Goal: Information Seeking & Learning: Learn about a topic

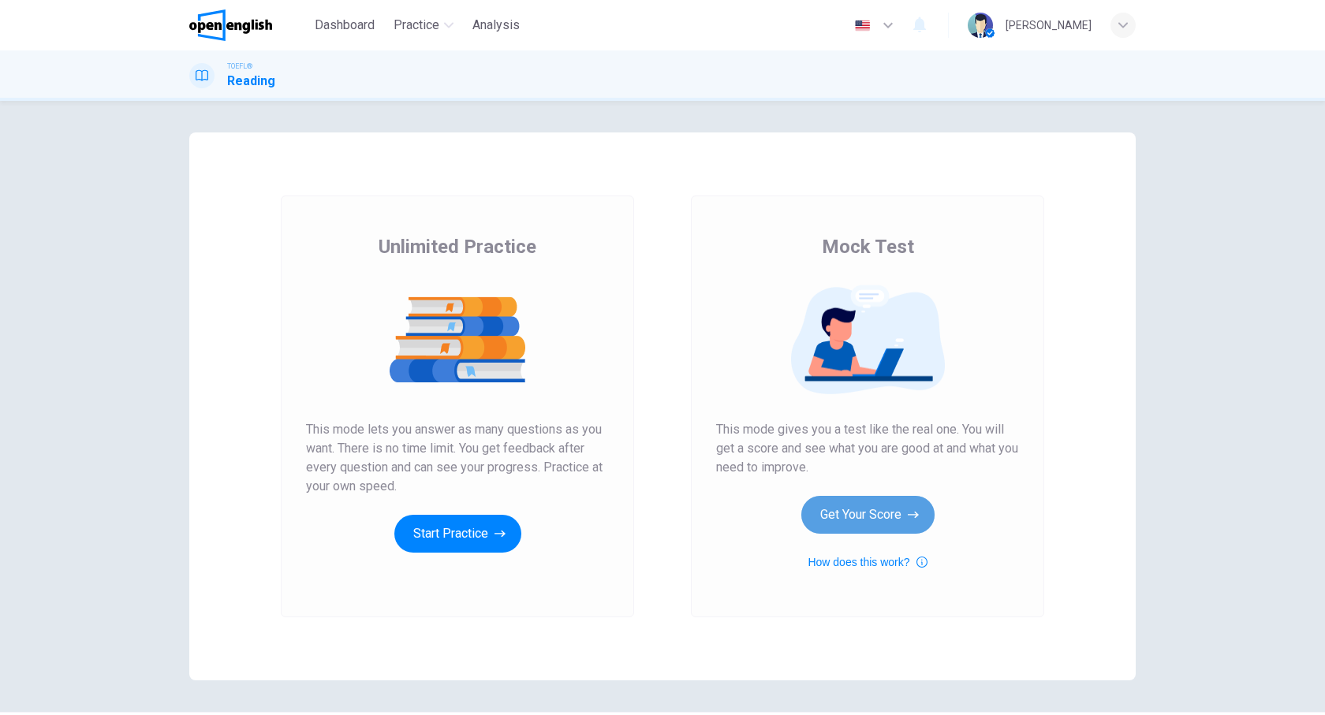
click at [884, 514] on button "Get Your Score" at bounding box center [867, 515] width 133 height 38
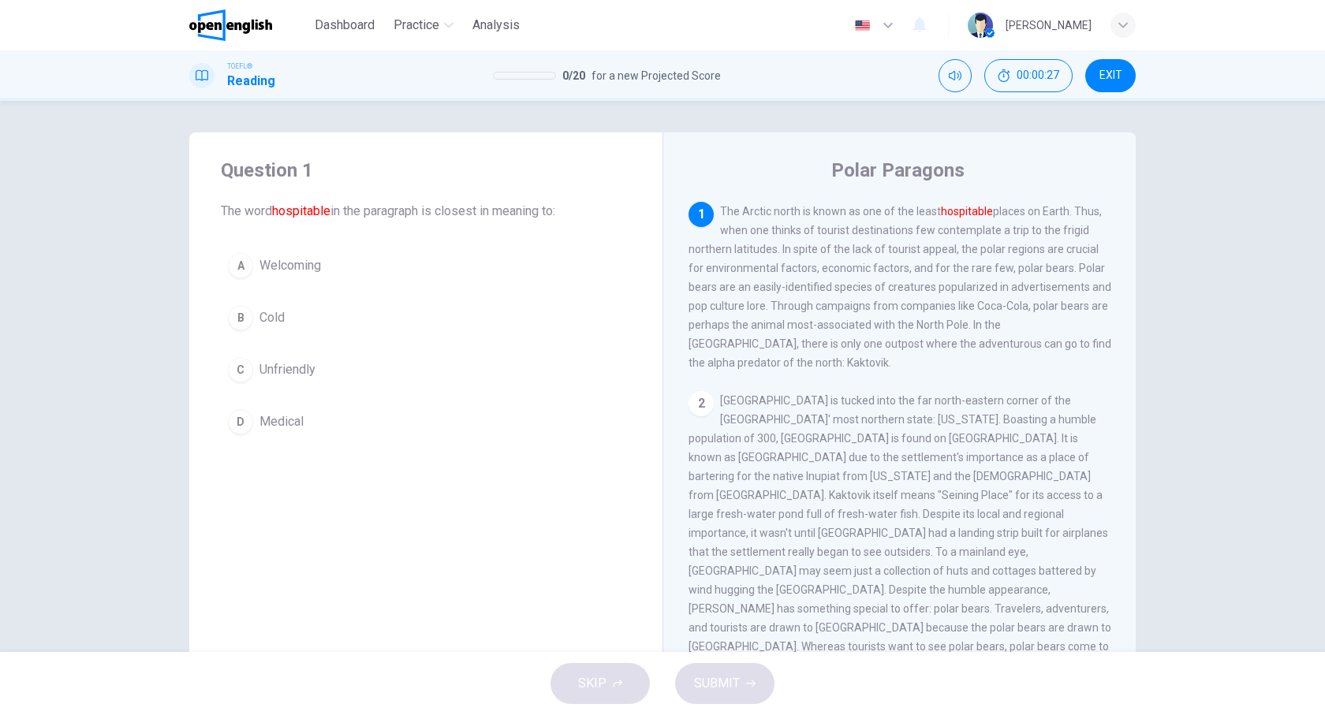
drag, startPoint x: 880, startPoint y: 166, endPoint x: 1050, endPoint y: 178, distance: 170.0
click at [1050, 178] on div "Polar Paragons" at bounding box center [910, 170] width 443 height 25
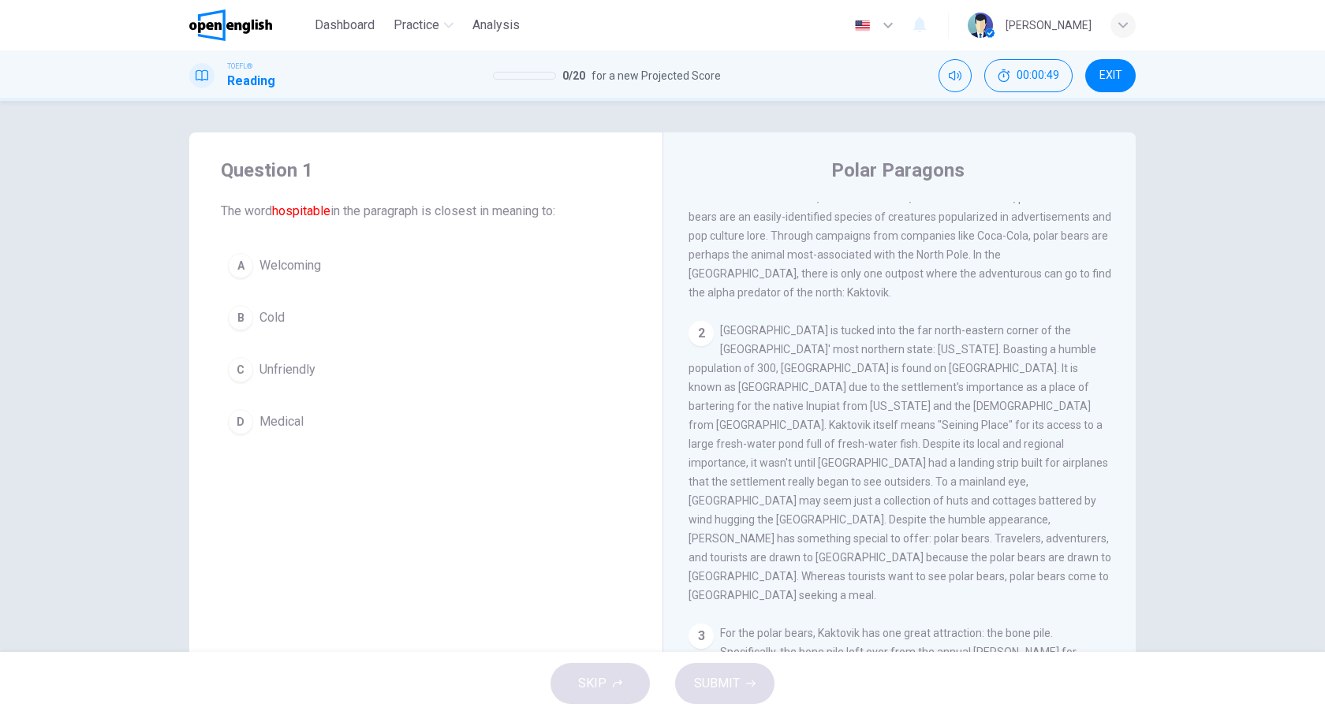
scroll to position [158, 0]
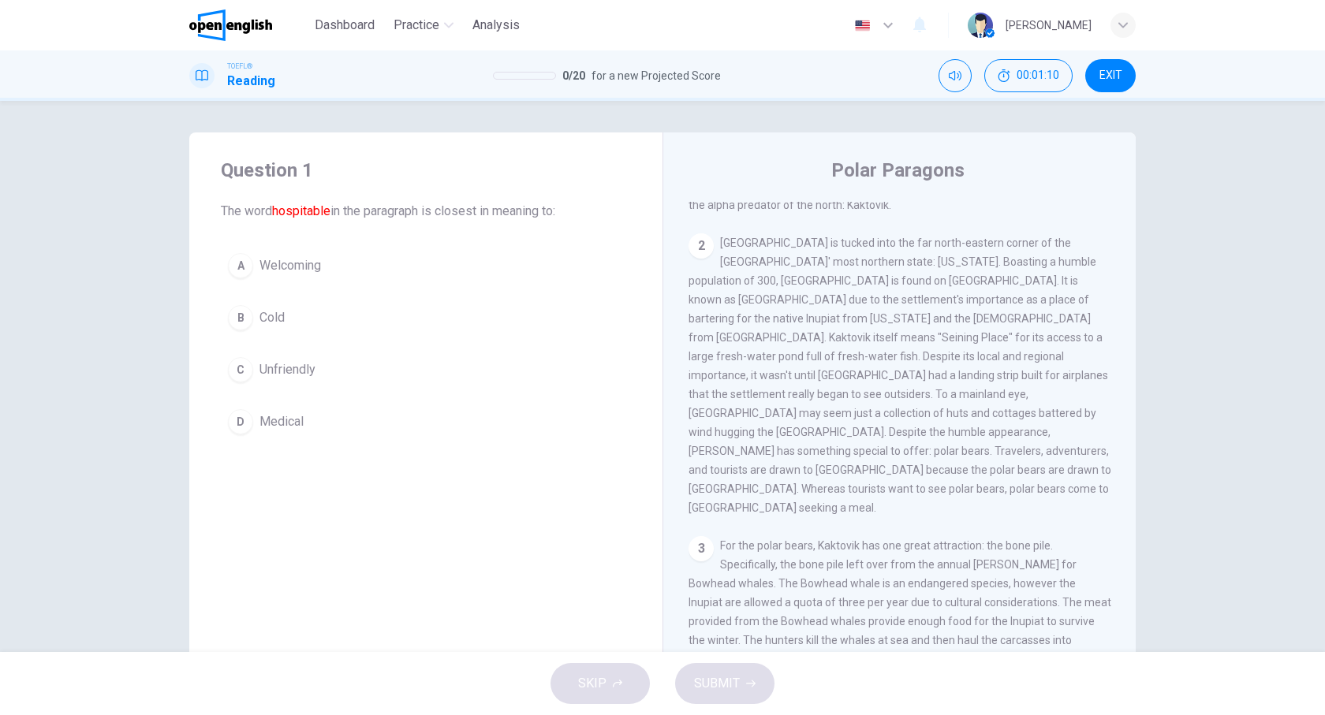
click at [239, 263] on div "A" at bounding box center [240, 265] width 25 height 25
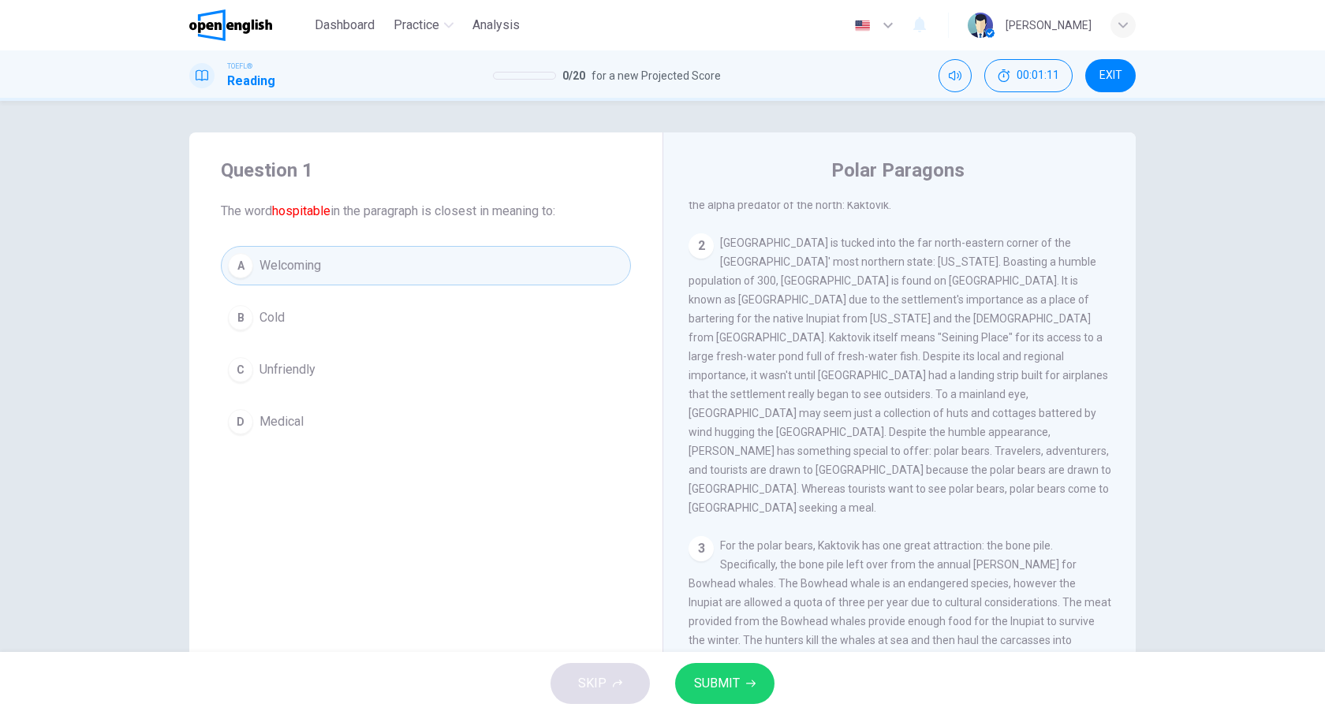
click at [733, 663] on div "SKIP SUBMIT" at bounding box center [662, 683] width 1325 height 63
click at [737, 679] on span "SUBMIT" at bounding box center [717, 684] width 46 height 22
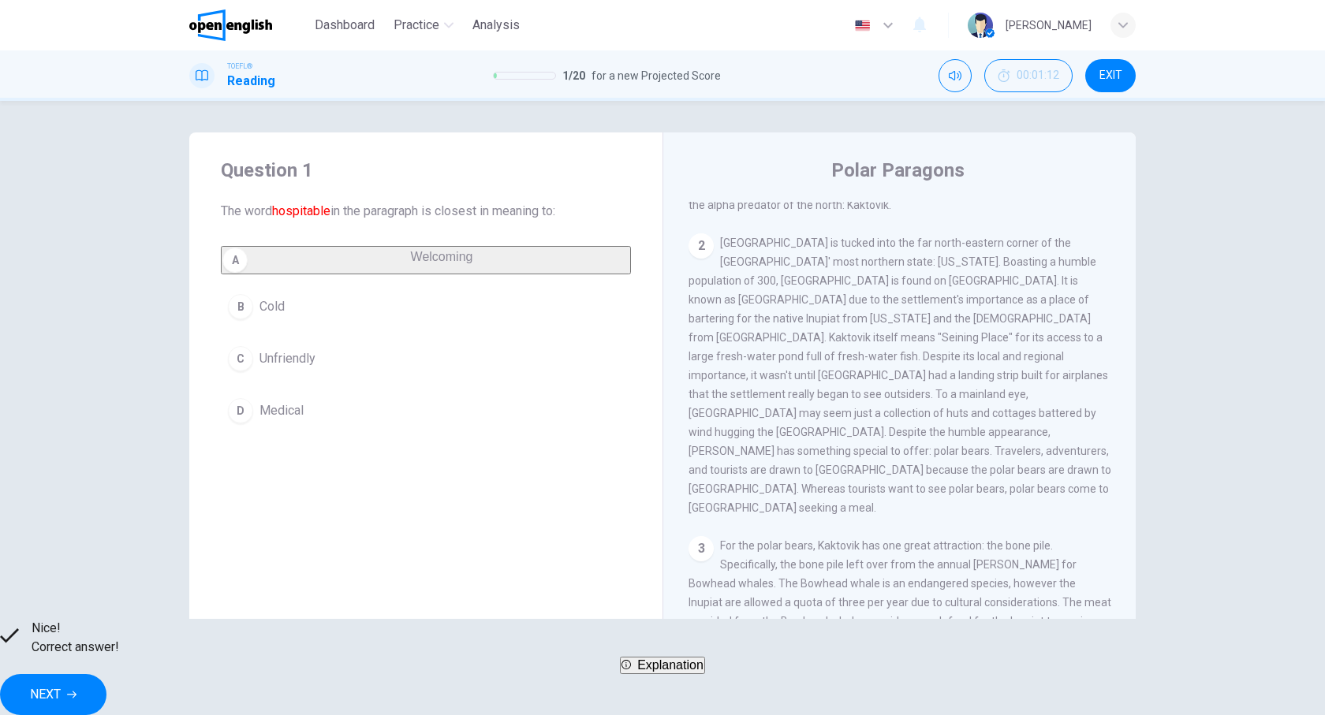
click at [106, 674] on button "NEXT" at bounding box center [53, 694] width 106 height 41
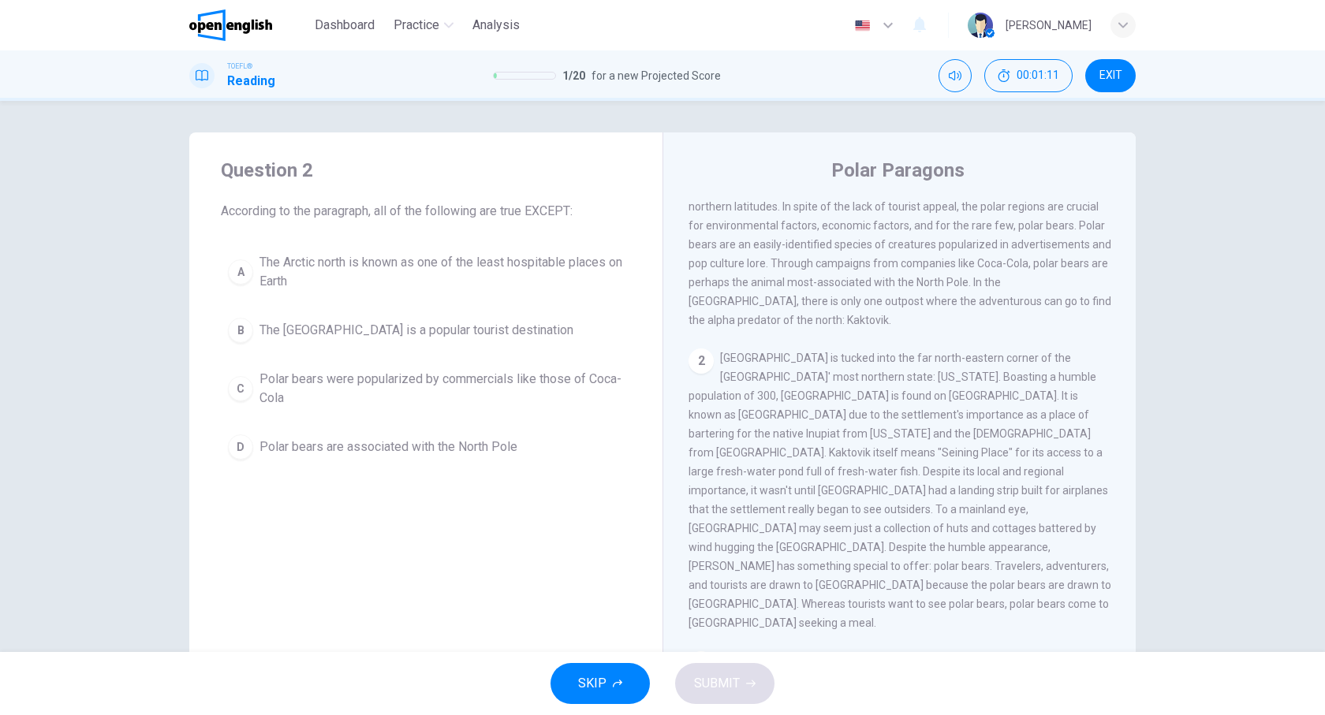
scroll to position [0, 0]
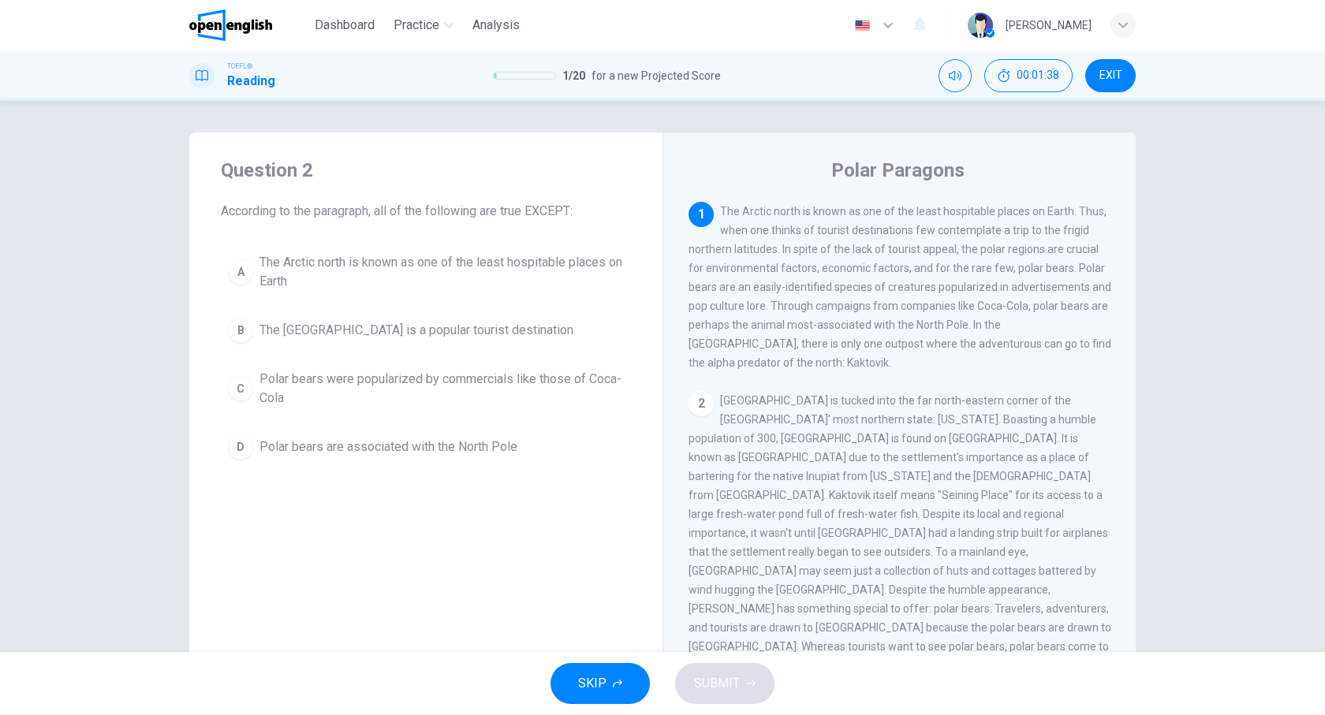
click at [284, 390] on span "Polar bears were popularized by commercials like those of Coca-Cola" at bounding box center [442, 389] width 364 height 38
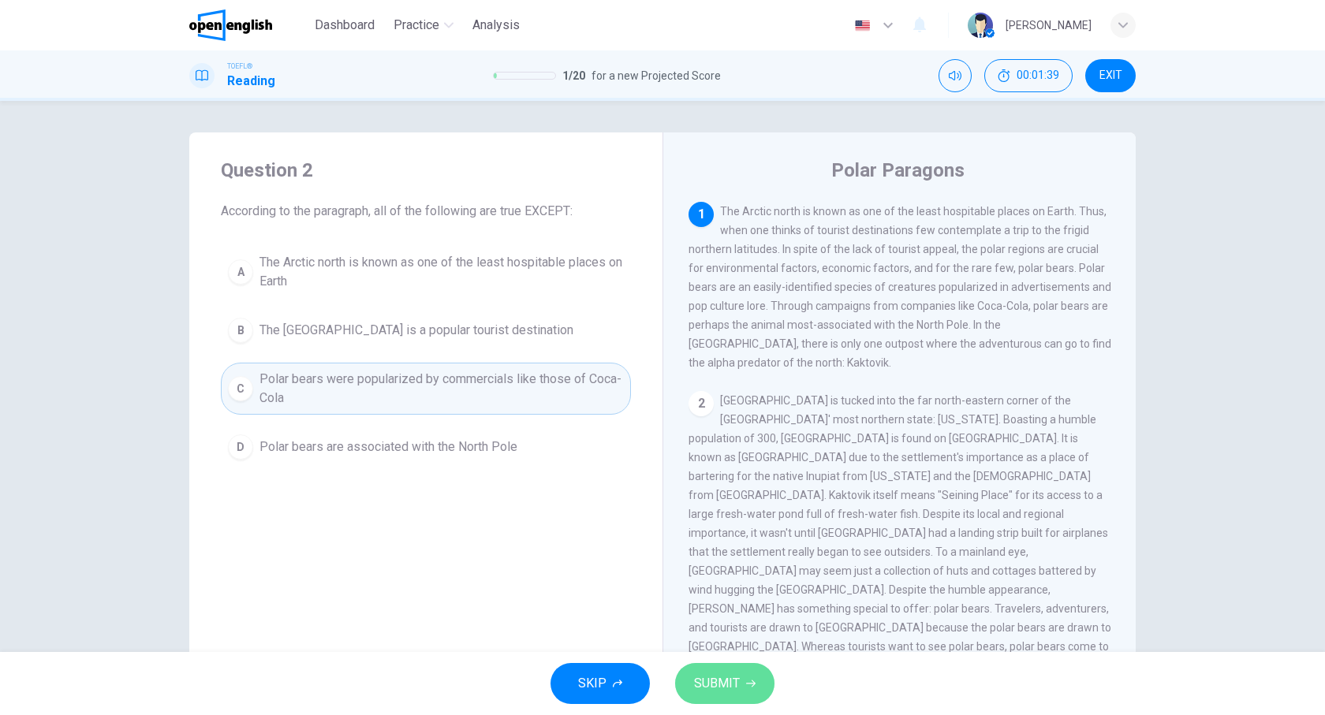
click at [730, 682] on span "SUBMIT" at bounding box center [717, 684] width 46 height 22
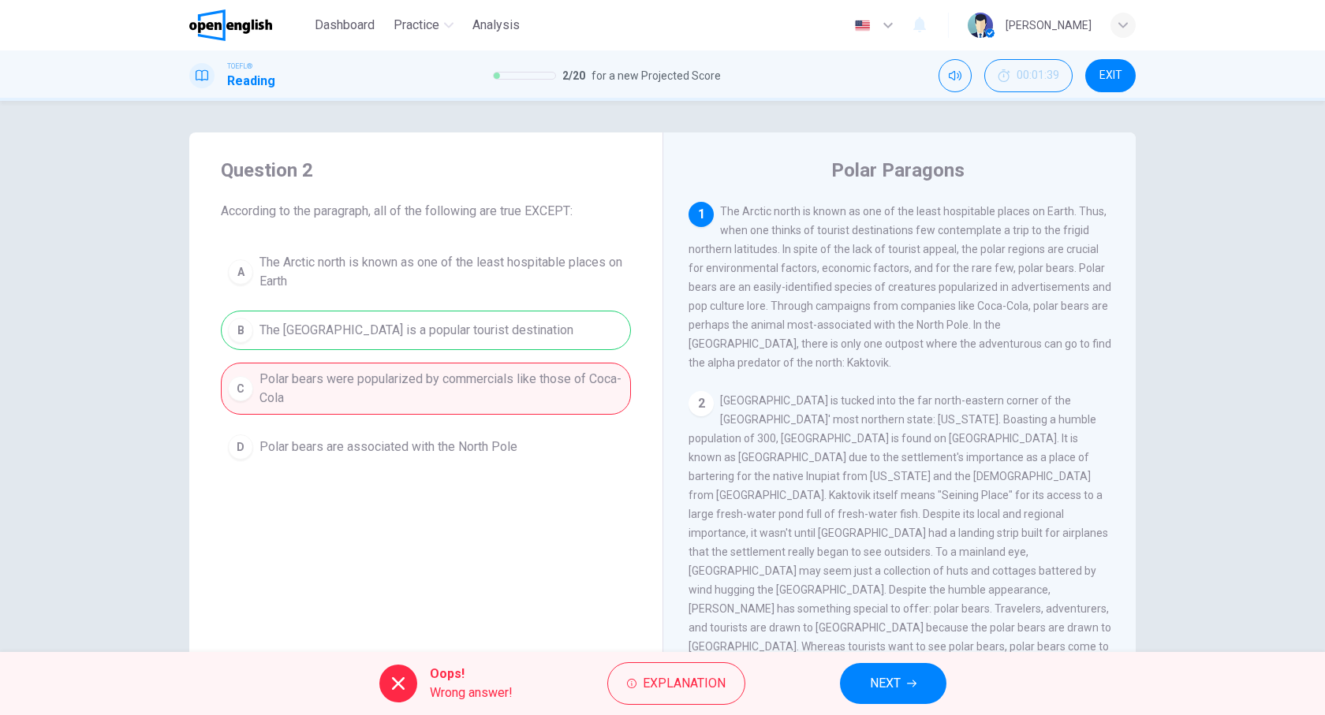
click at [1105, 73] on span "EXIT" at bounding box center [1111, 75] width 23 height 13
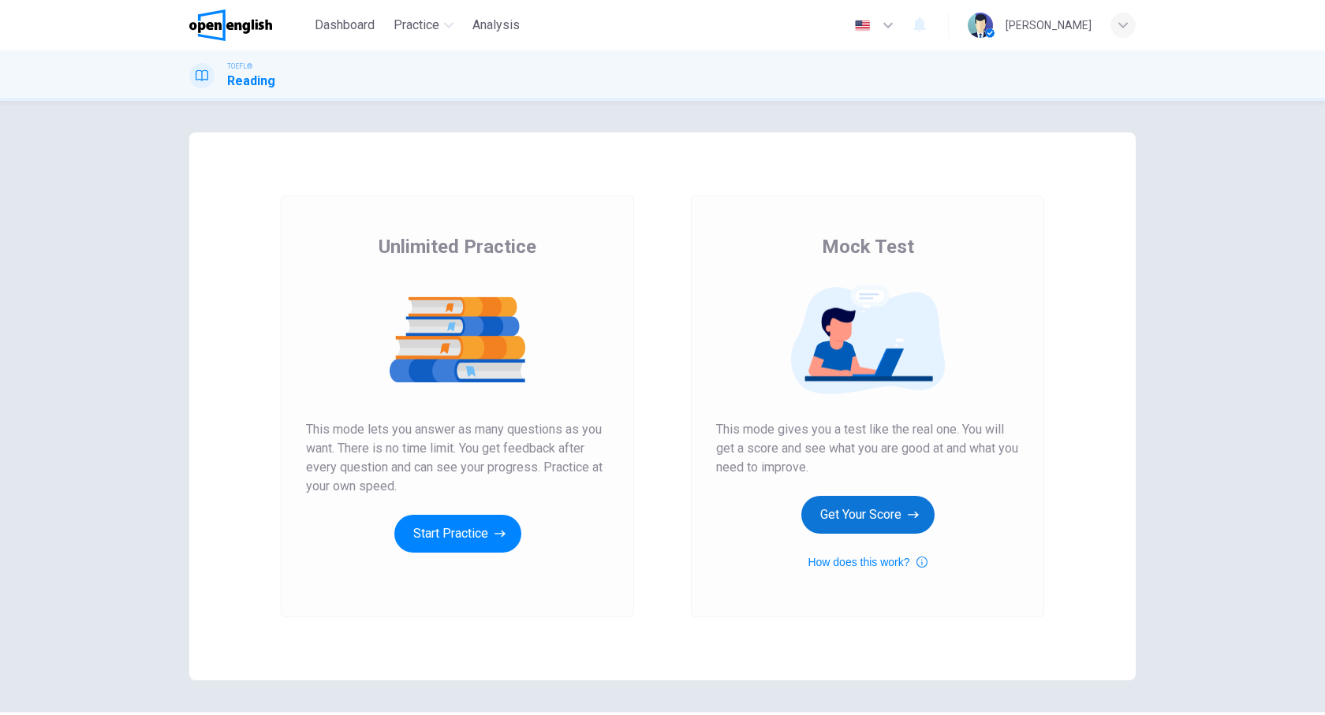
click at [836, 502] on button "Get Your Score" at bounding box center [867, 515] width 133 height 38
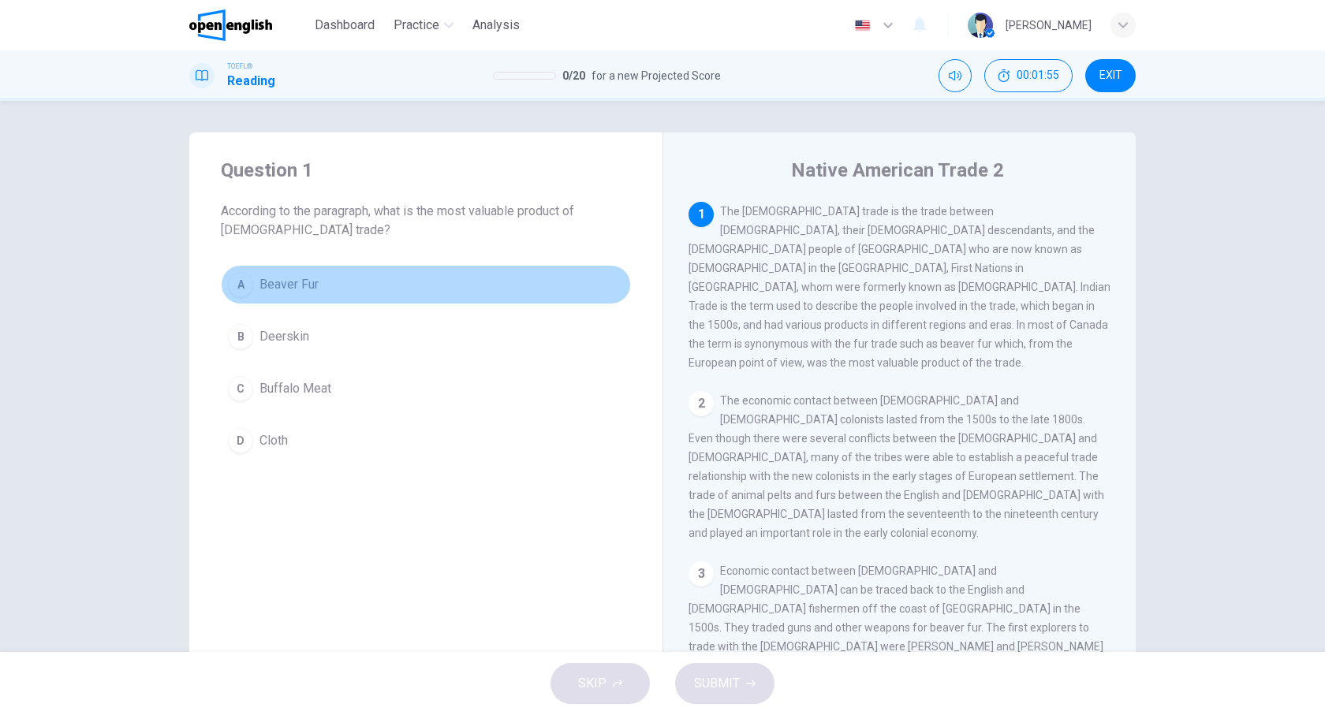
click at [250, 288] on div "A" at bounding box center [240, 284] width 25 height 25
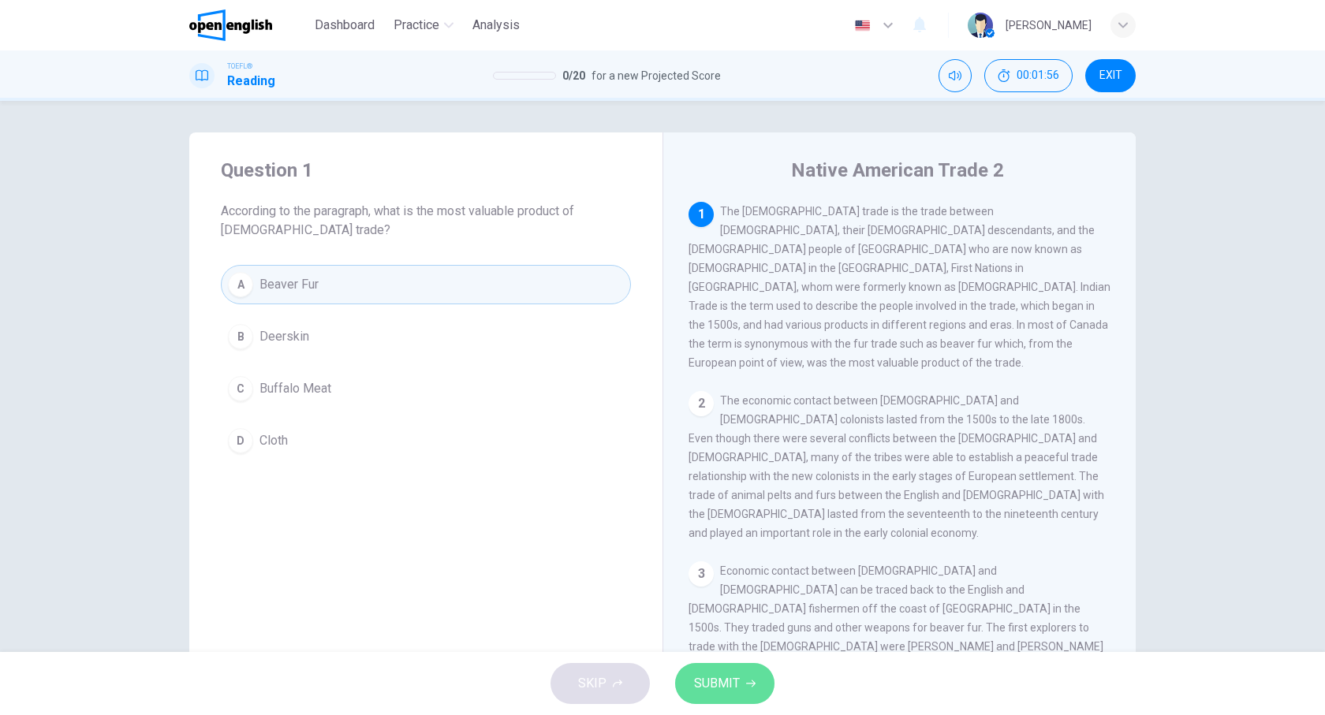
click at [712, 686] on span "SUBMIT" at bounding box center [717, 684] width 46 height 22
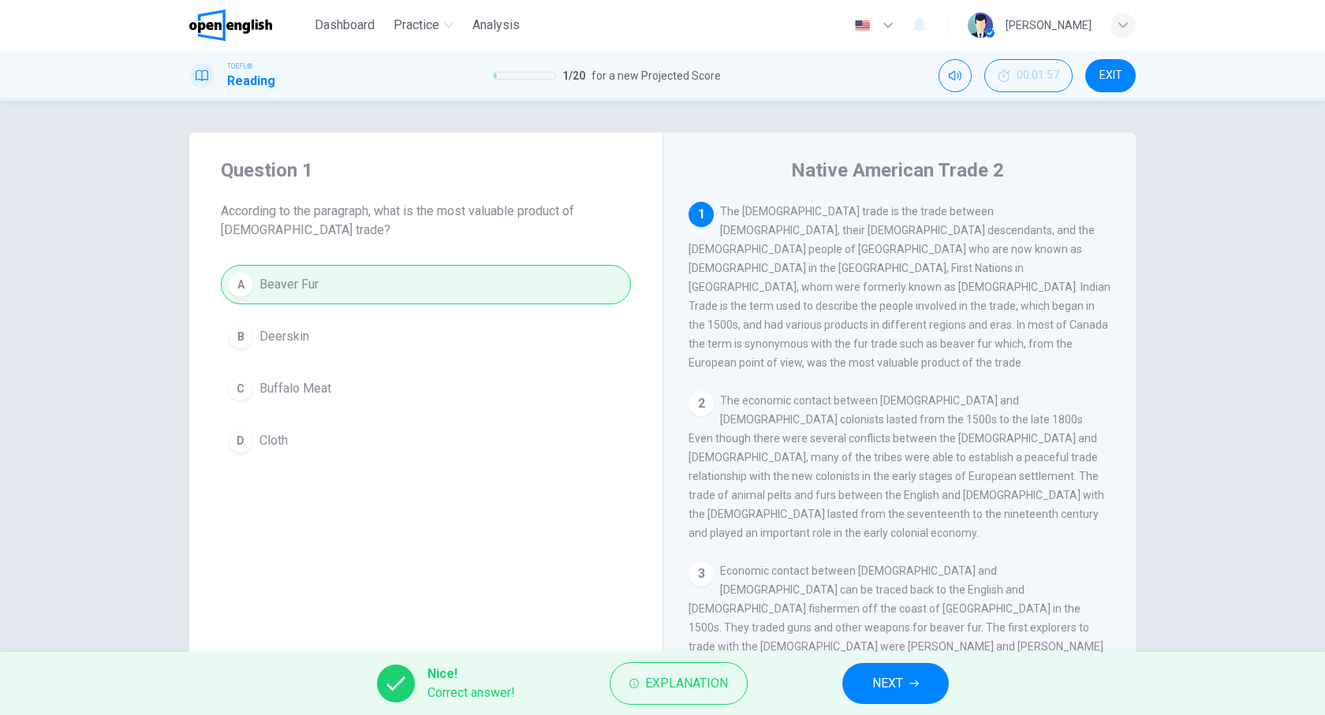
click at [935, 682] on button "NEXT" at bounding box center [895, 683] width 106 height 41
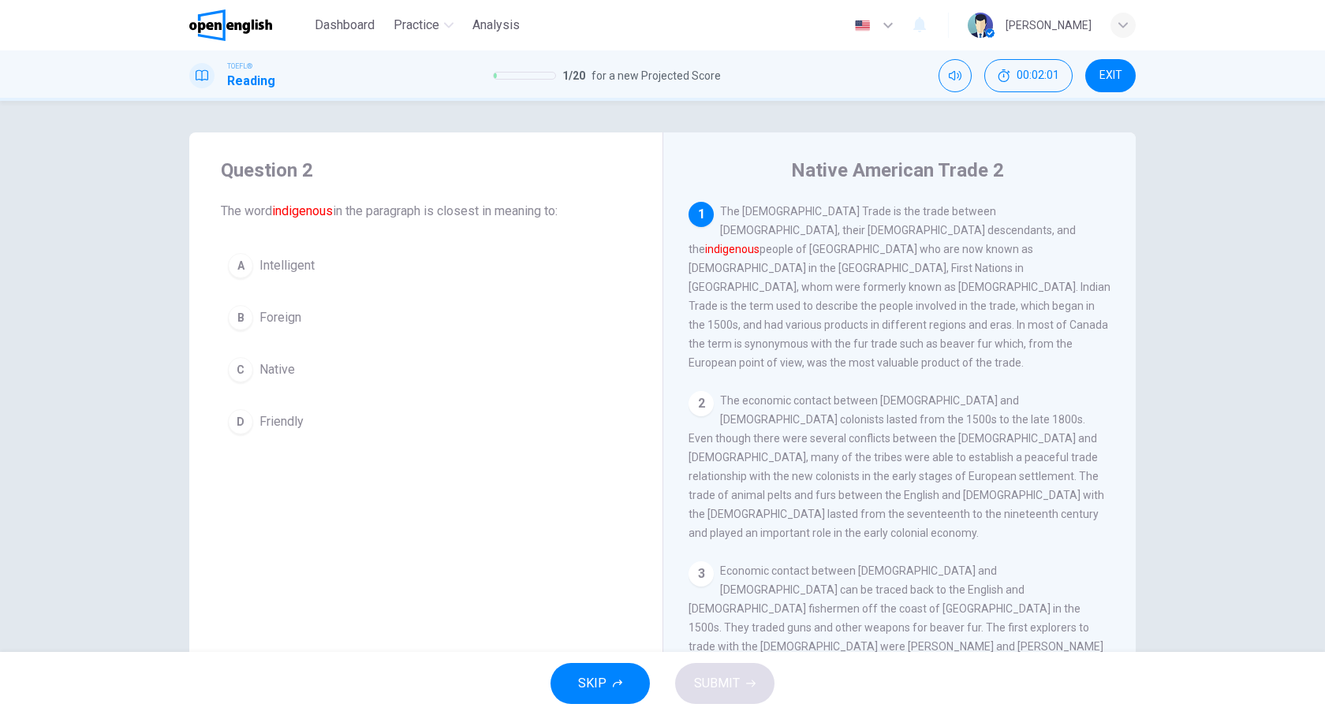
click at [239, 368] on div "C" at bounding box center [240, 369] width 25 height 25
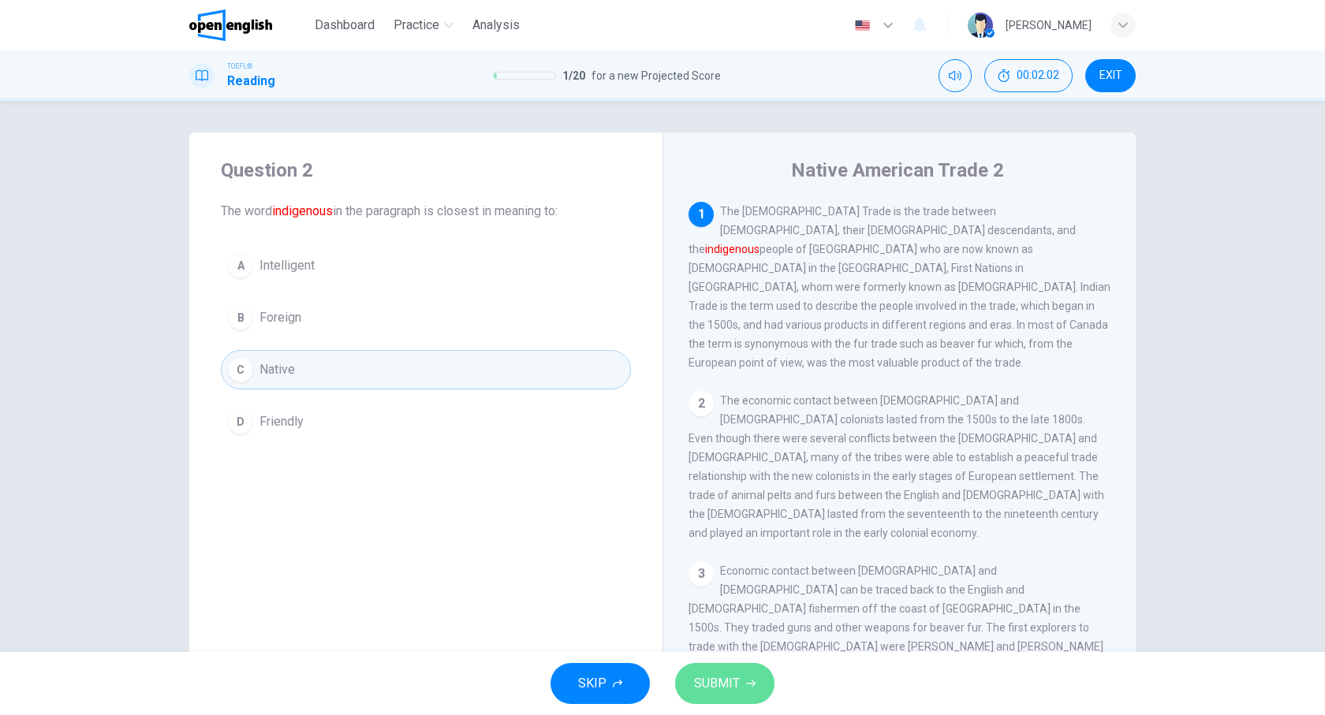
click at [733, 693] on span "SUBMIT" at bounding box center [717, 684] width 46 height 22
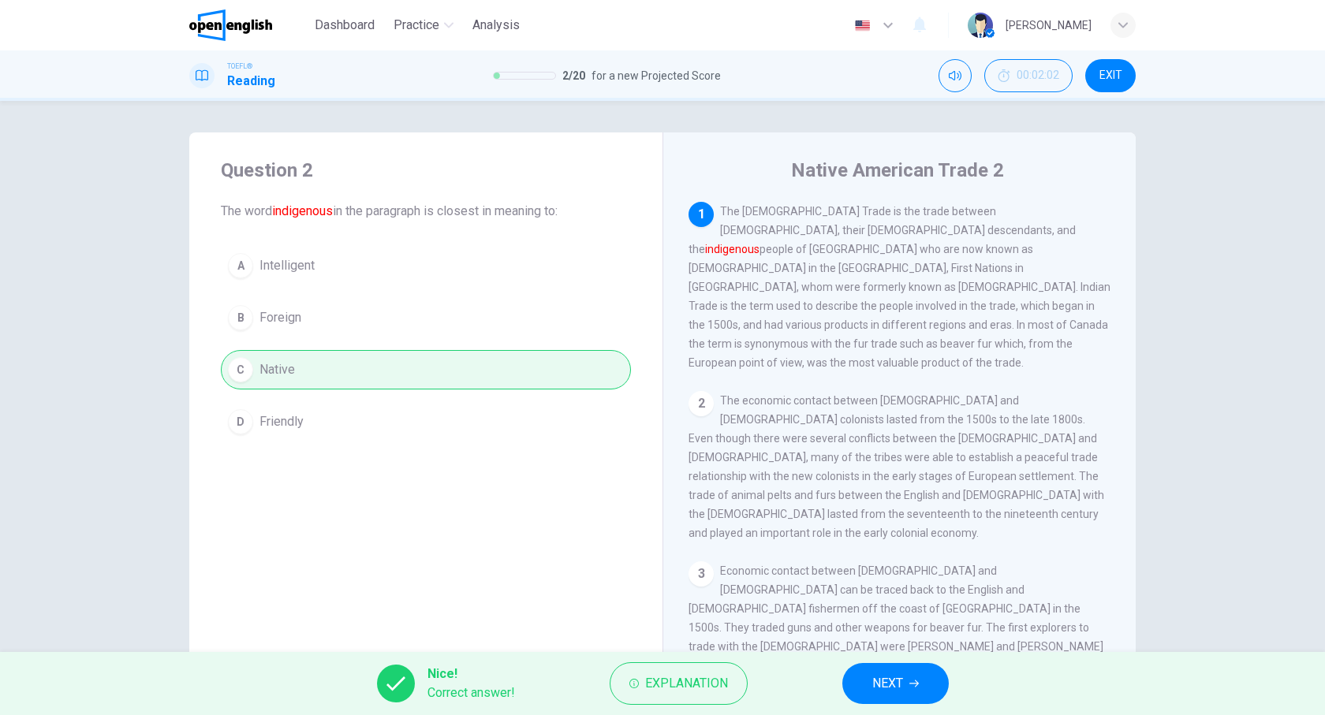
click at [898, 682] on span "NEXT" at bounding box center [887, 684] width 31 height 22
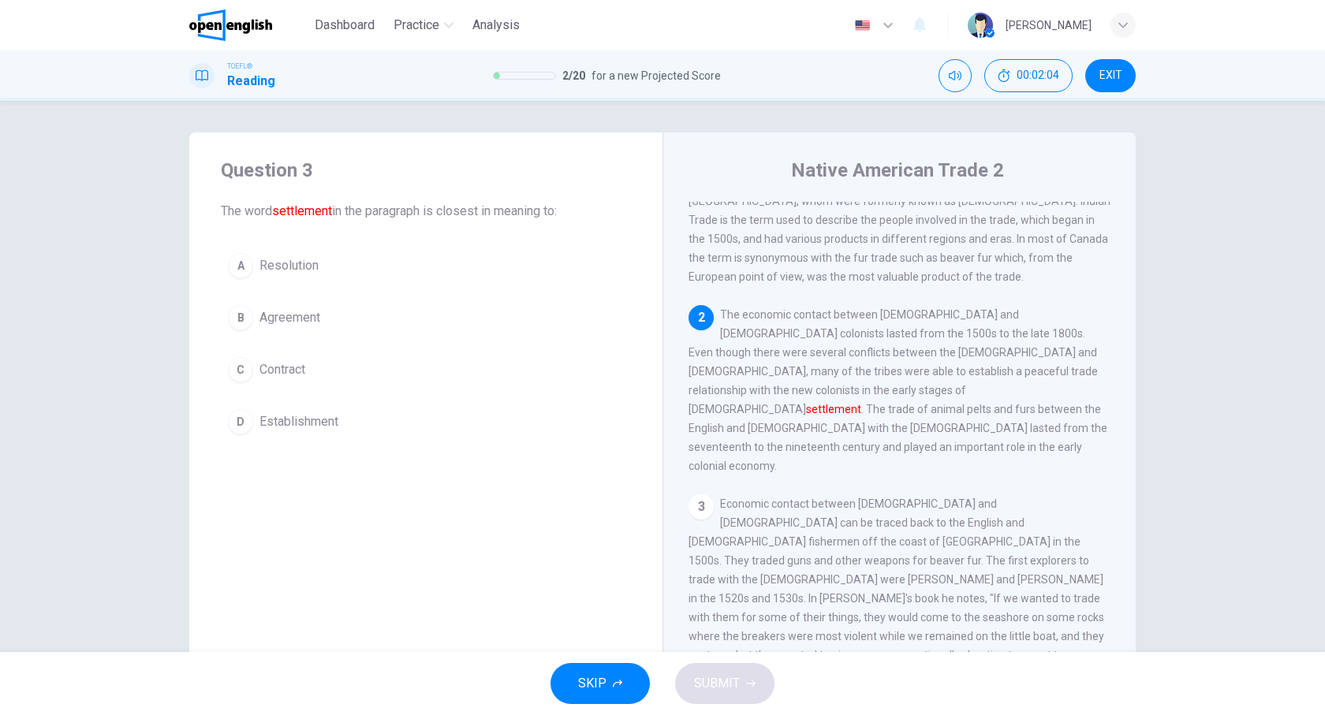
scroll to position [165, 0]
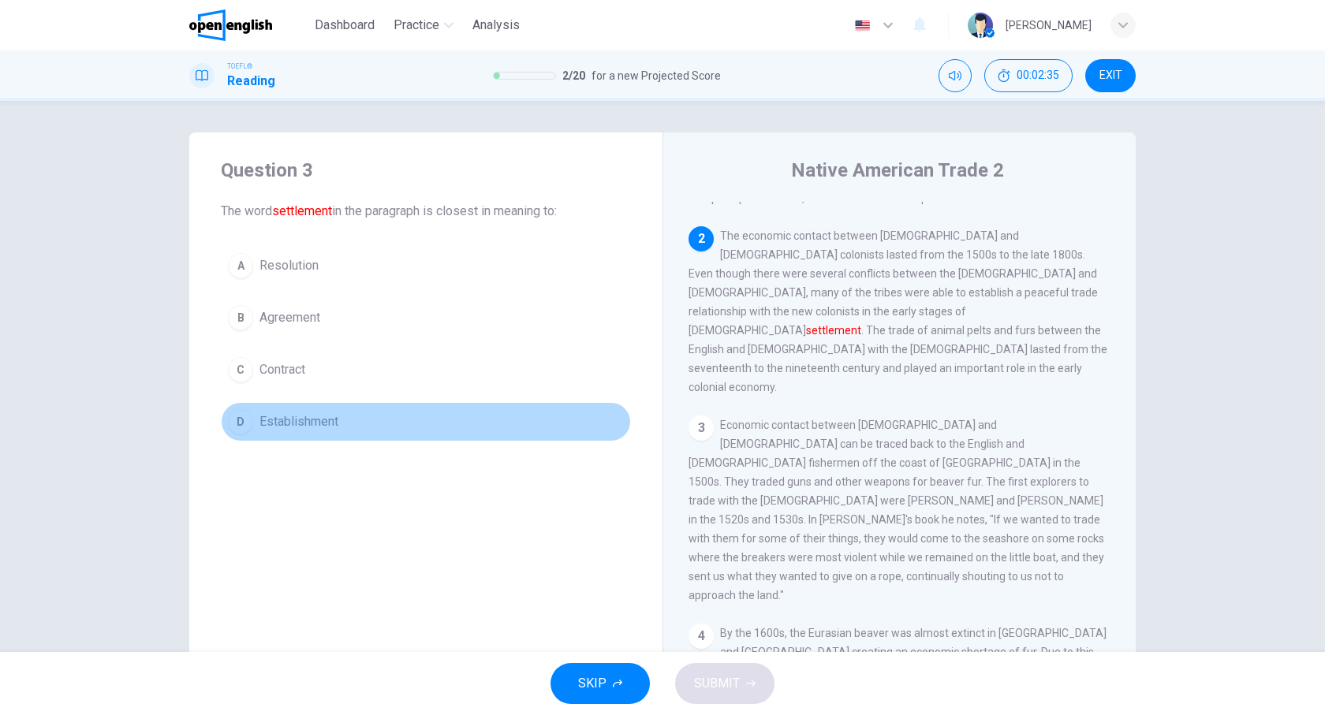
click at [265, 424] on span "Establishment" at bounding box center [299, 422] width 79 height 19
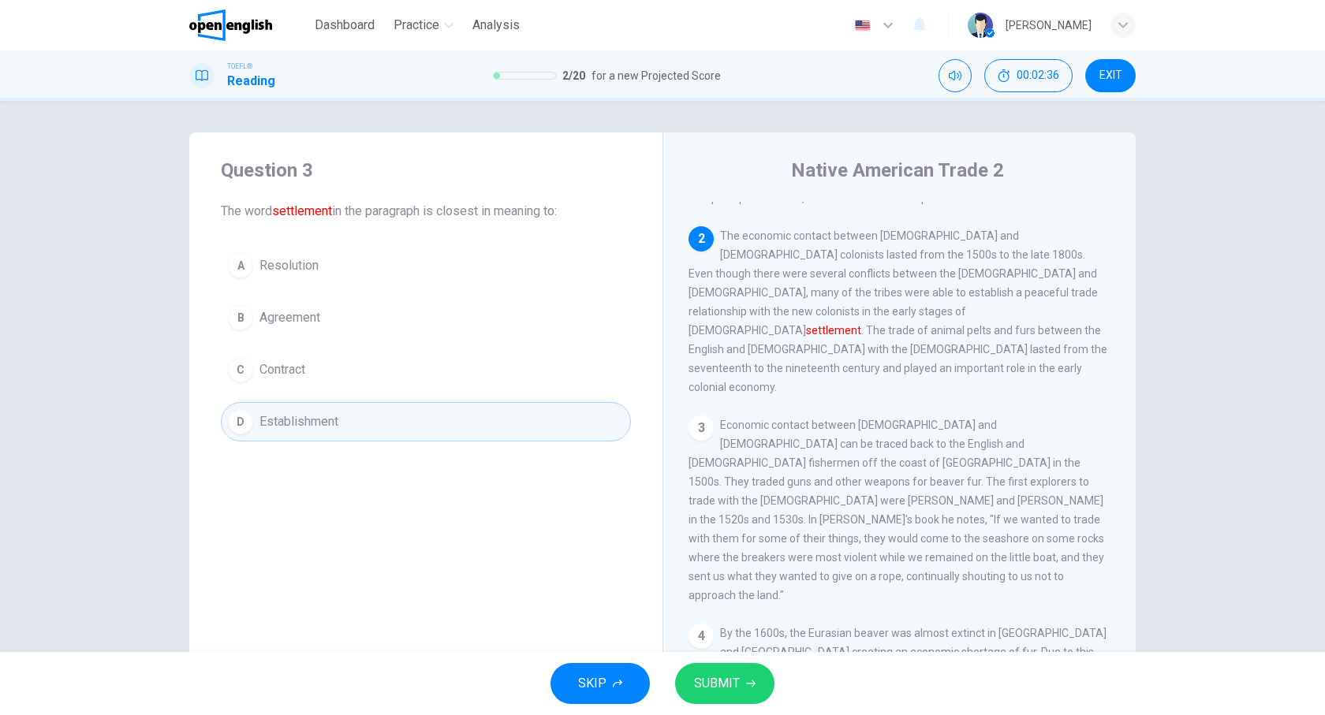
click at [708, 680] on span "SUBMIT" at bounding box center [717, 684] width 46 height 22
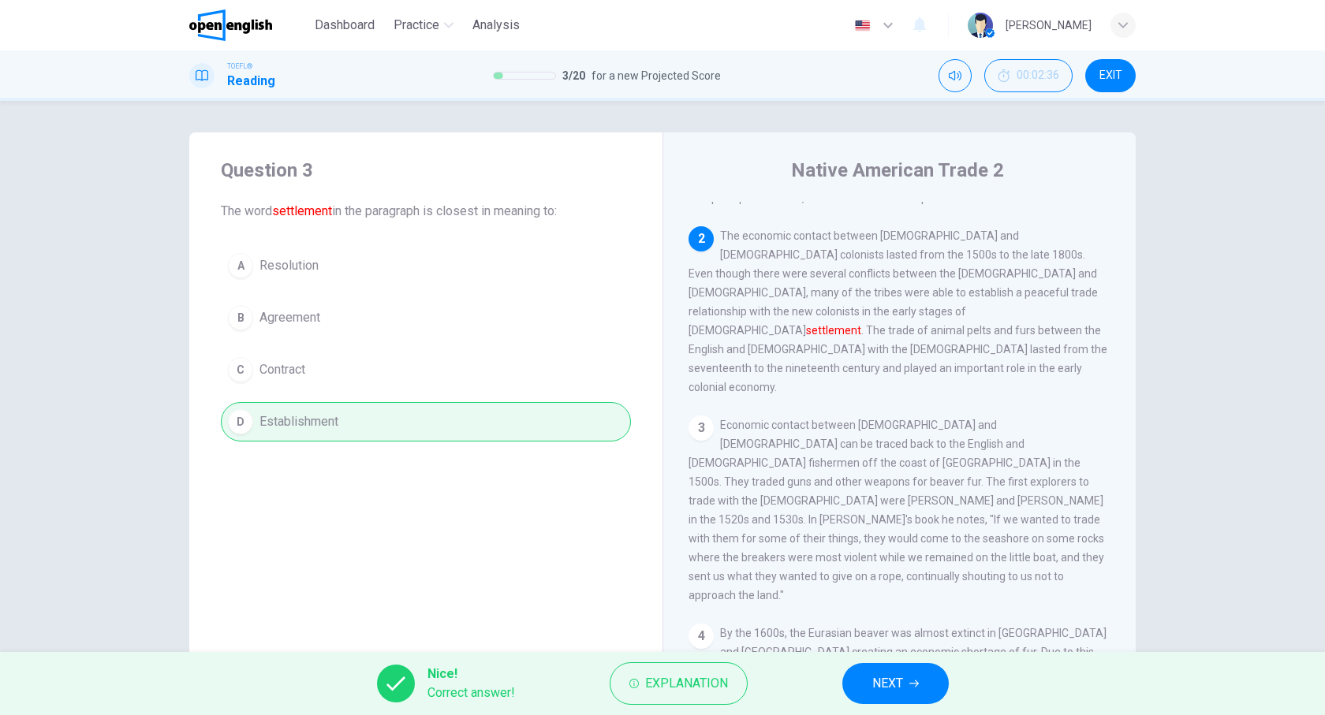
click at [885, 702] on button "NEXT" at bounding box center [895, 683] width 106 height 41
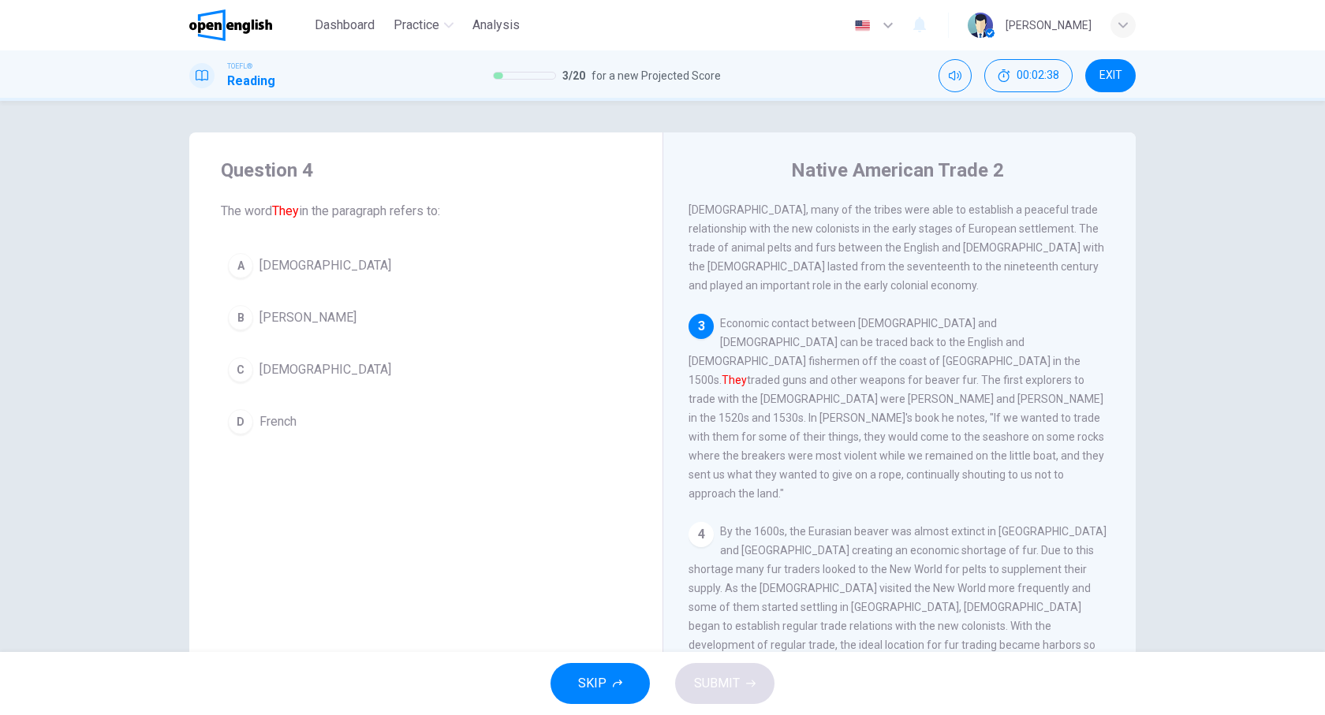
scroll to position [275, 0]
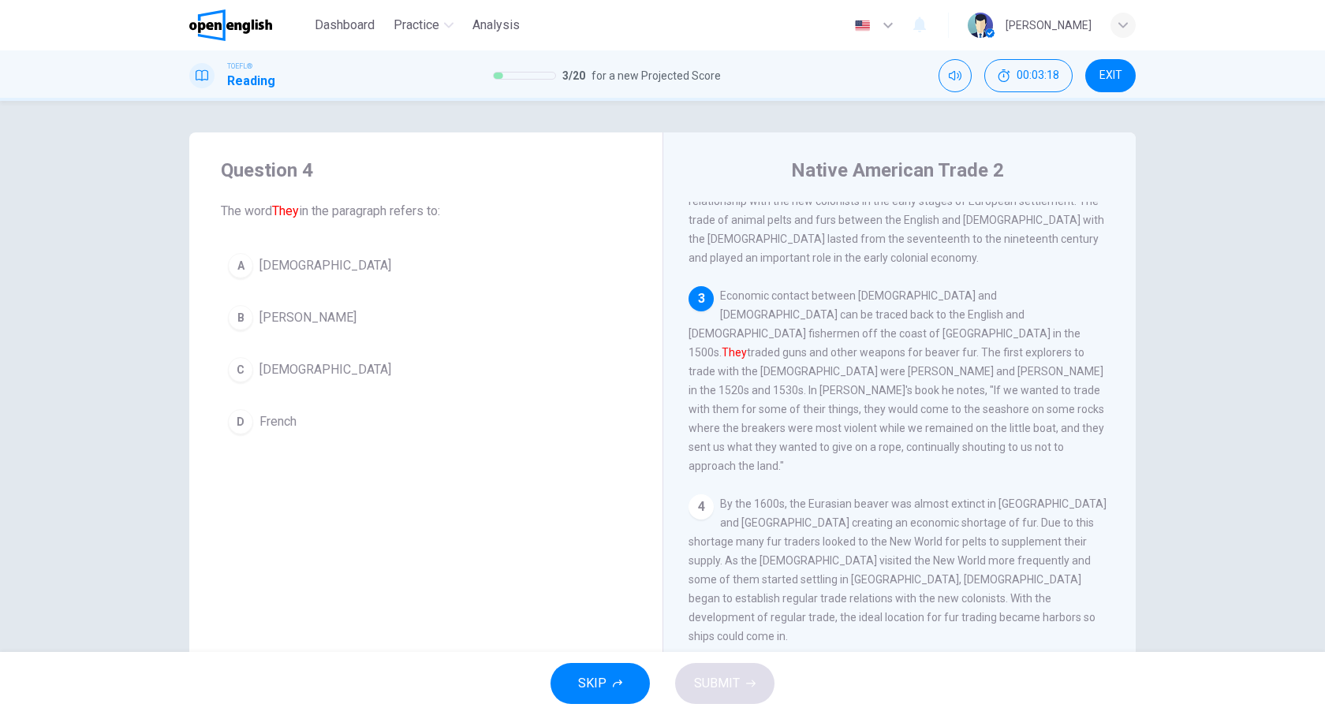
click at [253, 259] on button "A Native Americans" at bounding box center [426, 265] width 410 height 39
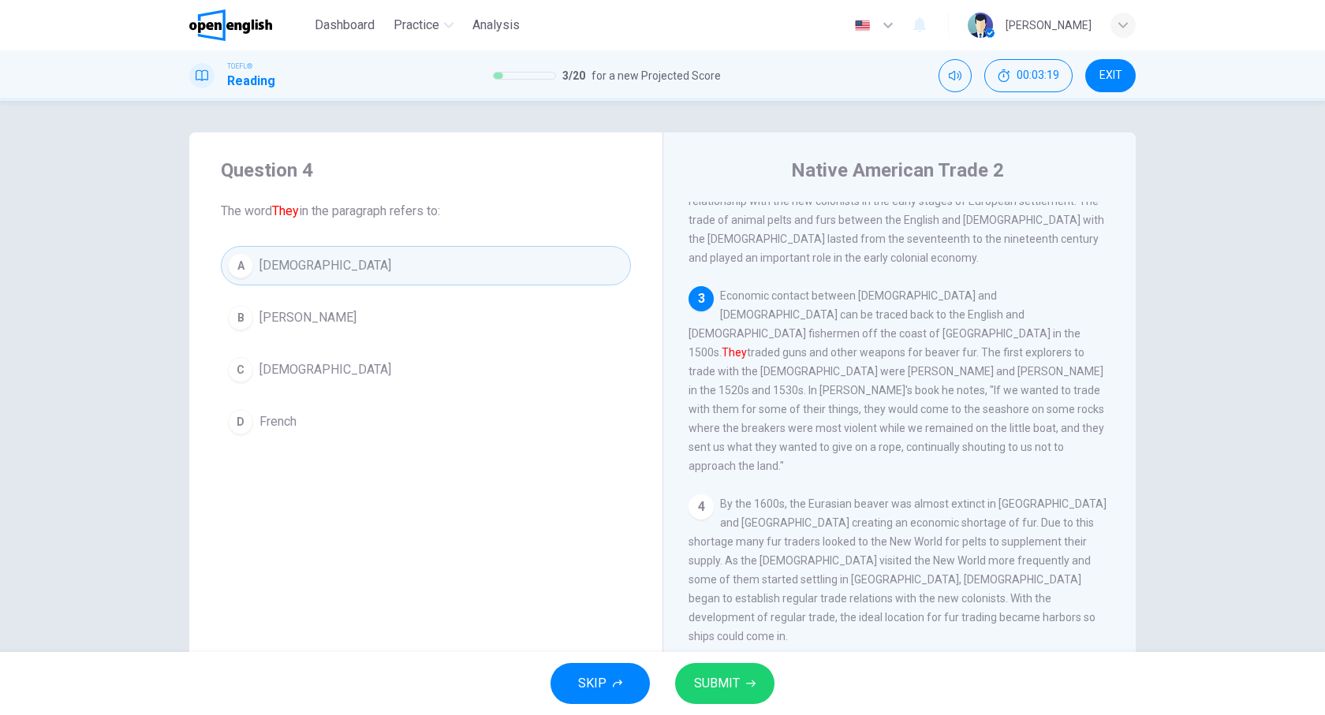
click at [742, 687] on button "SUBMIT" at bounding box center [724, 683] width 99 height 41
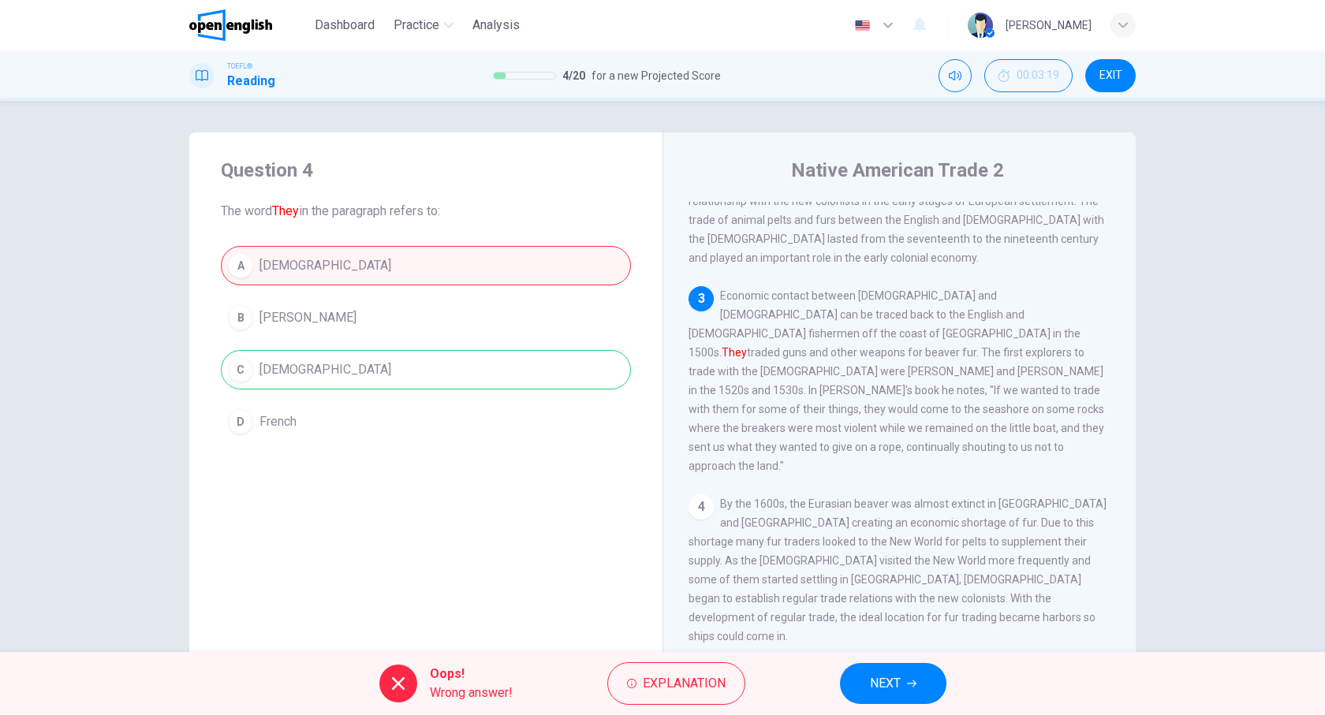
click at [942, 685] on button "NEXT" at bounding box center [893, 683] width 106 height 41
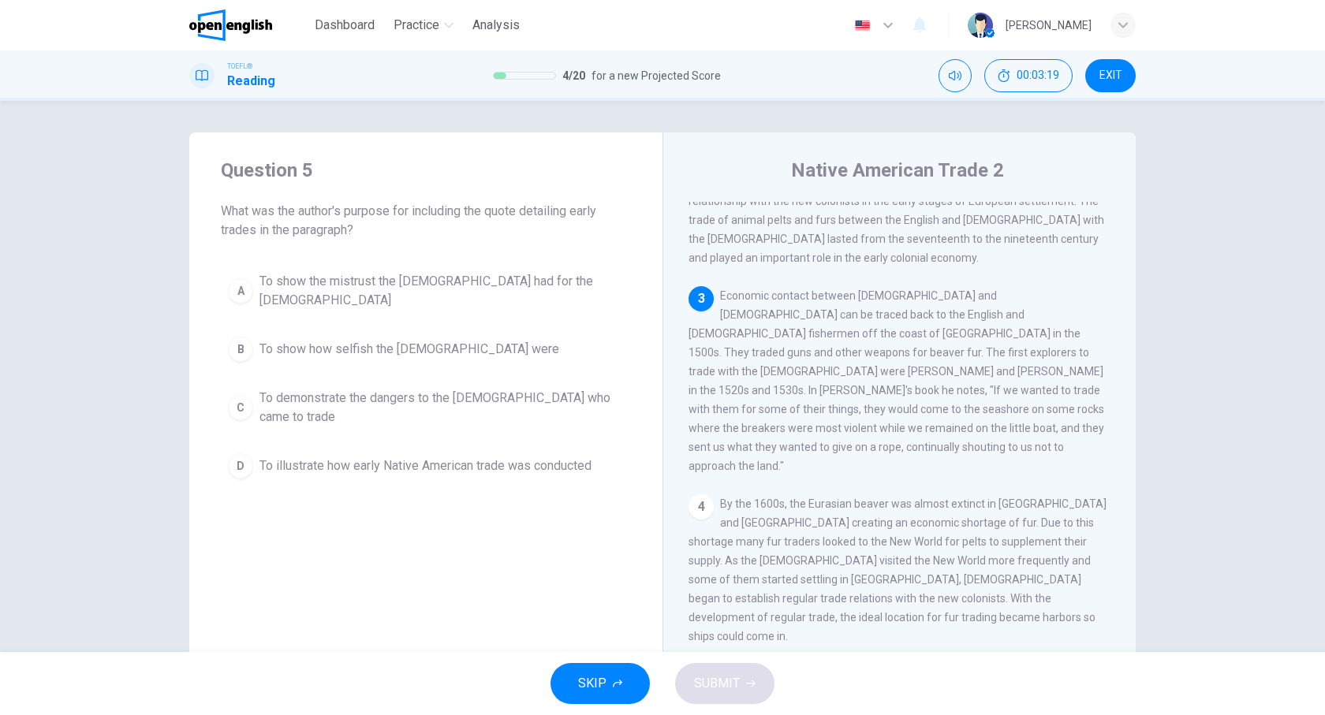
scroll to position [322, 0]
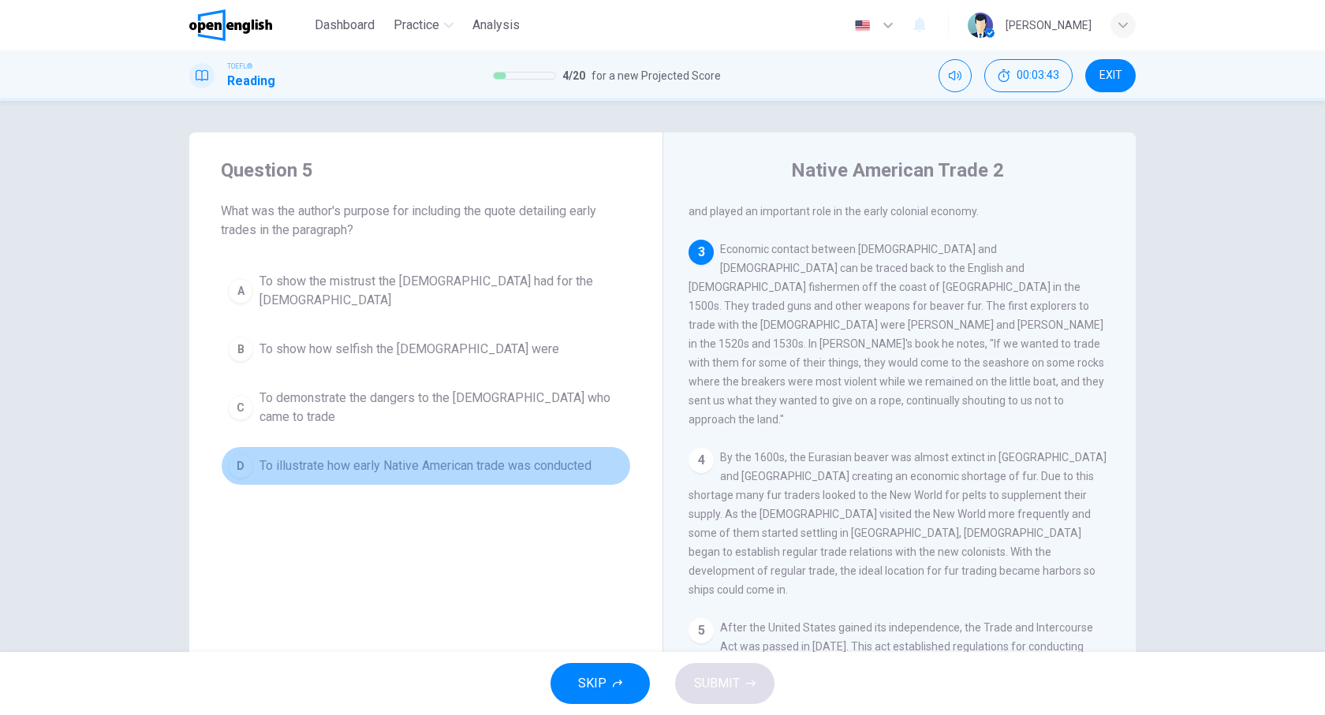
click at [357, 457] on span "To illustrate how early Native American trade was conducted" at bounding box center [426, 466] width 332 height 19
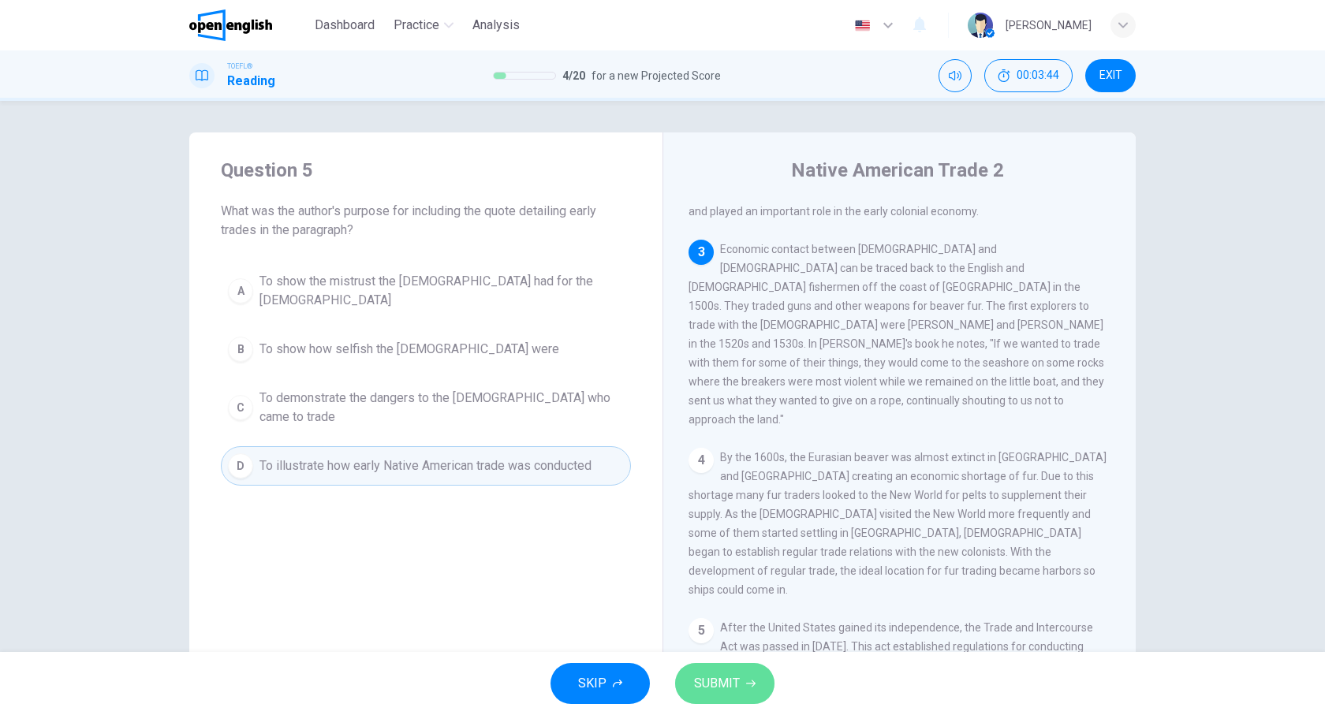
click at [729, 686] on span "SUBMIT" at bounding box center [717, 684] width 46 height 22
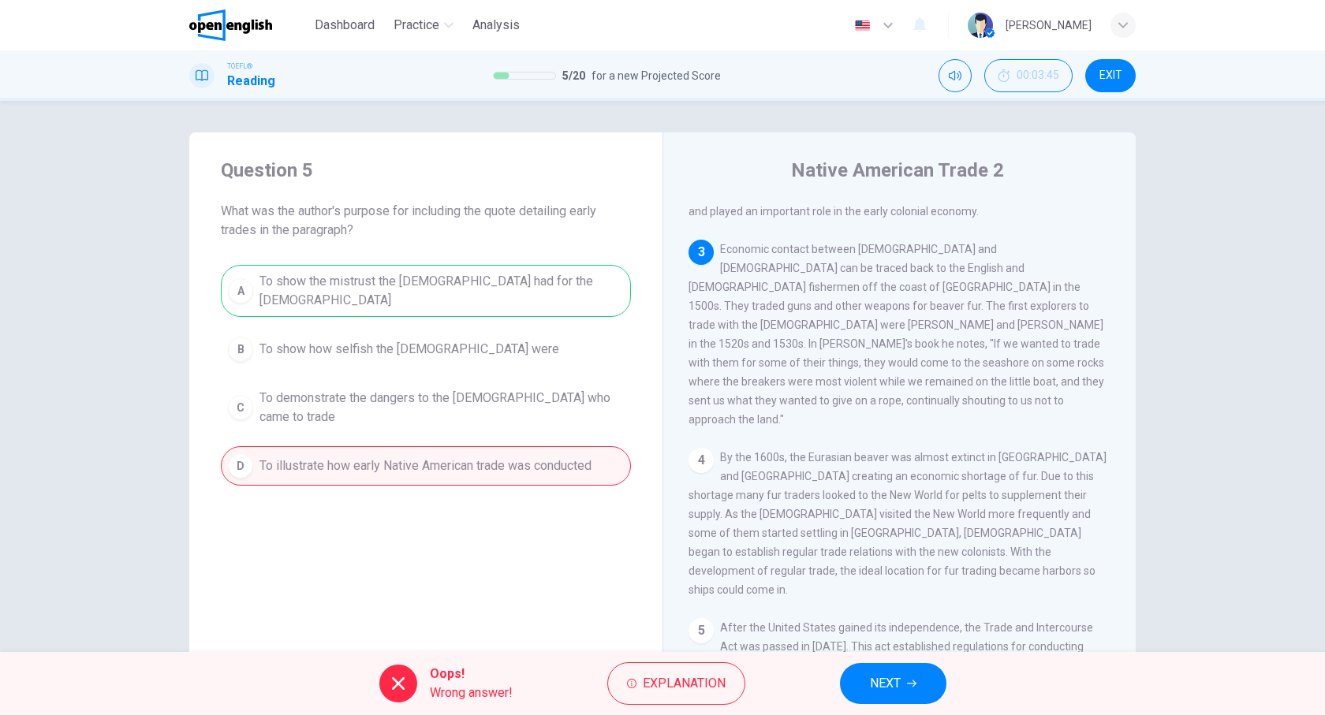
click at [887, 684] on span "NEXT" at bounding box center [885, 684] width 31 height 22
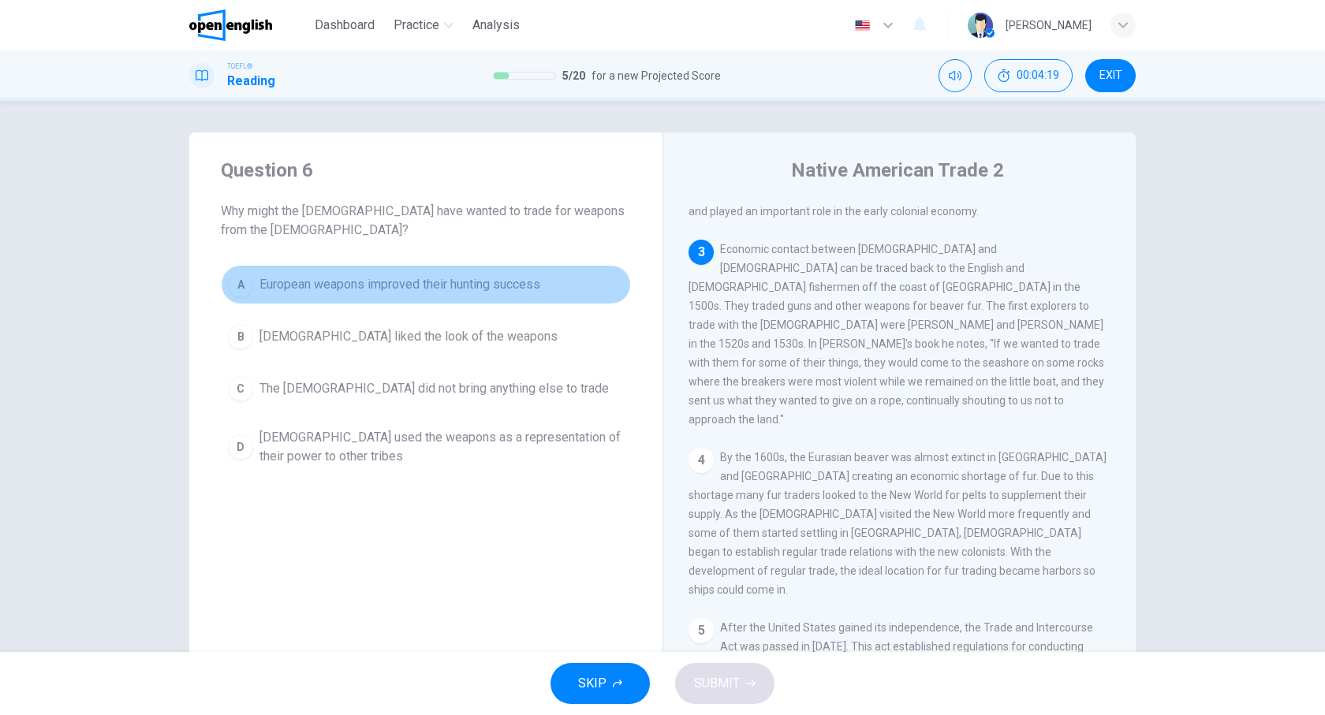
click at [471, 293] on span "European weapons improved their hunting success" at bounding box center [400, 284] width 281 height 19
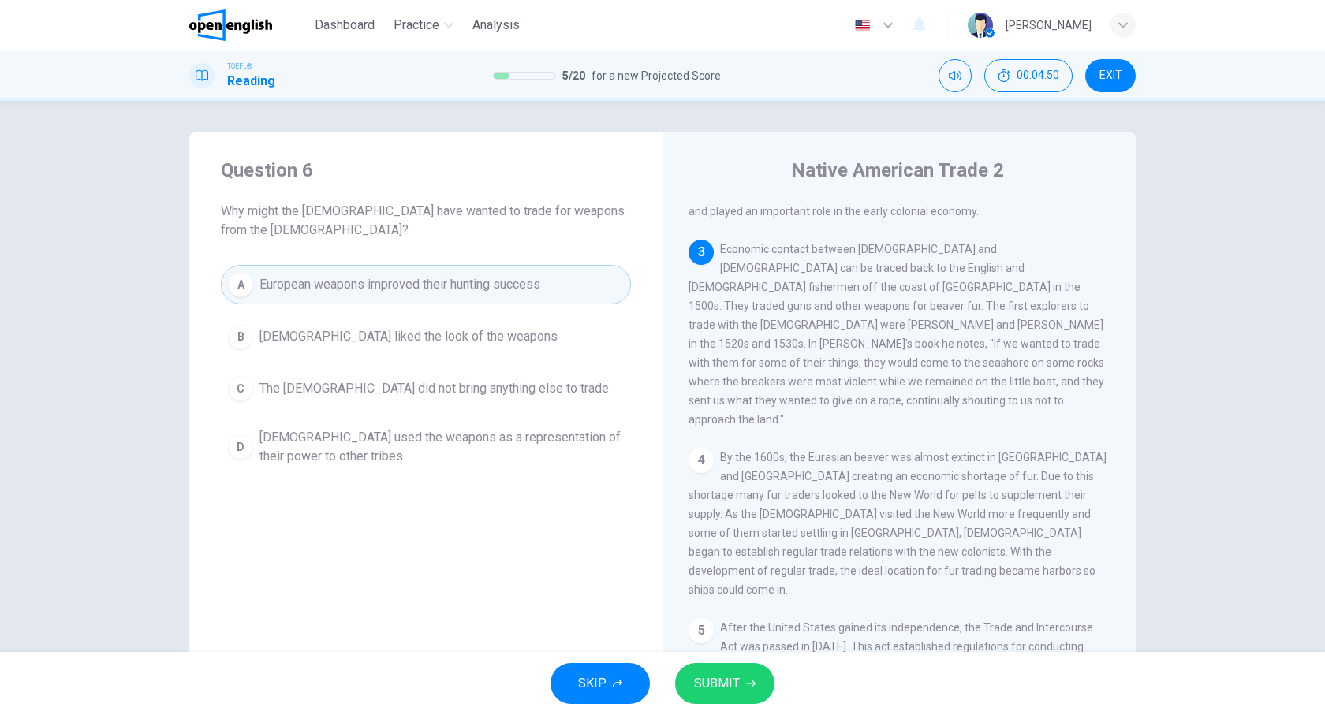
click at [446, 394] on span "The Europeans did not bring anything else to trade" at bounding box center [434, 388] width 349 height 19
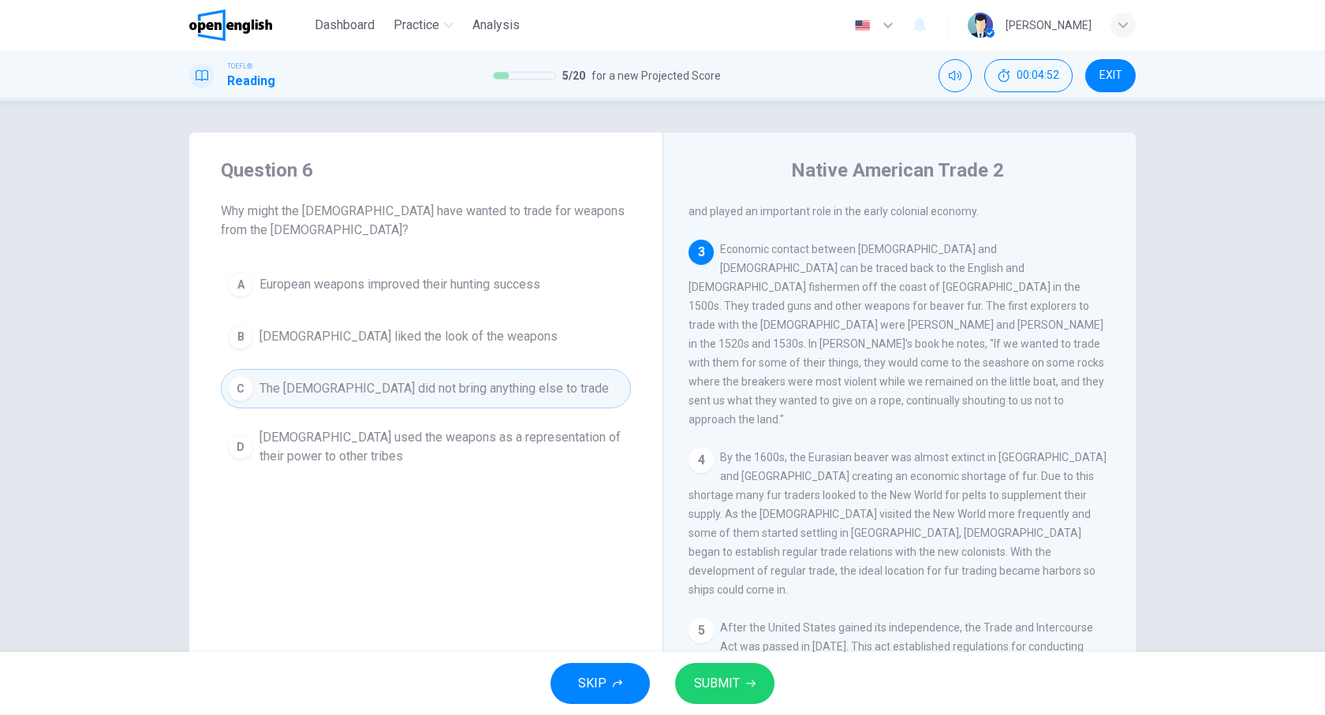
click at [721, 683] on span "SUBMIT" at bounding box center [717, 684] width 46 height 22
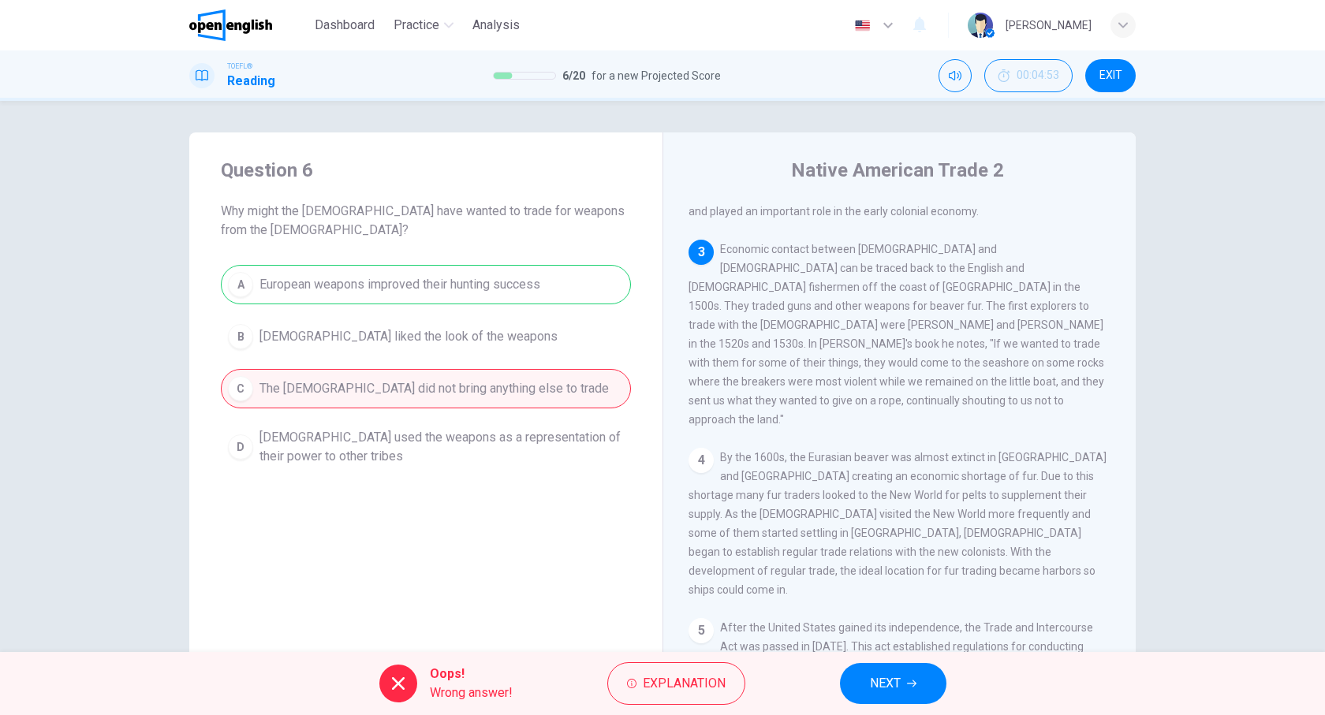
click at [863, 682] on button "NEXT" at bounding box center [893, 683] width 106 height 41
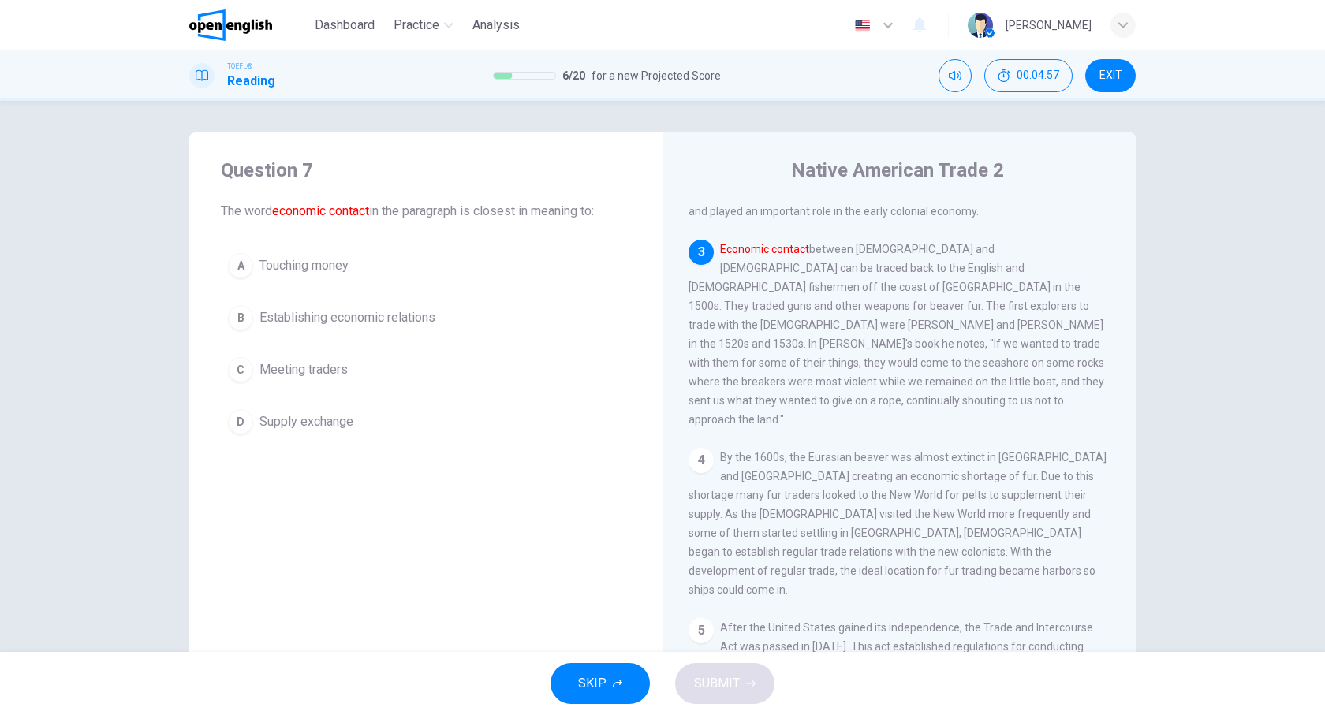
click at [368, 325] on span "Establishing economic relations" at bounding box center [348, 317] width 176 height 19
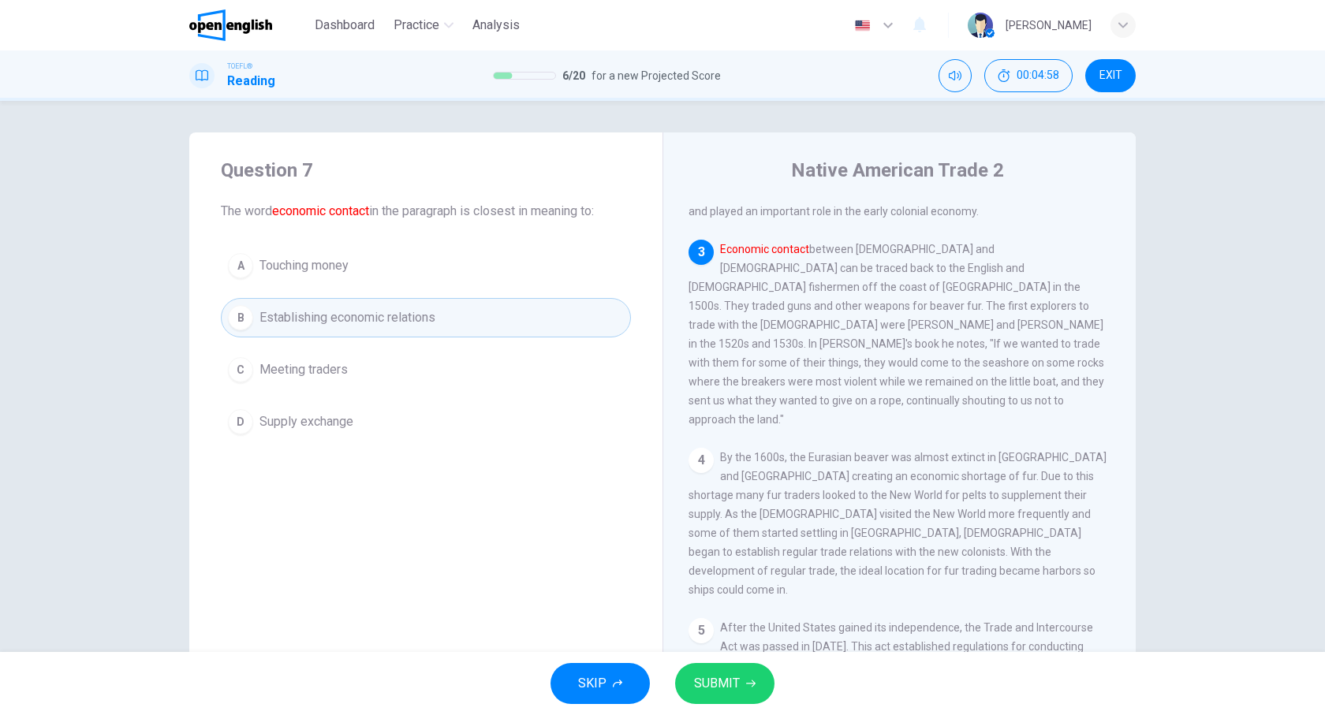
click at [721, 682] on span "SUBMIT" at bounding box center [717, 684] width 46 height 22
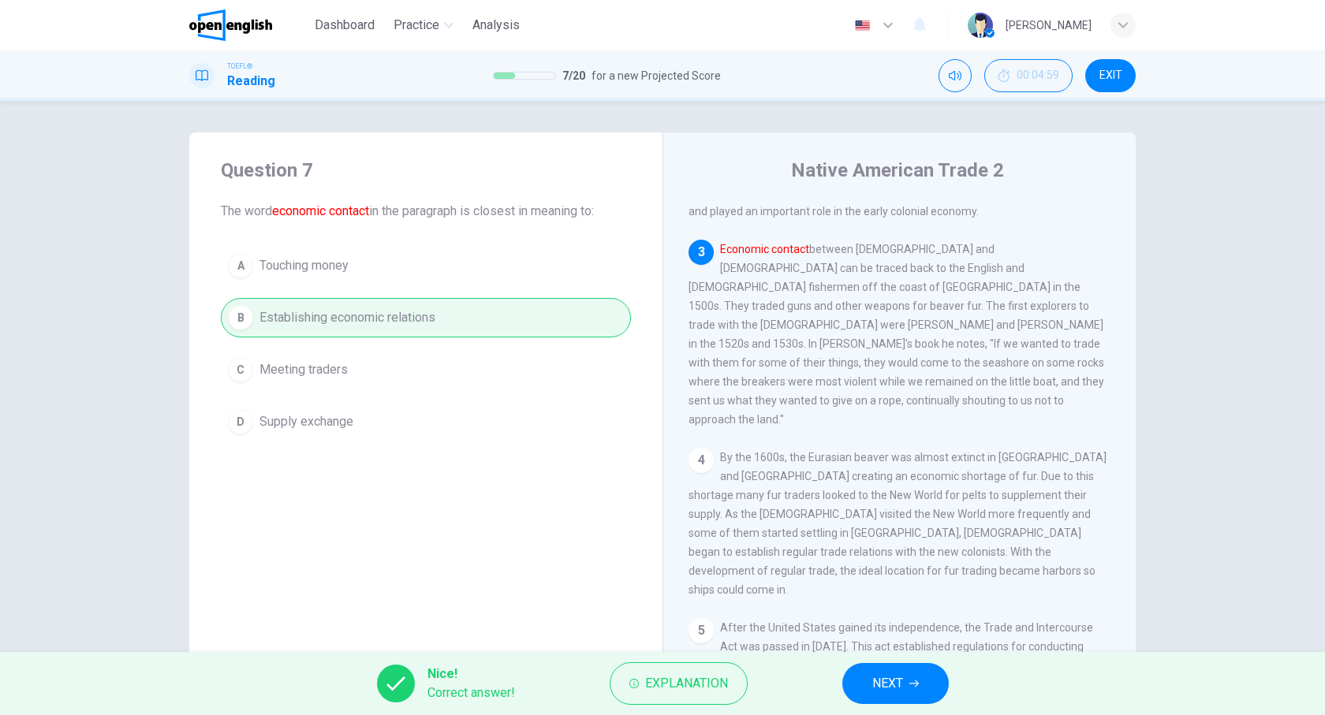
click at [906, 678] on button "NEXT" at bounding box center [895, 683] width 106 height 41
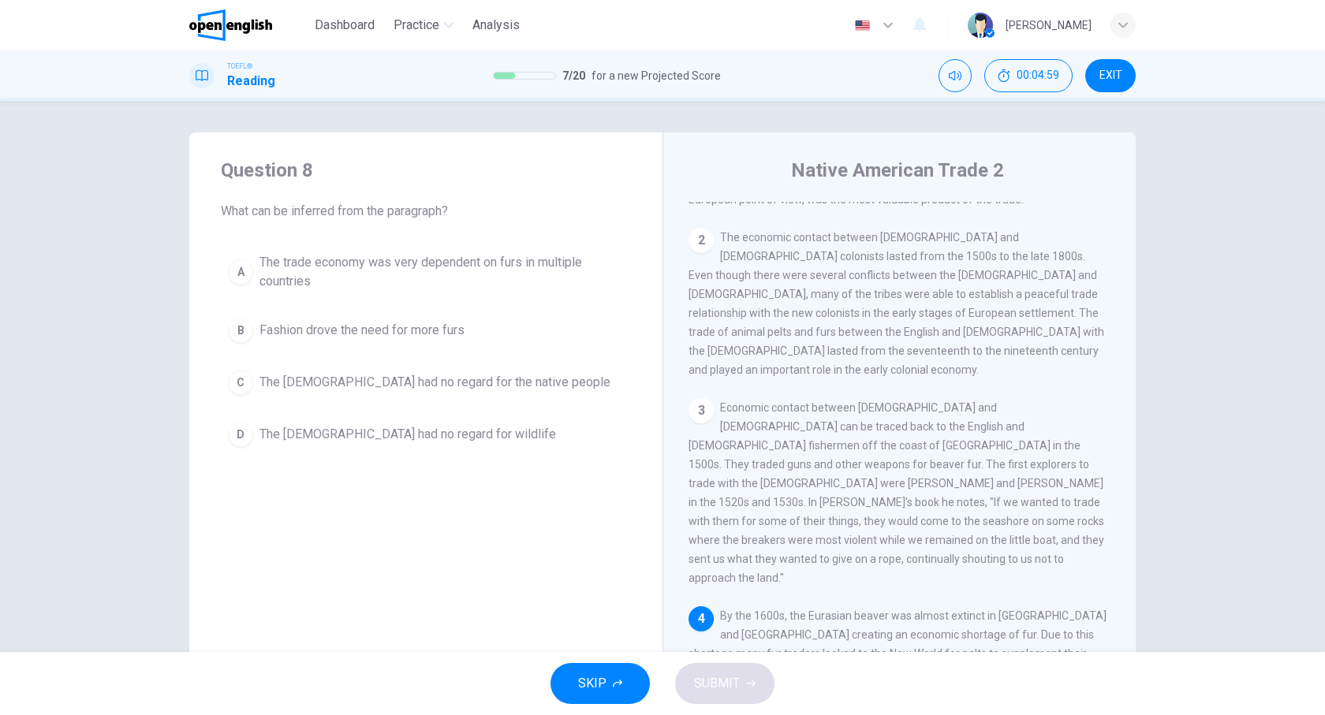
scroll to position [0, 0]
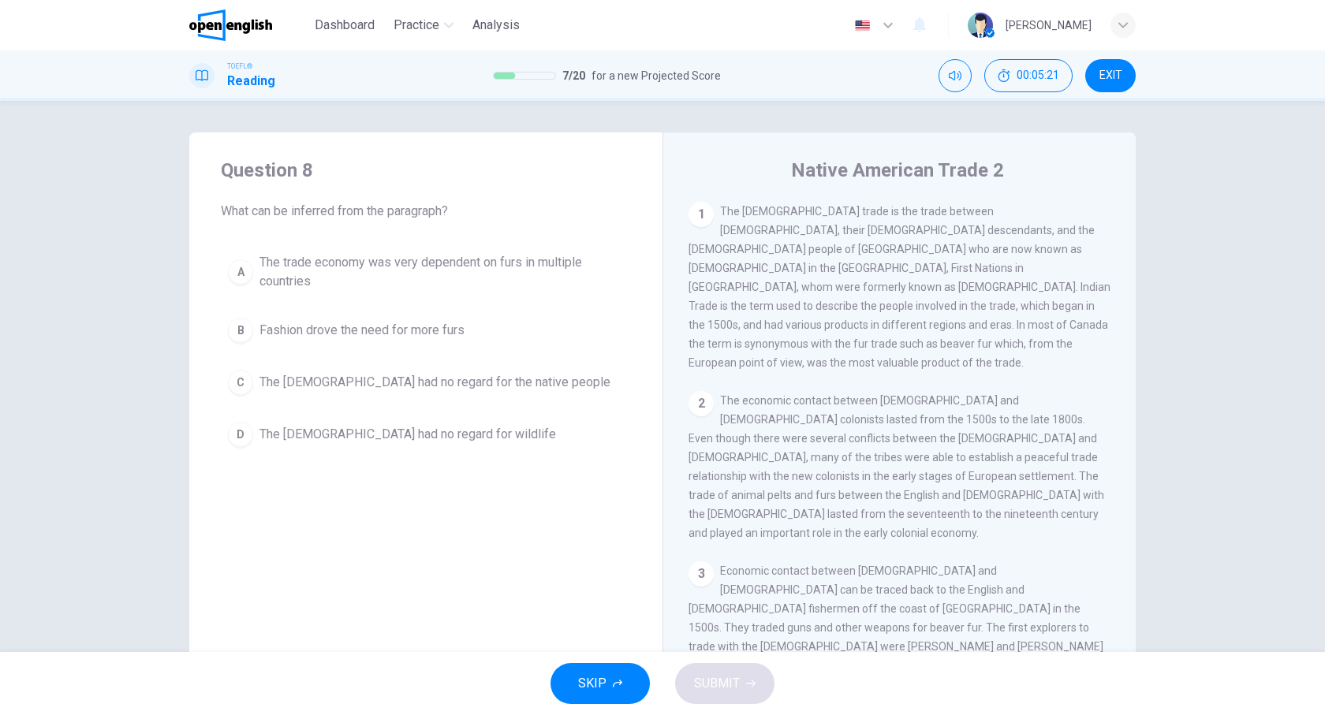
click at [512, 256] on span "The trade economy was very dependent on furs in multiple countries" at bounding box center [442, 272] width 364 height 38
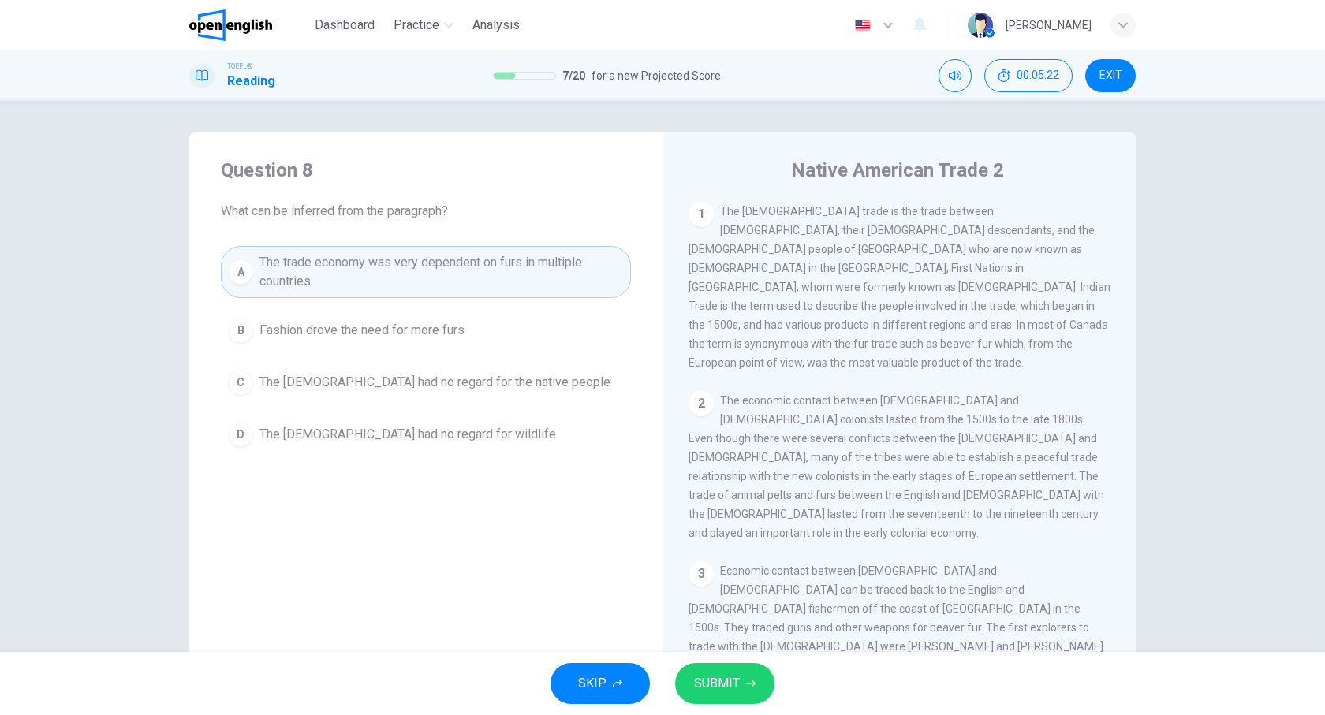
click at [728, 686] on span "SUBMIT" at bounding box center [717, 684] width 46 height 22
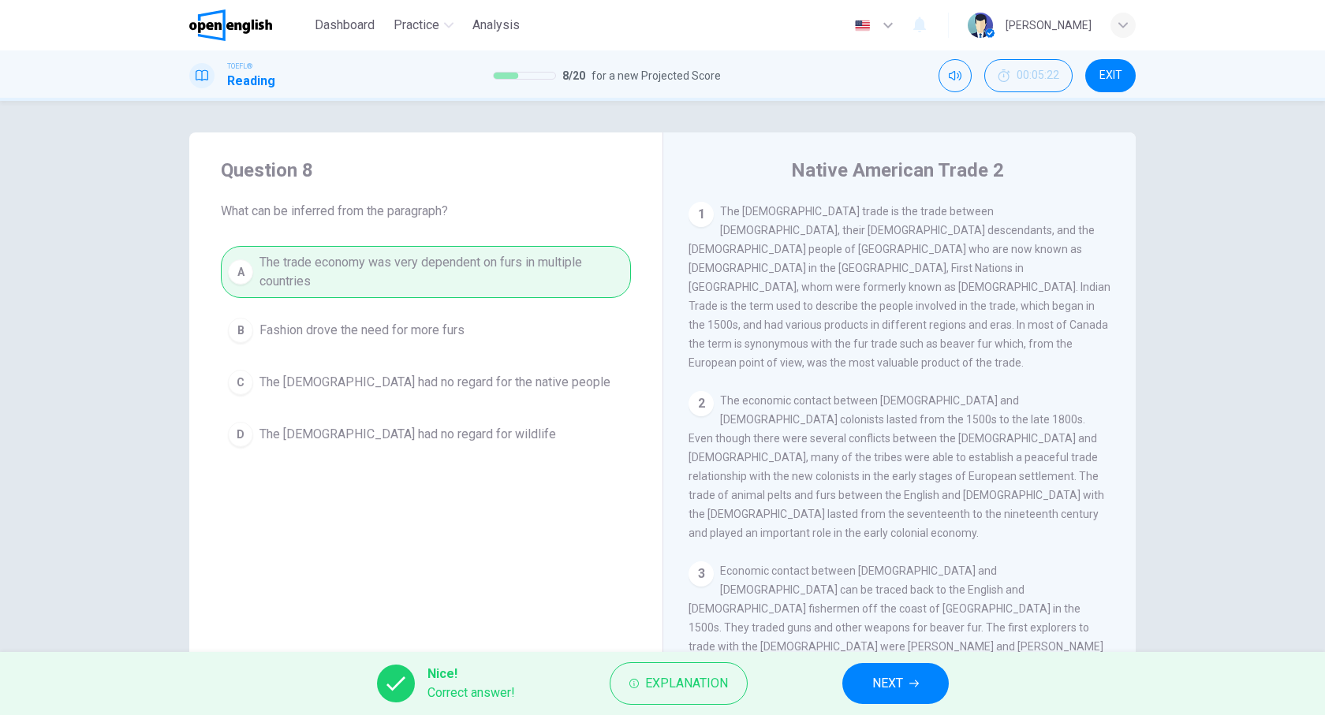
click at [891, 684] on span "NEXT" at bounding box center [887, 684] width 31 height 22
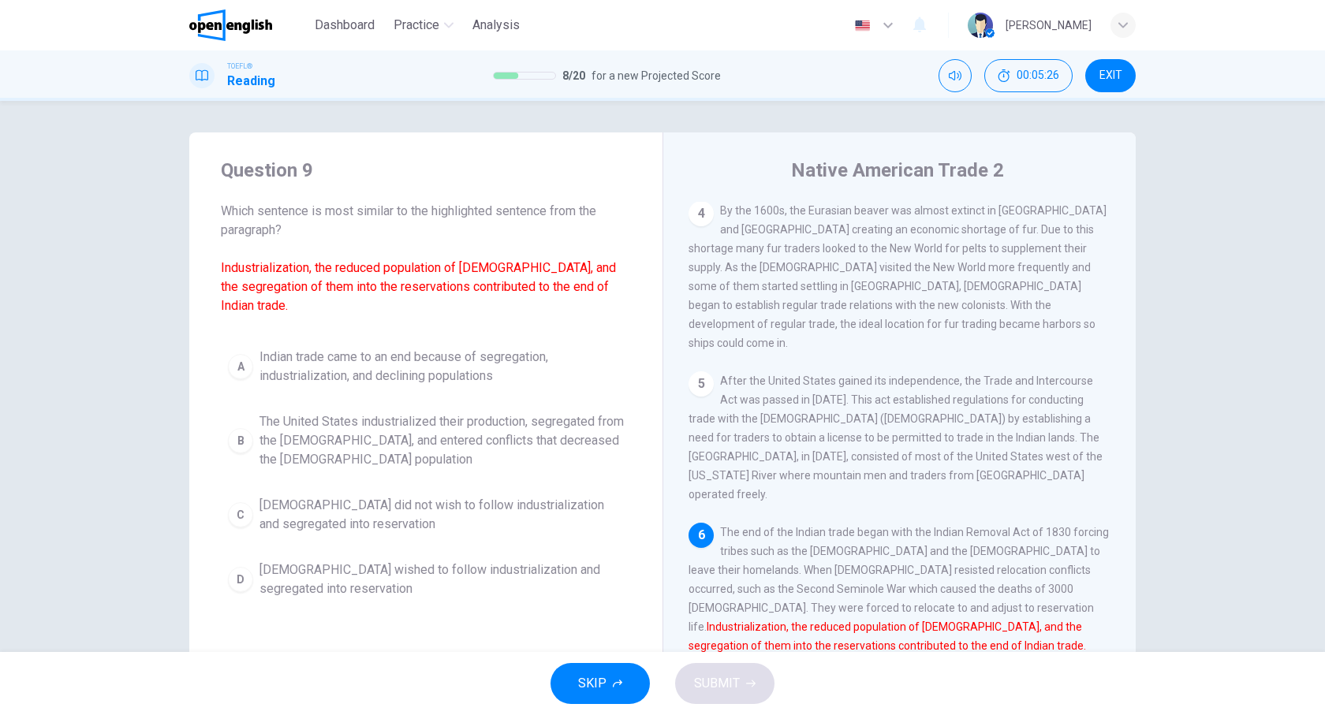
scroll to position [60, 0]
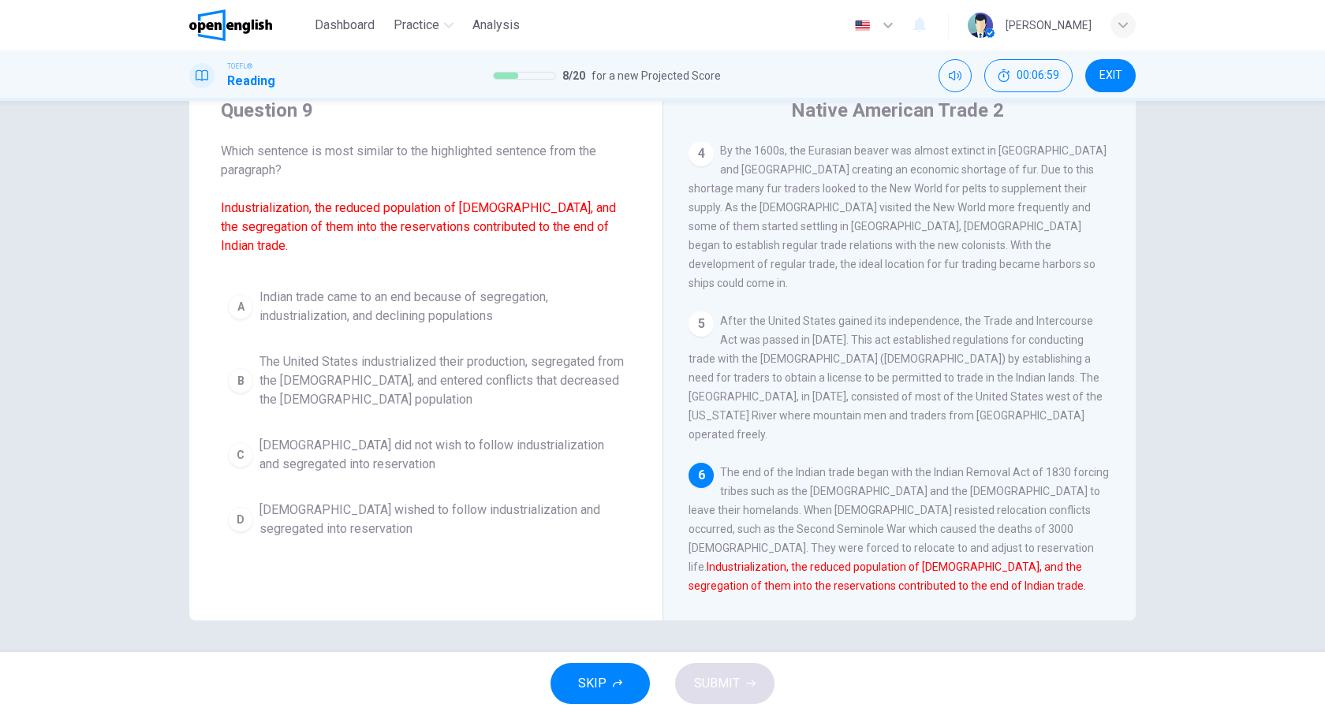
click at [354, 373] on span "The United States industrialized their production, segregated from the Native A…" at bounding box center [442, 381] width 364 height 57
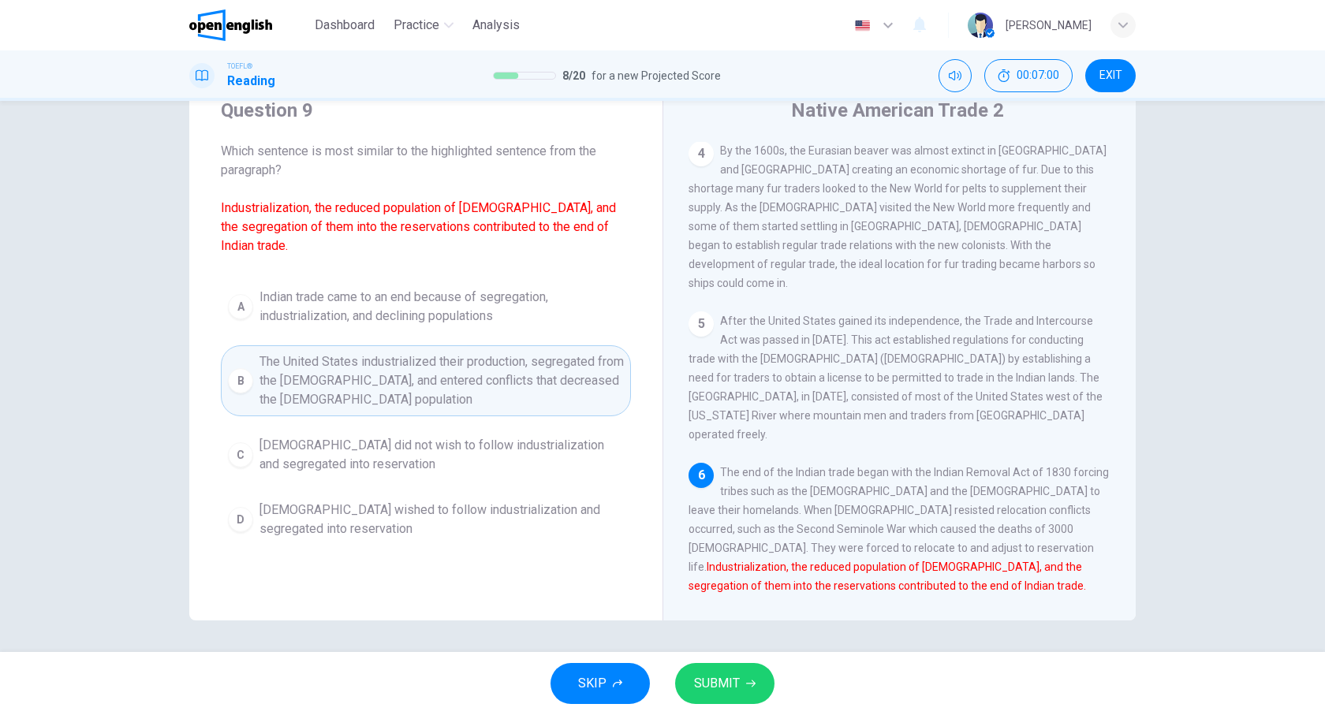
click at [698, 668] on button "SUBMIT" at bounding box center [724, 683] width 99 height 41
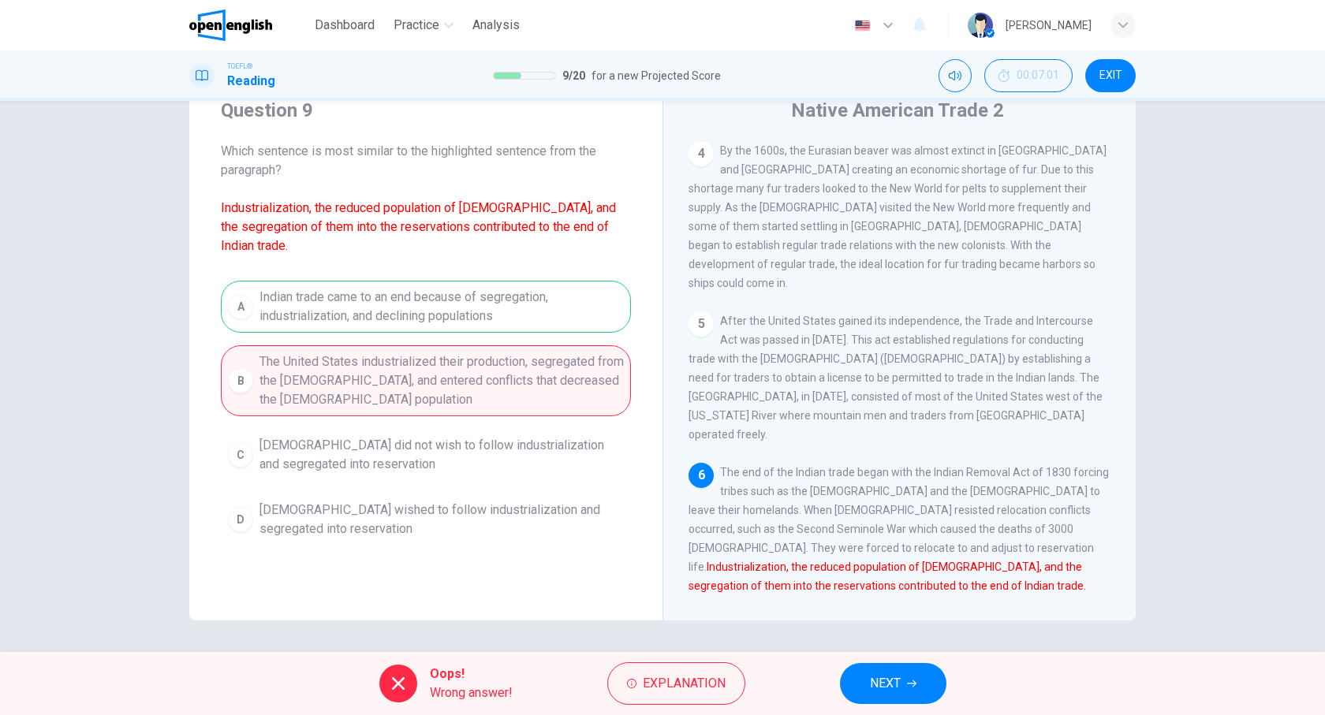
click at [932, 688] on button "NEXT" at bounding box center [893, 683] width 106 height 41
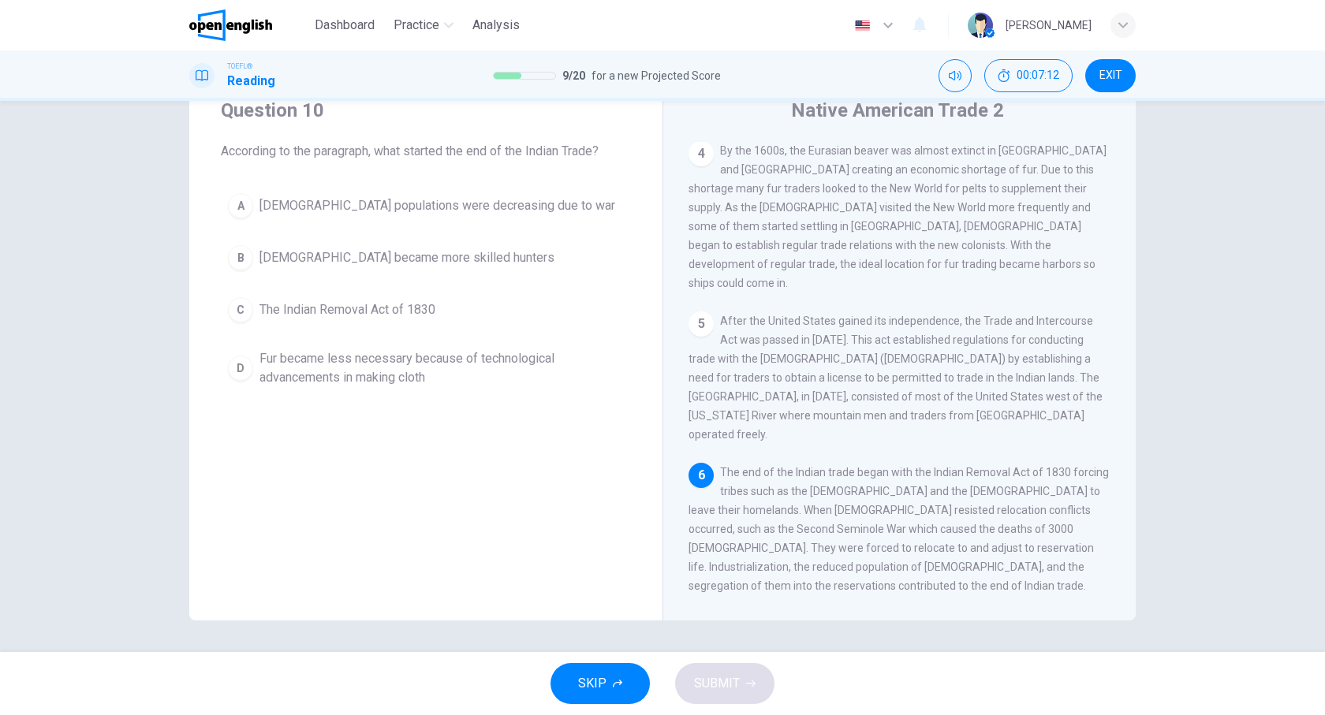
click at [429, 208] on span "Native American populations were decreasing due to war" at bounding box center [438, 205] width 356 height 19
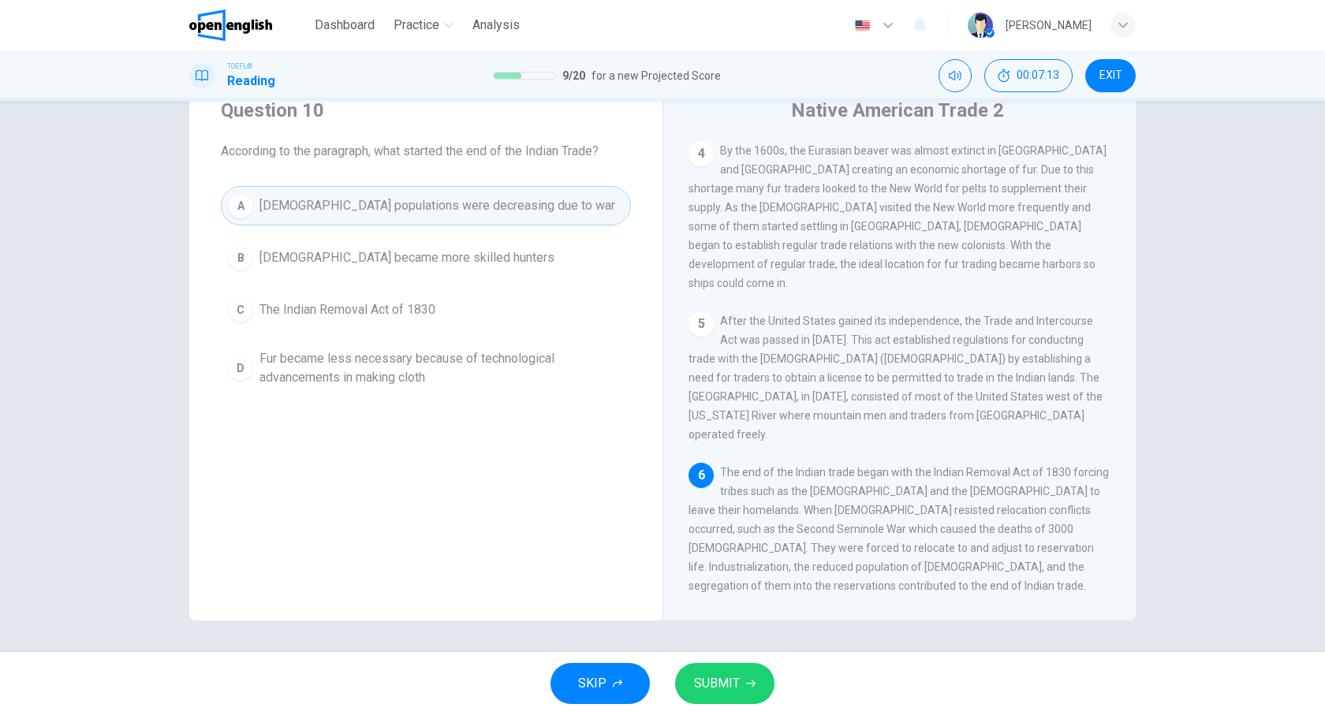
click at [756, 683] on button "SUBMIT" at bounding box center [724, 683] width 99 height 41
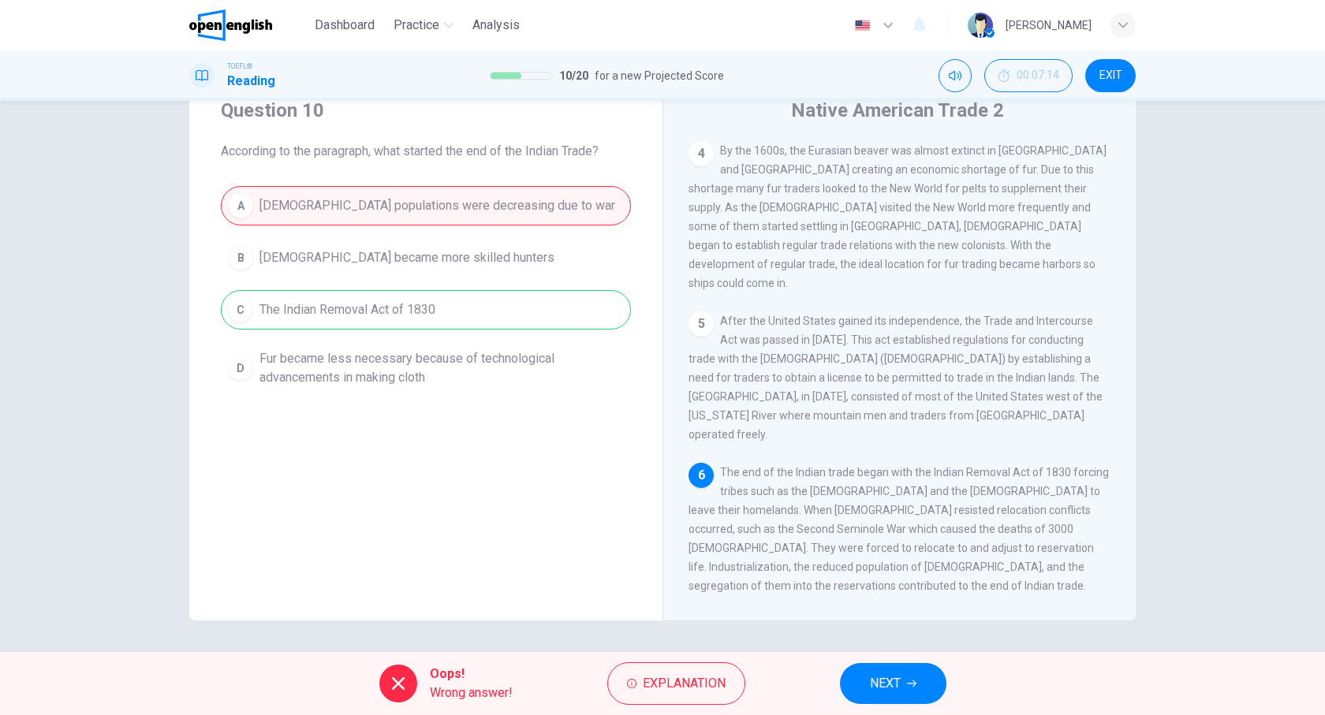
click at [903, 671] on button "NEXT" at bounding box center [893, 683] width 106 height 41
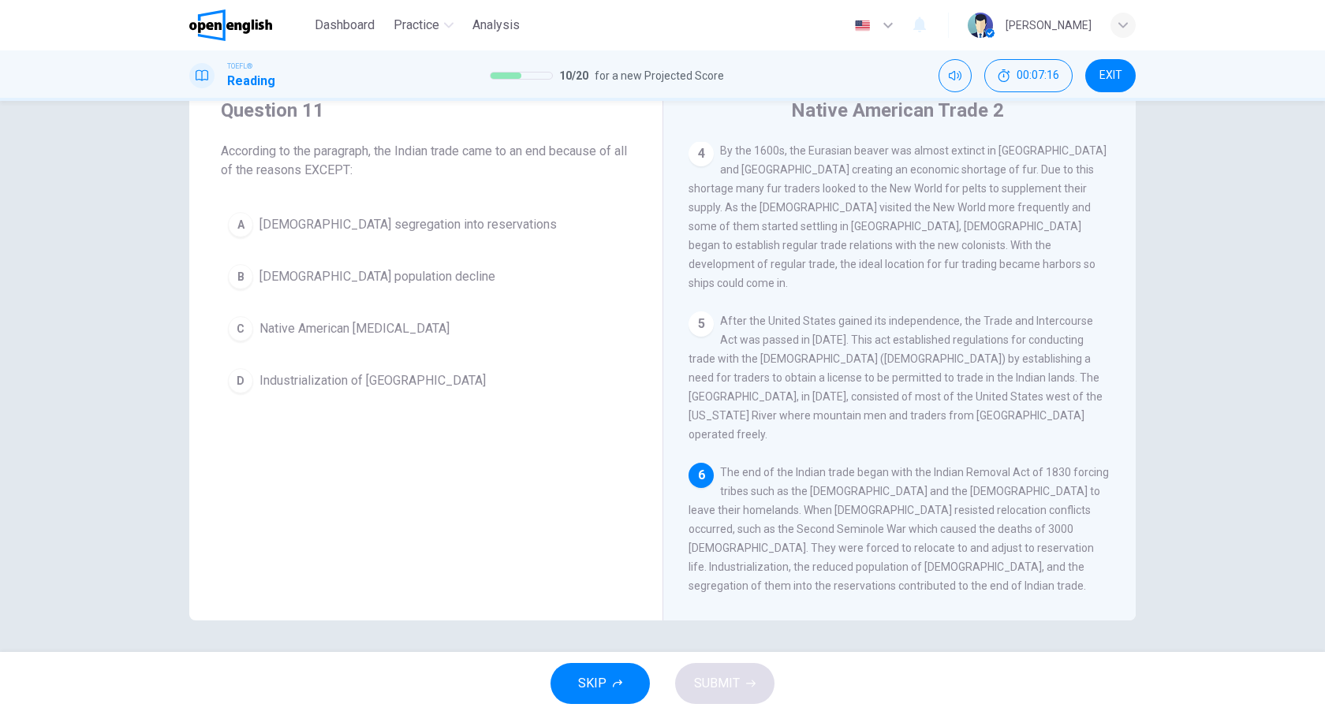
scroll to position [0, 0]
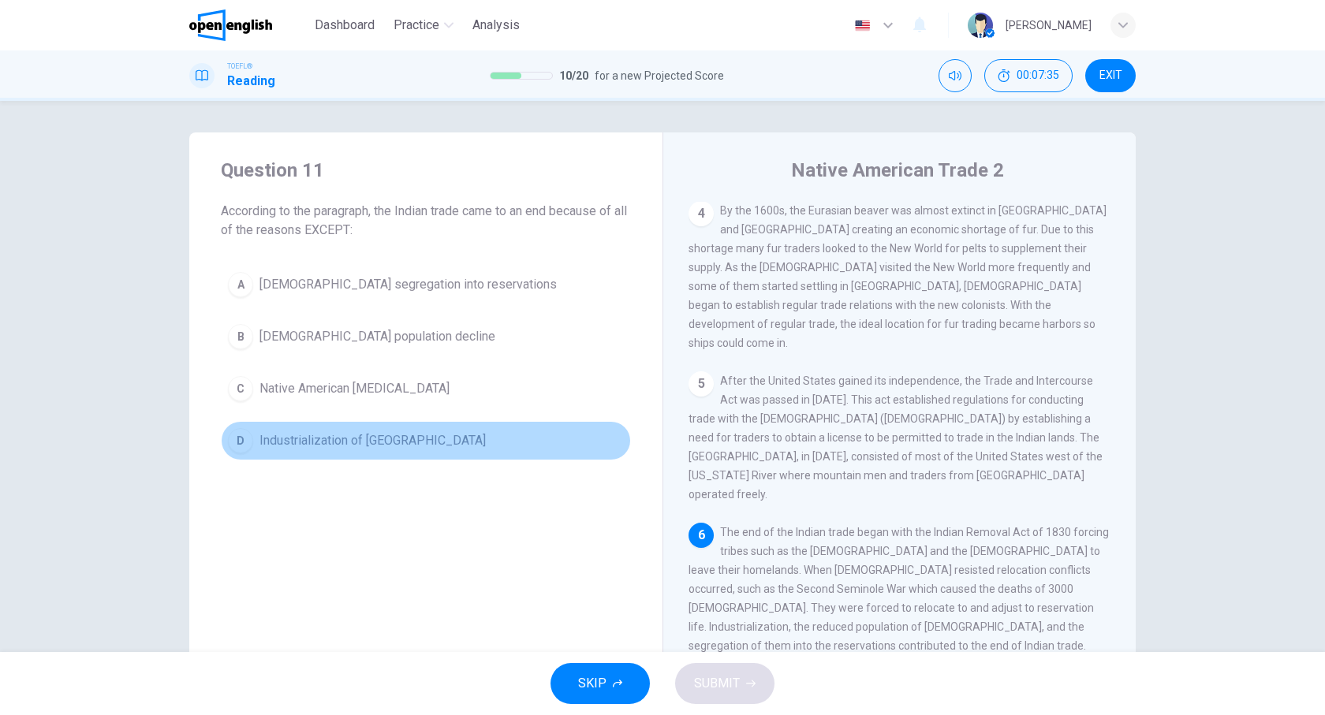
click at [428, 444] on span "Industrialization of the United States" at bounding box center [373, 440] width 226 height 19
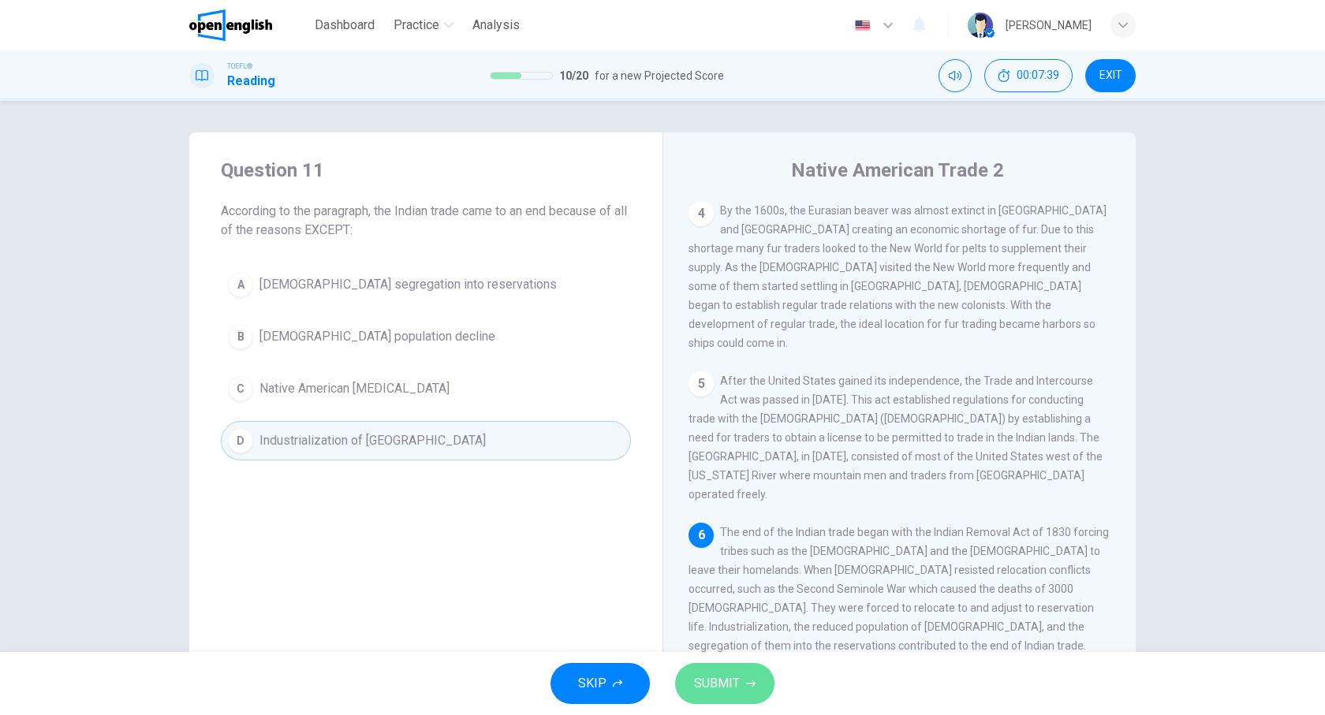
click at [726, 676] on span "SUBMIT" at bounding box center [717, 684] width 46 height 22
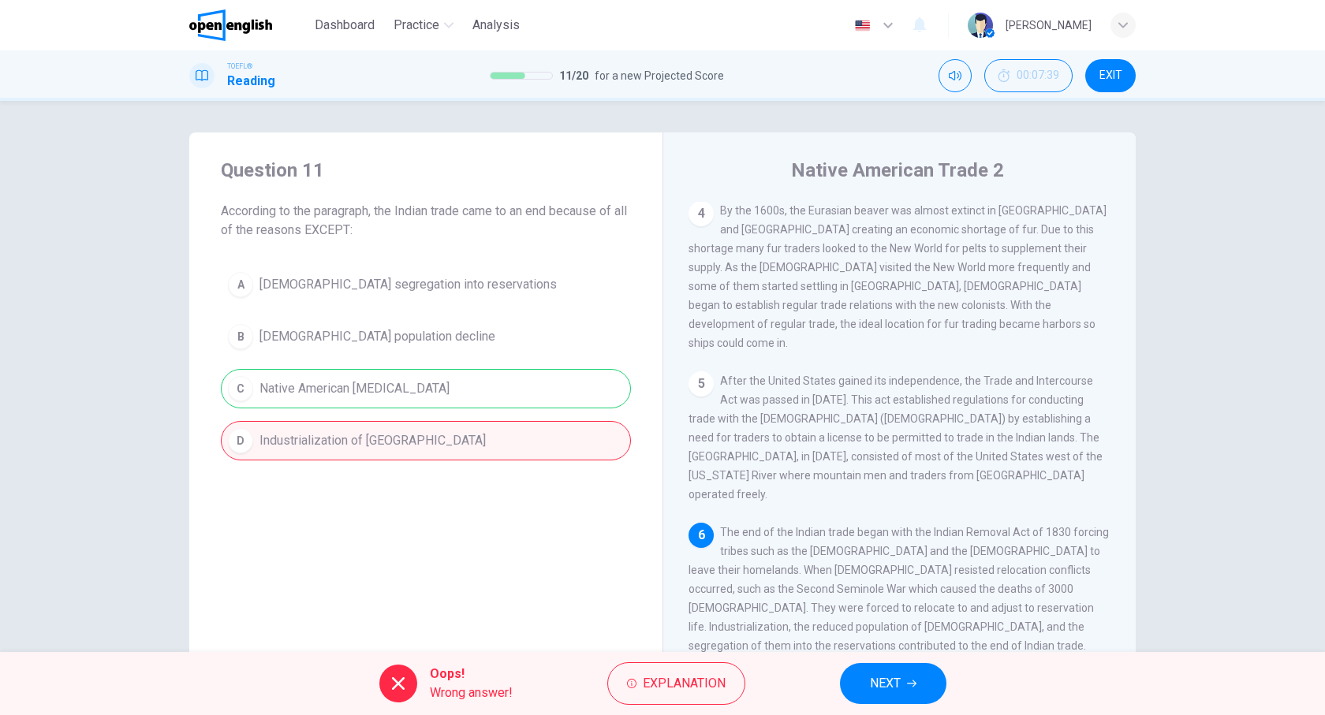
click at [891, 682] on span "NEXT" at bounding box center [885, 684] width 31 height 22
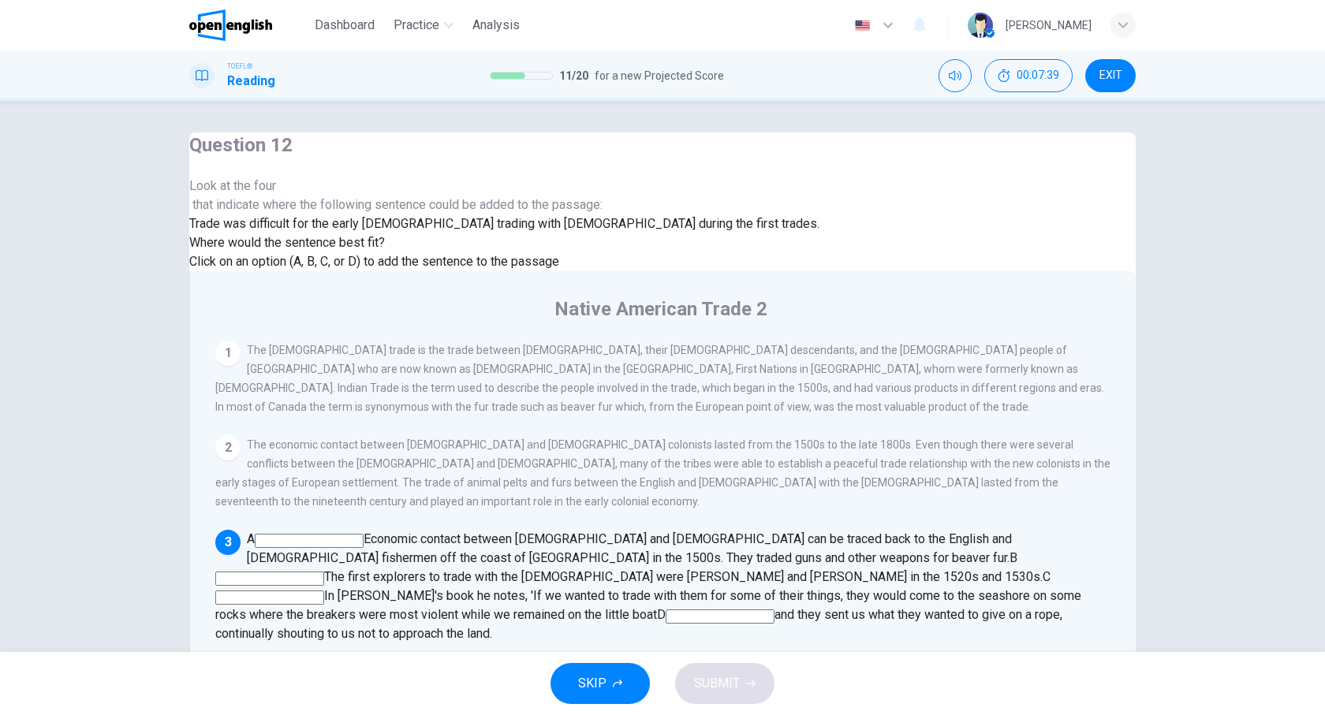
scroll to position [222, 0]
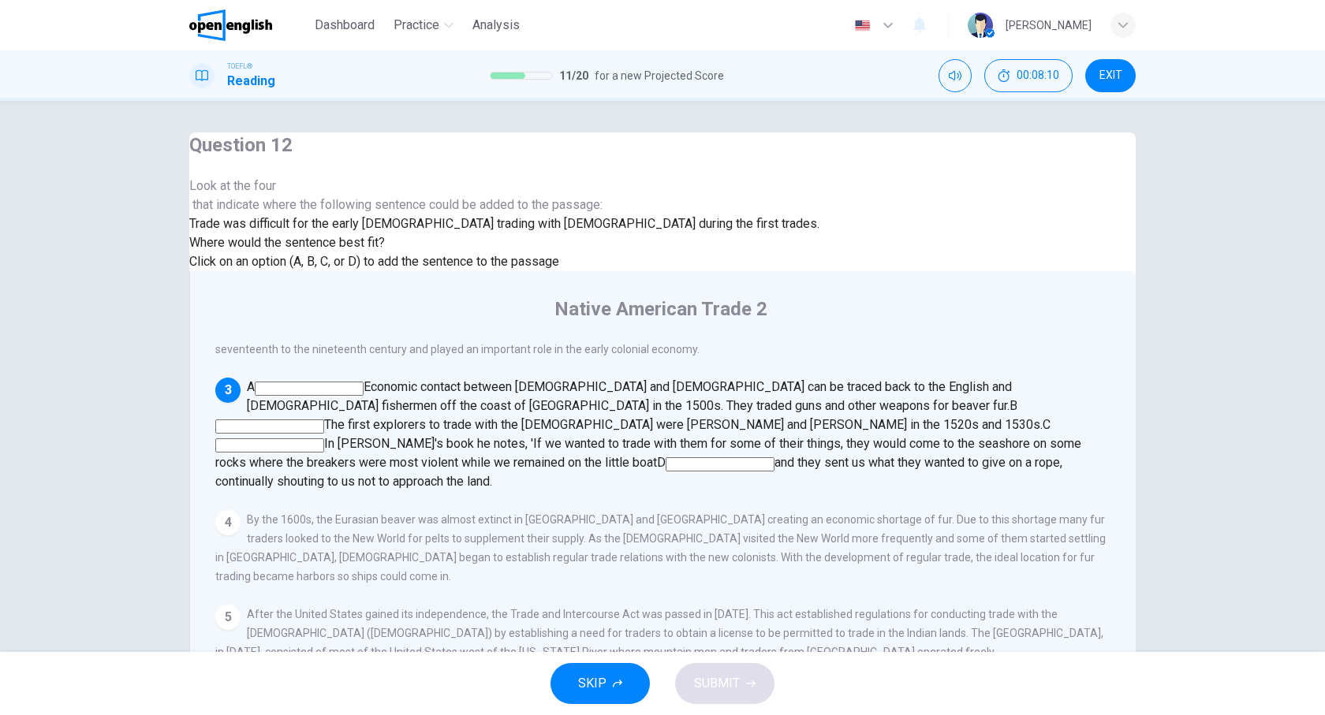
click at [324, 439] on input at bounding box center [269, 446] width 109 height 14
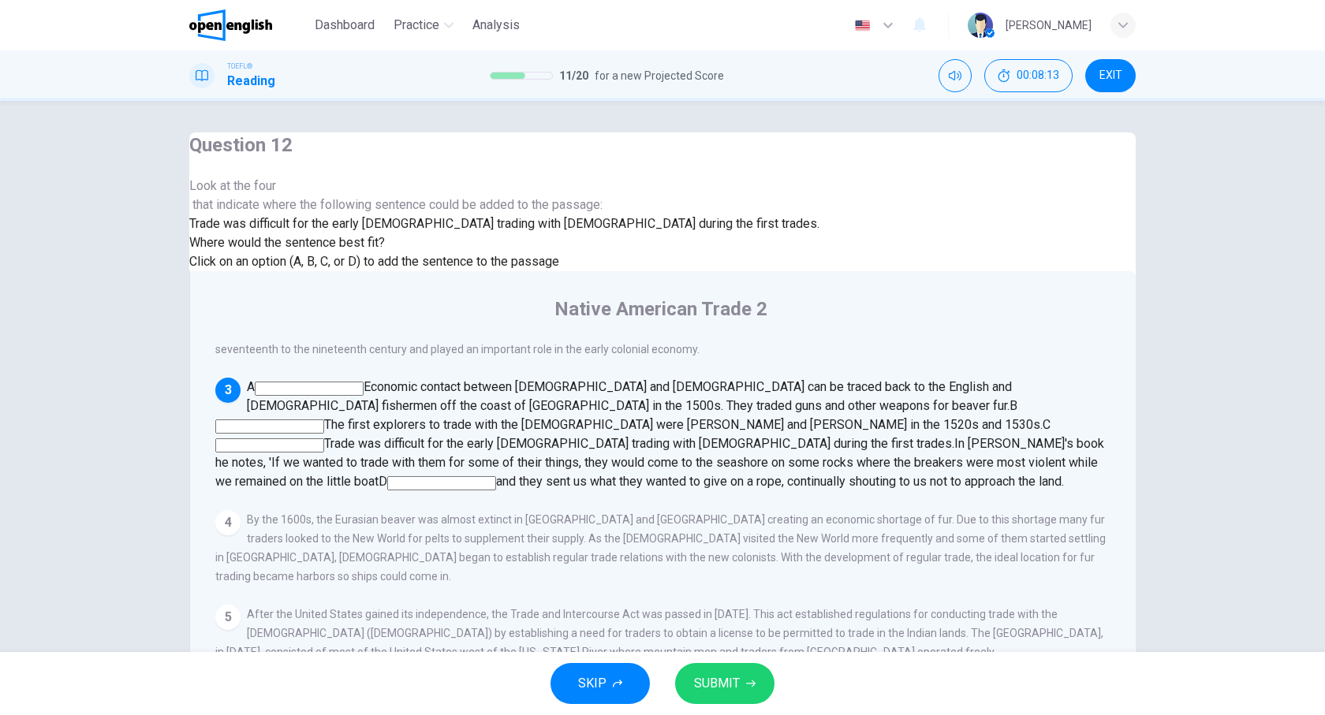
click at [724, 678] on span "SUBMIT" at bounding box center [717, 684] width 46 height 22
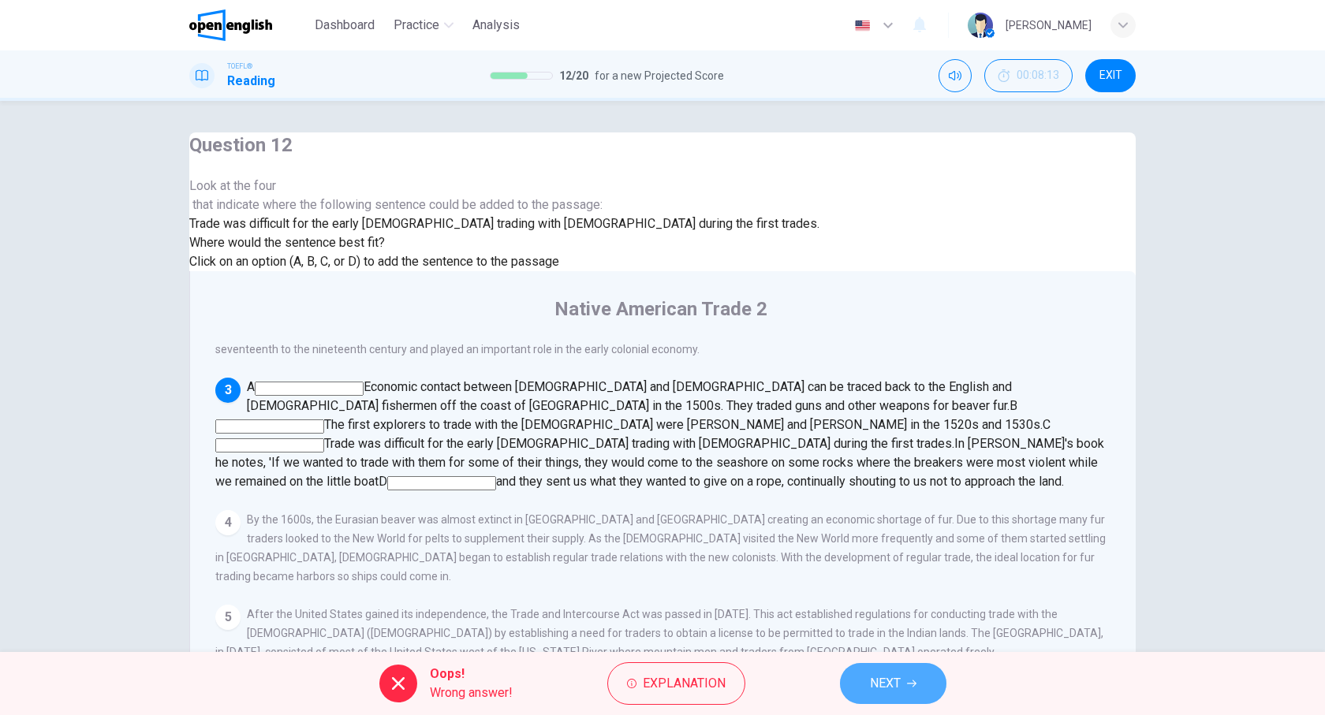
click at [867, 675] on button "NEXT" at bounding box center [893, 683] width 106 height 41
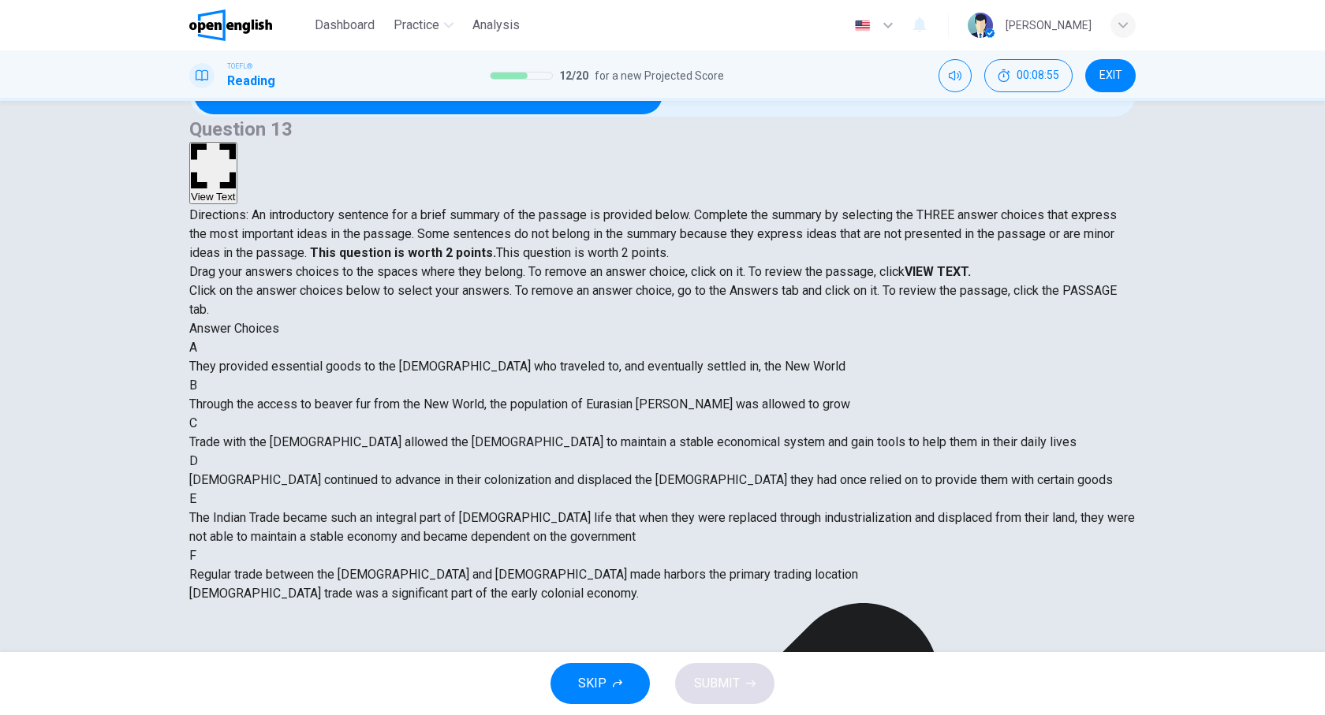
scroll to position [577, 0]
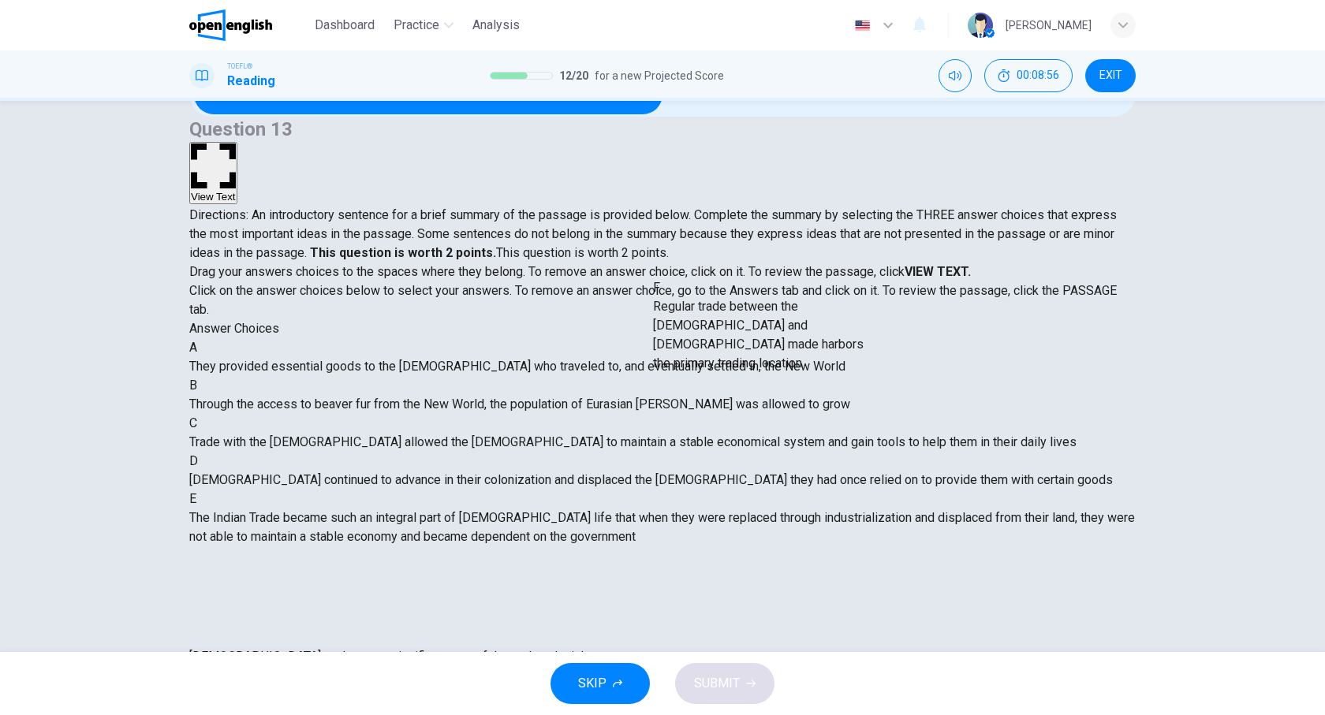
drag, startPoint x: 572, startPoint y: 468, endPoint x: 771, endPoint y: 336, distance: 238.5
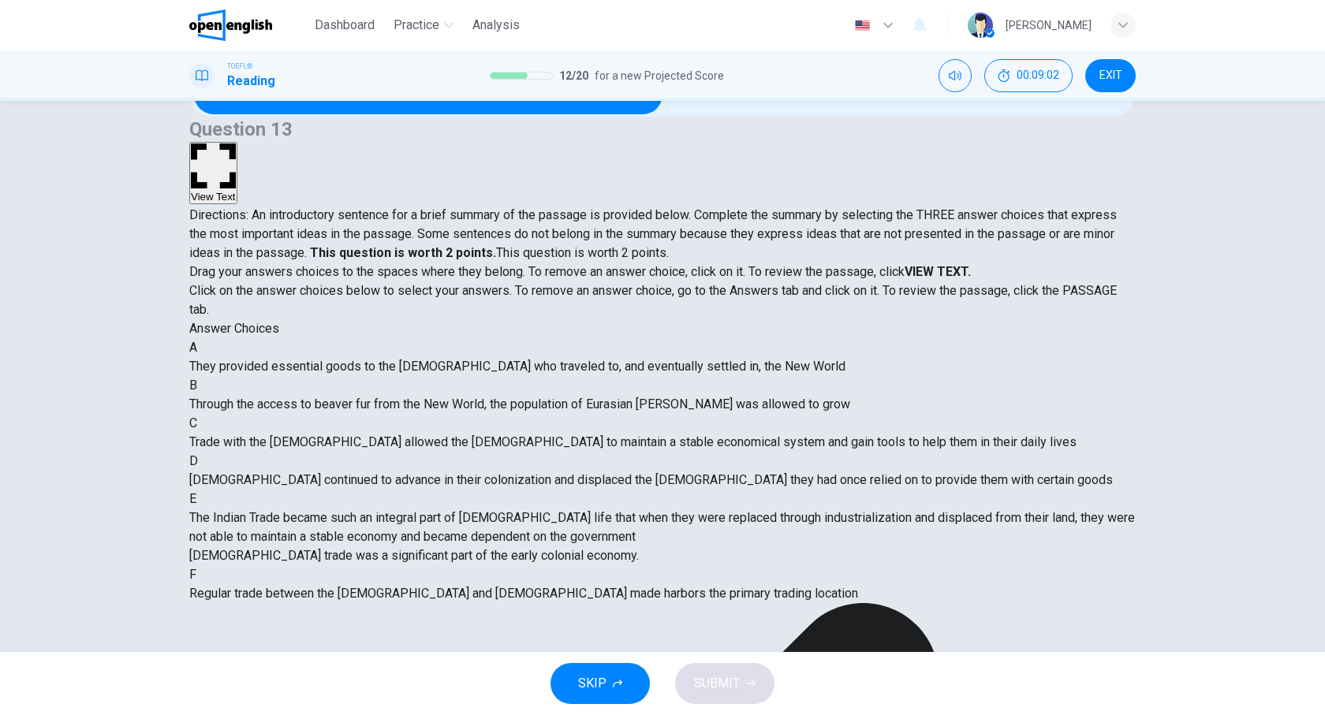
scroll to position [0, 0]
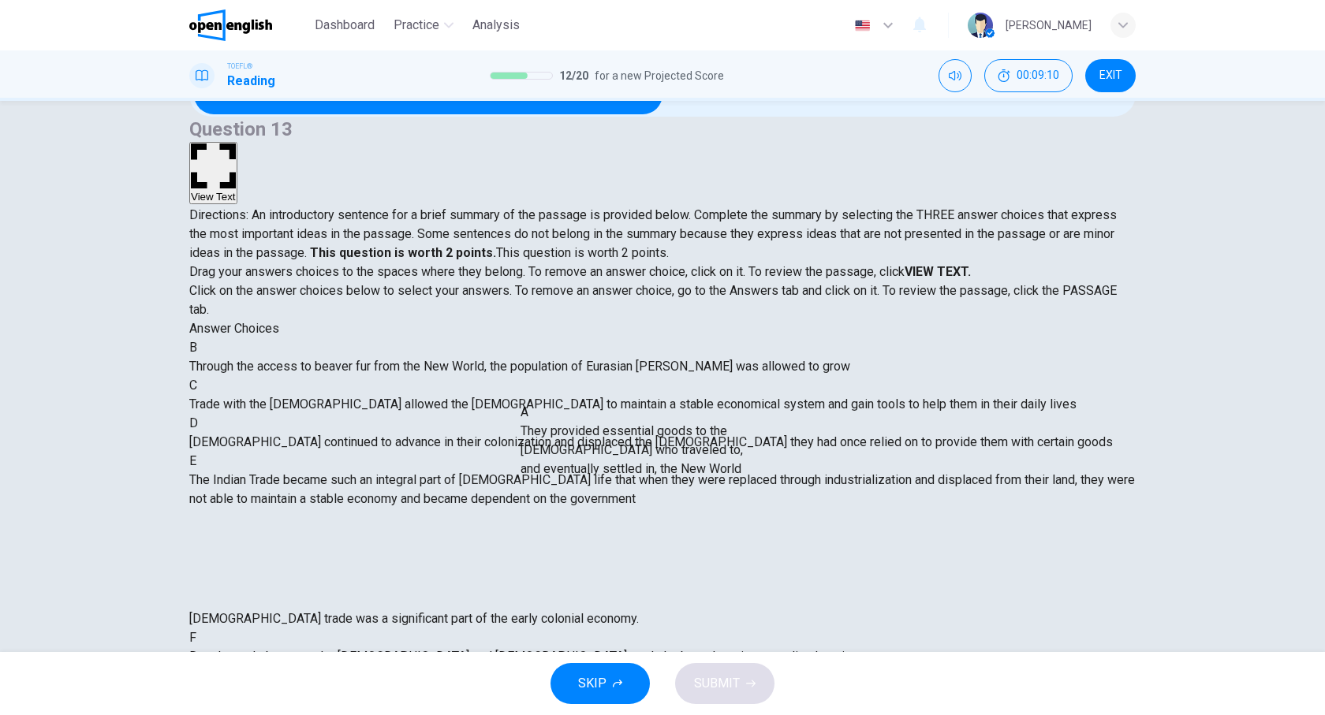
drag, startPoint x: 350, startPoint y: 398, endPoint x: 653, endPoint y: 455, distance: 308.3
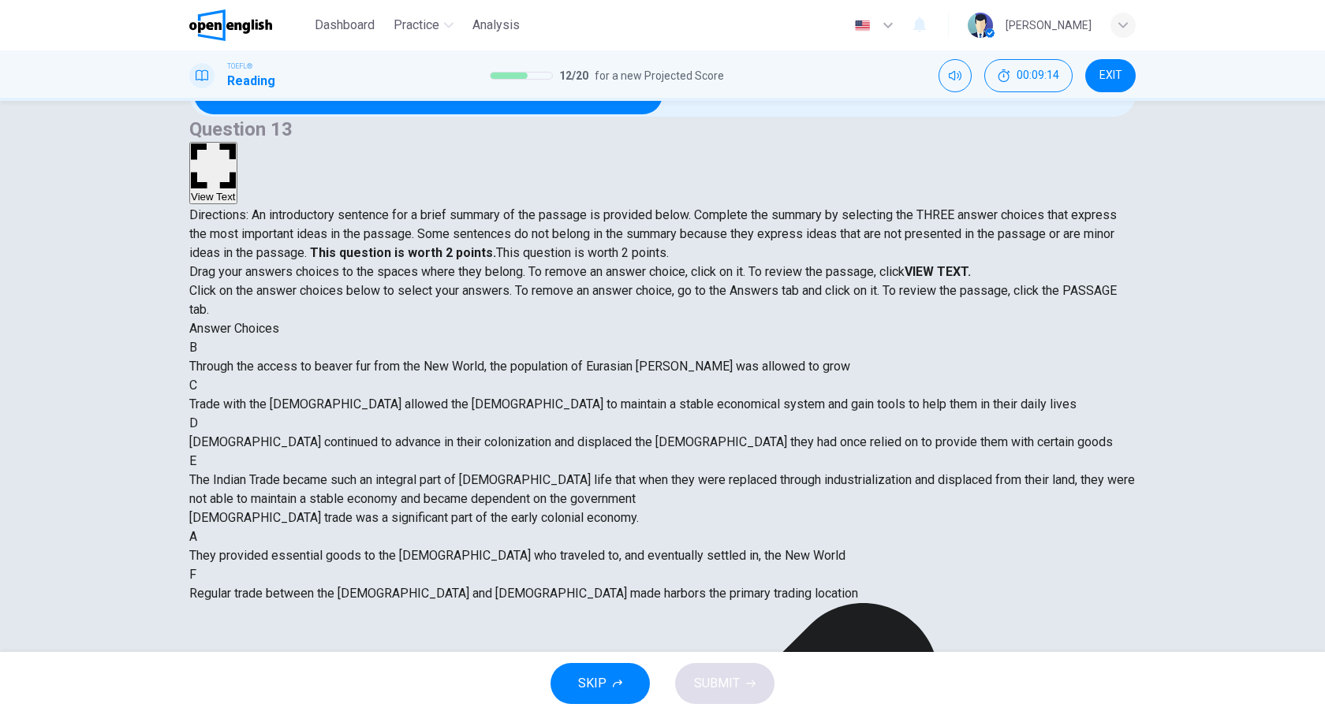
scroll to position [158, 0]
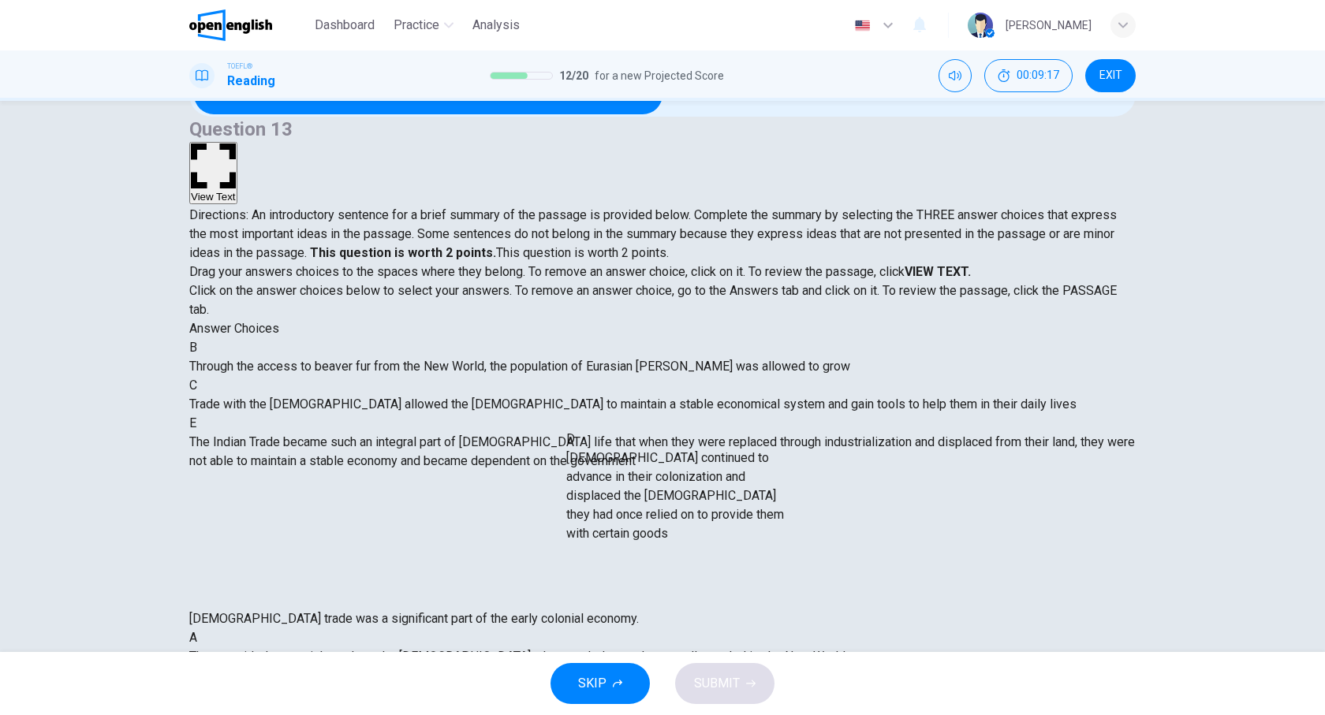
drag, startPoint x: 292, startPoint y: 504, endPoint x: 695, endPoint y: 514, distance: 403.2
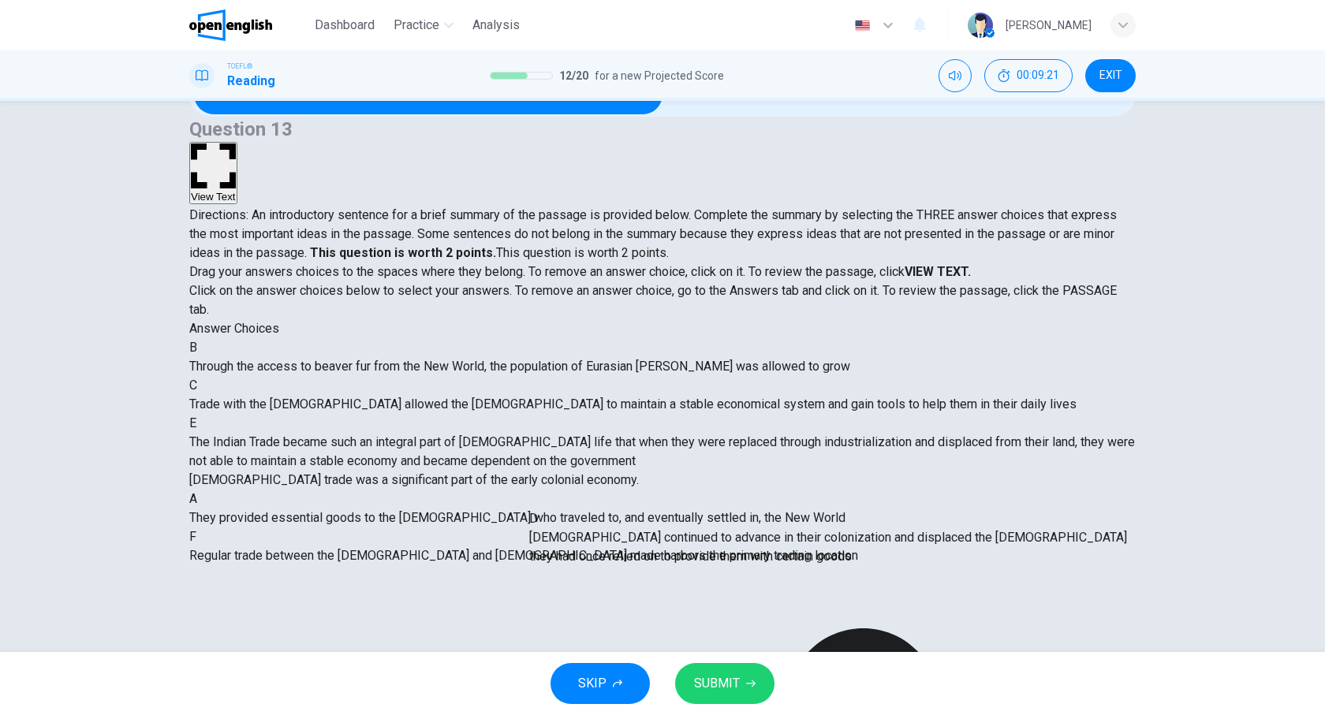
drag, startPoint x: 652, startPoint y: 446, endPoint x: 699, endPoint y: 540, distance: 104.4
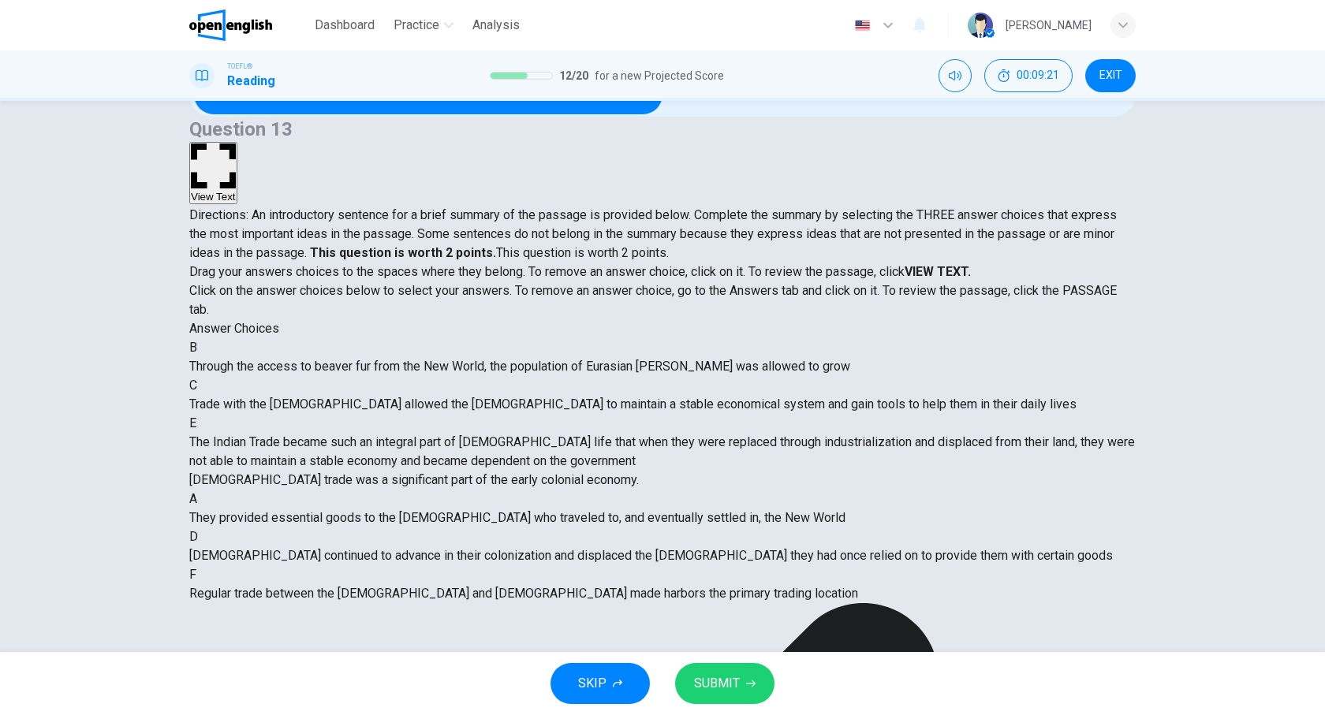
click at [718, 684] on span "SUBMIT" at bounding box center [717, 684] width 46 height 22
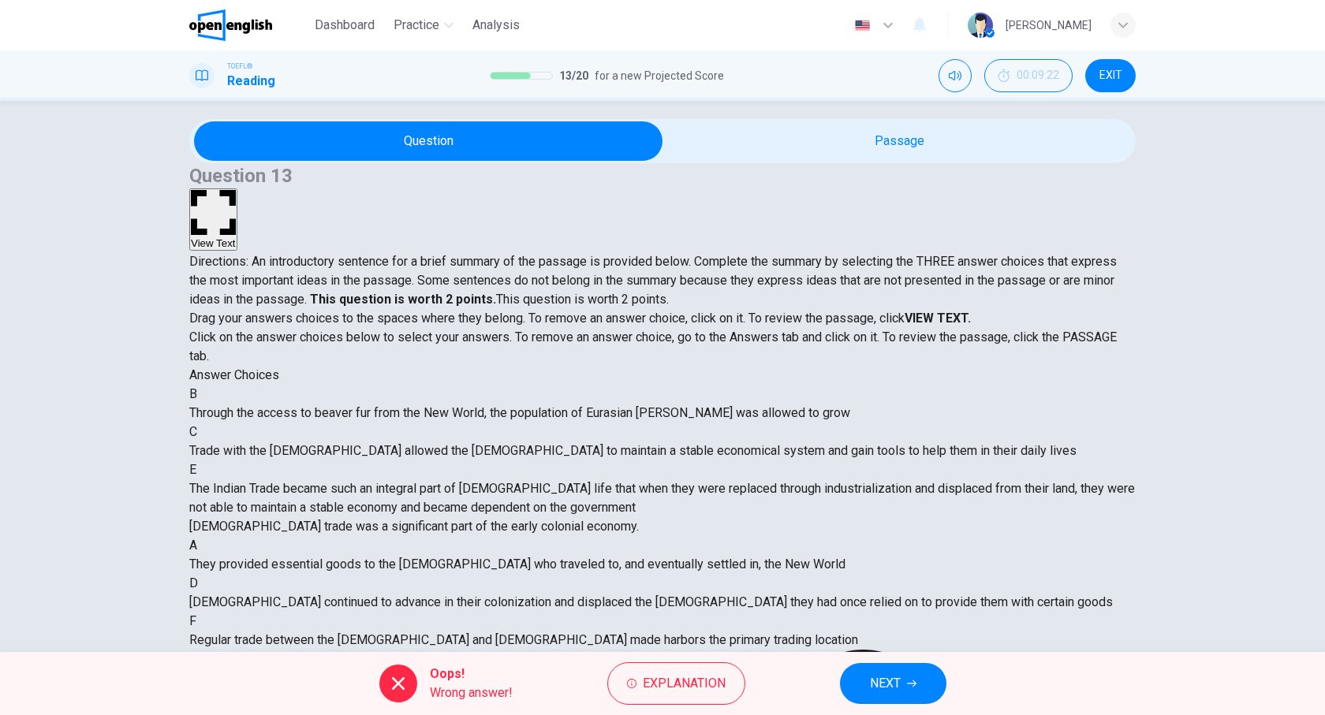
scroll to position [0, 0]
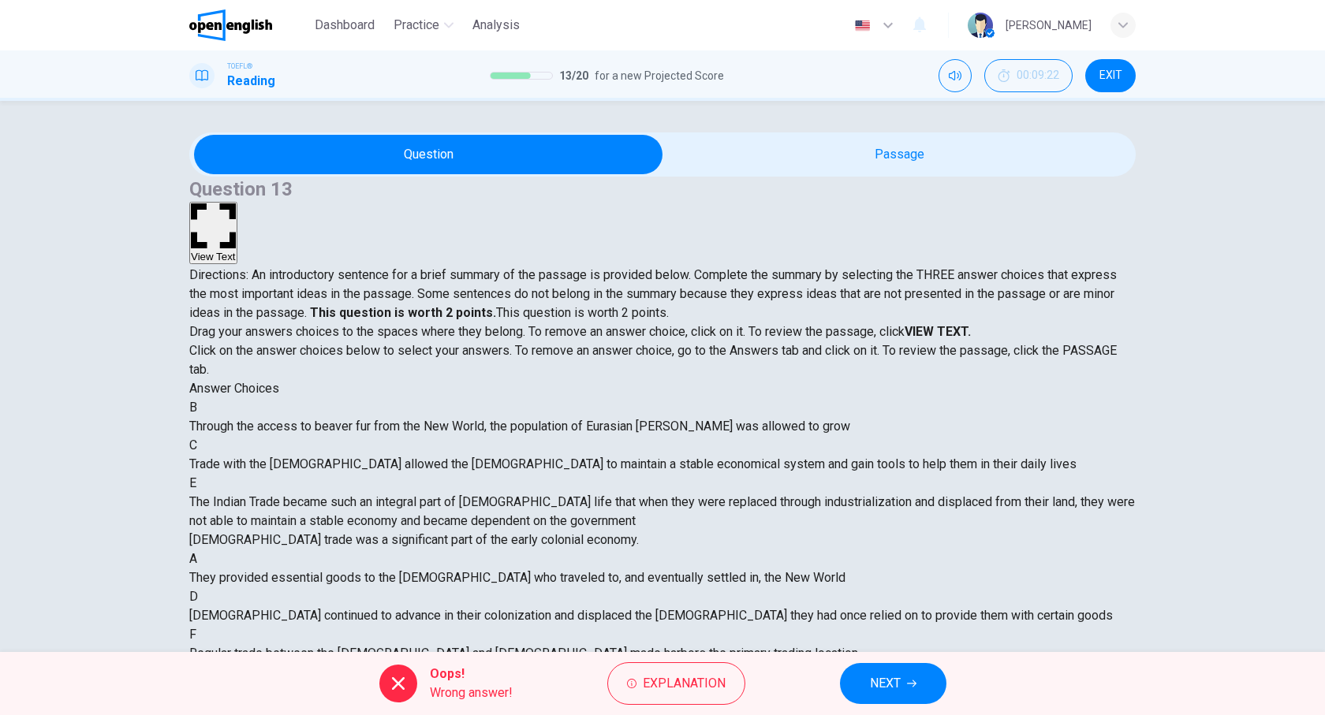
click at [922, 670] on button "NEXT" at bounding box center [893, 683] width 106 height 41
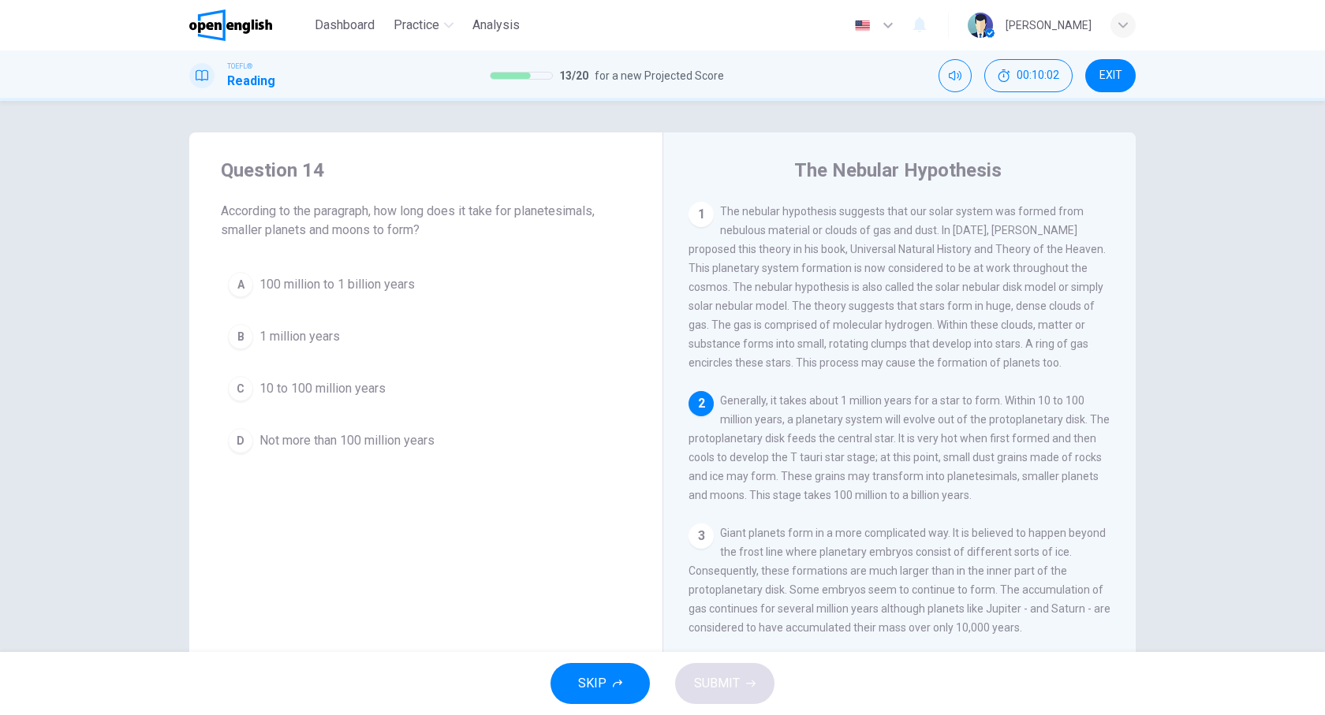
click at [289, 333] on span "1 million years" at bounding box center [300, 336] width 80 height 19
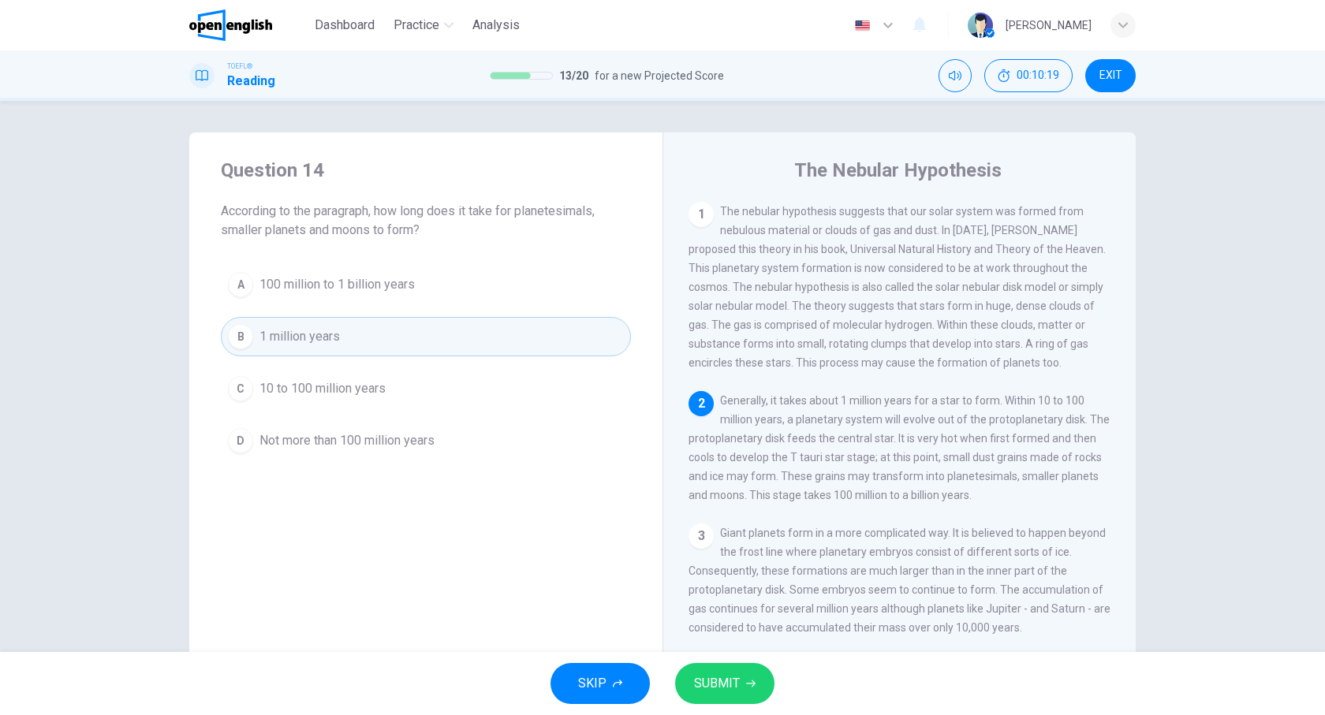
click at [327, 383] on span "10 to 100 million years" at bounding box center [323, 388] width 126 height 19
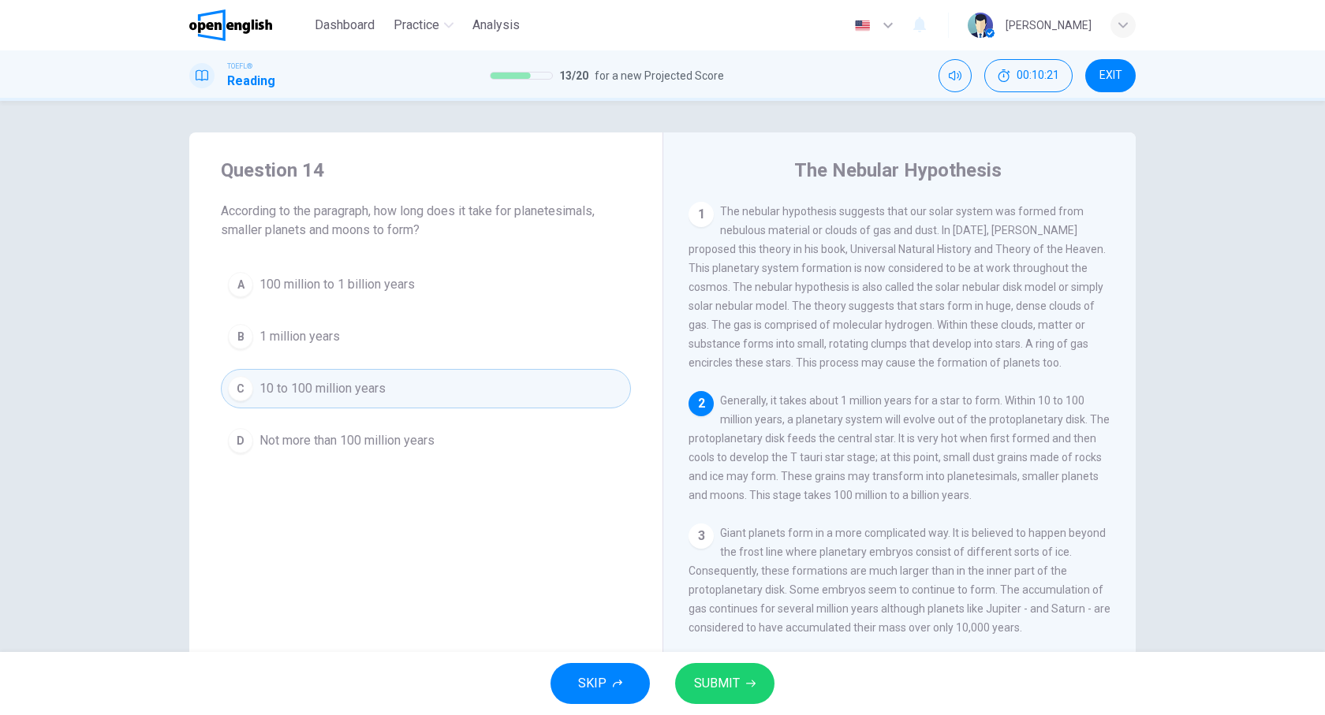
click at [706, 677] on span "SUBMIT" at bounding box center [717, 684] width 46 height 22
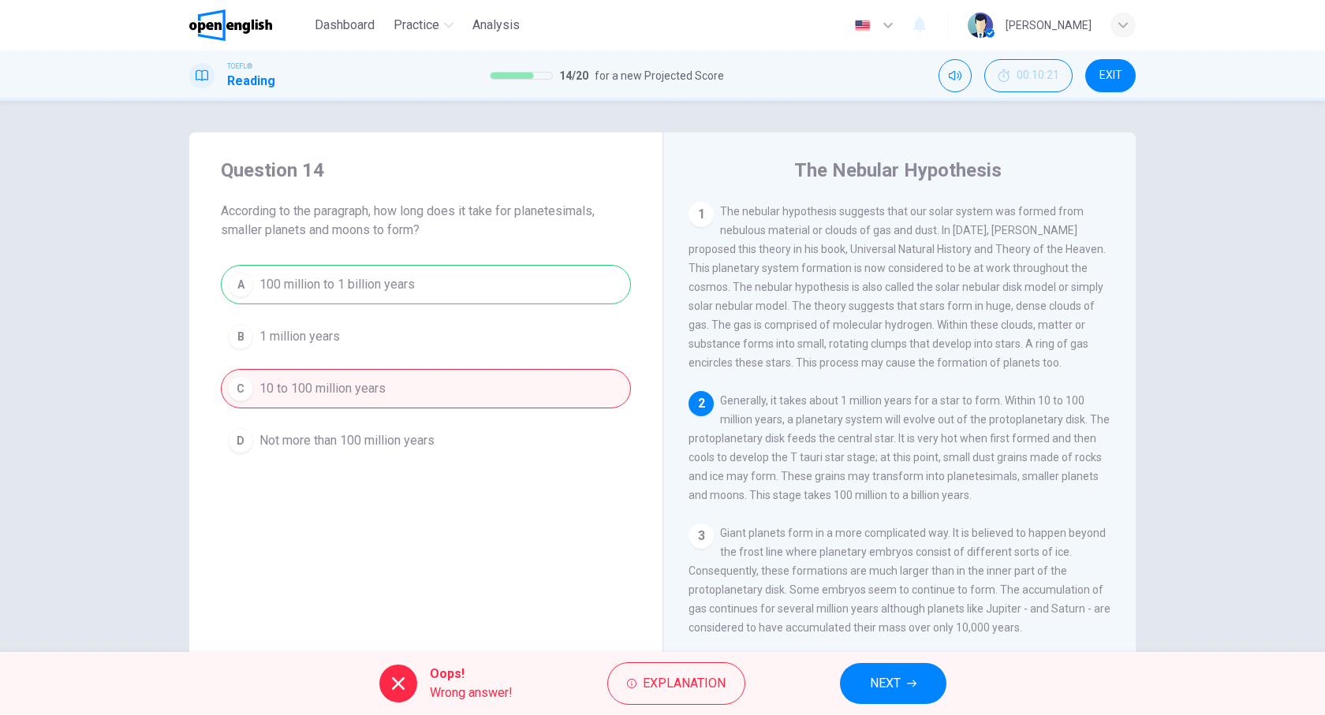
click at [891, 674] on span "NEXT" at bounding box center [885, 684] width 31 height 22
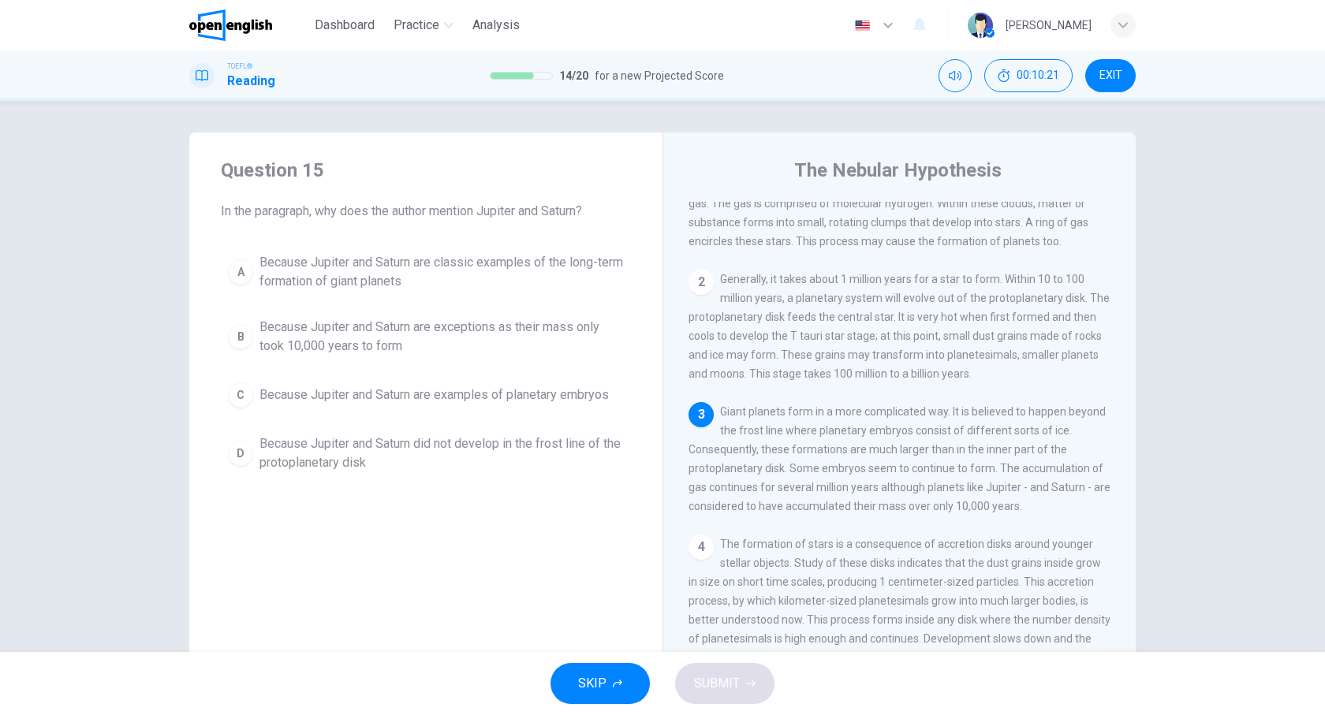
scroll to position [140, 0]
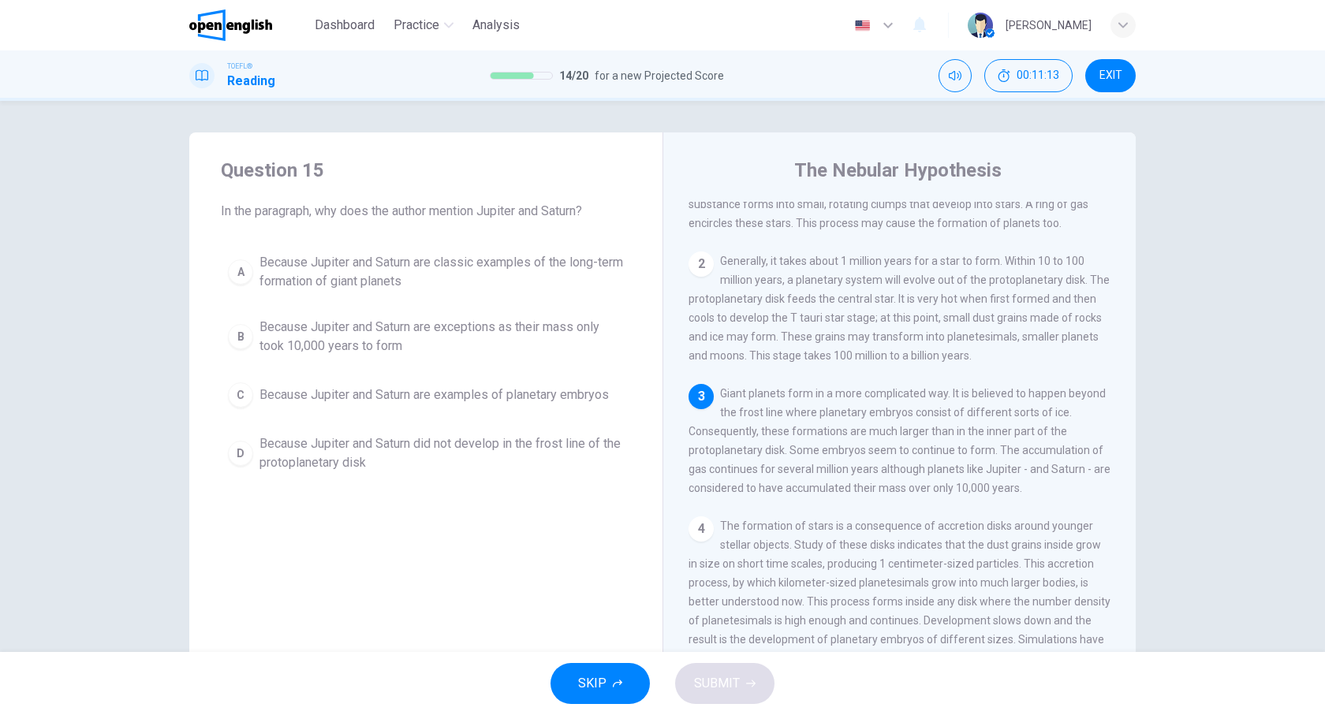
click at [442, 259] on span "Because Jupiter and Saturn are classic examples of the long-term formation of g…" at bounding box center [442, 272] width 364 height 38
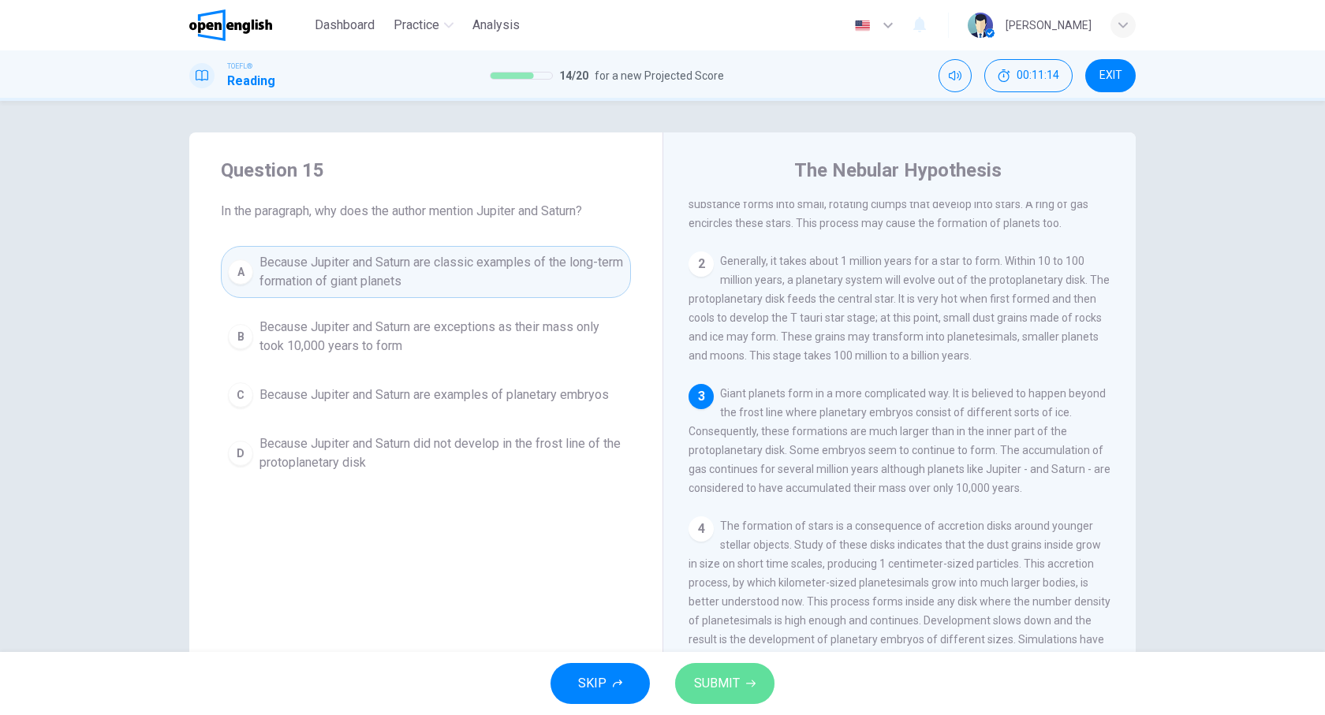
click at [736, 682] on span "SUBMIT" at bounding box center [717, 684] width 46 height 22
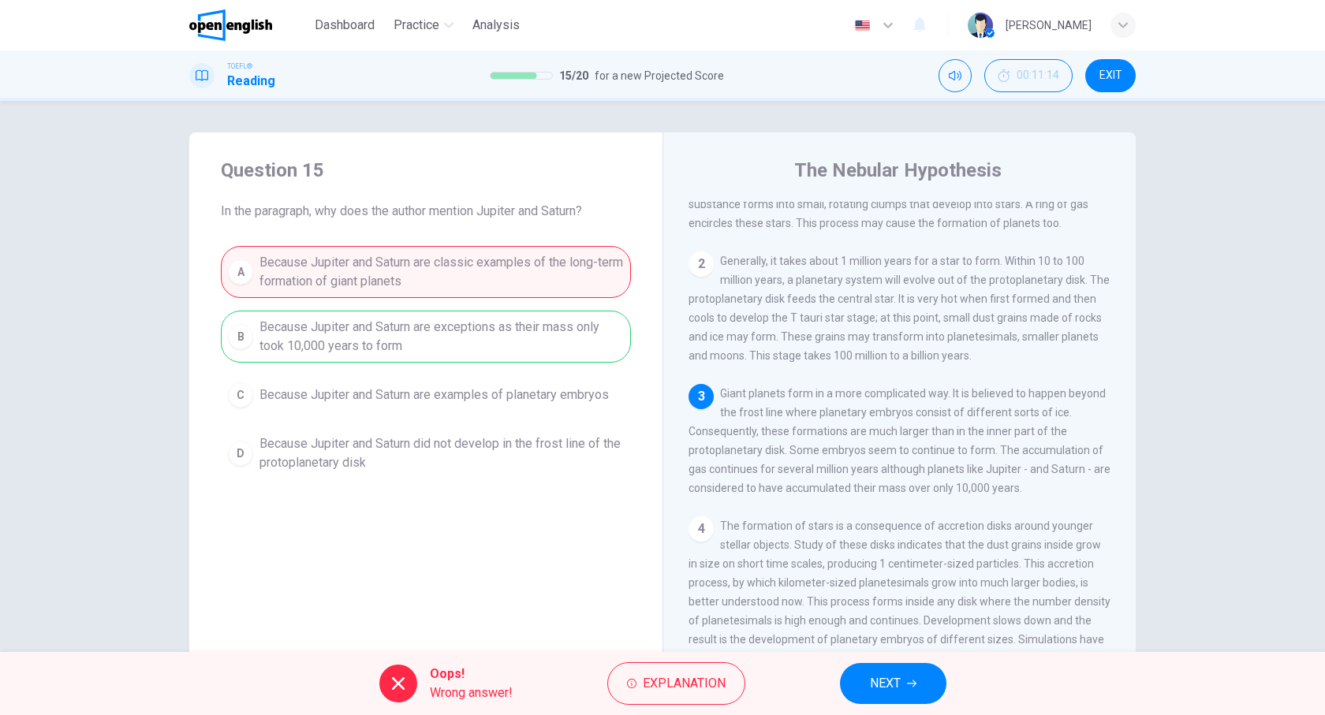
click at [869, 663] on button "NEXT" at bounding box center [893, 683] width 106 height 41
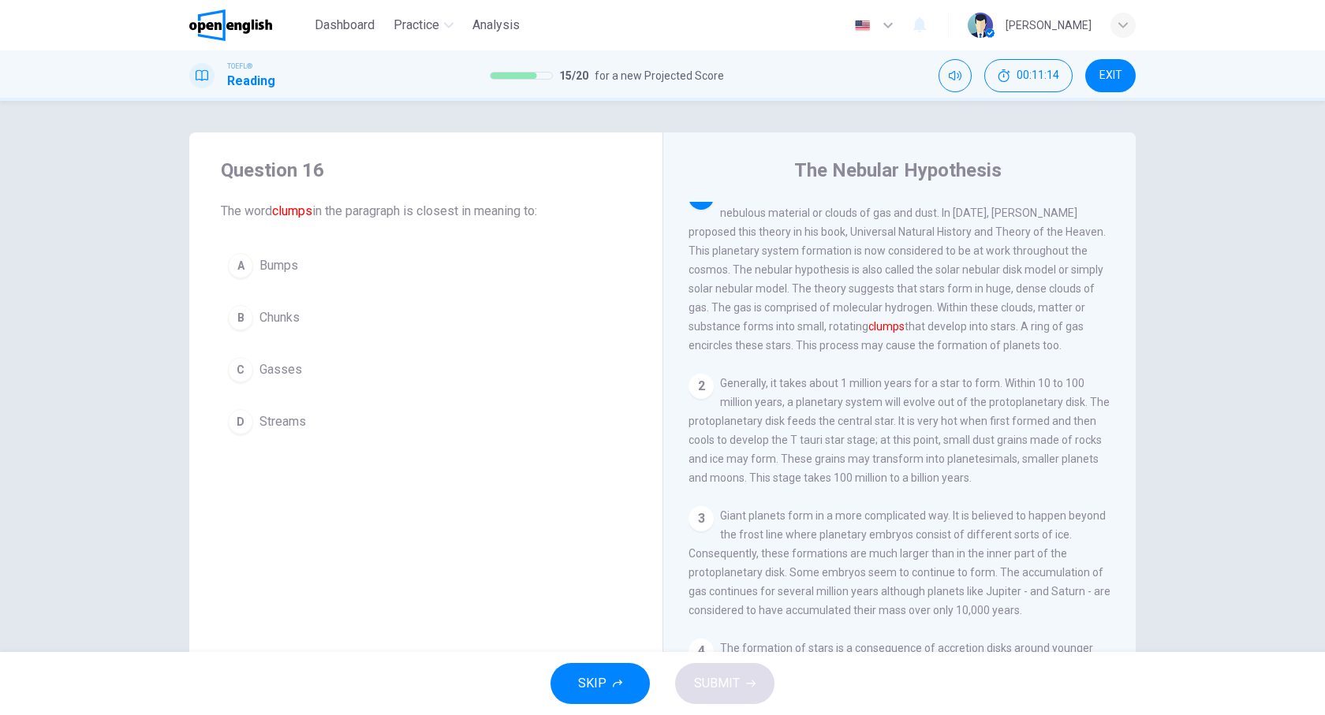
scroll to position [0, 0]
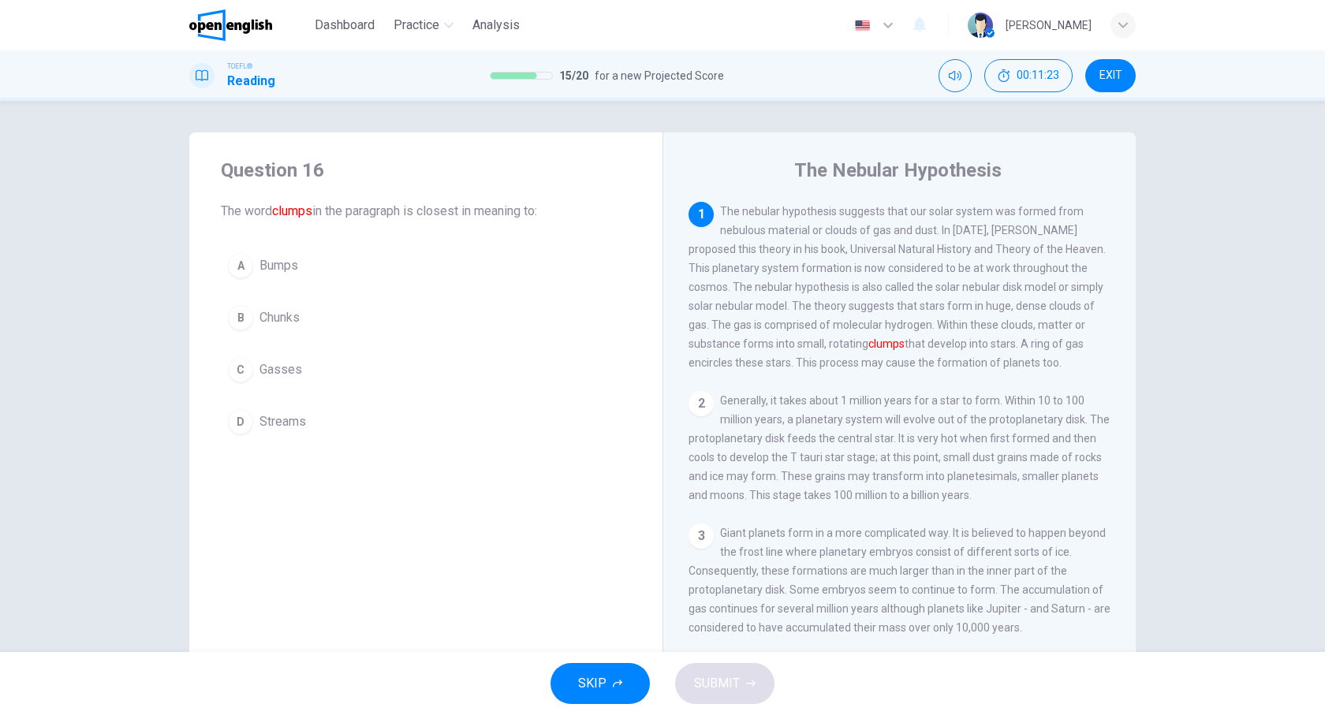
click at [321, 427] on button "D Streams" at bounding box center [426, 421] width 410 height 39
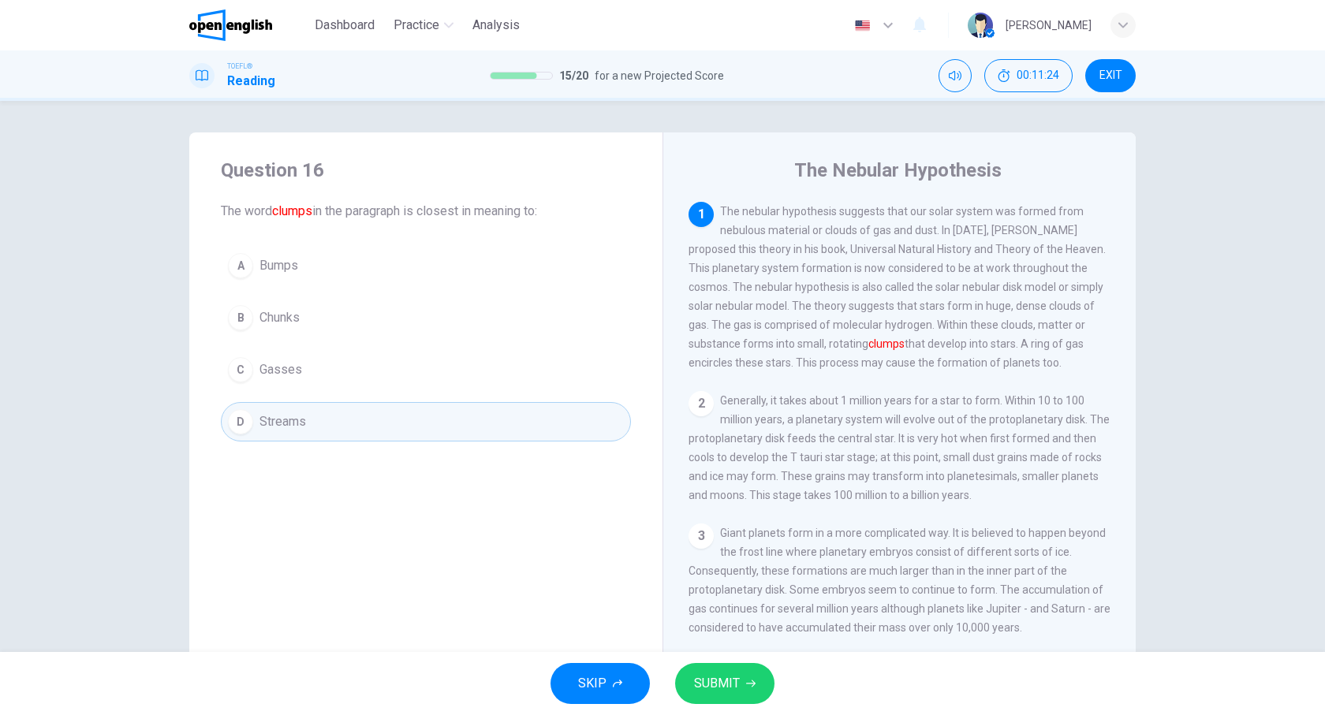
click at [736, 678] on span "SUBMIT" at bounding box center [717, 684] width 46 height 22
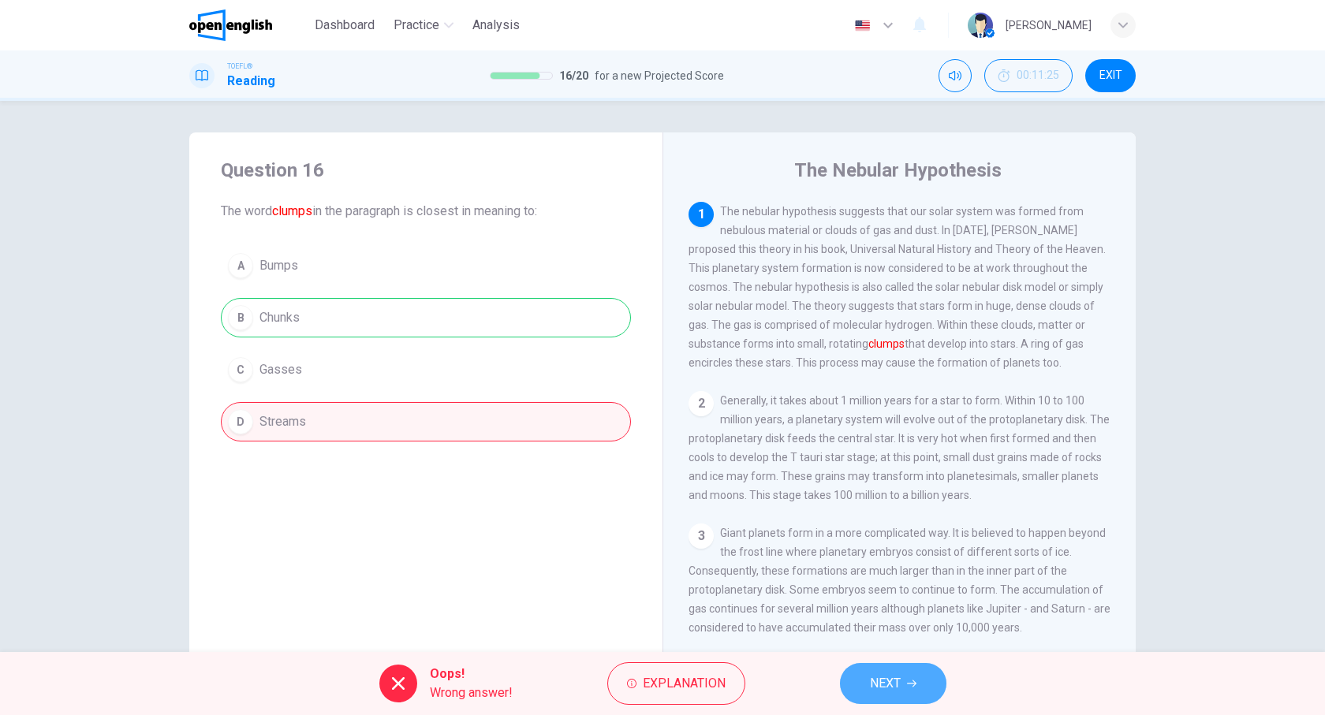
click at [887, 689] on span "NEXT" at bounding box center [885, 684] width 31 height 22
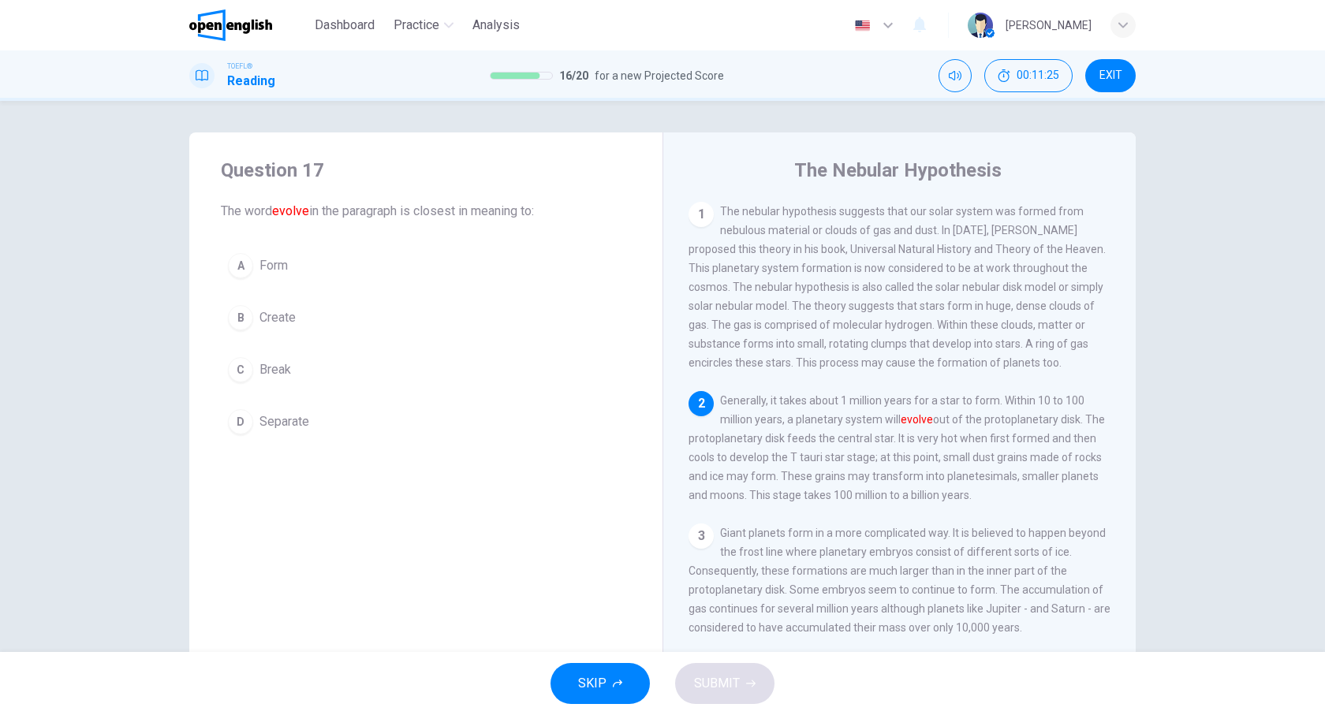
scroll to position [7, 0]
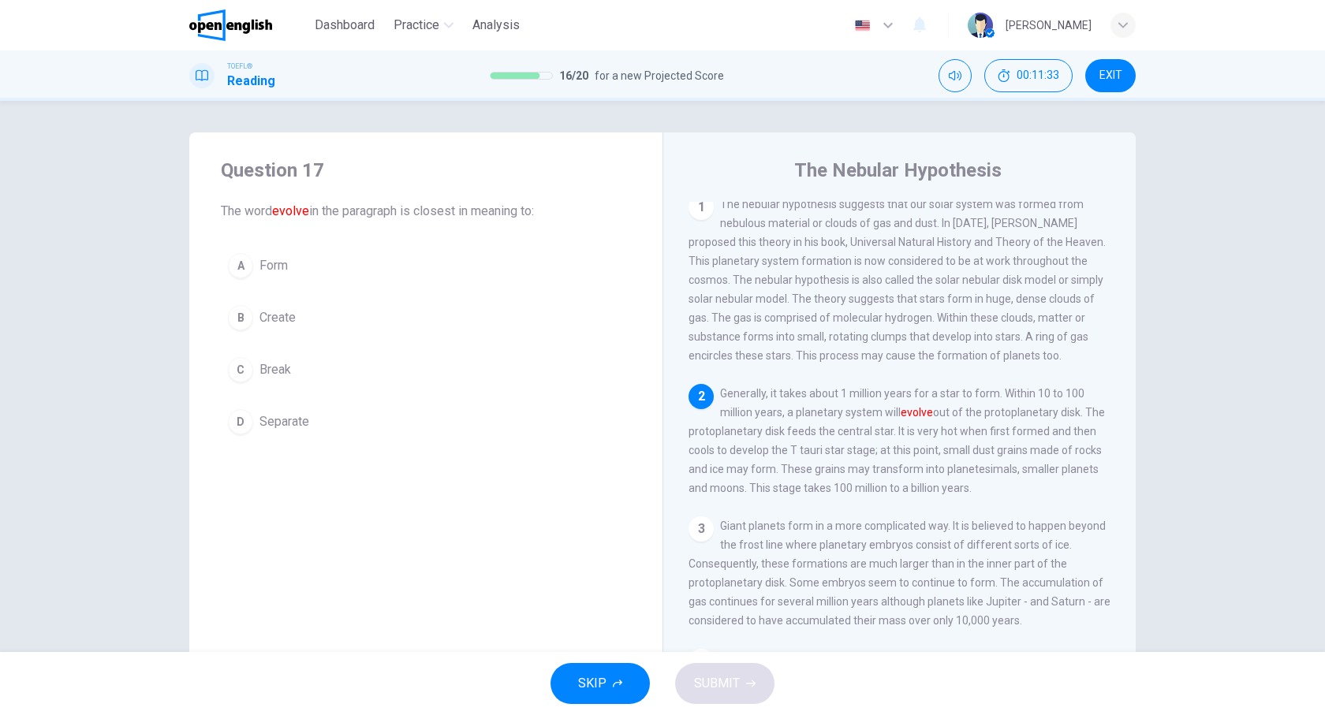
click at [273, 269] on span "Form" at bounding box center [274, 265] width 28 height 19
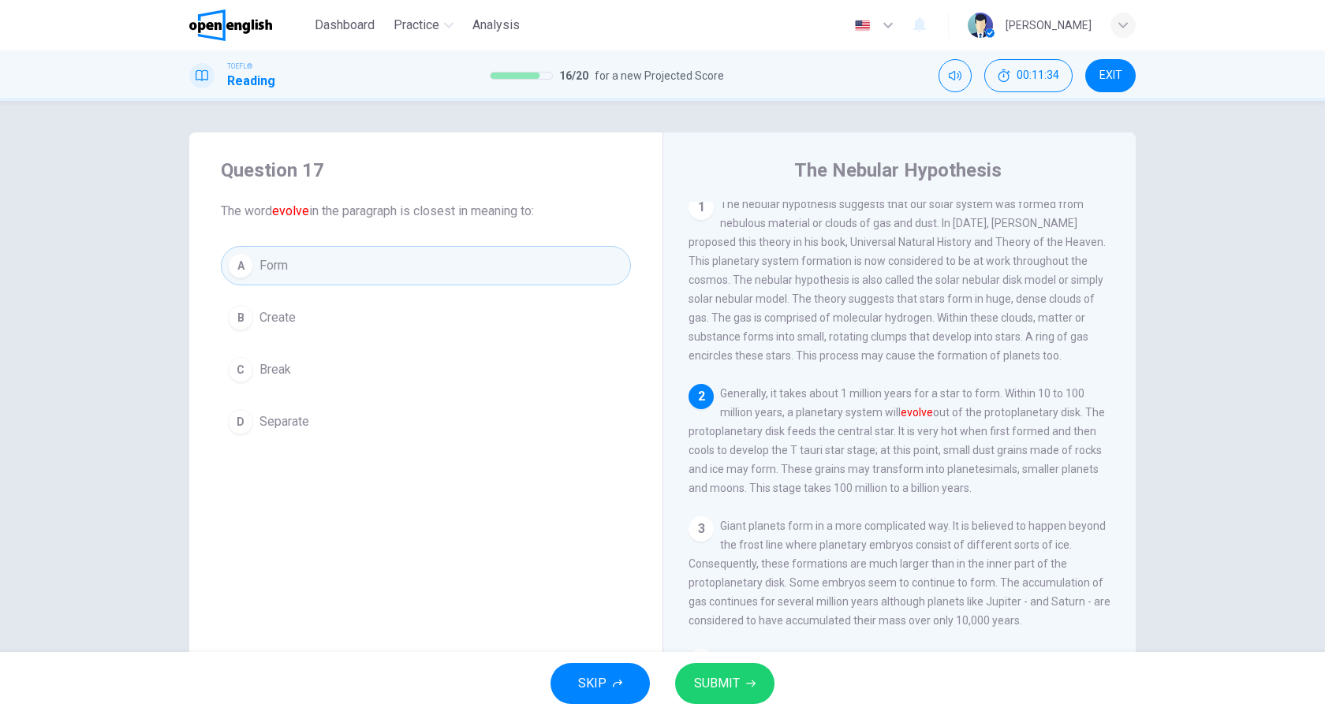
click at [734, 693] on span "SUBMIT" at bounding box center [717, 684] width 46 height 22
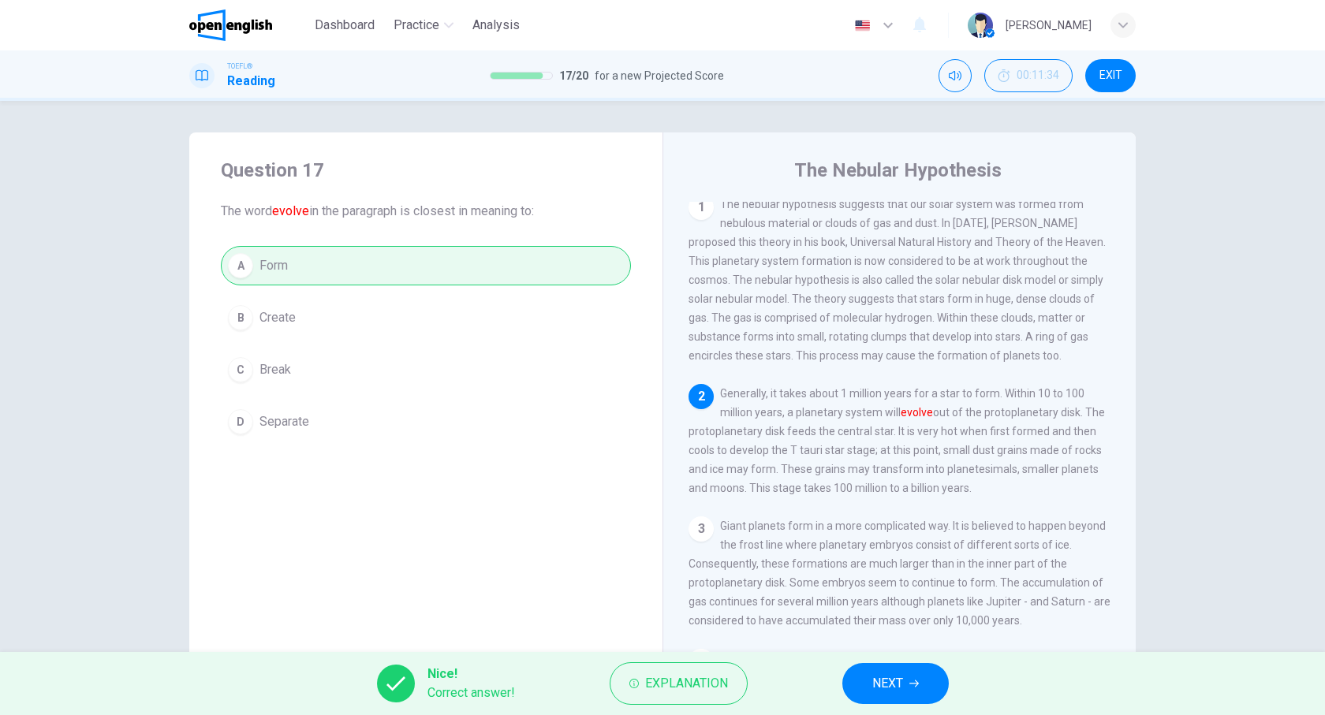
click at [919, 688] on button "NEXT" at bounding box center [895, 683] width 106 height 41
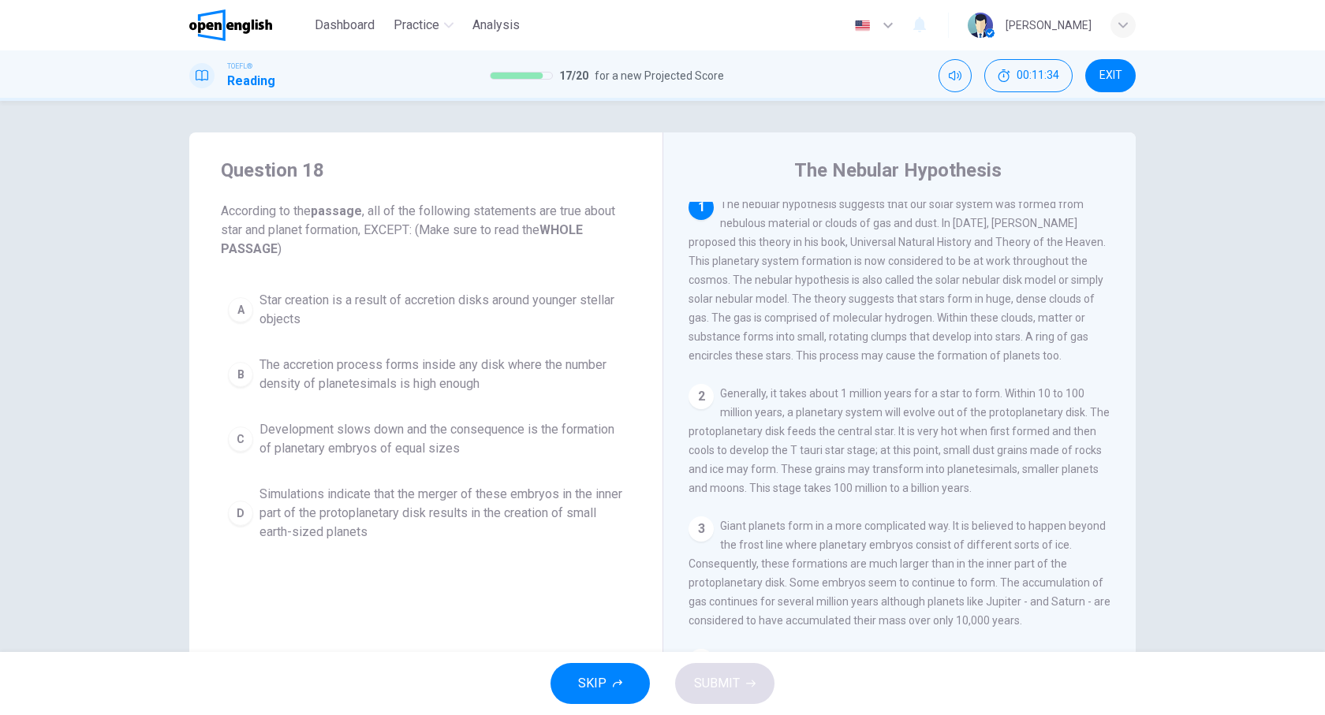
scroll to position [0, 0]
click at [348, 435] on span "Development slows down and the consequence is the formation of planetary embryo…" at bounding box center [442, 439] width 364 height 38
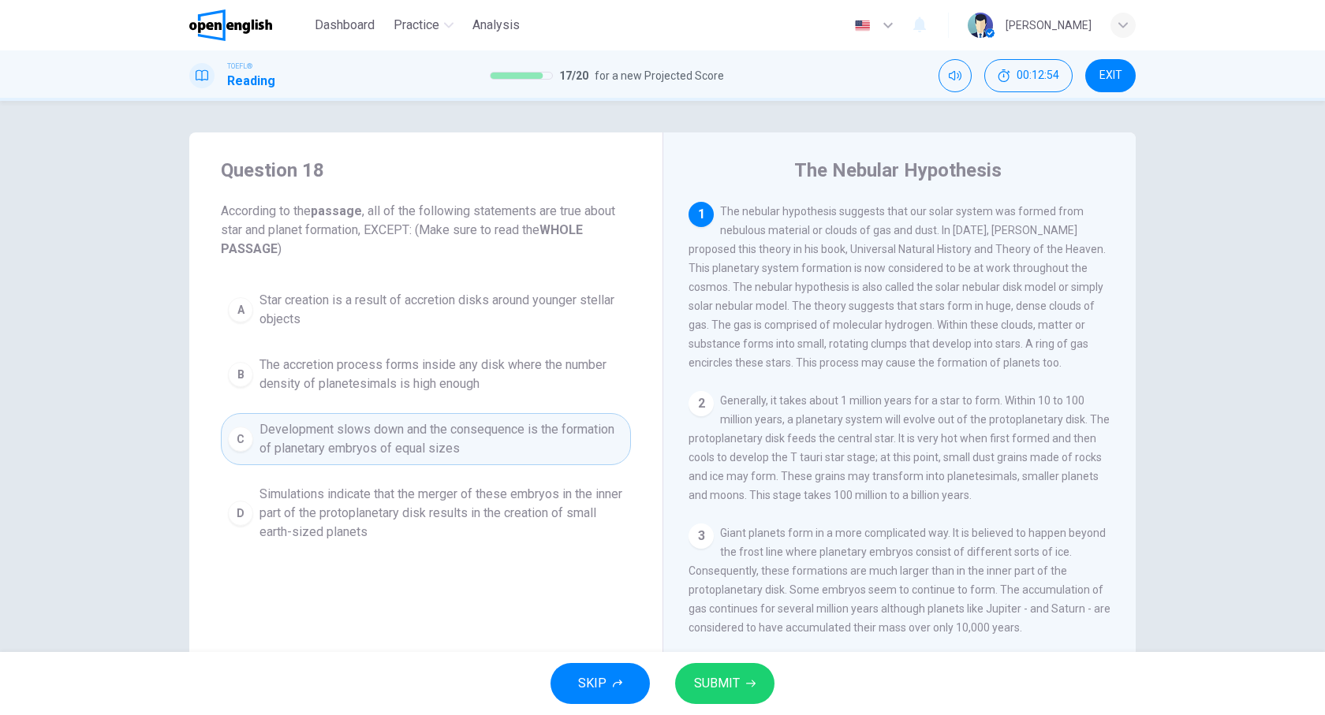
click at [723, 691] on span "SUBMIT" at bounding box center [717, 684] width 46 height 22
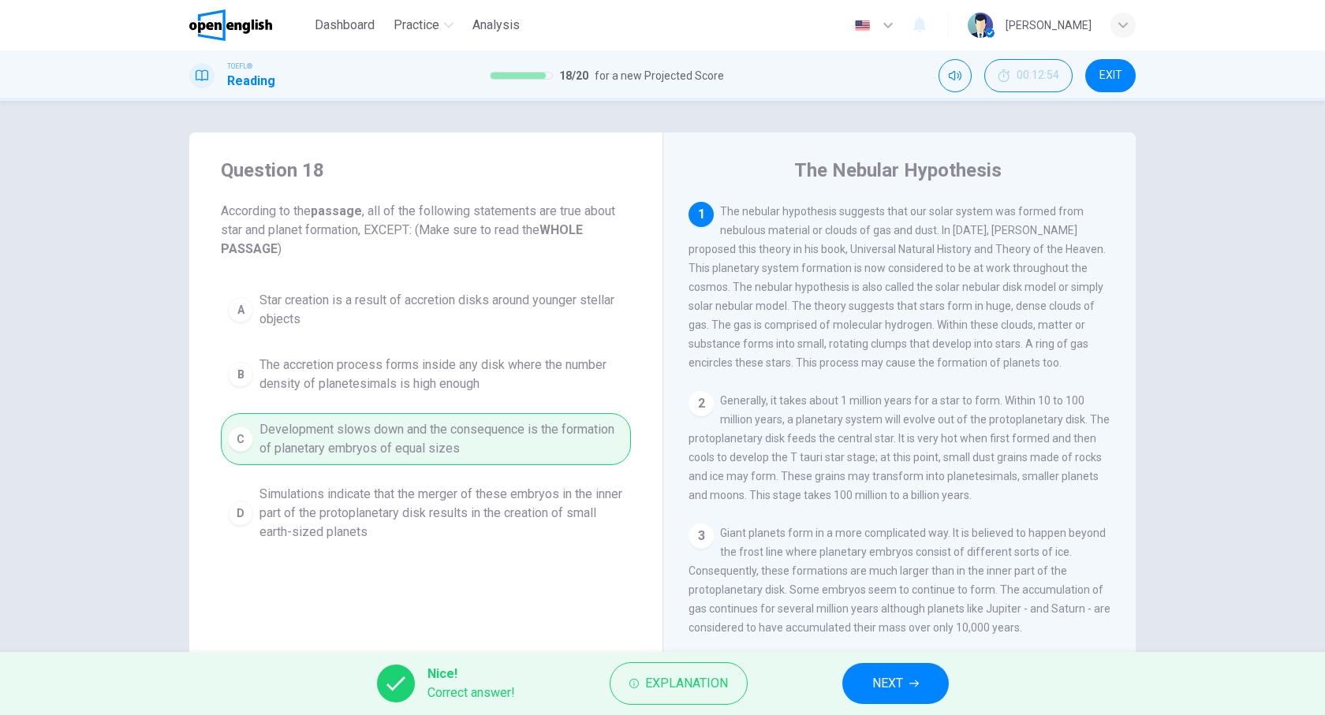
click at [907, 681] on button "NEXT" at bounding box center [895, 683] width 106 height 41
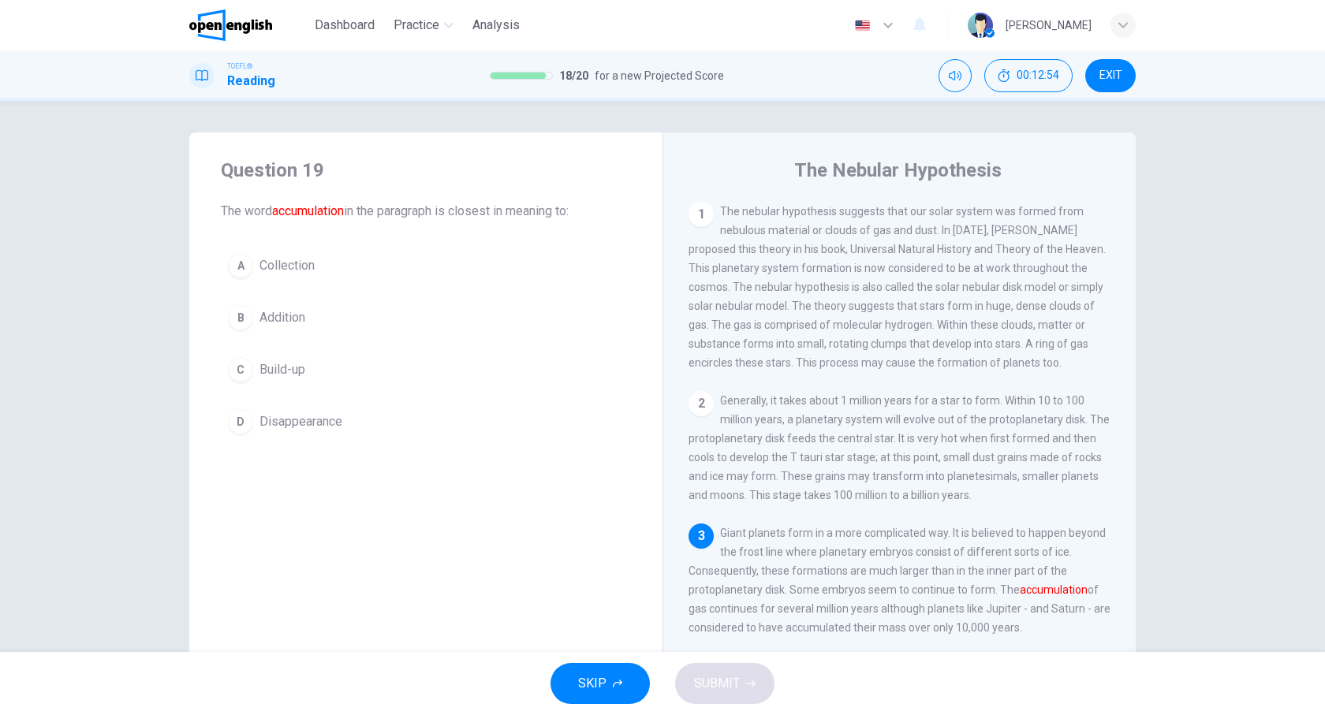
scroll to position [140, 0]
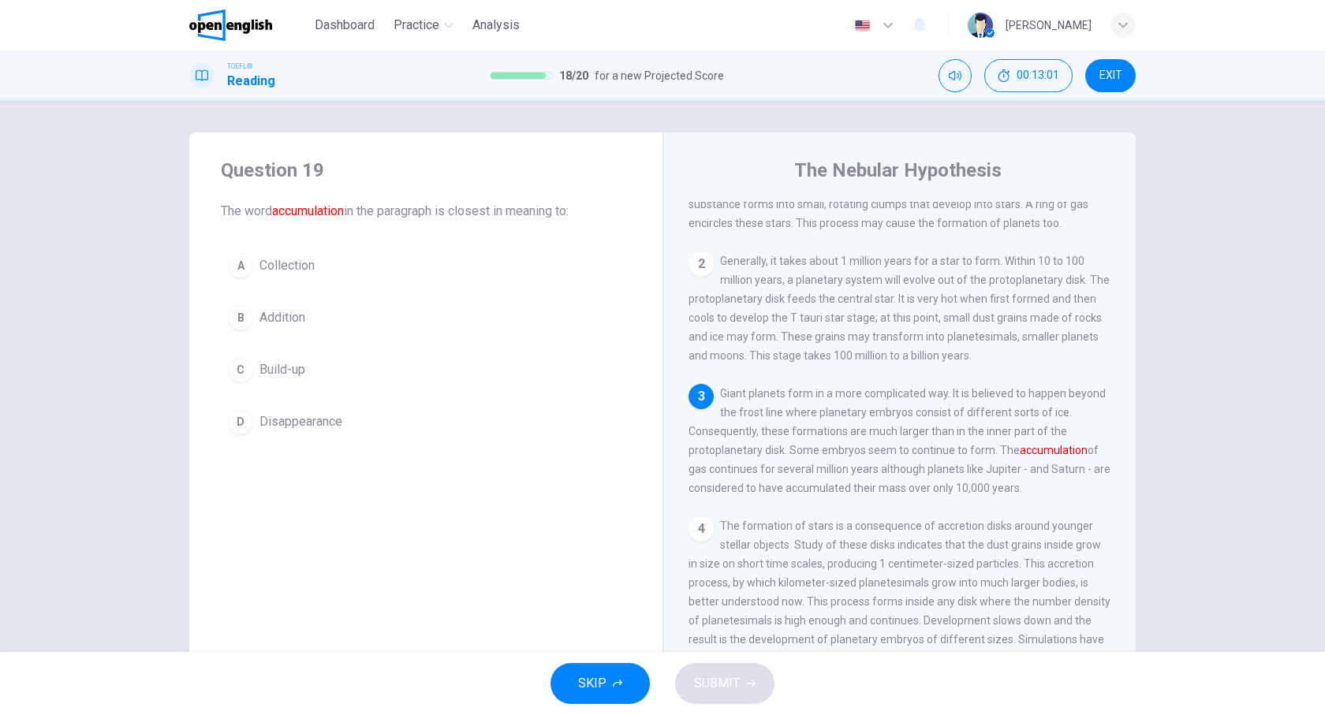
click at [262, 267] on span "Collection" at bounding box center [287, 265] width 55 height 19
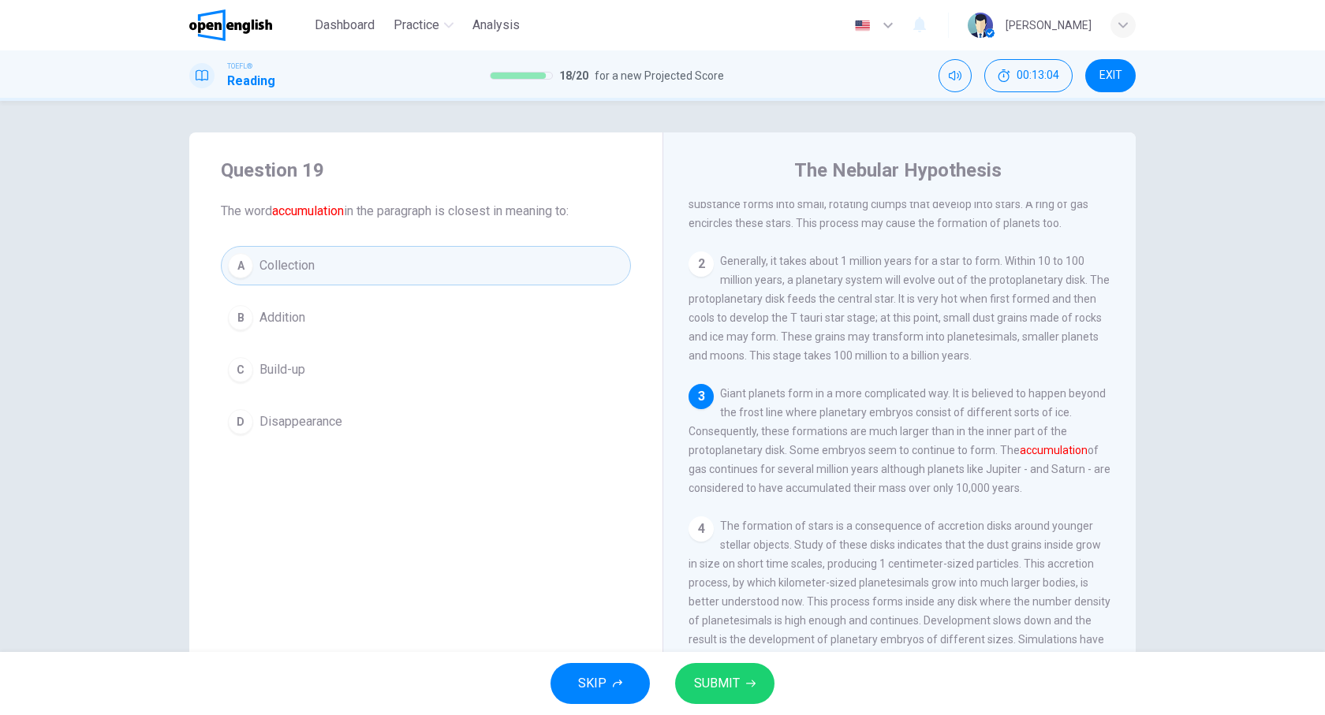
click at [731, 692] on span "SUBMIT" at bounding box center [717, 684] width 46 height 22
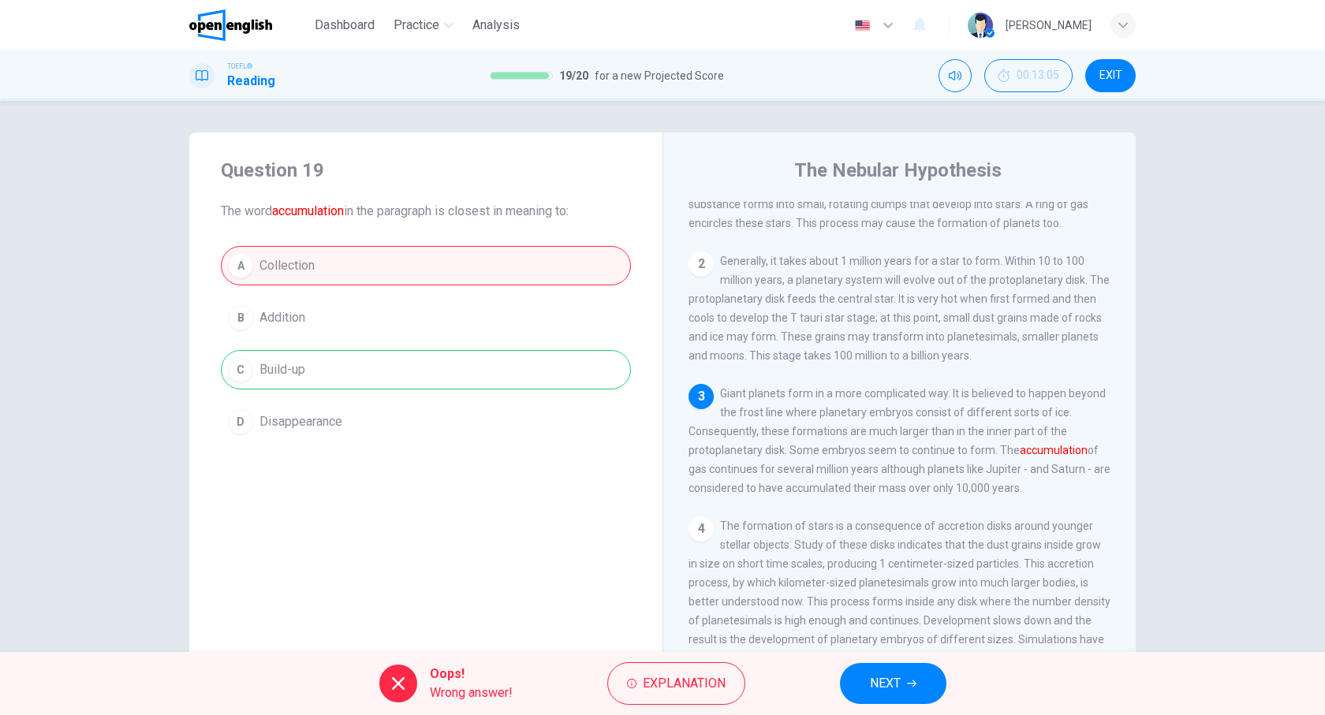
click at [887, 666] on div "Oops! Wrong answer! Explanation NEXT" at bounding box center [662, 683] width 1325 height 63
click at [895, 703] on button "NEXT" at bounding box center [893, 683] width 106 height 41
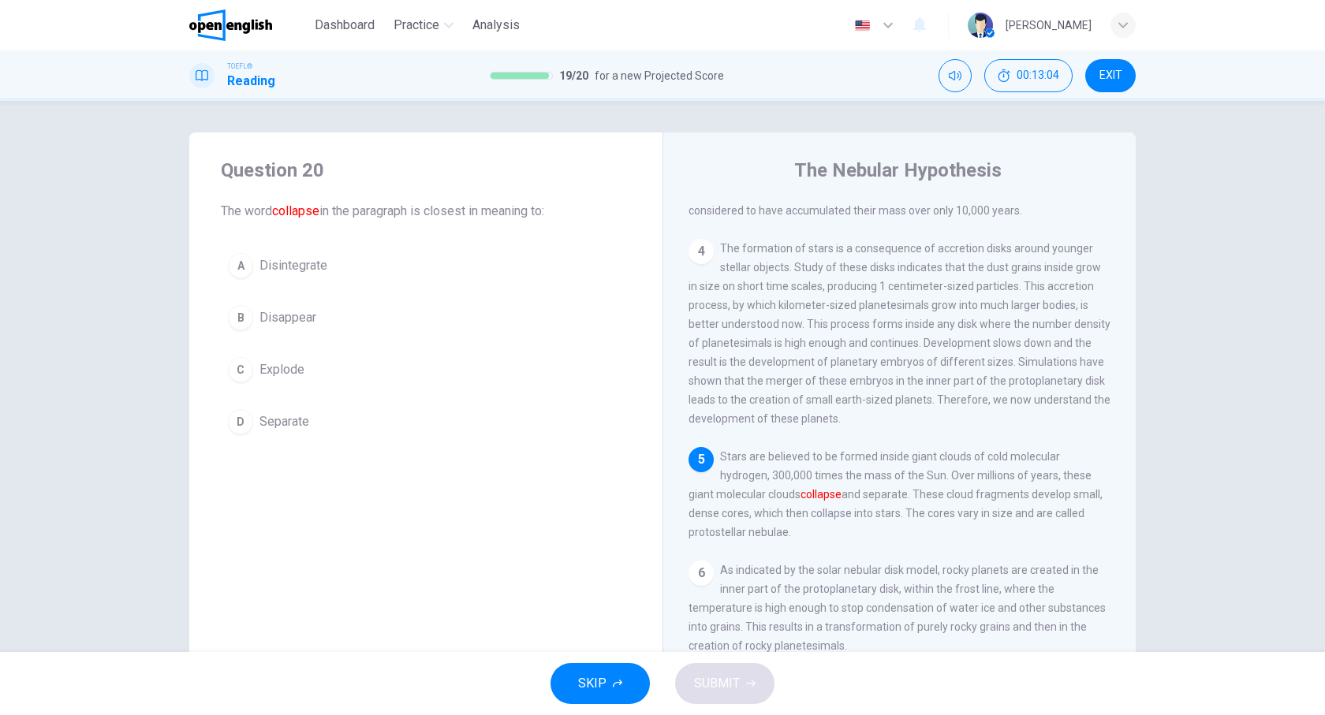
scroll to position [436, 0]
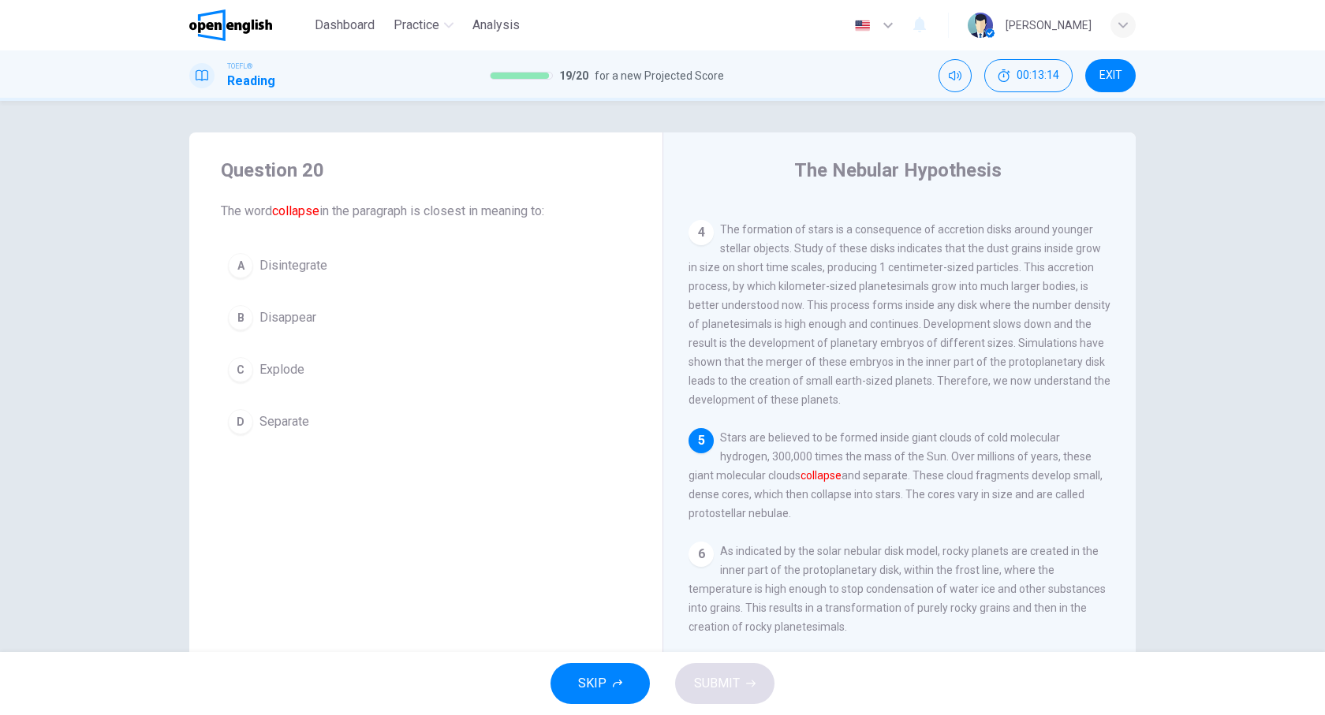
click at [279, 362] on span "Explode" at bounding box center [282, 370] width 45 height 19
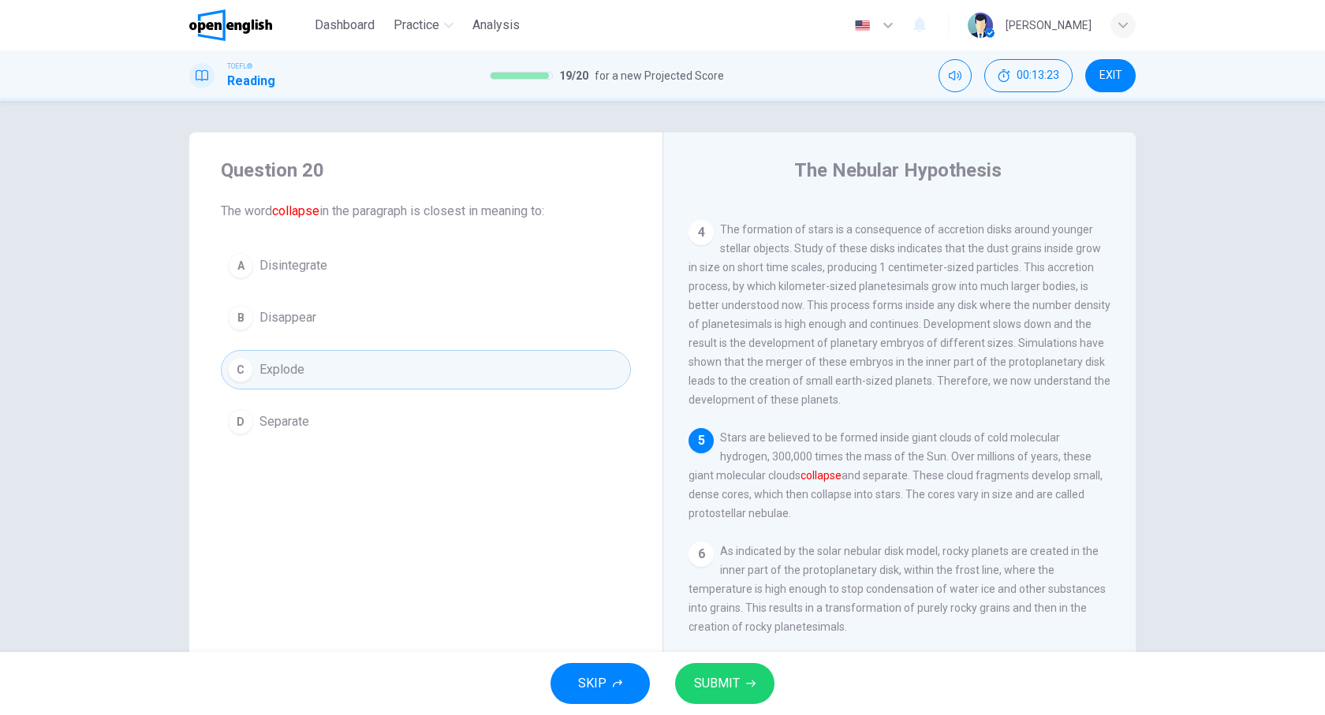
click at [727, 685] on span "SUBMIT" at bounding box center [717, 684] width 46 height 22
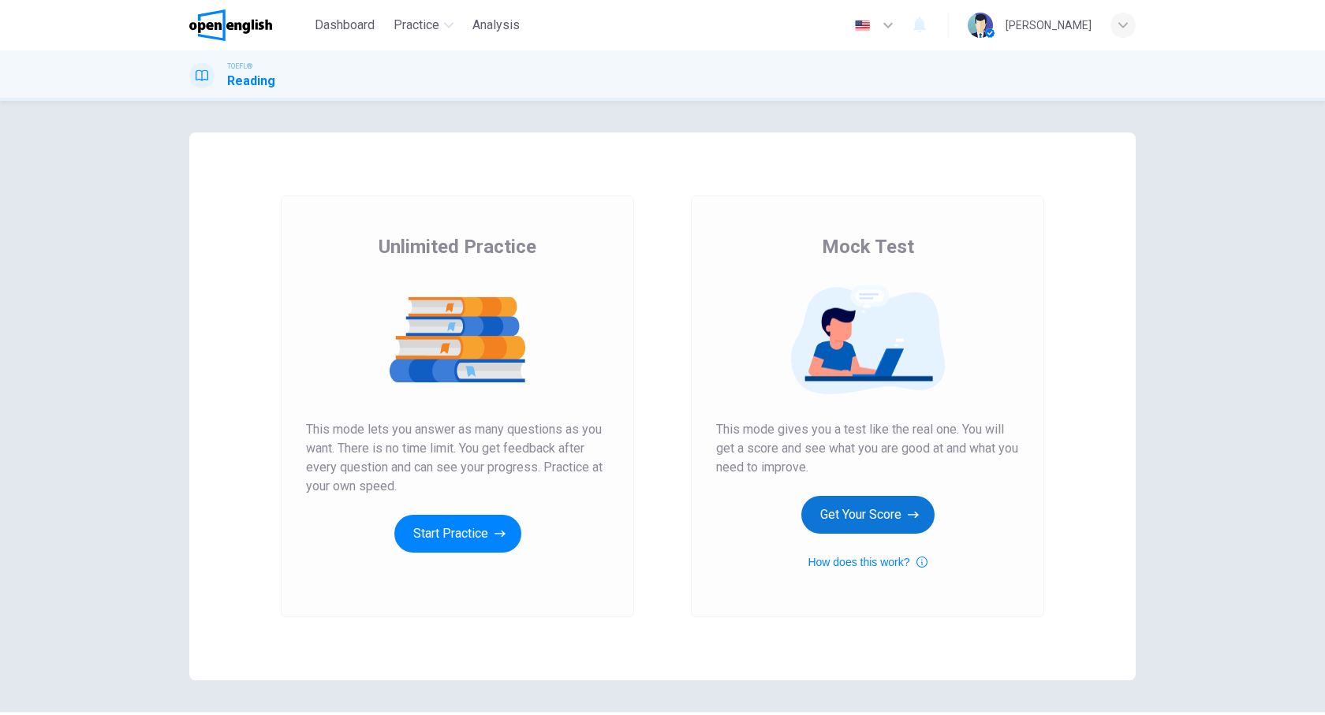
click at [876, 525] on button "Get Your Score" at bounding box center [867, 515] width 133 height 38
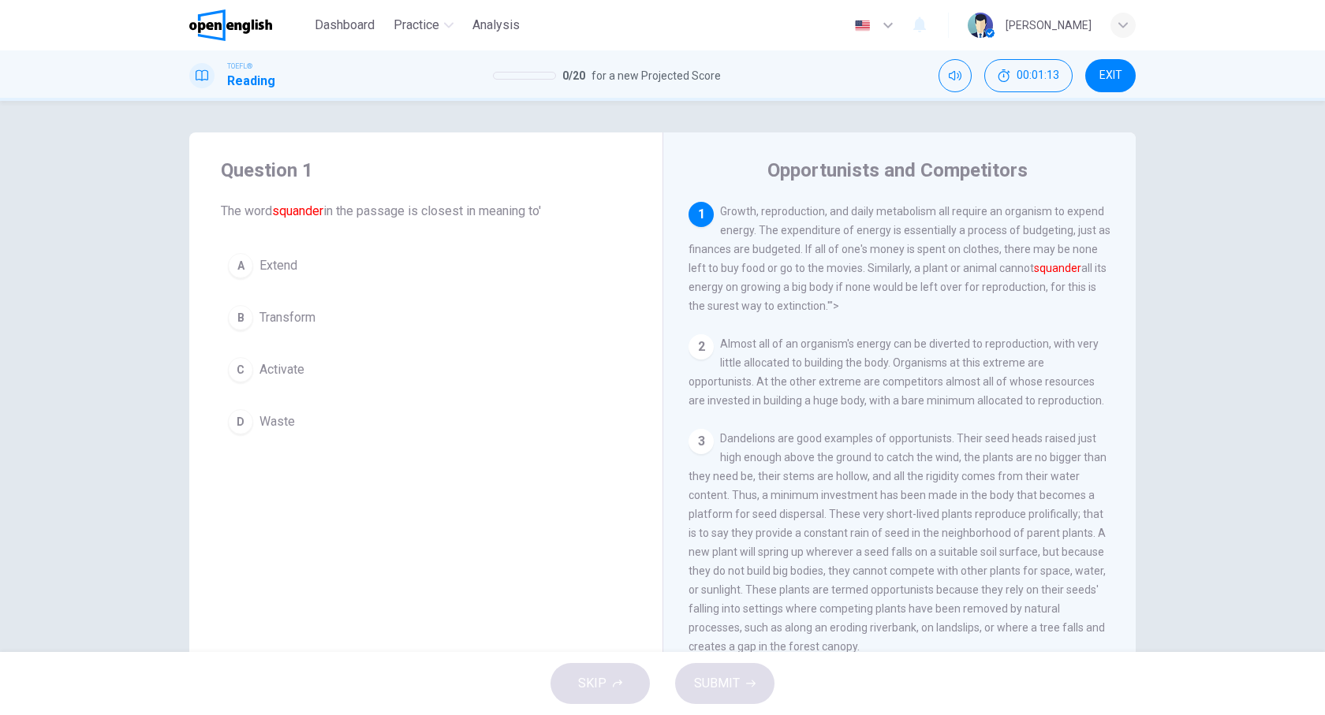
click at [250, 420] on div "D" at bounding box center [240, 421] width 25 height 25
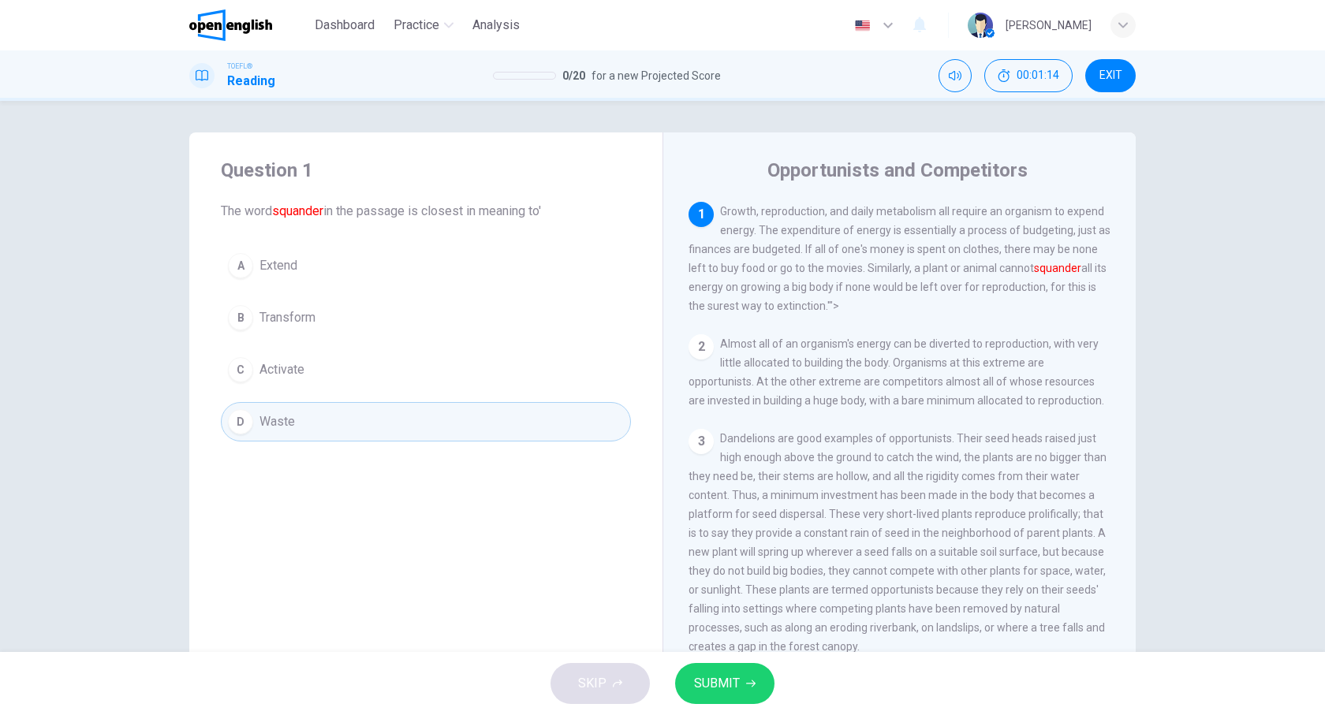
click at [752, 682] on icon "button" at bounding box center [750, 683] width 9 height 9
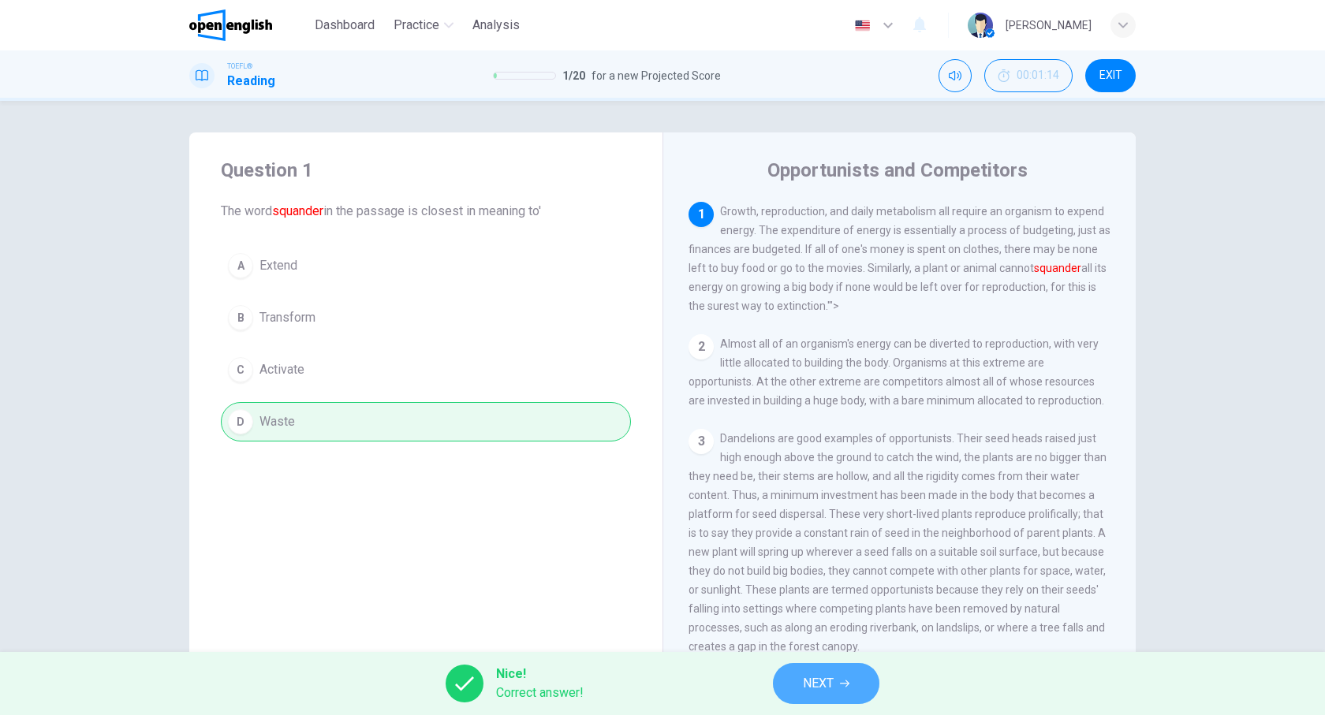
click at [841, 693] on button "NEXT" at bounding box center [826, 683] width 106 height 41
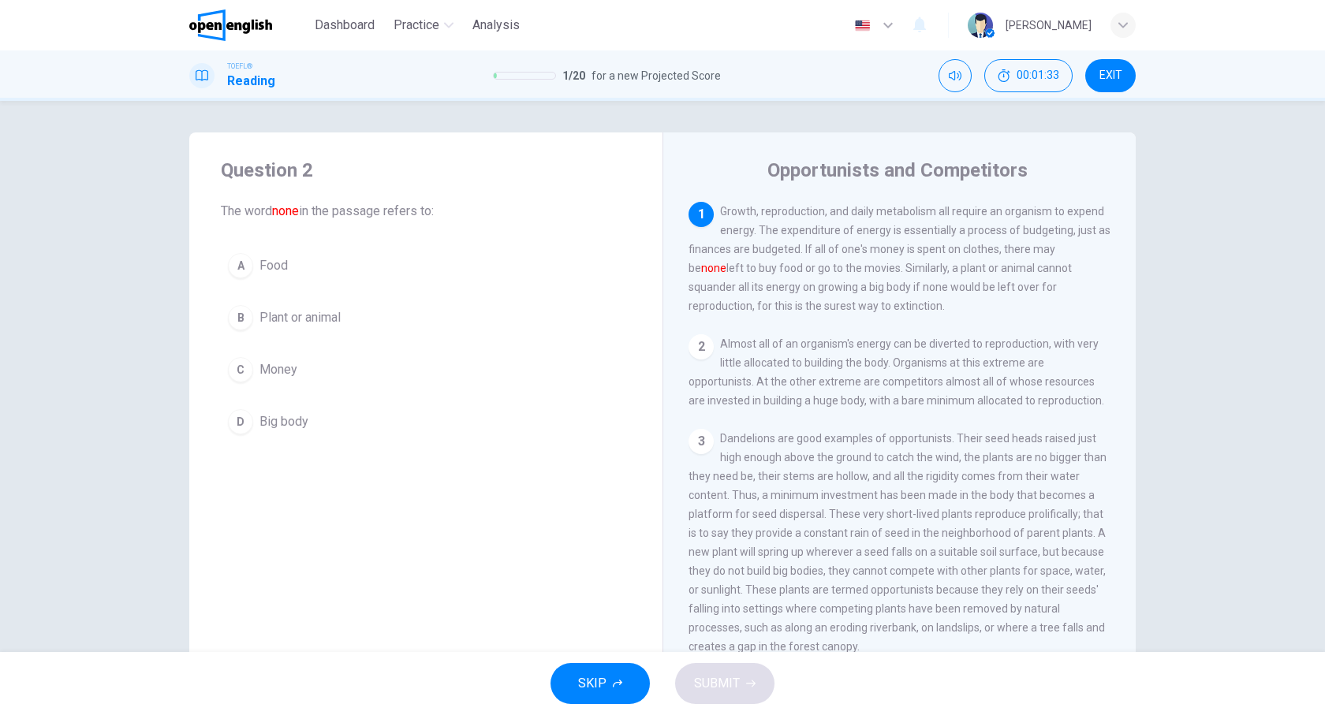
click at [271, 367] on span "Money" at bounding box center [279, 370] width 38 height 19
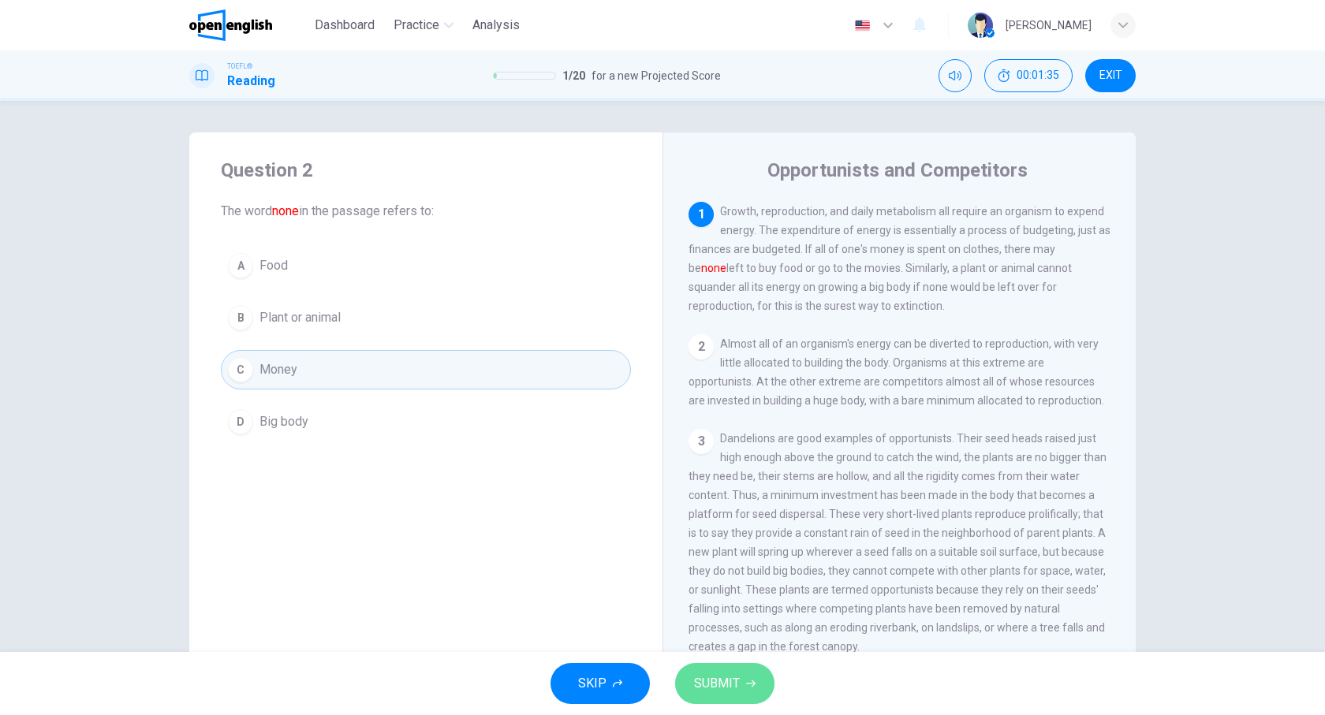
click at [714, 684] on span "SUBMIT" at bounding box center [717, 684] width 46 height 22
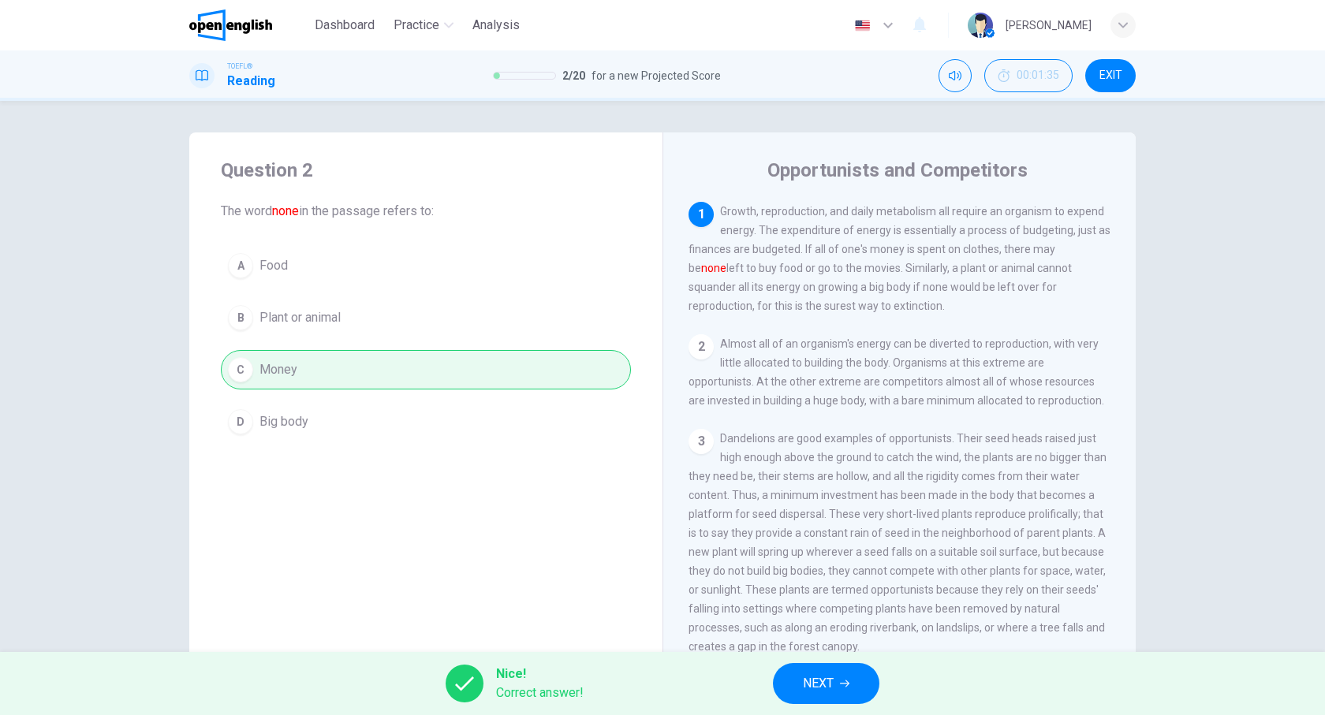
click at [802, 672] on button "NEXT" at bounding box center [826, 683] width 106 height 41
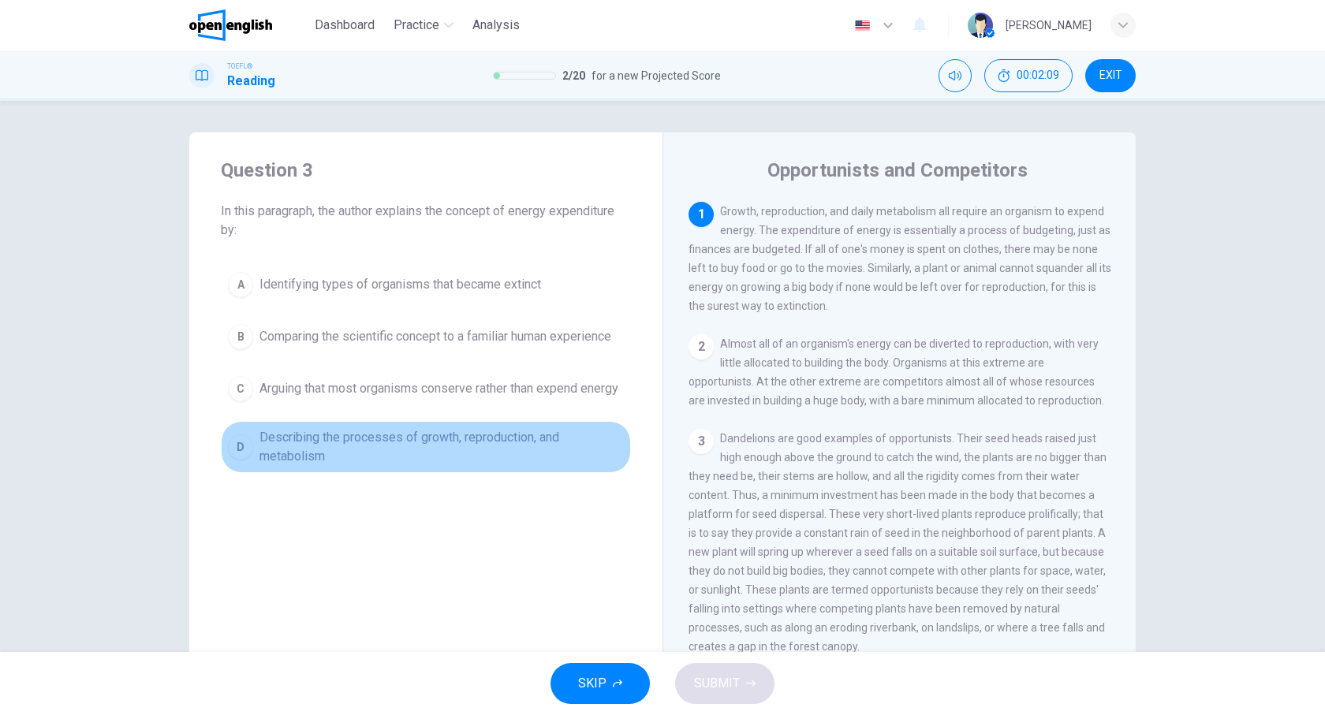
click at [282, 449] on span "Describing the processes of growth, reproduction, and metabolism" at bounding box center [442, 447] width 364 height 38
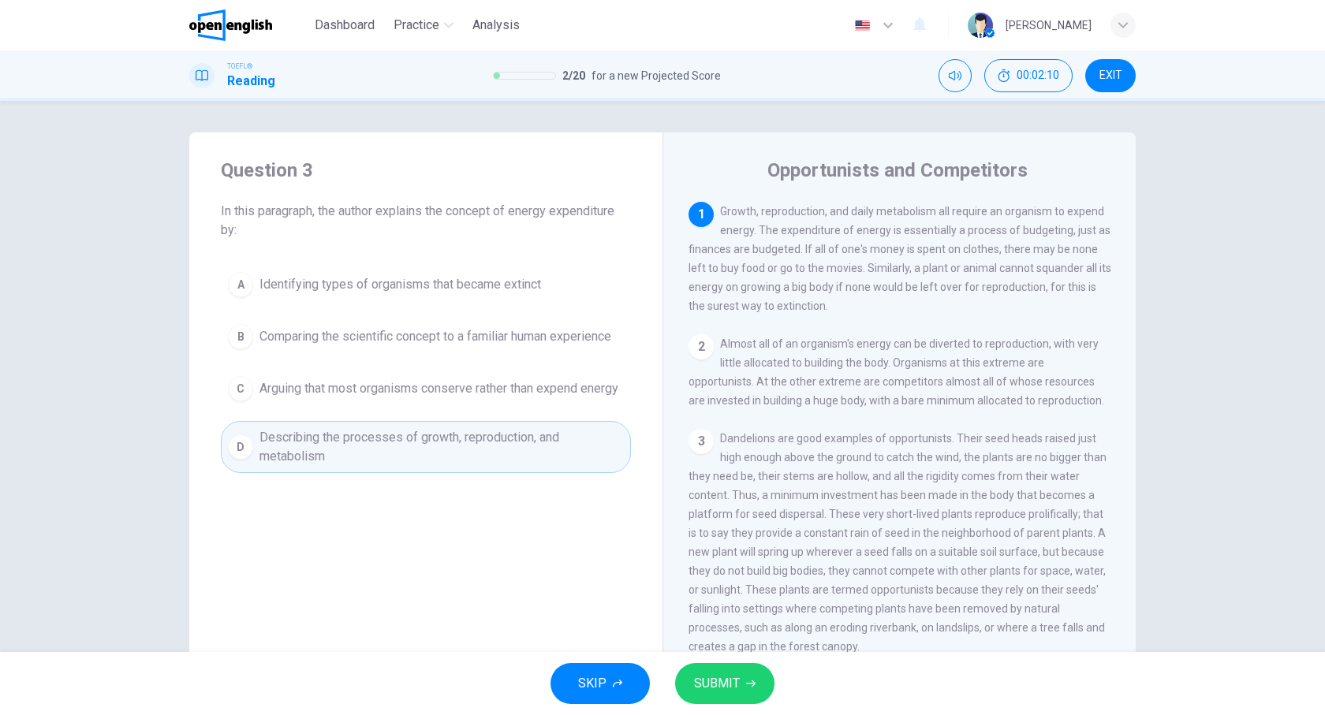
click at [749, 671] on button "SUBMIT" at bounding box center [724, 683] width 99 height 41
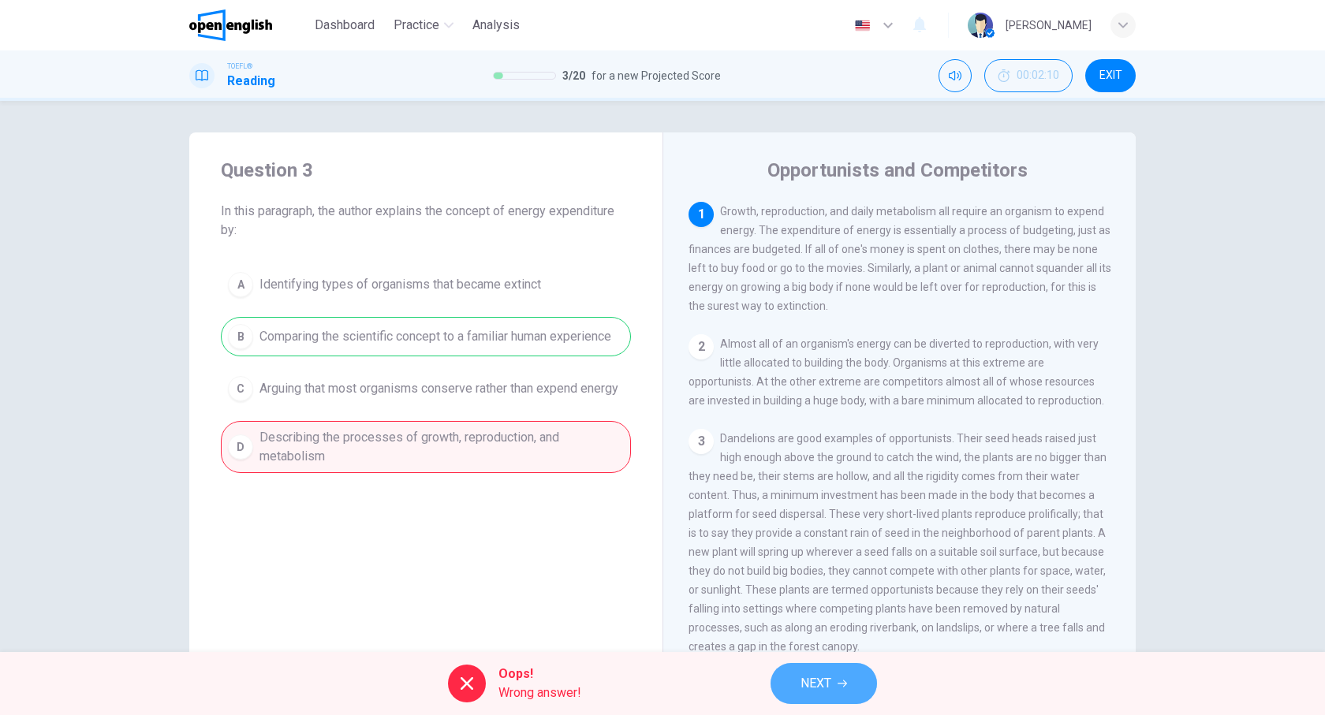
click at [826, 686] on span "NEXT" at bounding box center [816, 684] width 31 height 22
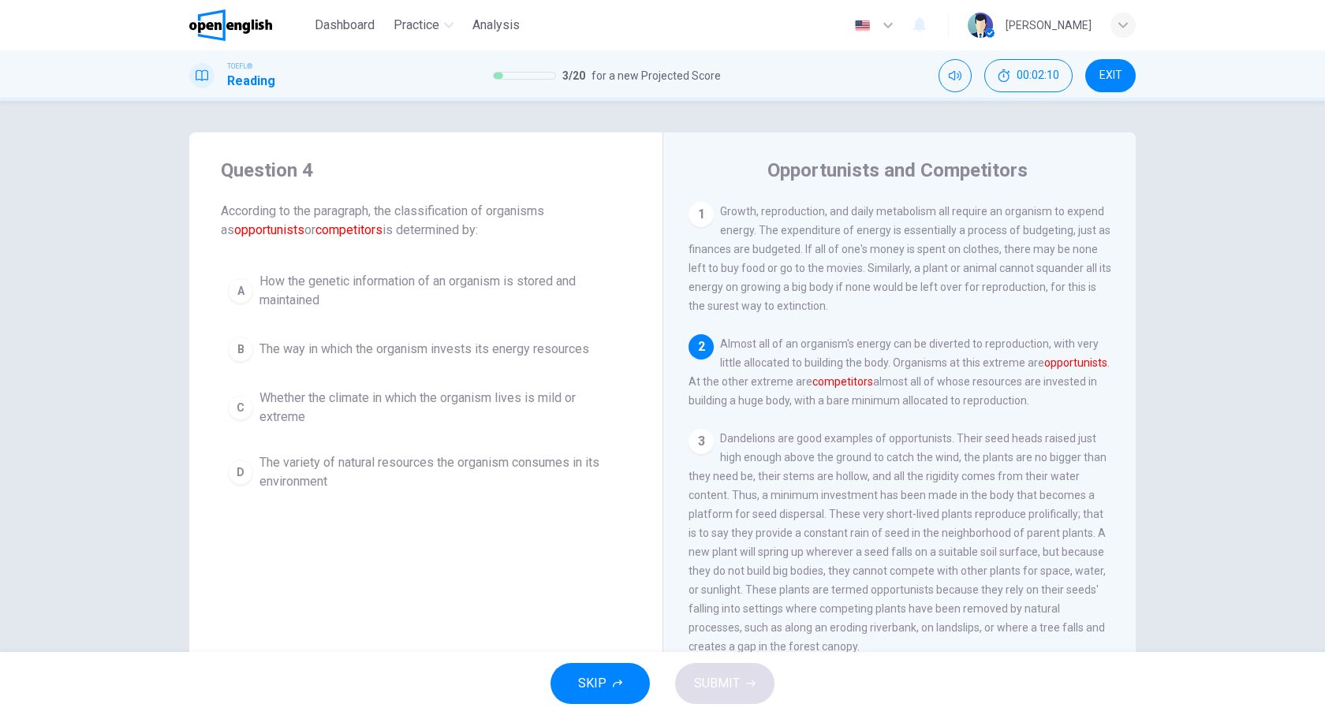
scroll to position [133, 0]
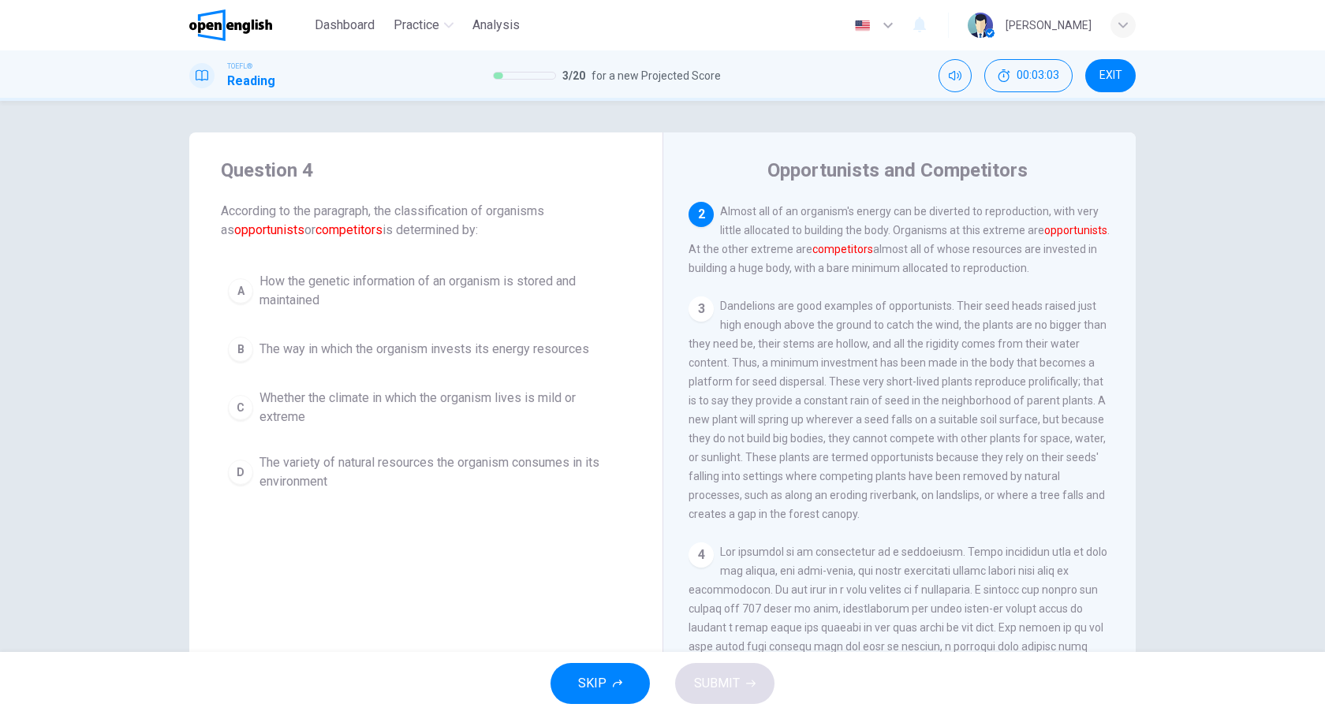
click at [414, 455] on span "The variety of natural resources the organism consumes in its environment" at bounding box center [442, 473] width 364 height 38
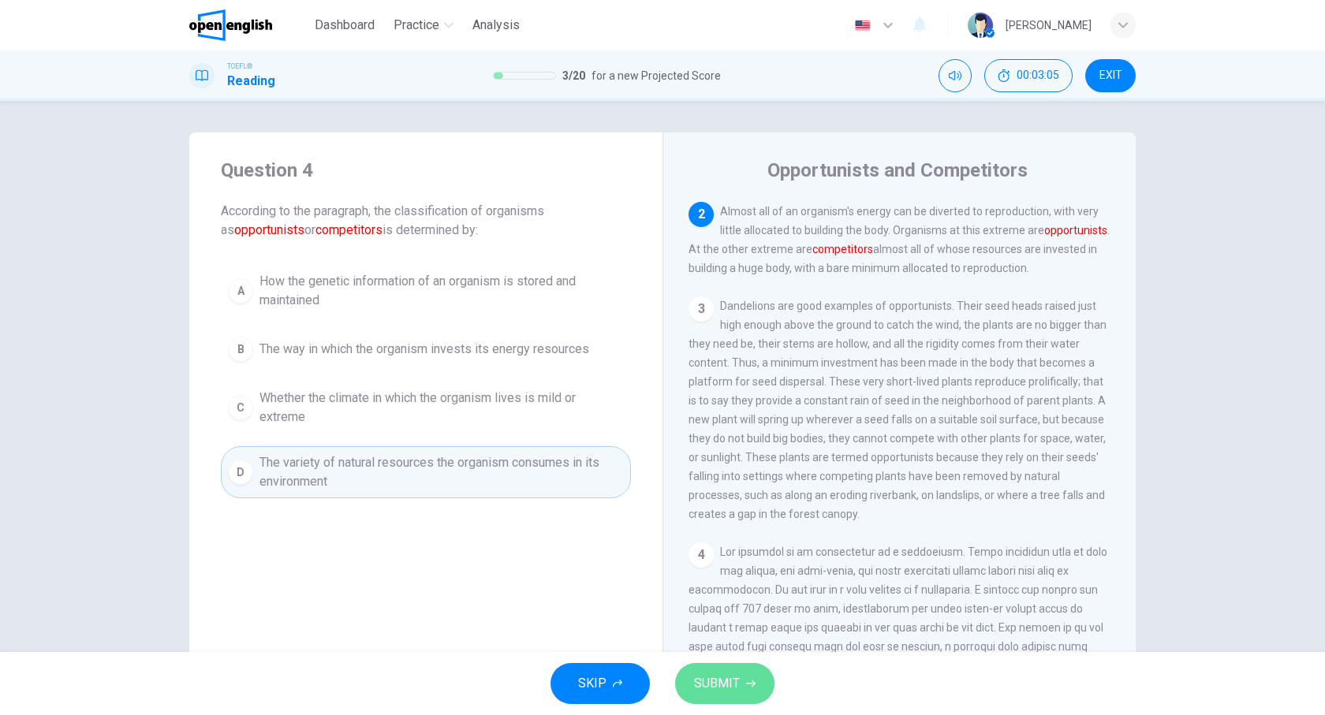
click at [739, 695] on button "SUBMIT" at bounding box center [724, 683] width 99 height 41
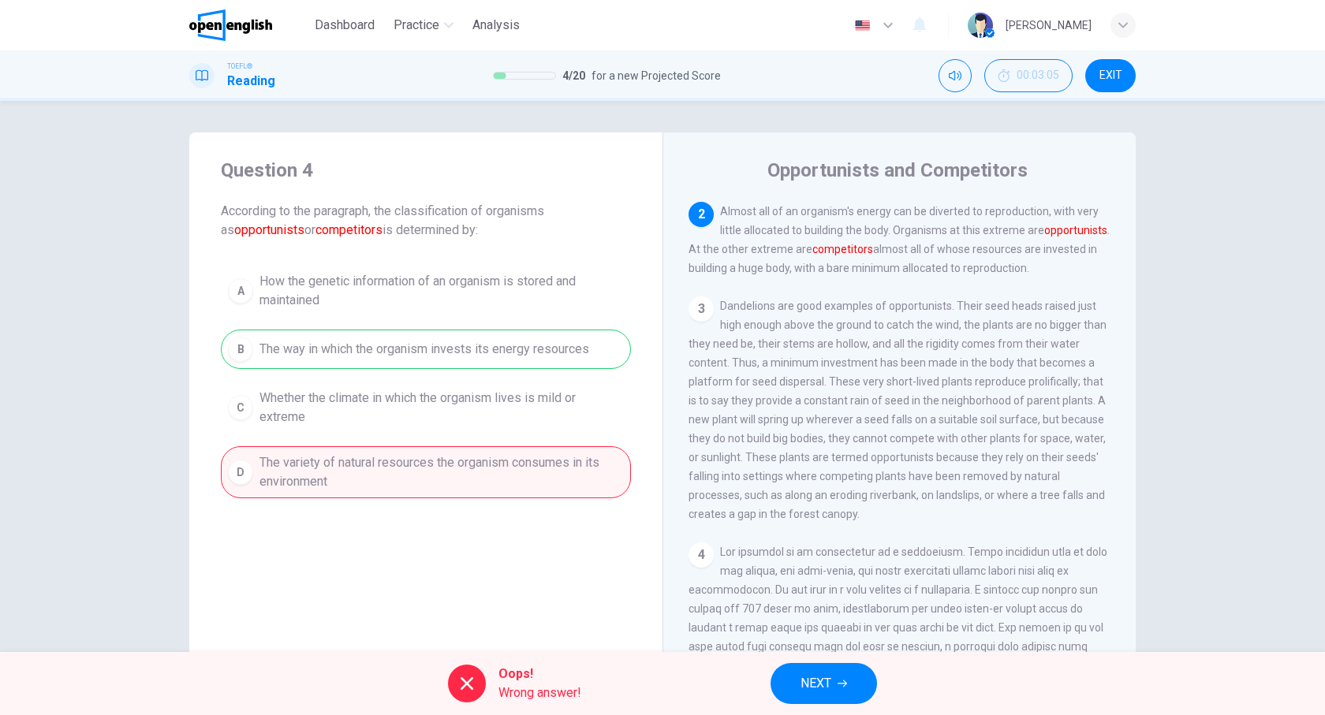
click at [817, 673] on span "NEXT" at bounding box center [816, 684] width 31 height 22
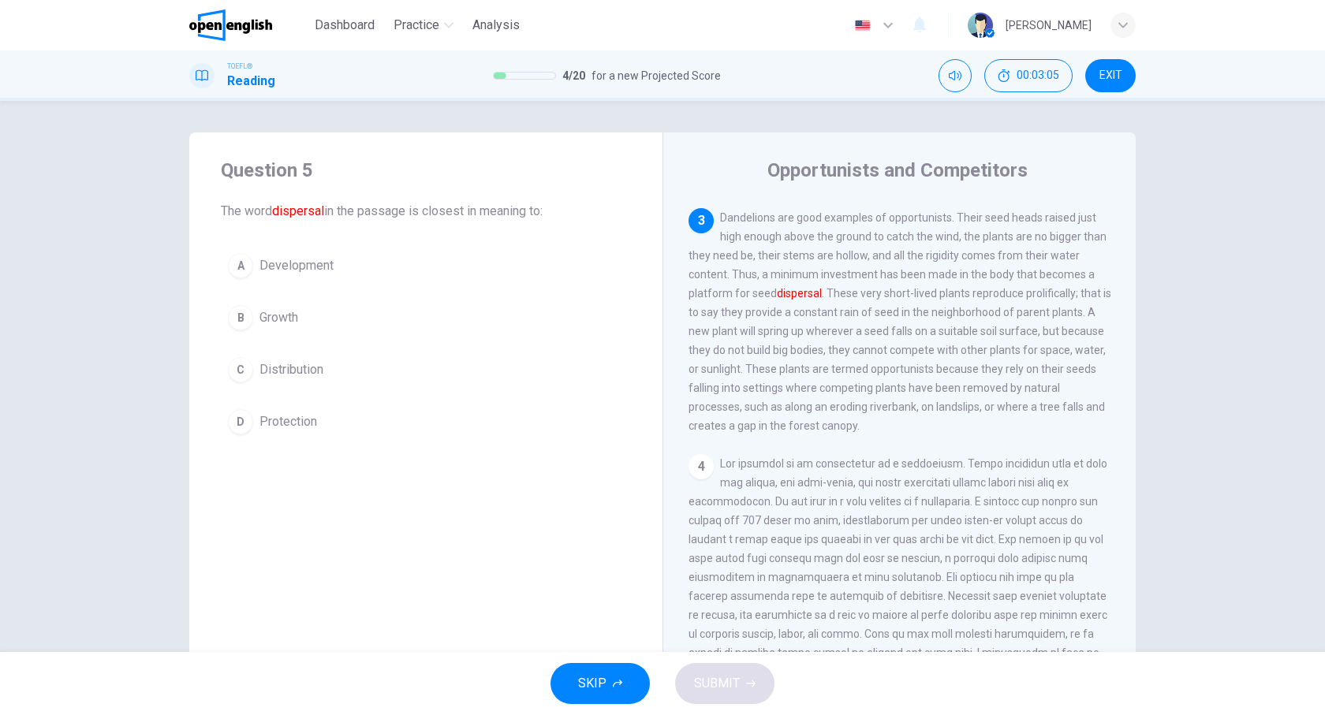
scroll to position [227, 0]
click at [289, 379] on button "C Distribution" at bounding box center [426, 369] width 410 height 39
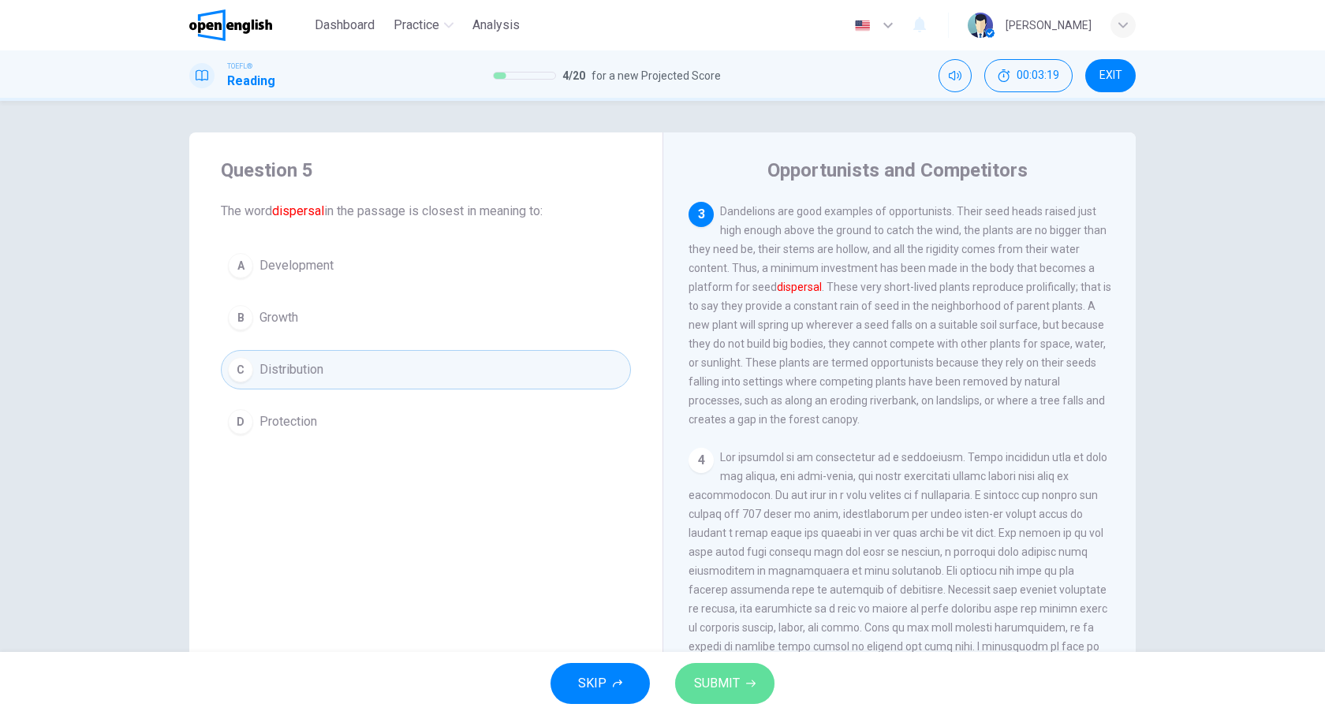
click at [736, 688] on span "SUBMIT" at bounding box center [717, 684] width 46 height 22
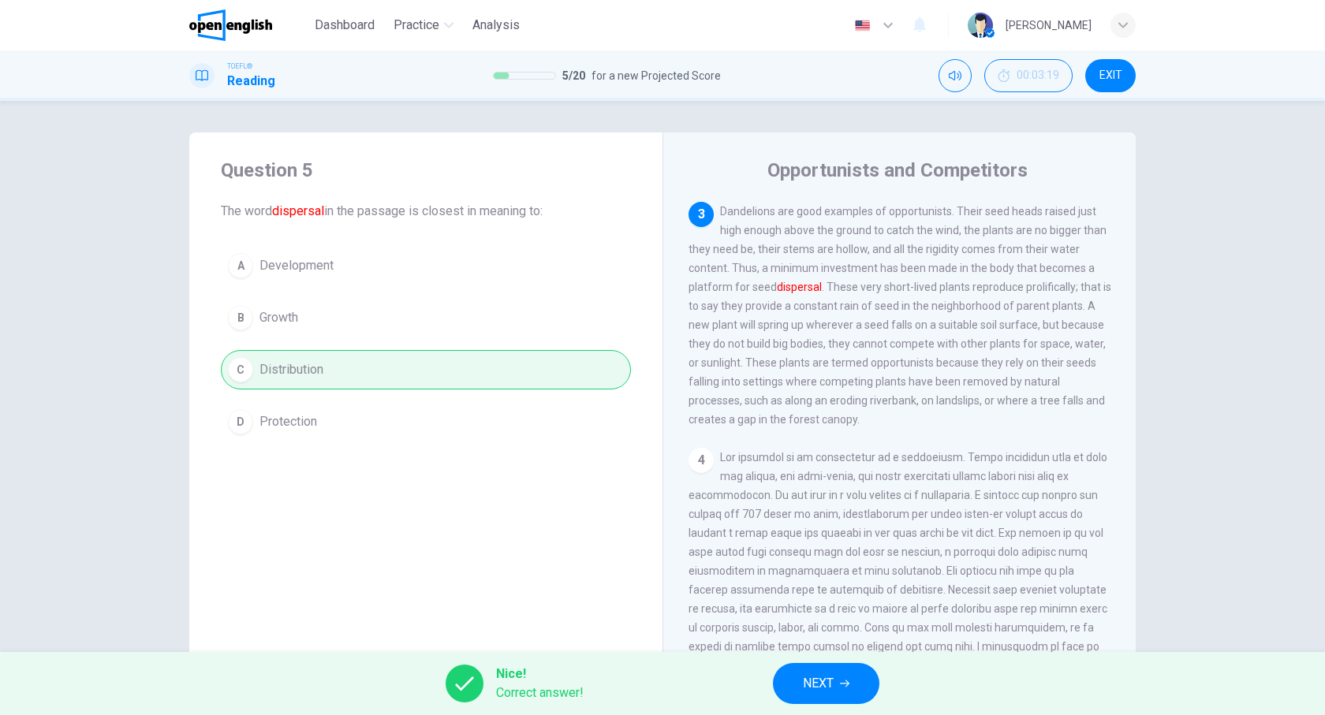
click at [736, 688] on div "Nice! Correct answer! NEXT" at bounding box center [662, 683] width 1325 height 63
click at [779, 680] on button "NEXT" at bounding box center [826, 683] width 106 height 41
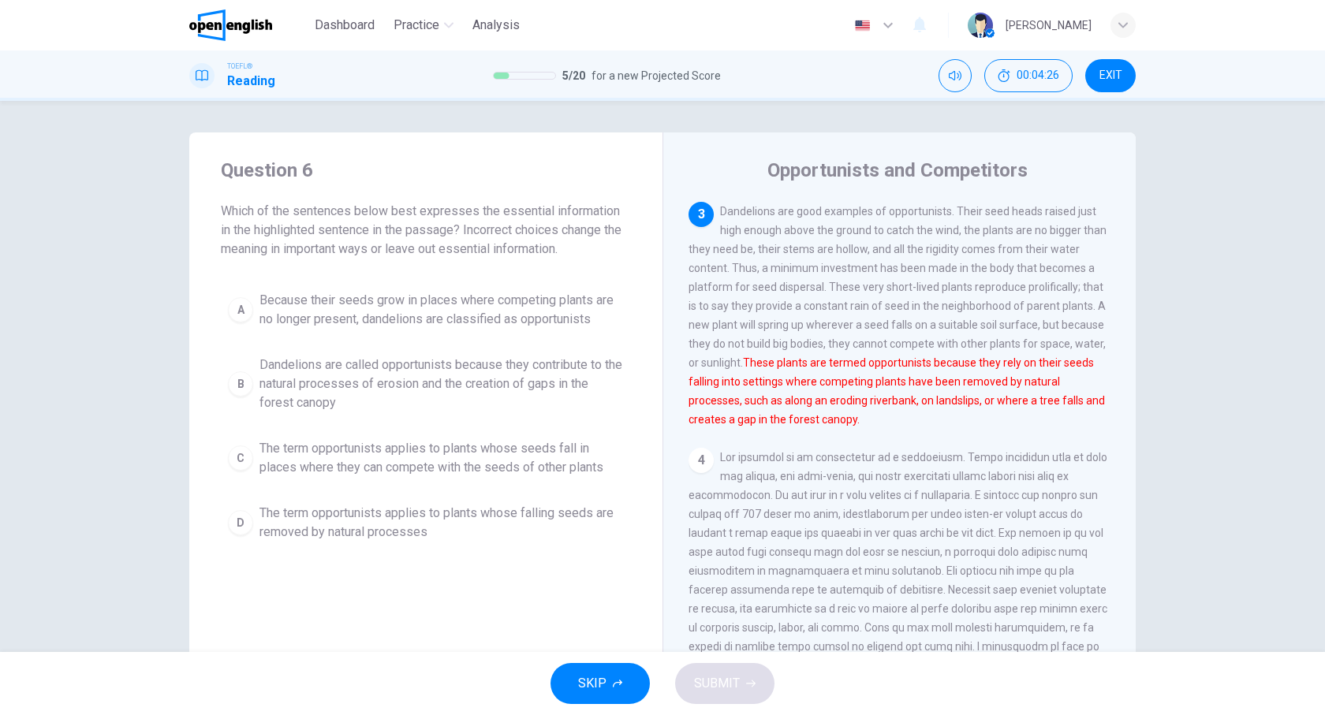
click at [393, 517] on span "The term opportunists applies to plants whose falling seeds are removed by natu…" at bounding box center [442, 523] width 364 height 38
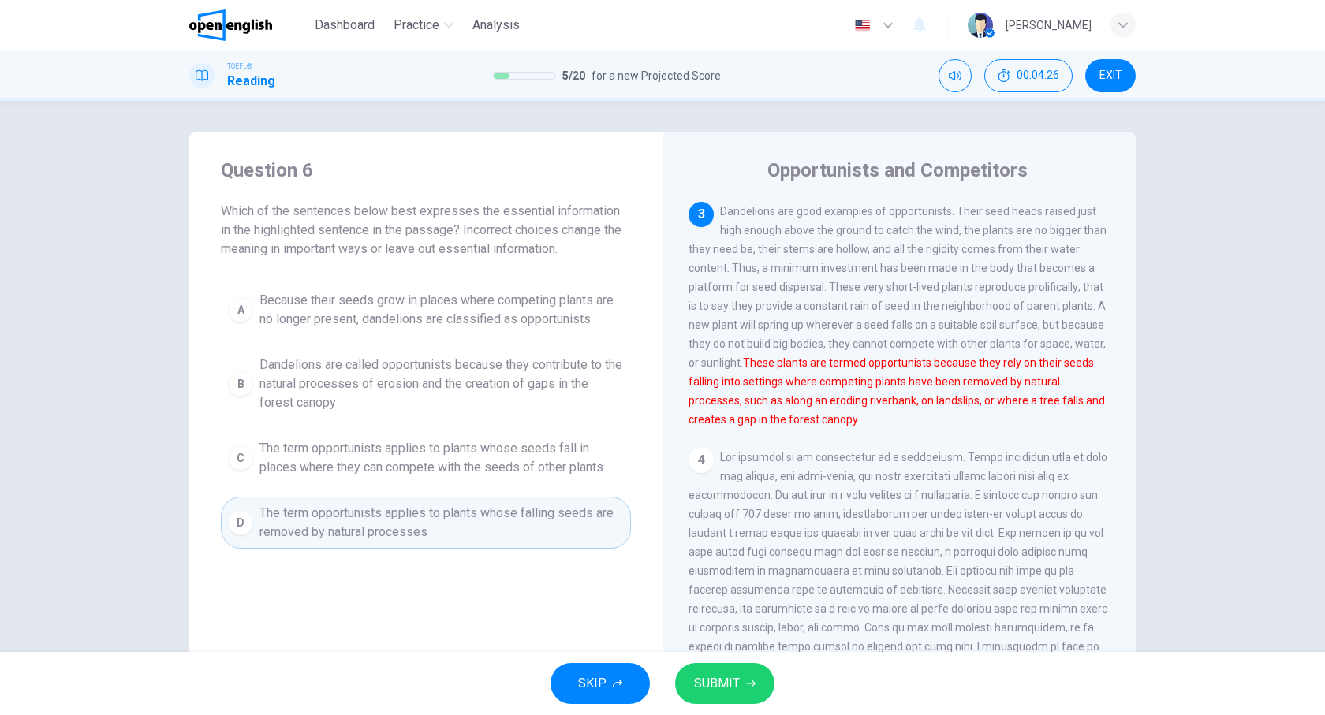
click at [704, 669] on button "SUBMIT" at bounding box center [724, 683] width 99 height 41
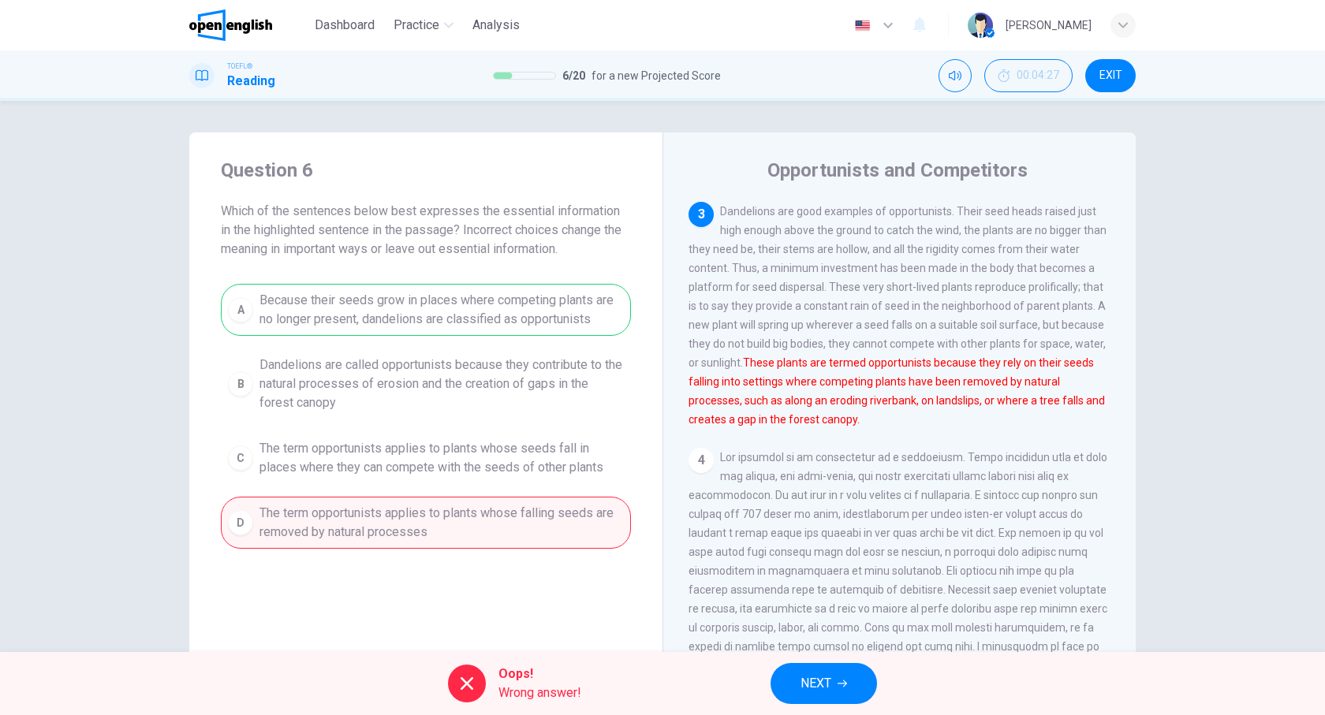
click at [816, 675] on span "NEXT" at bounding box center [816, 684] width 31 height 22
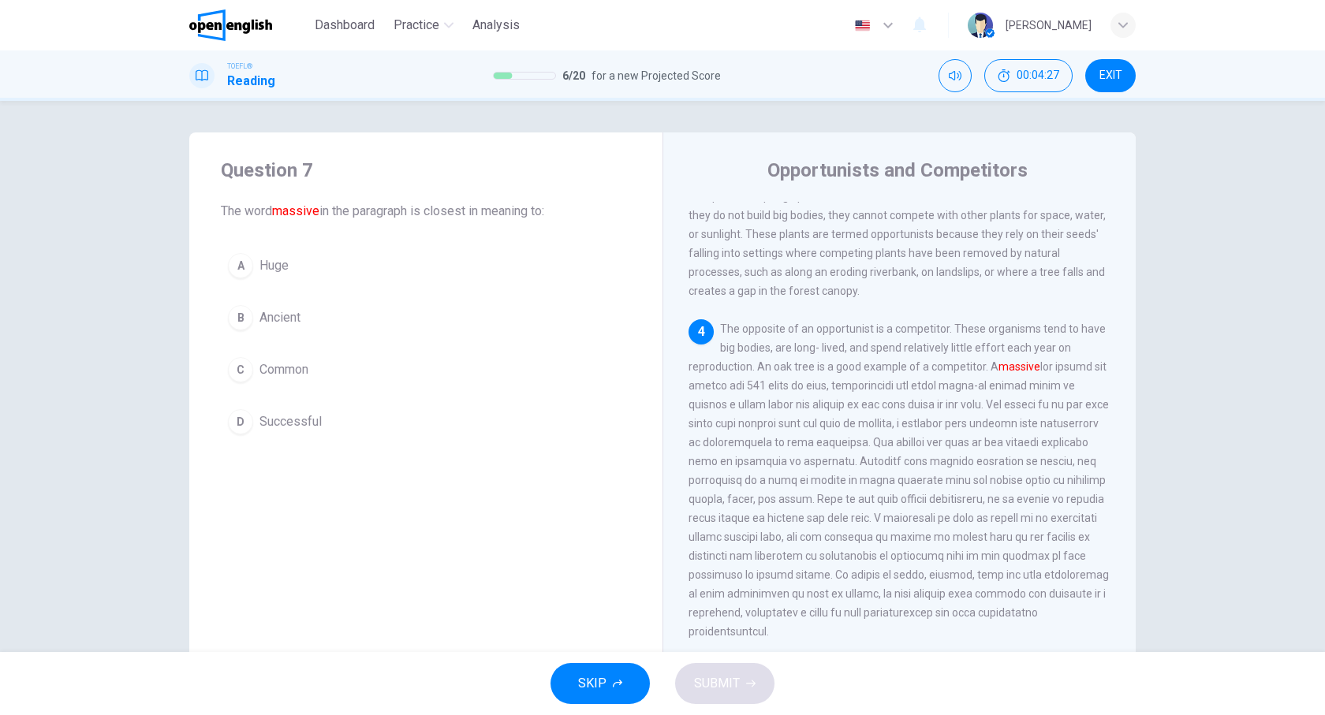
scroll to position [499, 0]
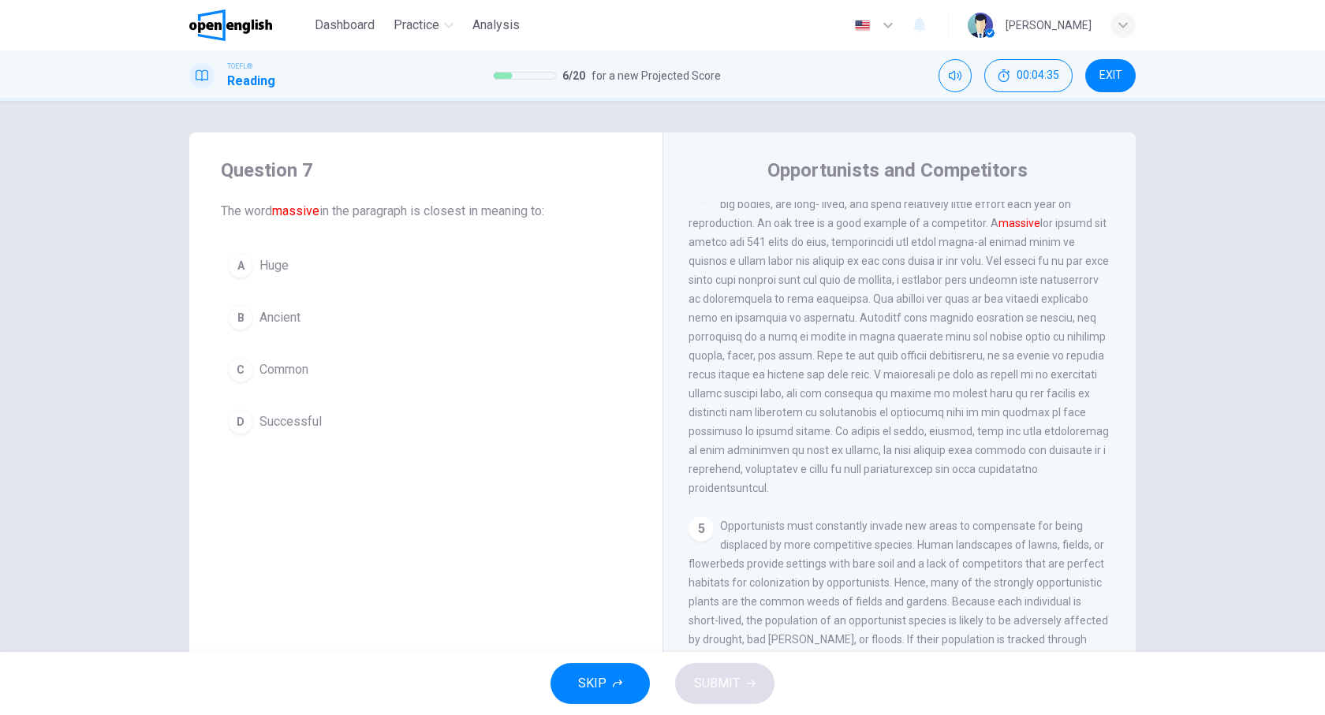
click at [272, 314] on span "Ancient" at bounding box center [280, 317] width 41 height 19
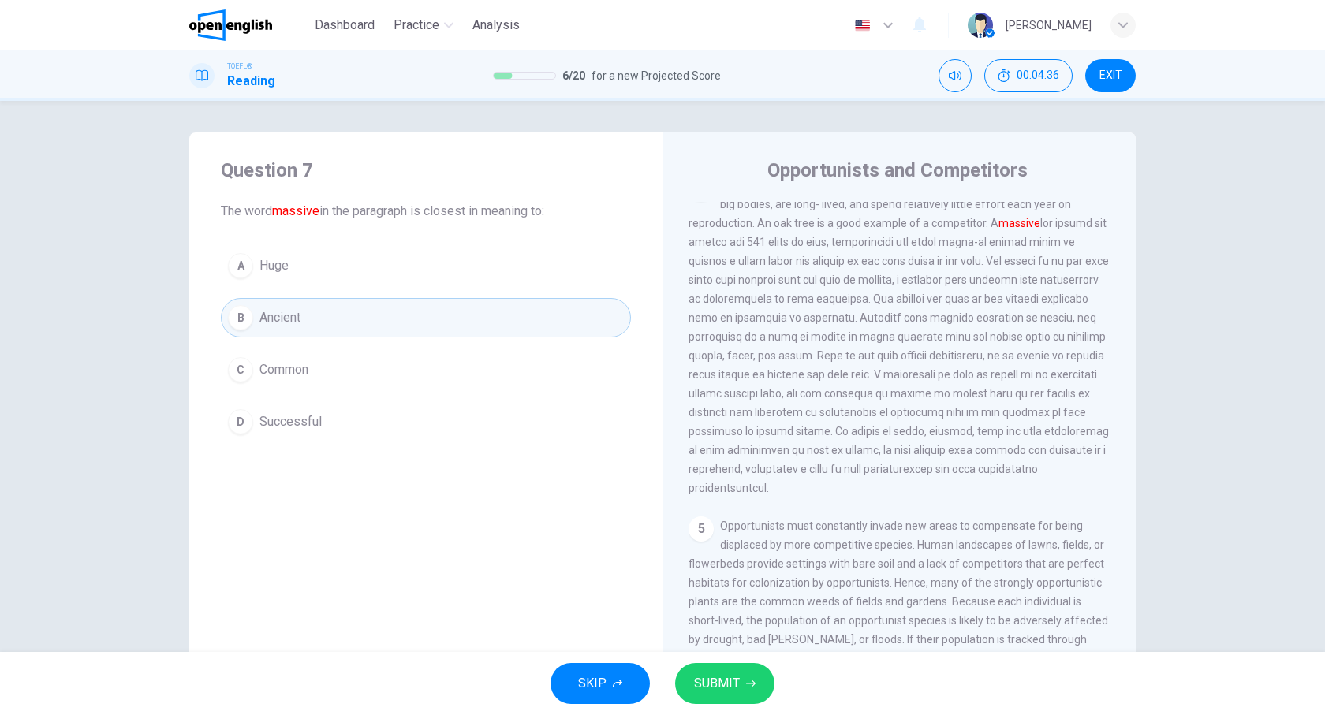
click at [739, 665] on button "SUBMIT" at bounding box center [724, 683] width 99 height 41
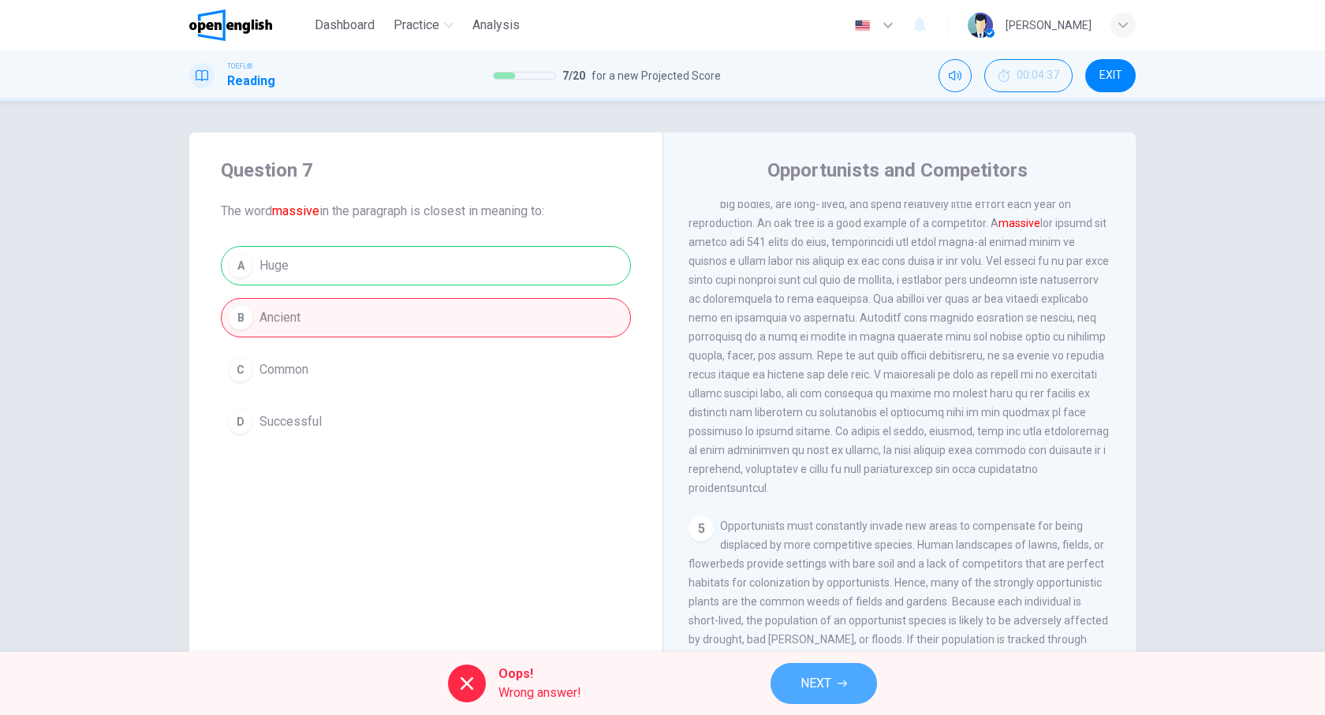
click at [811, 673] on span "NEXT" at bounding box center [816, 684] width 31 height 22
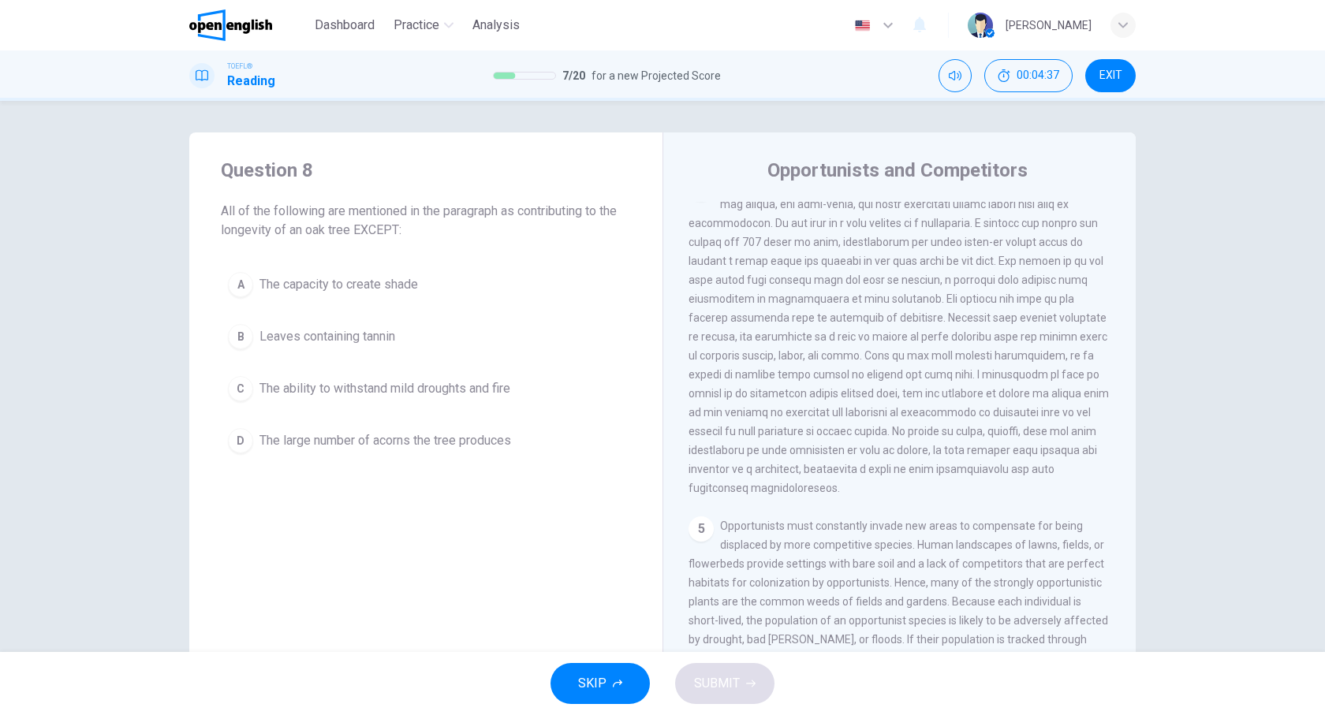
scroll to position [473, 0]
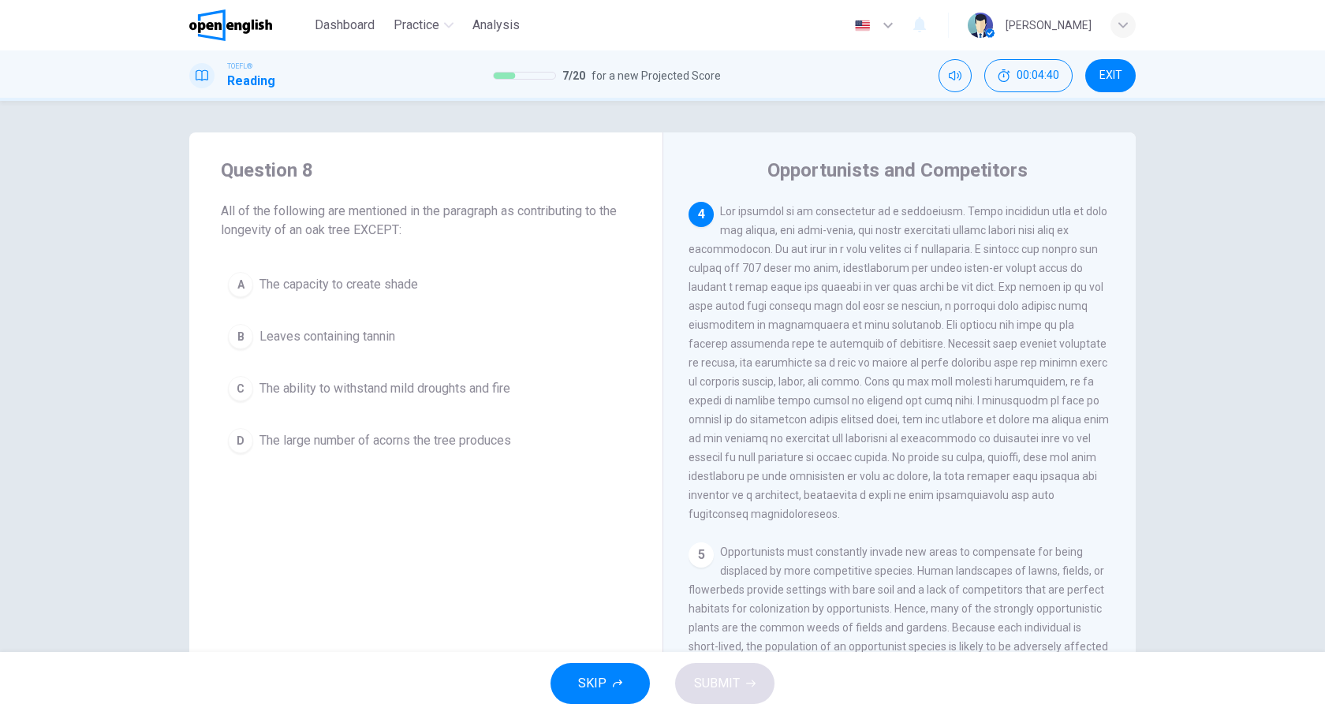
click at [1113, 78] on span "EXIT" at bounding box center [1111, 75] width 23 height 13
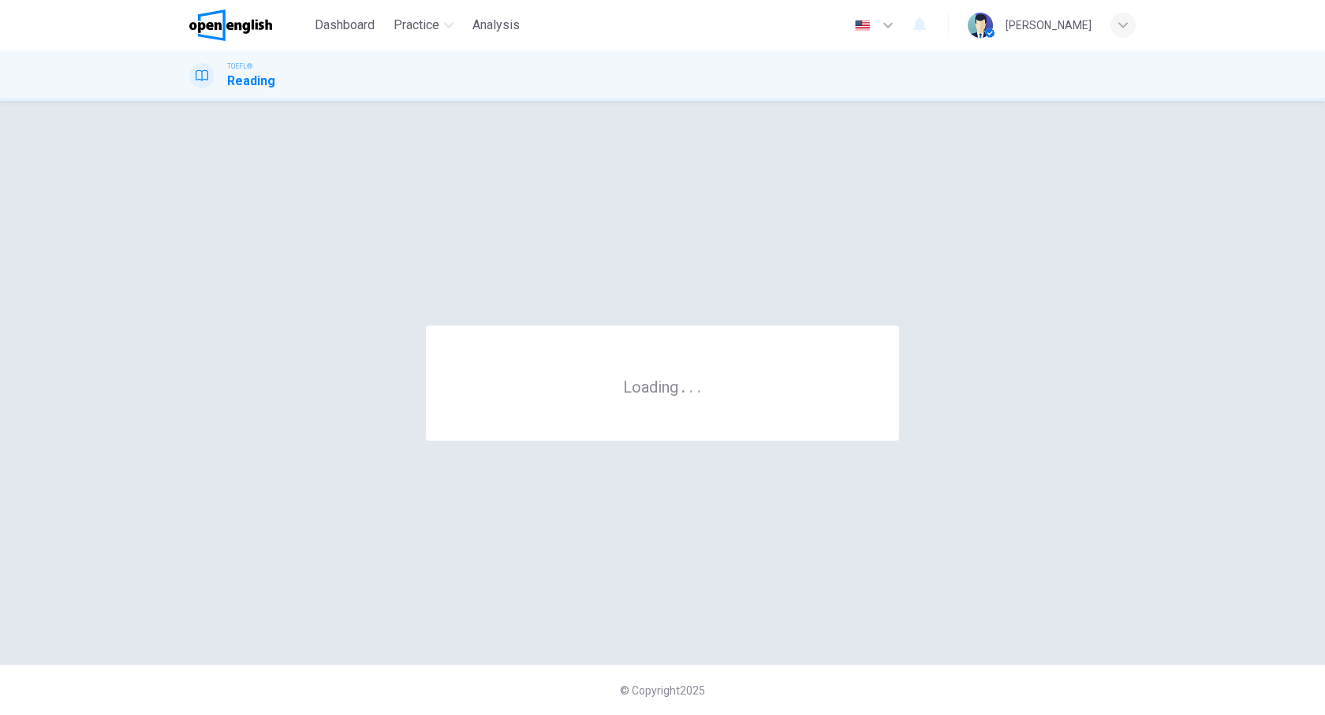
click at [723, 69] on div "TOEFL® Reading" at bounding box center [662, 76] width 997 height 30
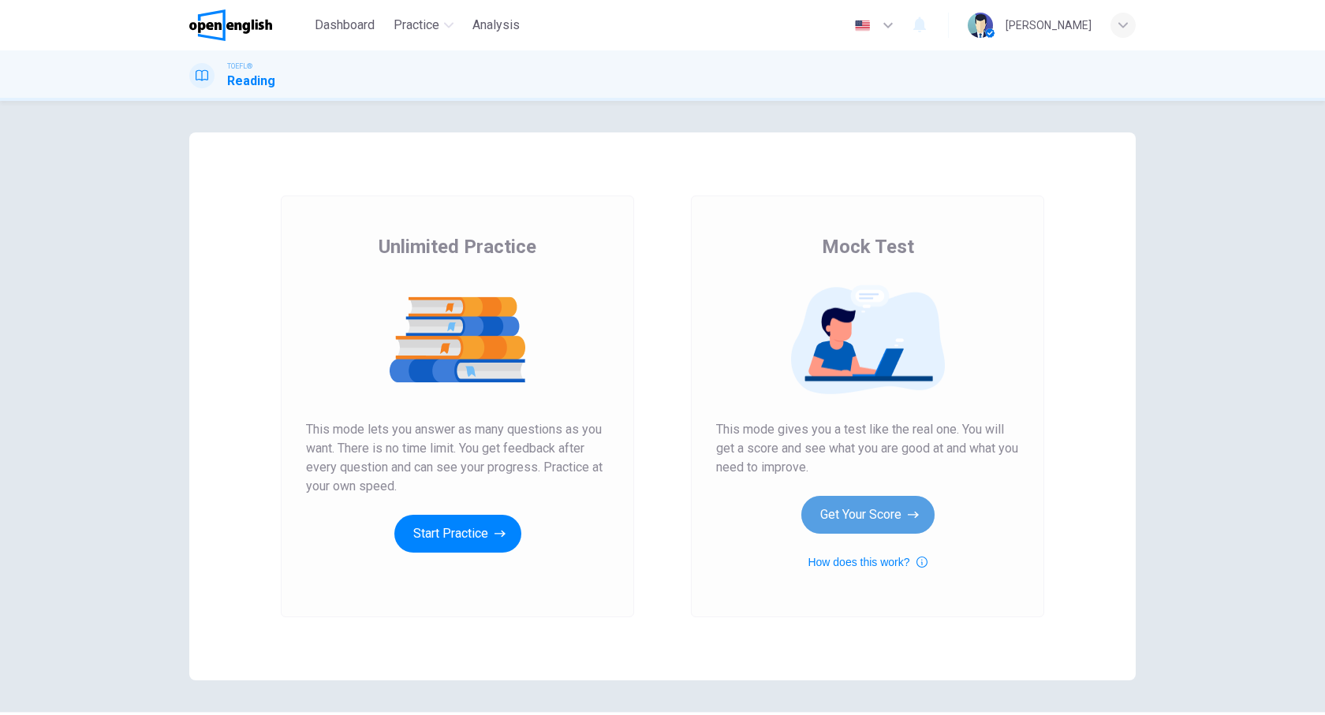
click at [874, 525] on button "Get Your Score" at bounding box center [867, 515] width 133 height 38
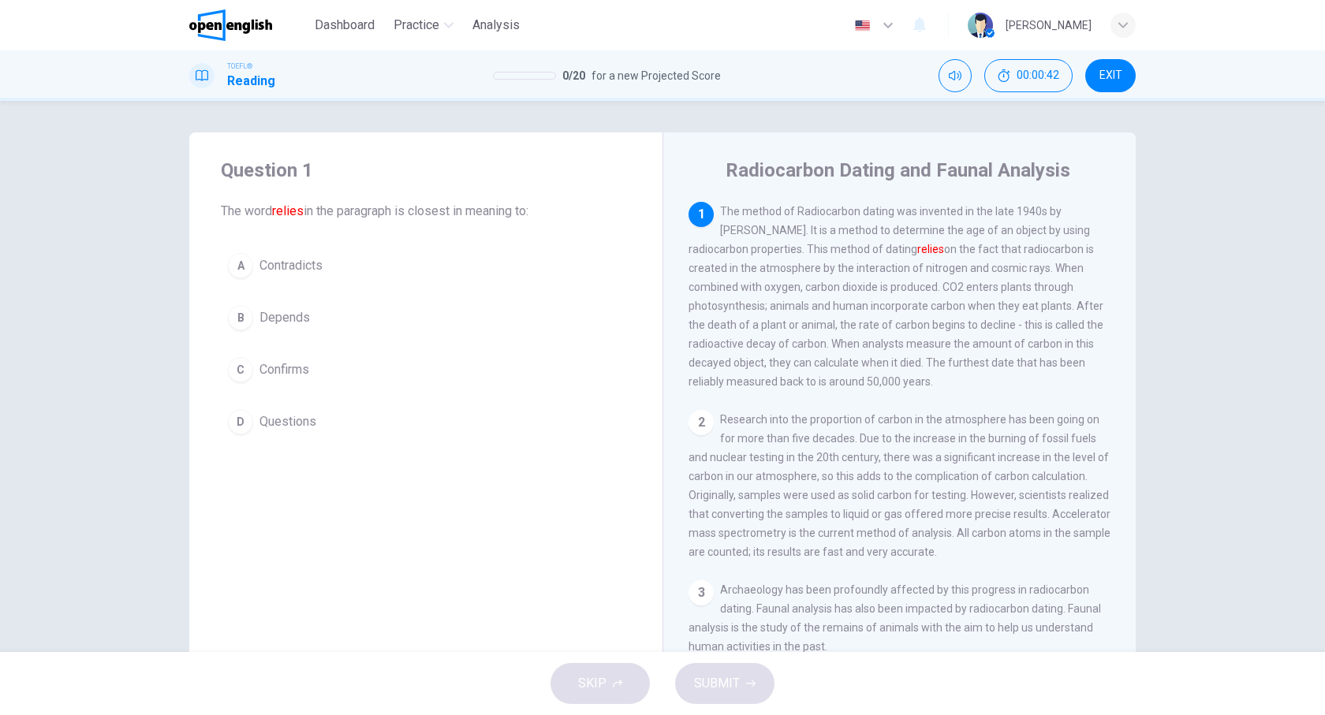
click at [257, 335] on button "B Depends" at bounding box center [426, 317] width 410 height 39
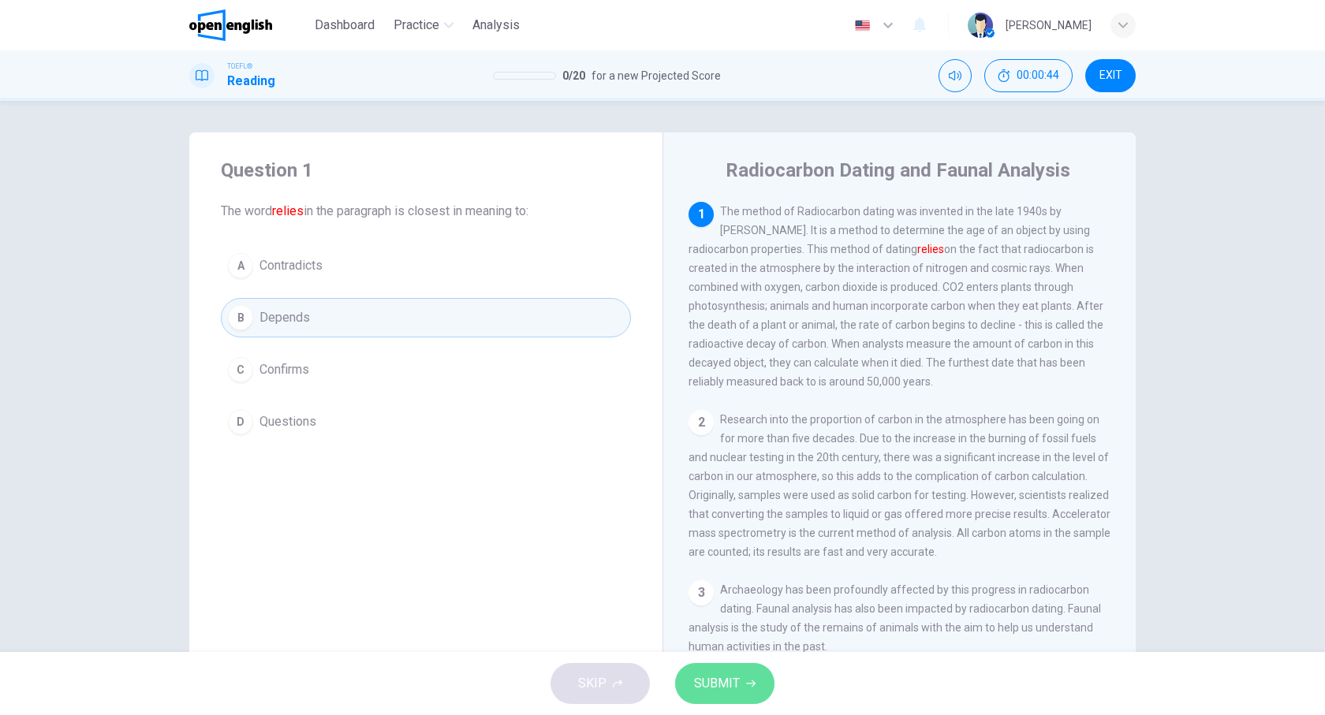
click at [727, 694] on span "SUBMIT" at bounding box center [717, 684] width 46 height 22
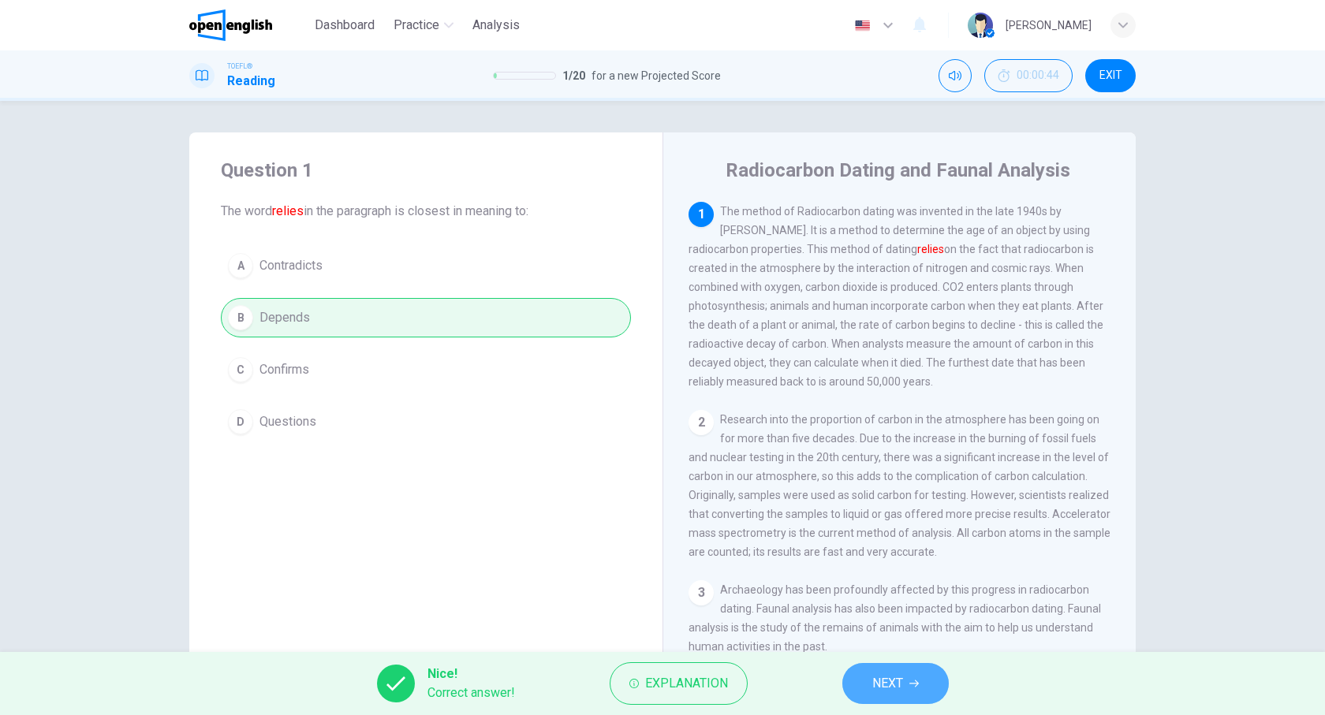
click at [914, 677] on button "NEXT" at bounding box center [895, 683] width 106 height 41
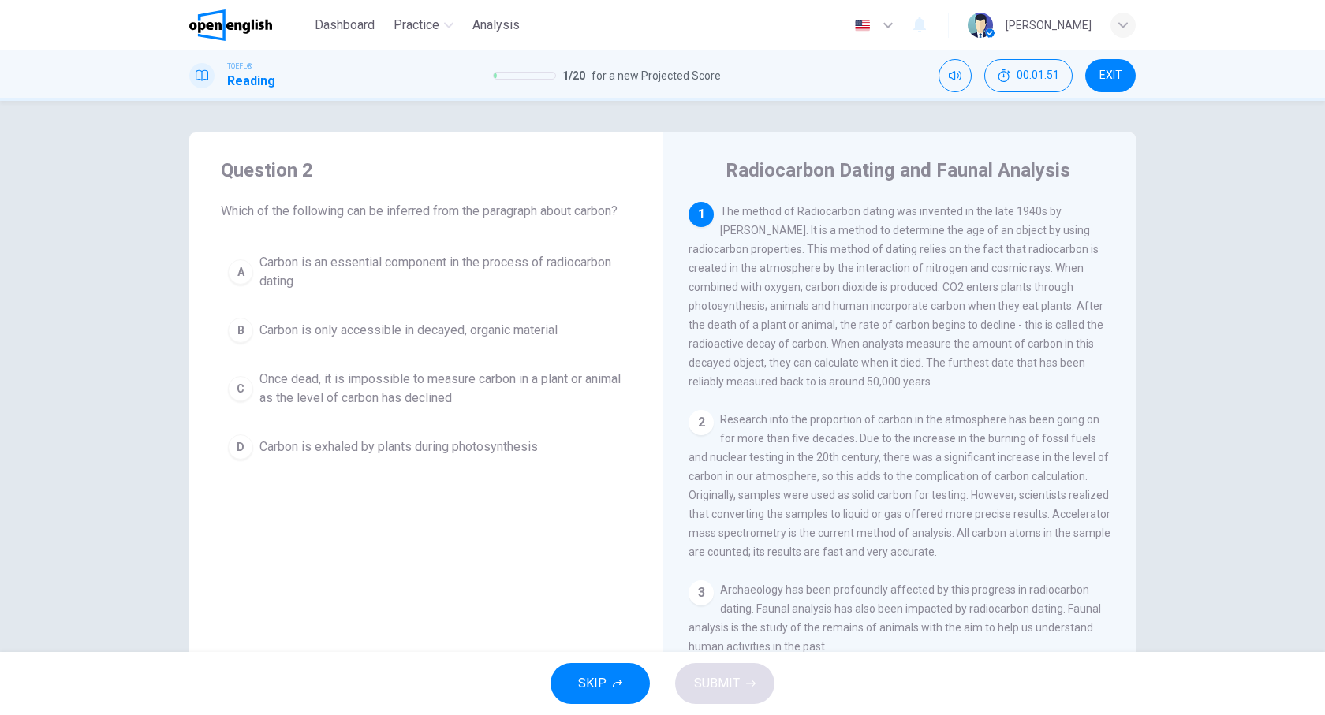
click at [374, 267] on span "Carbon is an essential component in the process of radiocarbon dating" at bounding box center [442, 272] width 364 height 38
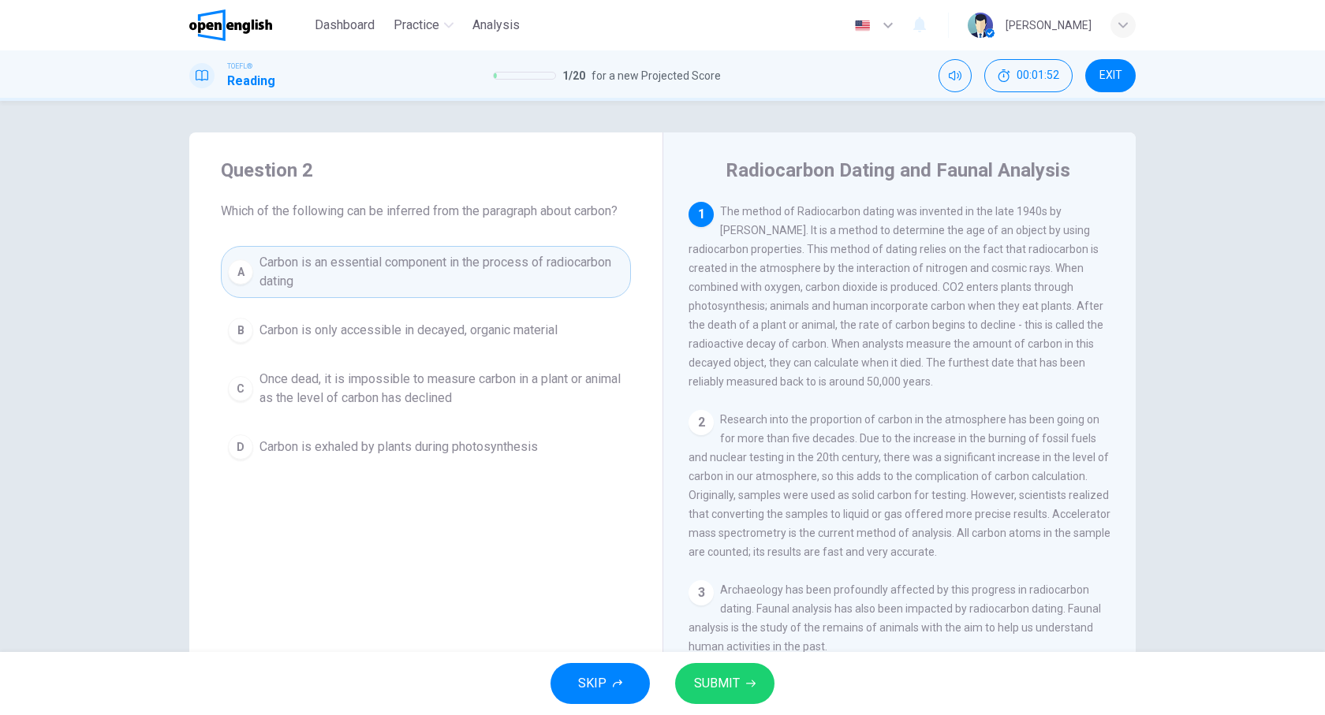
click at [730, 686] on span "SUBMIT" at bounding box center [717, 684] width 46 height 22
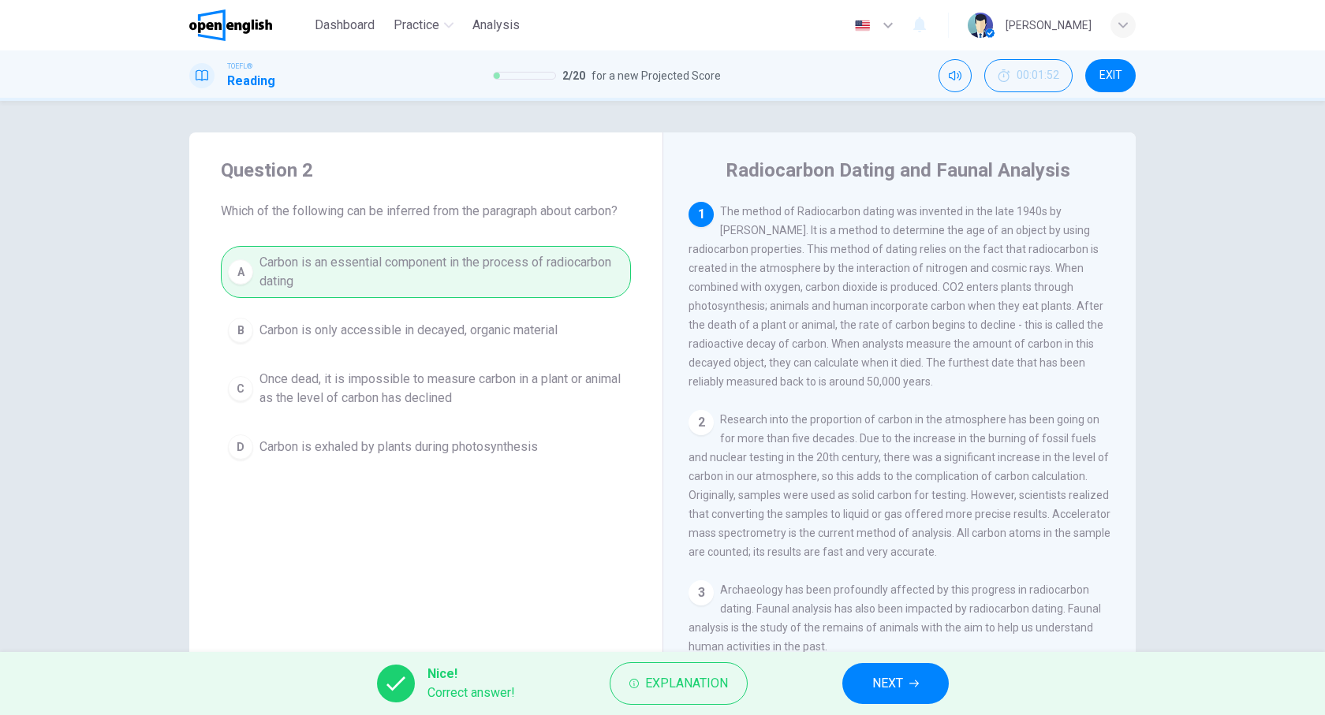
click at [884, 676] on span "NEXT" at bounding box center [887, 684] width 31 height 22
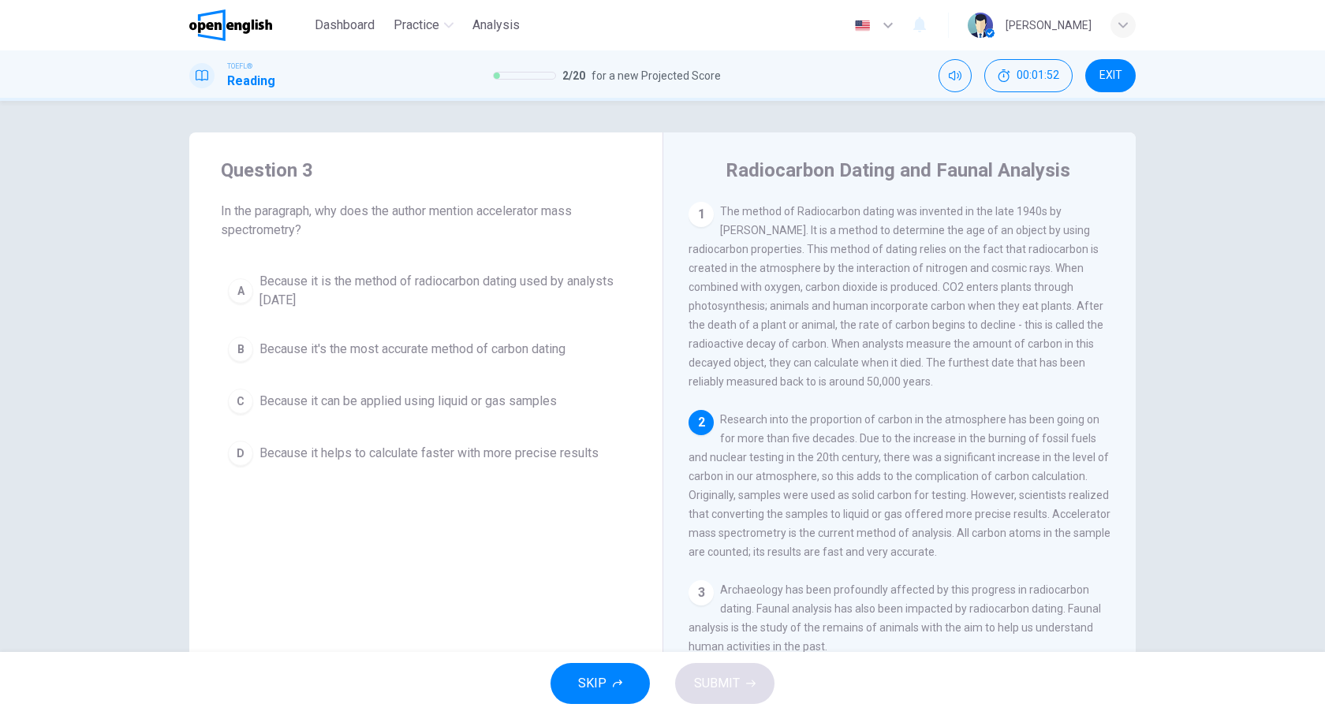
scroll to position [64, 0]
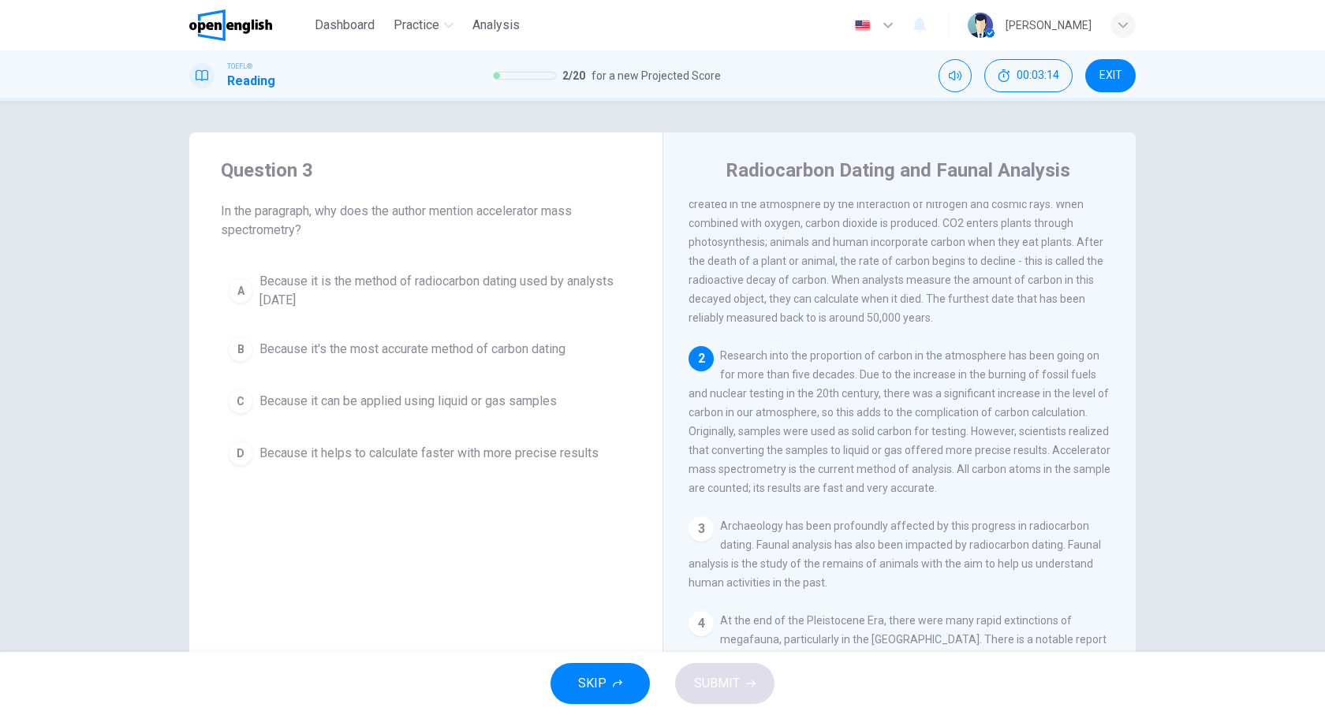
click at [407, 281] on span "Because it is the method of radiocarbon dating used by analysts [DATE]" at bounding box center [442, 291] width 364 height 38
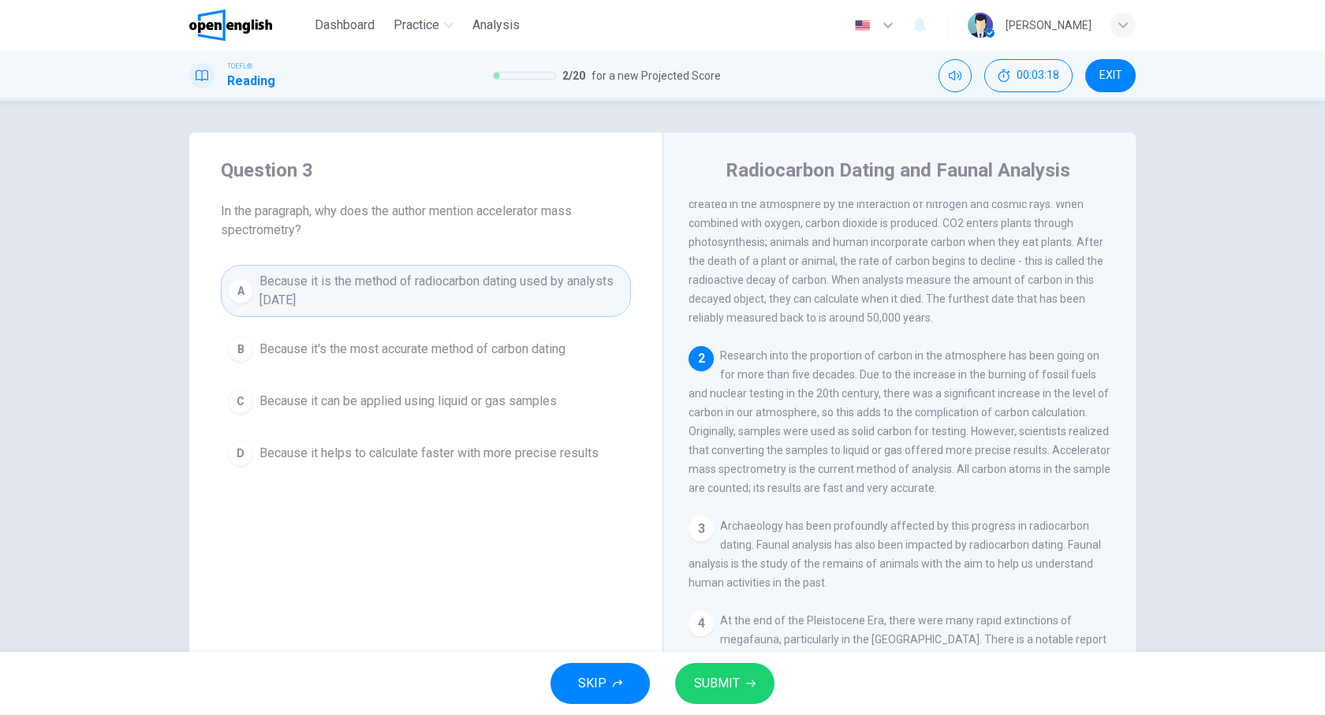
click at [727, 683] on span "SUBMIT" at bounding box center [717, 684] width 46 height 22
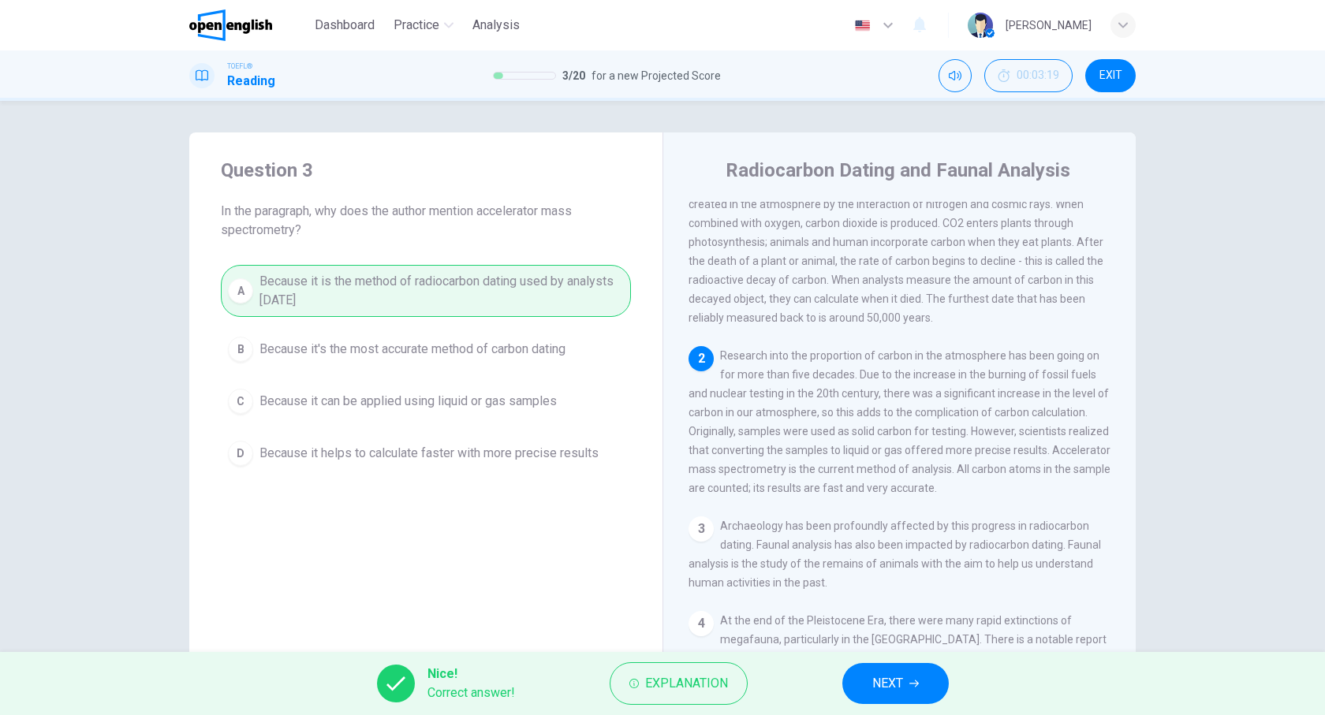
click at [872, 690] on span "NEXT" at bounding box center [887, 684] width 31 height 22
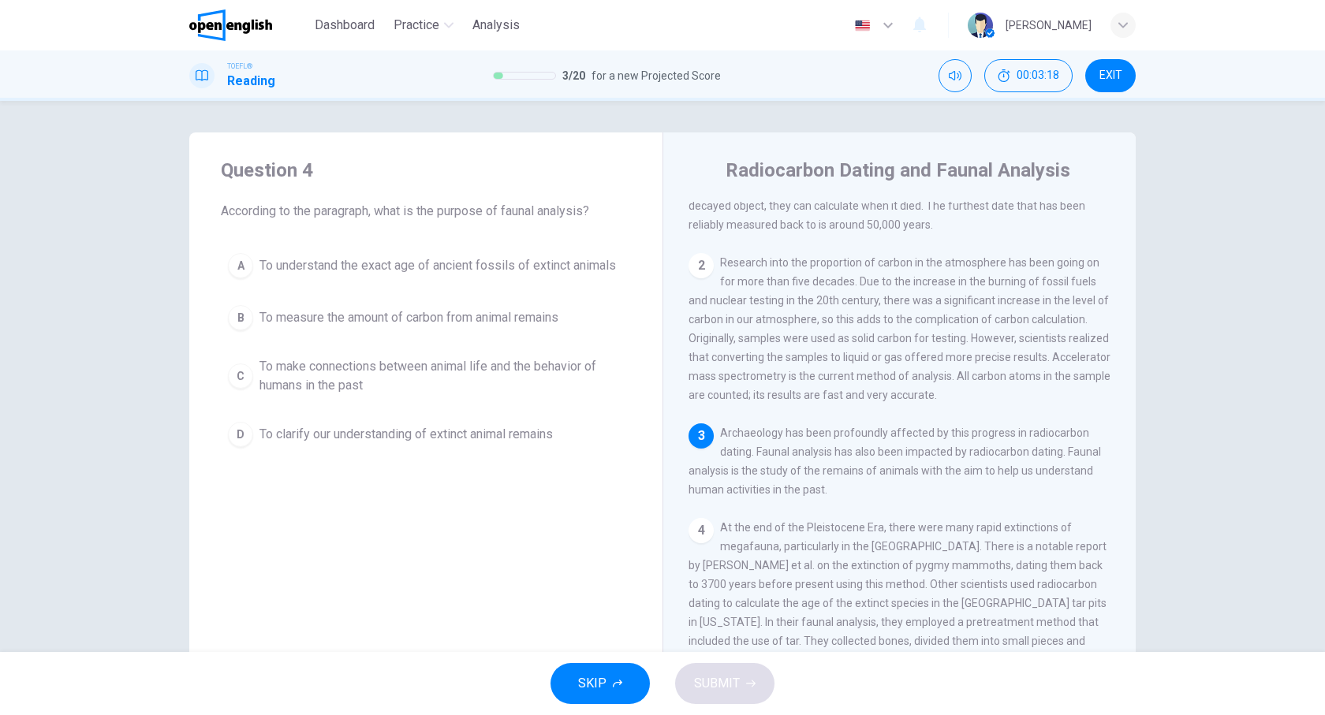
scroll to position [159, 0]
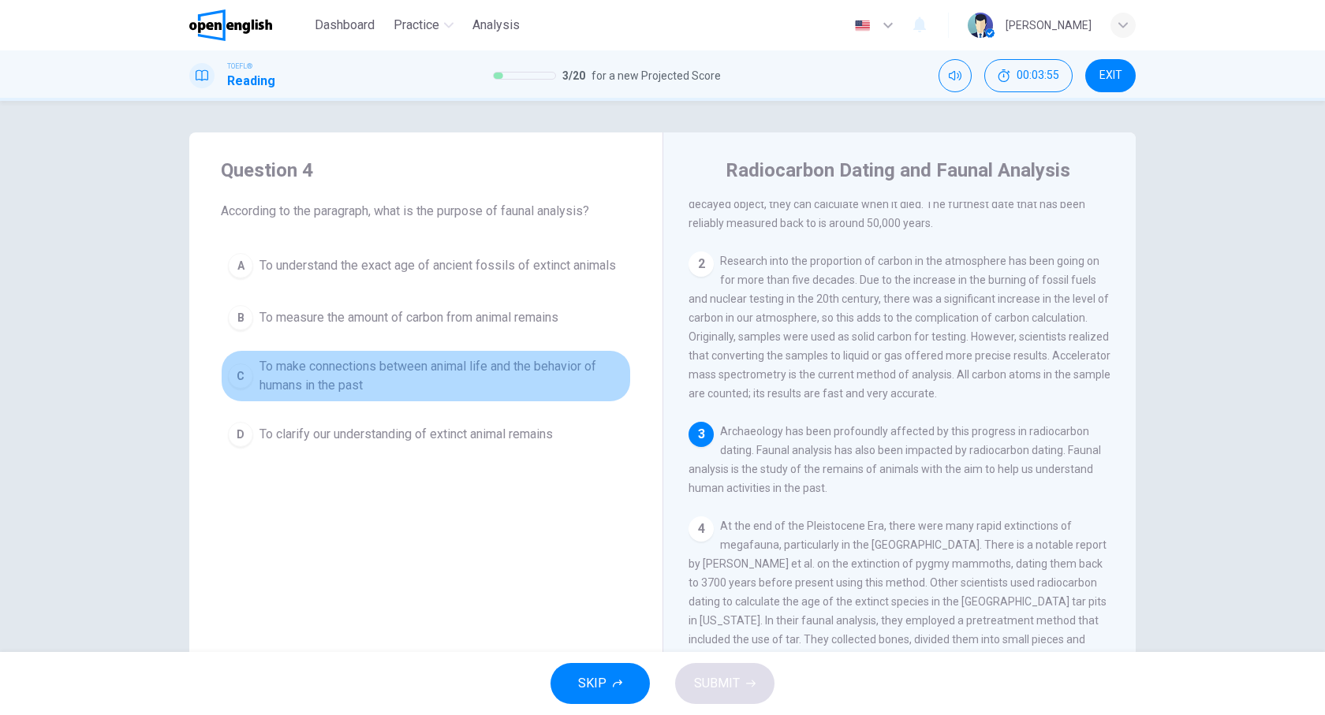
click at [248, 369] on div "C" at bounding box center [240, 376] width 25 height 25
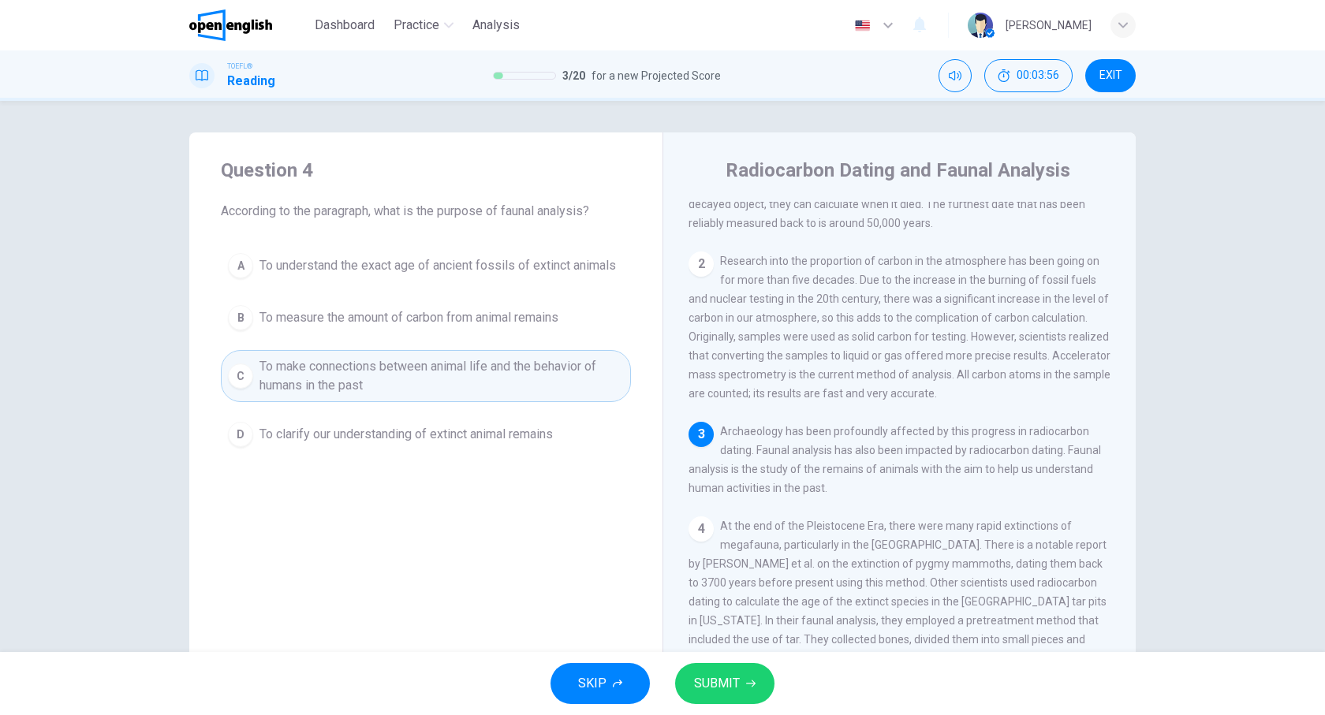
click at [740, 682] on button "SUBMIT" at bounding box center [724, 683] width 99 height 41
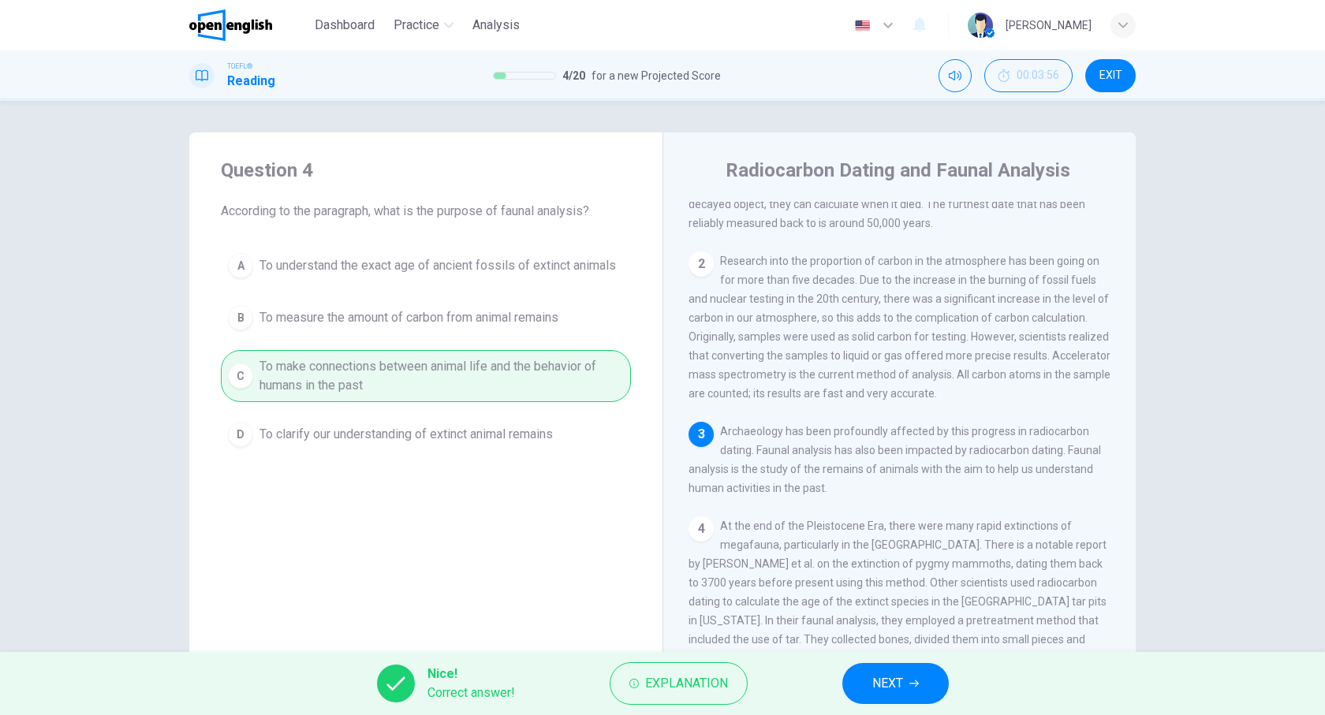
click at [913, 676] on button "NEXT" at bounding box center [895, 683] width 106 height 41
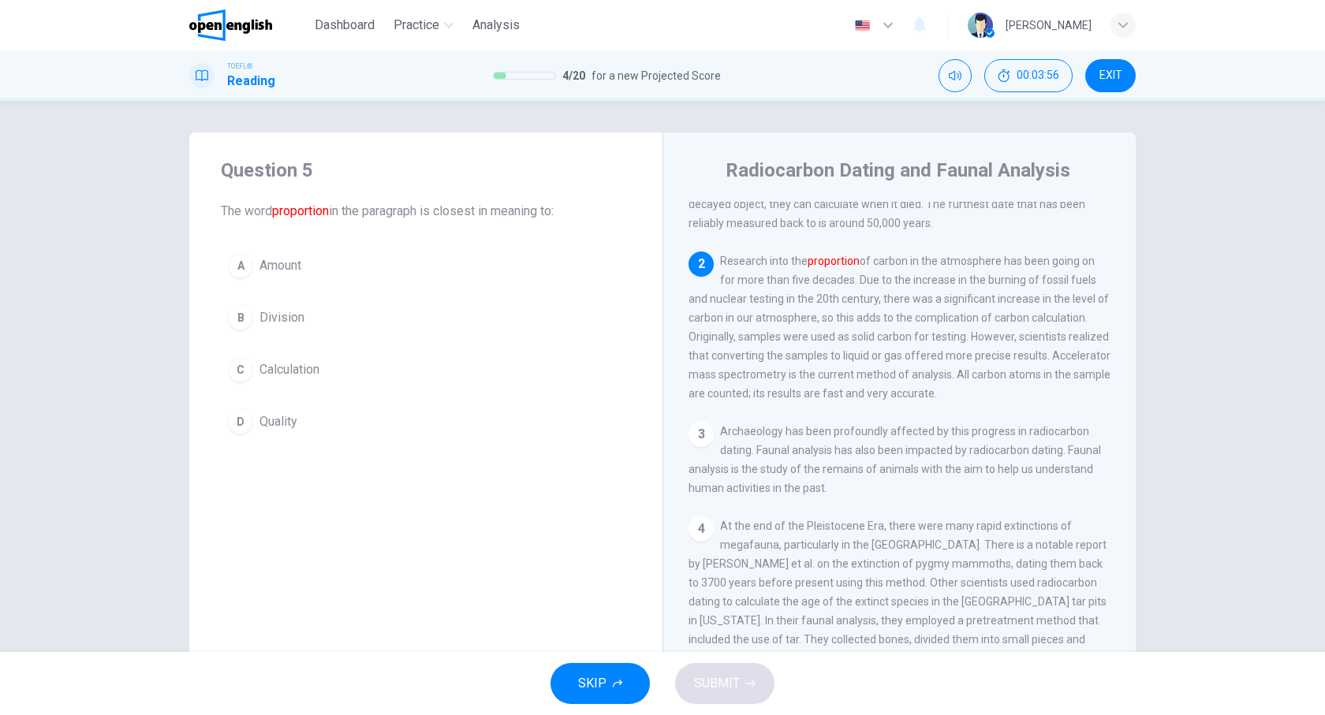
scroll to position [208, 0]
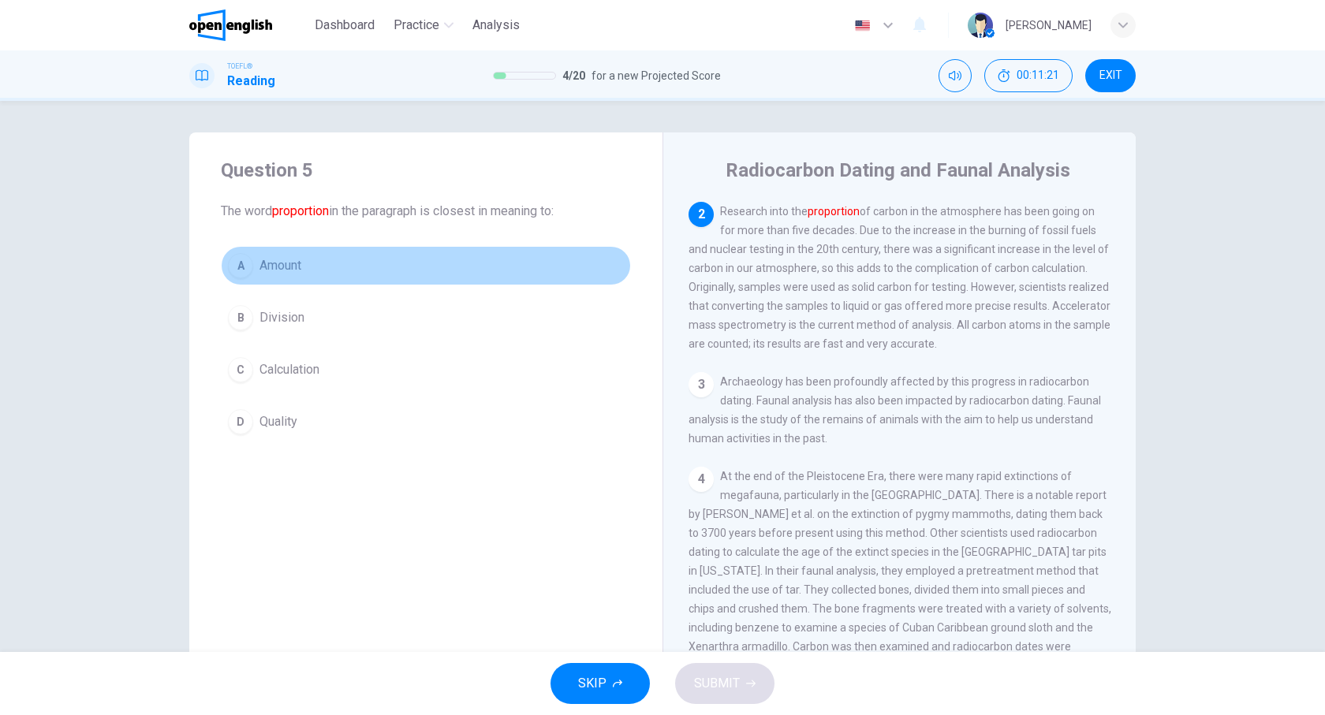
click at [290, 261] on span "Amount" at bounding box center [281, 265] width 42 height 19
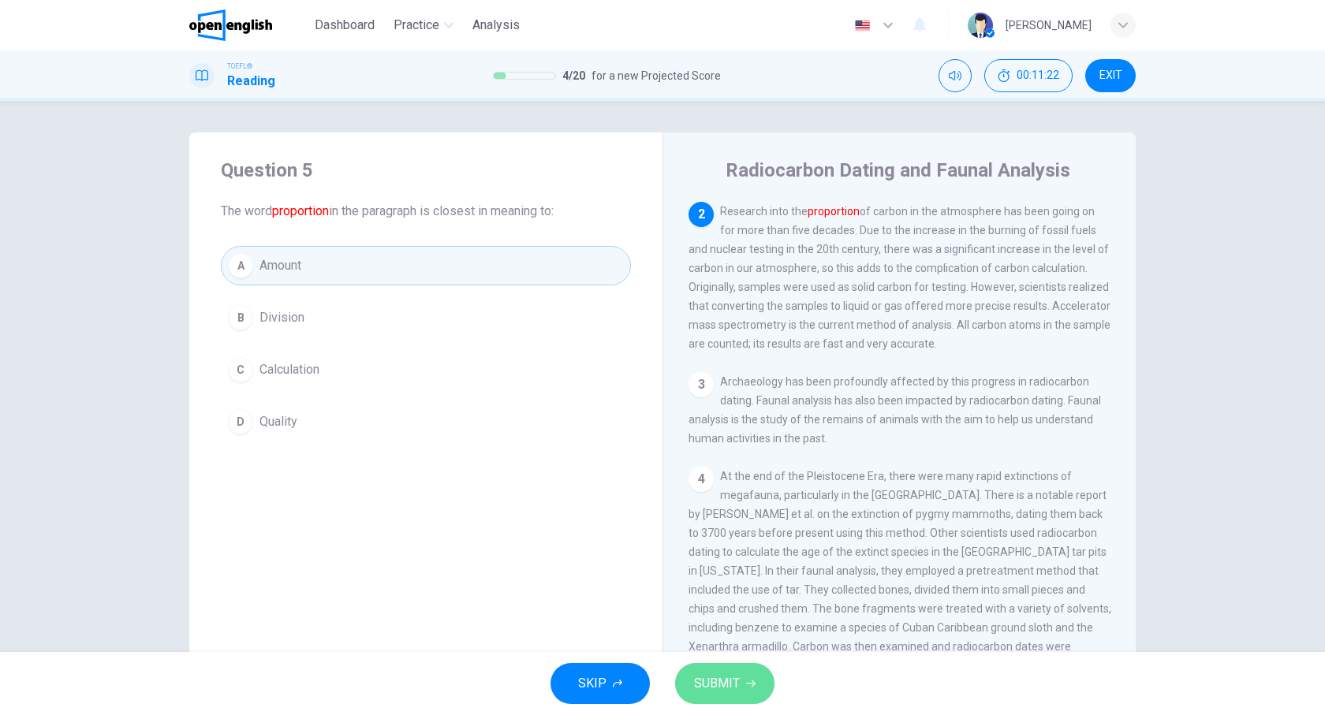
click at [723, 683] on span "SUBMIT" at bounding box center [717, 684] width 46 height 22
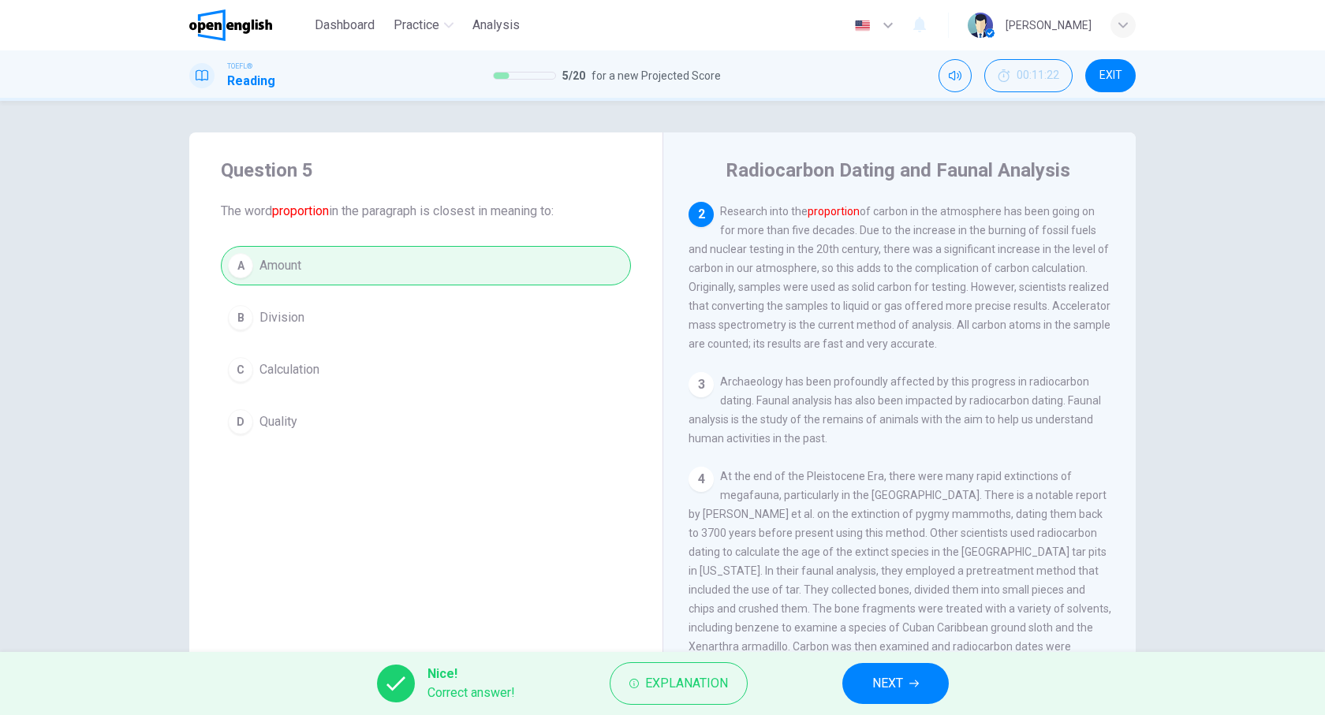
click at [875, 685] on span "NEXT" at bounding box center [887, 684] width 31 height 22
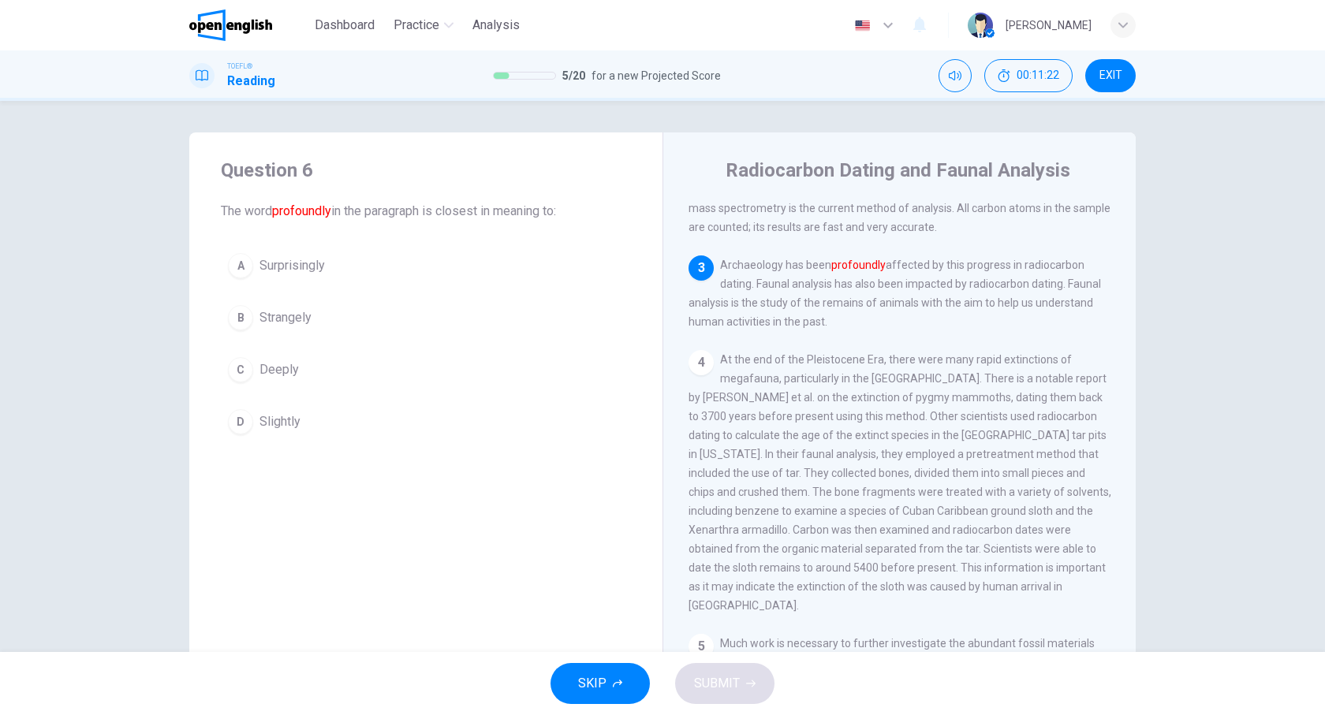
scroll to position [379, 0]
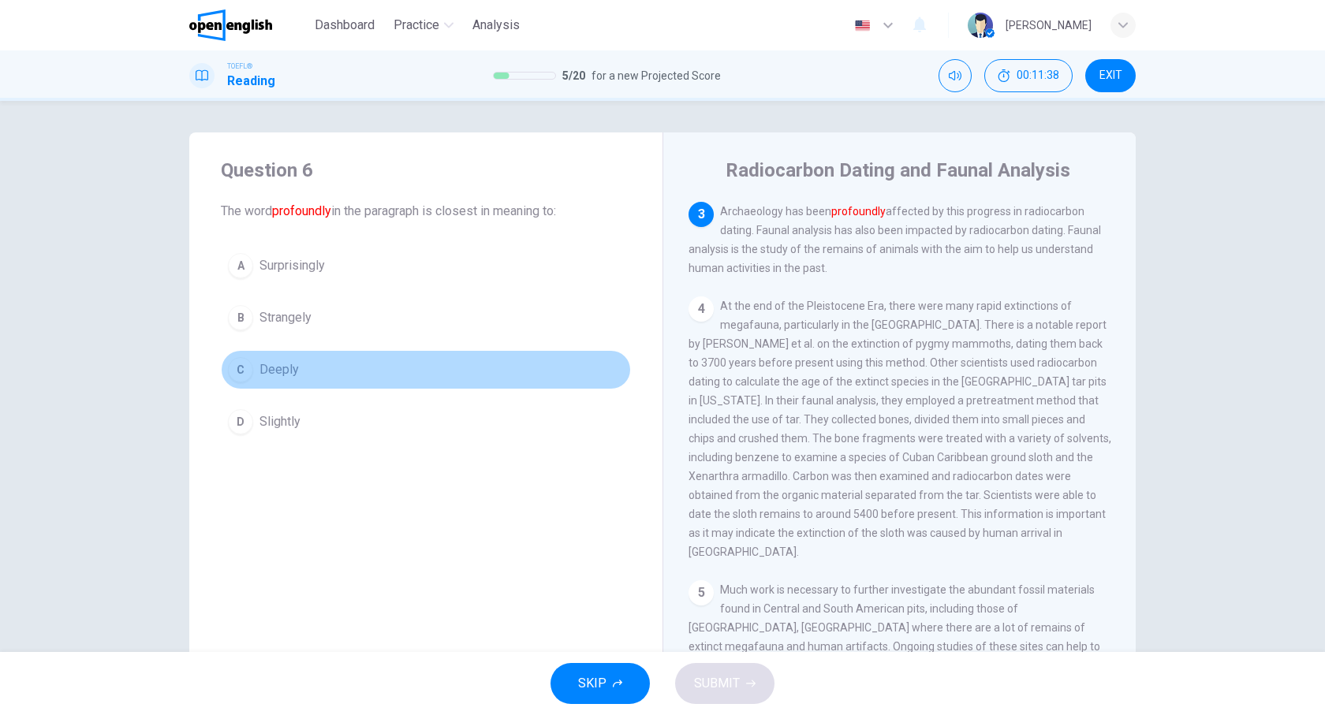
click at [264, 369] on span "Deeply" at bounding box center [279, 370] width 39 height 19
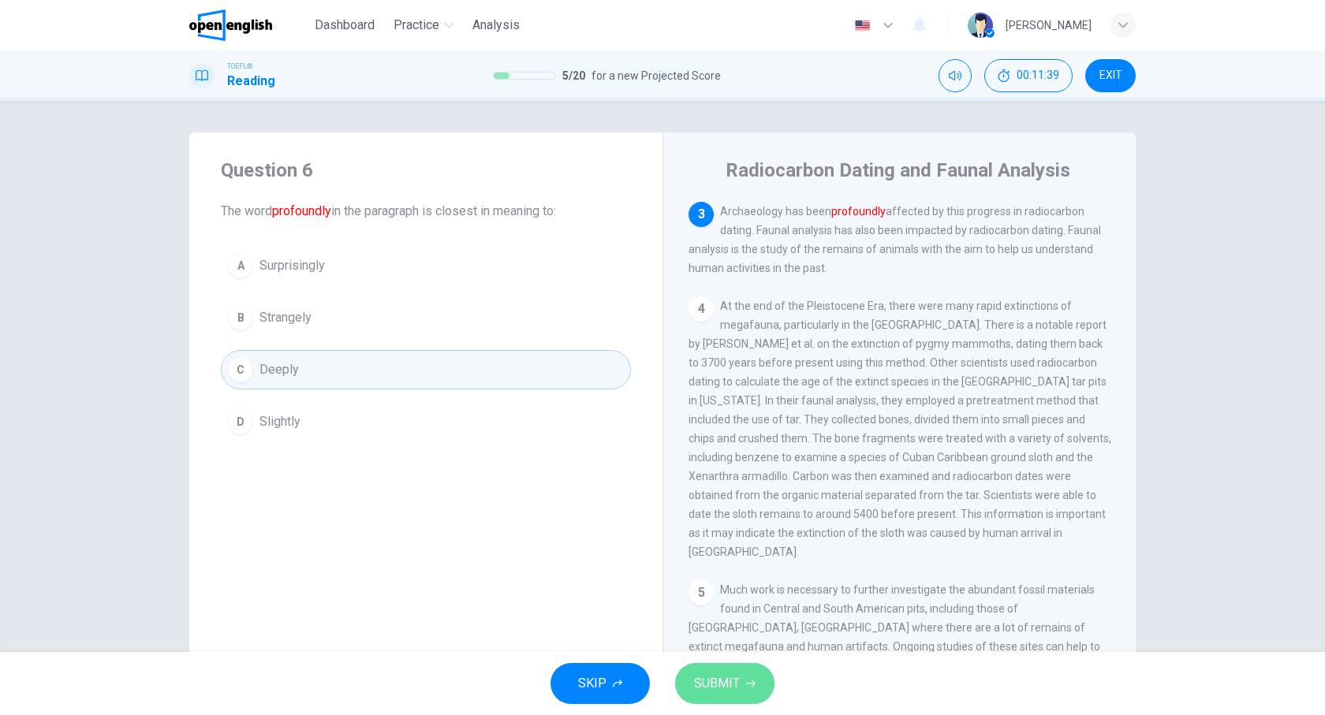
click at [723, 689] on span "SUBMIT" at bounding box center [717, 684] width 46 height 22
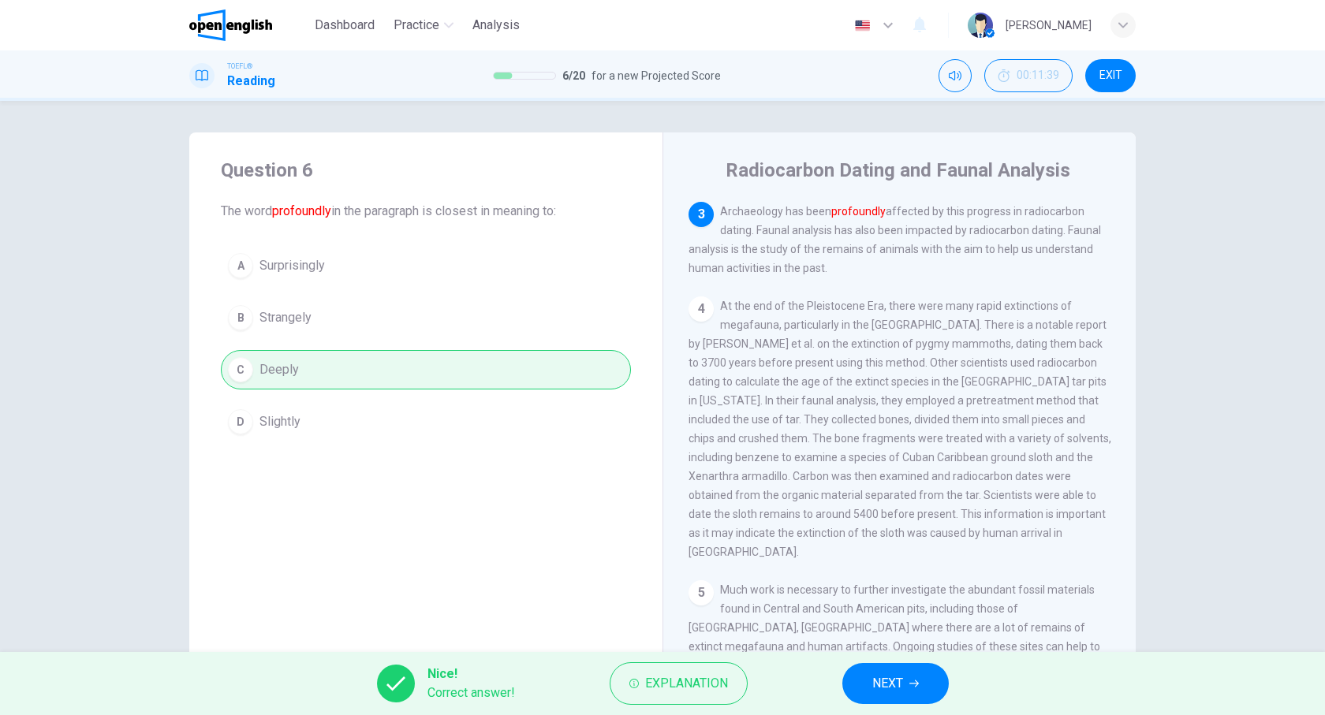
click at [884, 686] on span "NEXT" at bounding box center [887, 684] width 31 height 22
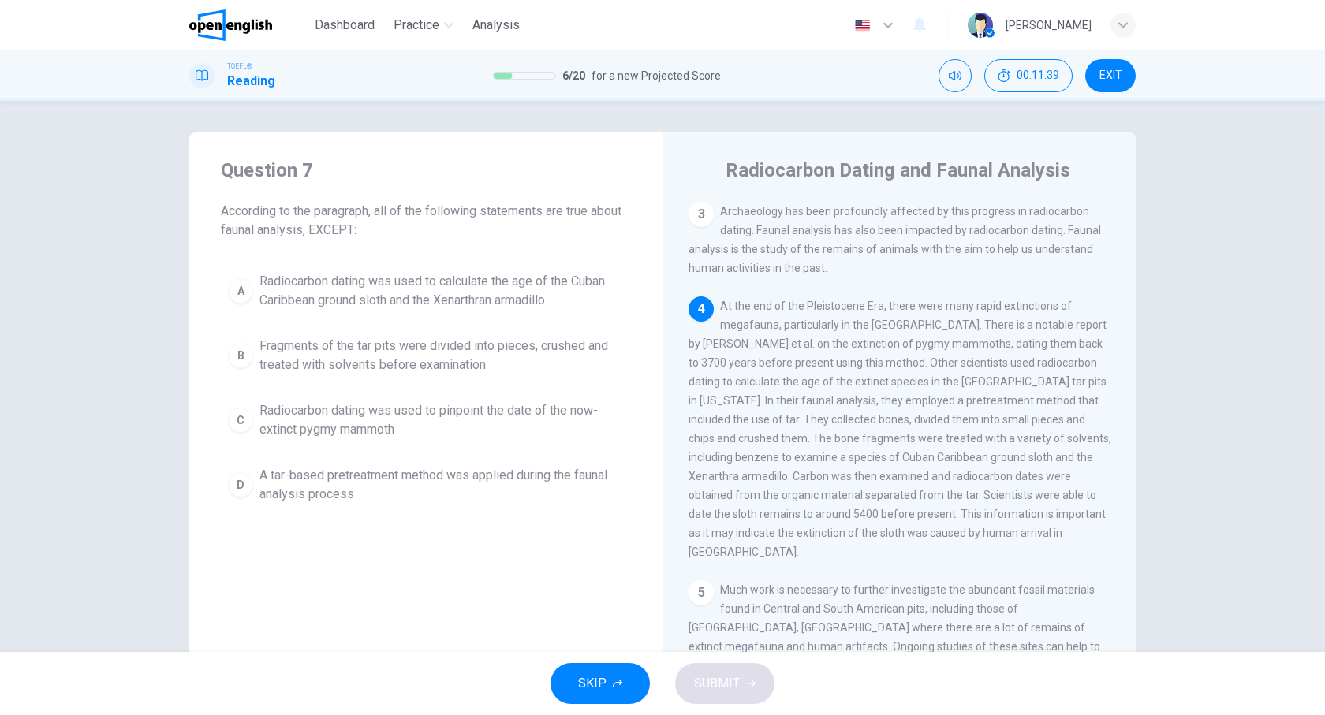
scroll to position [473, 0]
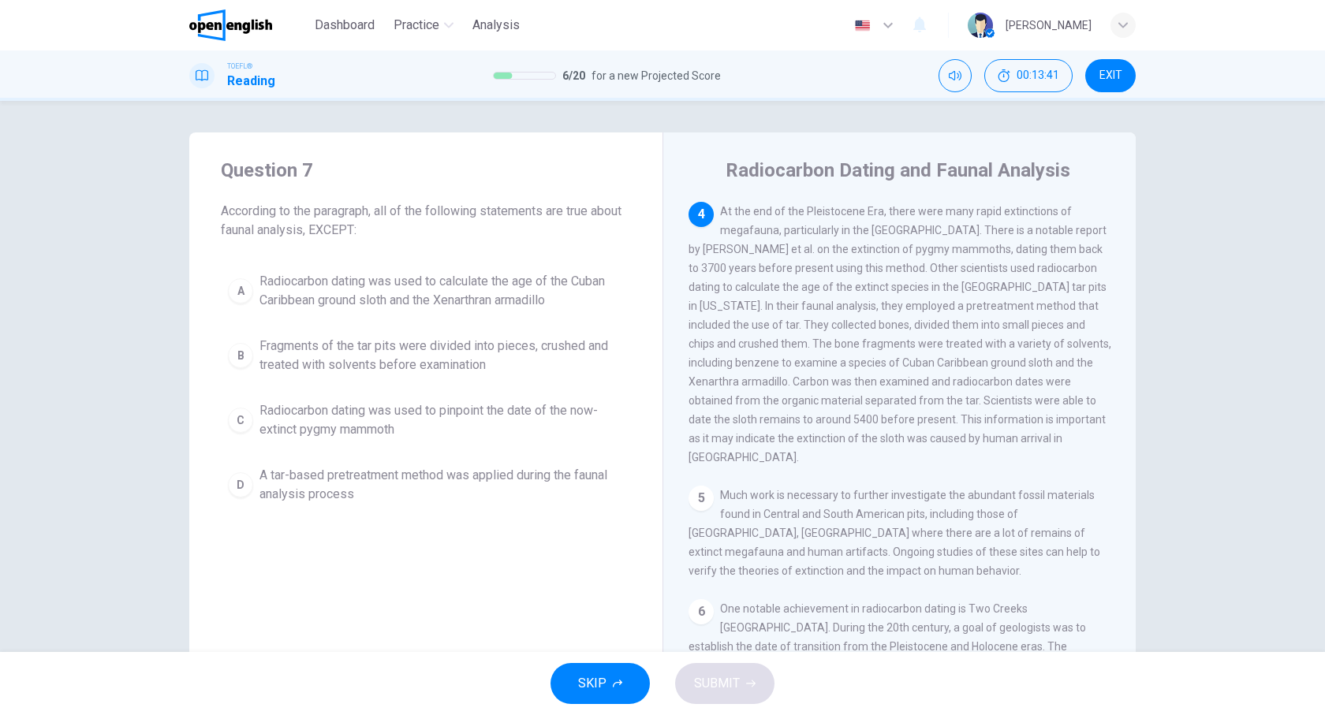
click at [448, 284] on span "Radiocarbon dating was used to calculate the age of the Cuban Caribbean ground …" at bounding box center [442, 291] width 364 height 38
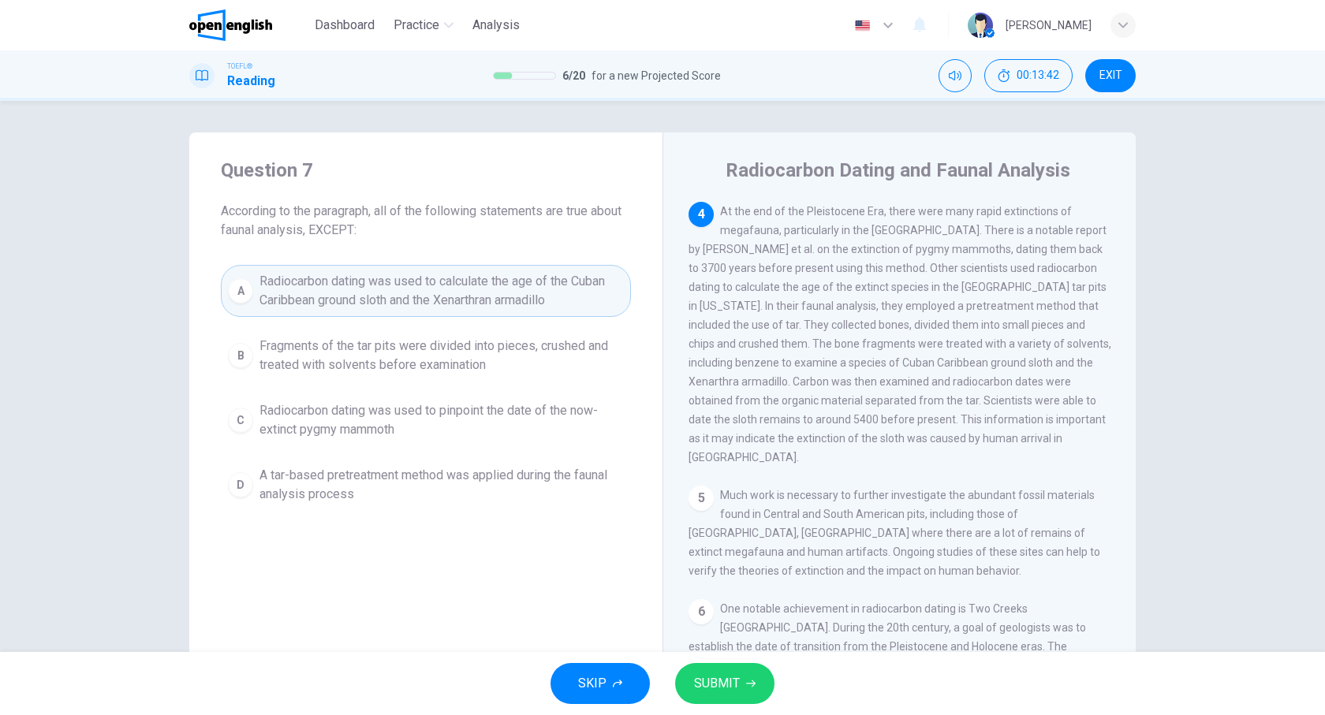
click at [731, 684] on span "SUBMIT" at bounding box center [717, 684] width 46 height 22
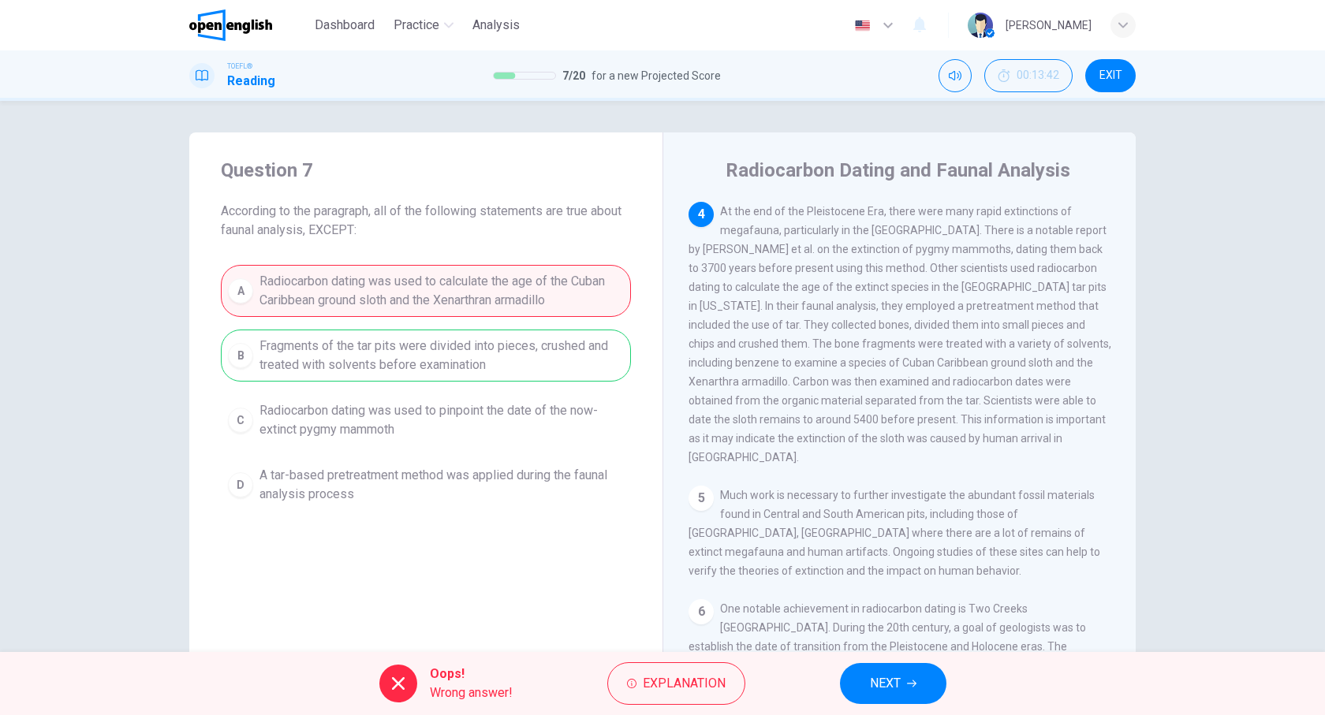
click at [871, 665] on button "NEXT" at bounding box center [893, 683] width 106 height 41
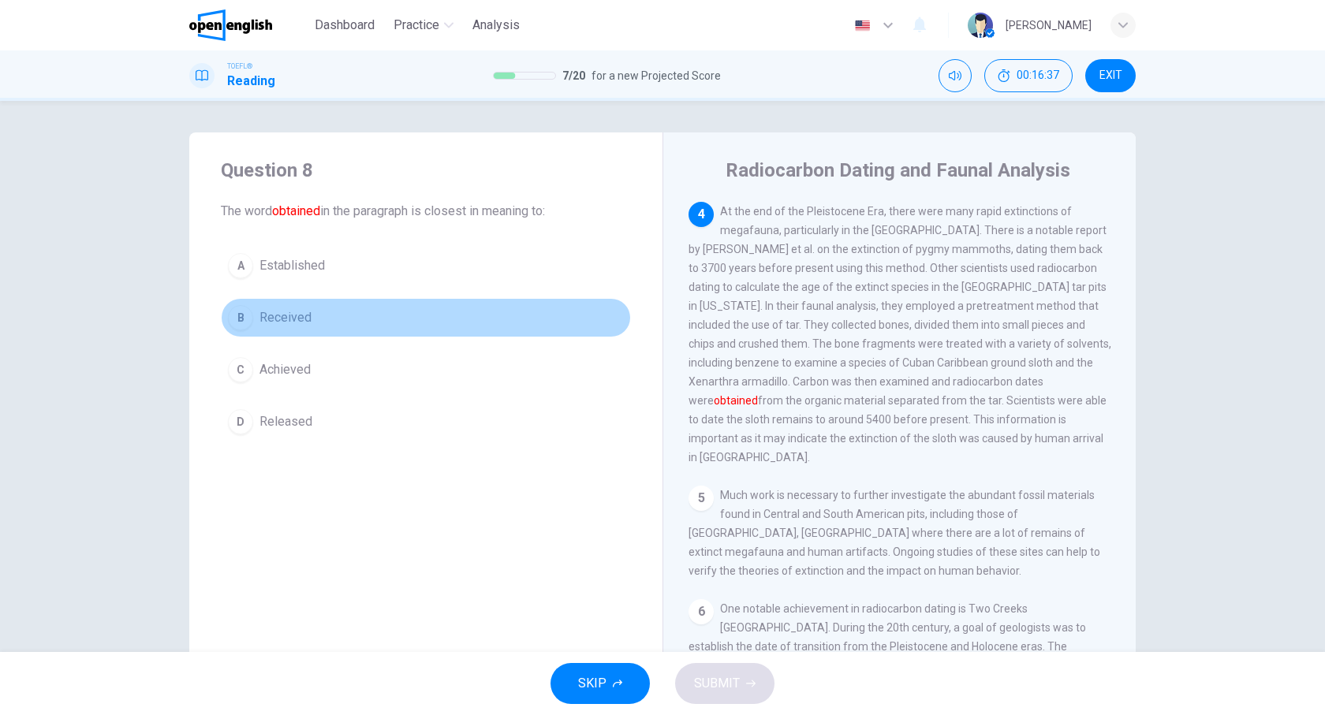
click at [306, 316] on span "Received" at bounding box center [286, 317] width 52 height 19
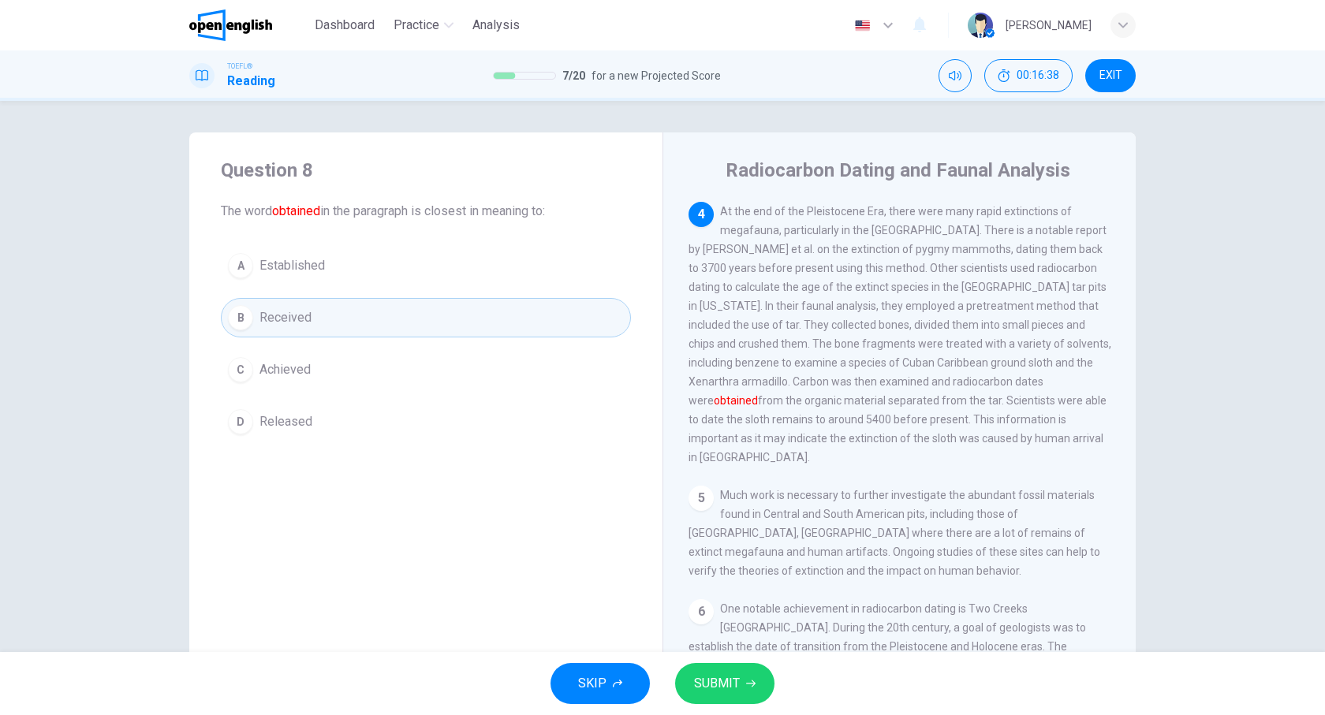
click at [735, 673] on span "SUBMIT" at bounding box center [717, 684] width 46 height 22
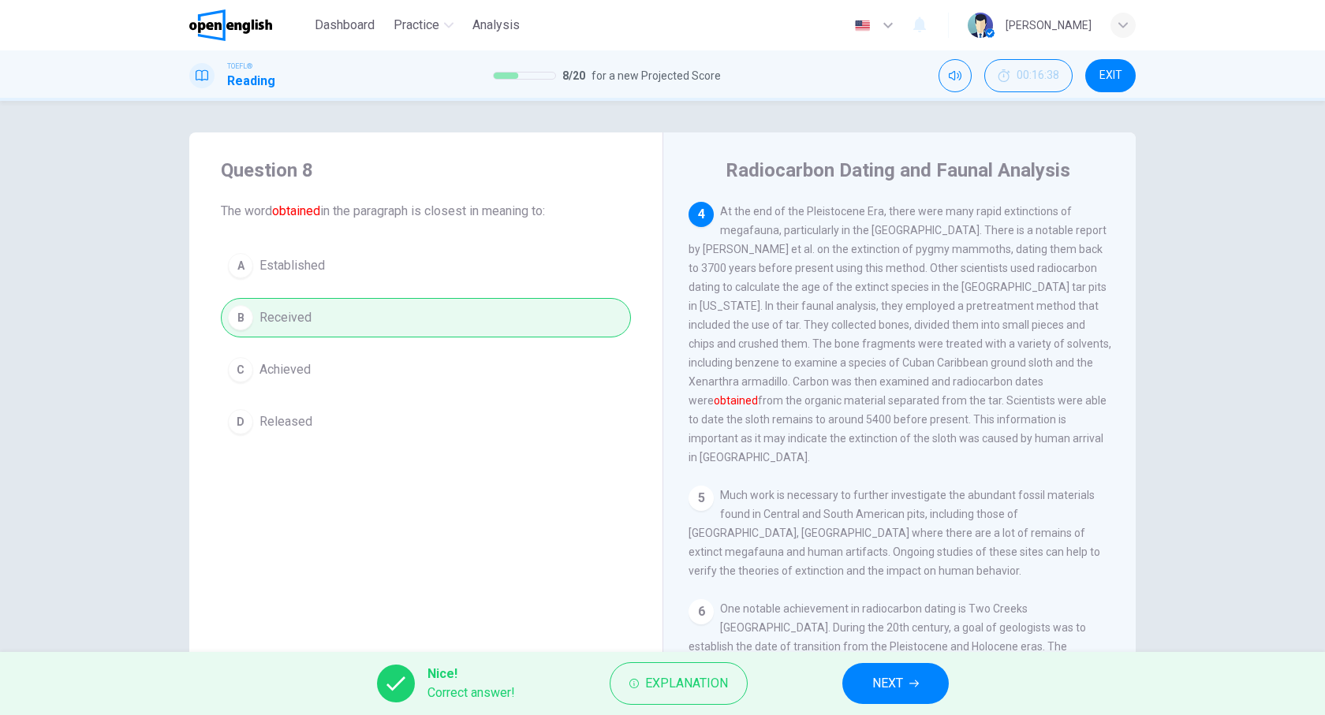
click at [915, 682] on icon "button" at bounding box center [914, 683] width 9 height 9
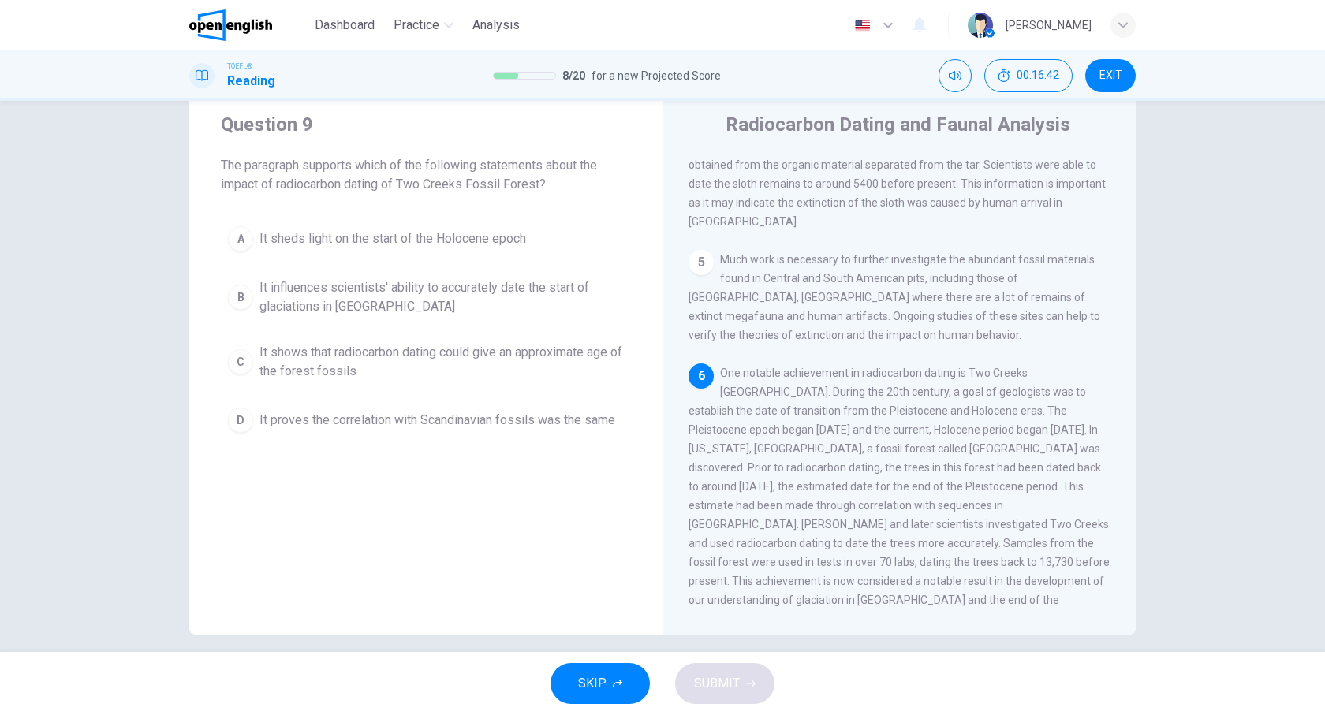
scroll to position [60, 0]
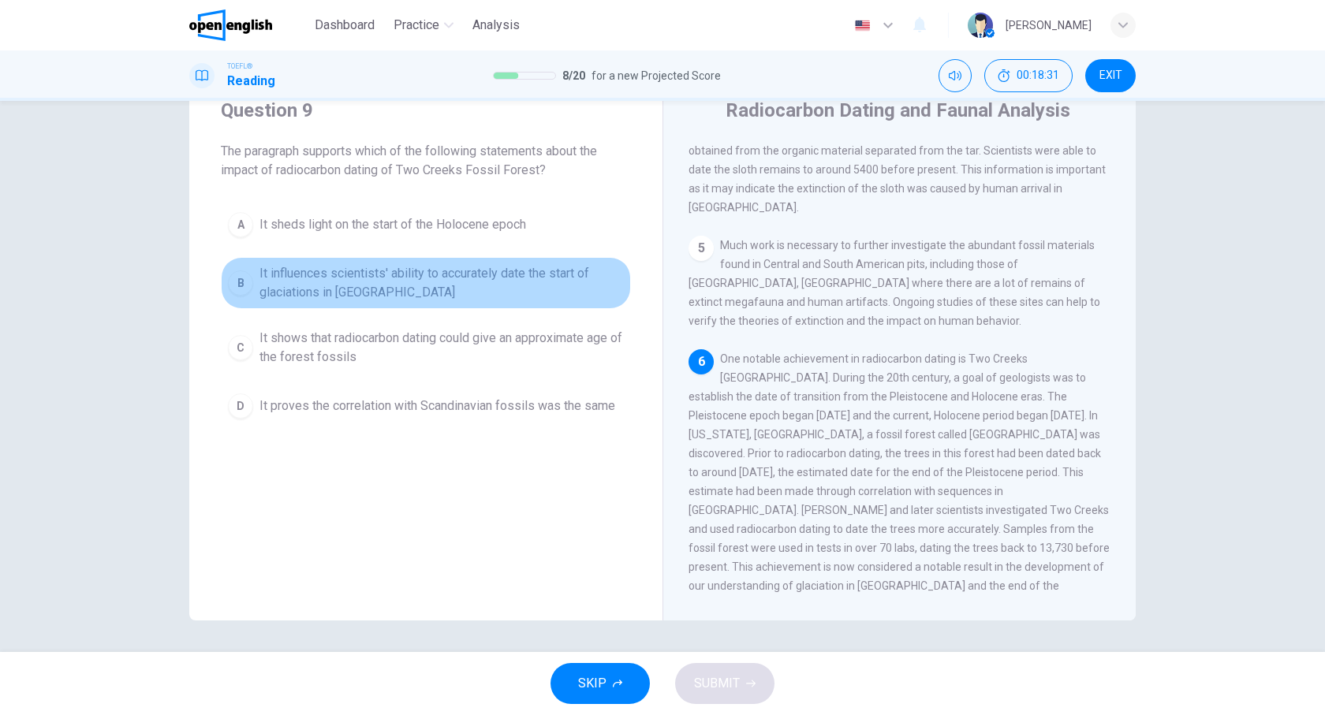
click at [294, 301] on span "It influences scientists' ability to accurately date the start of glaciations i…" at bounding box center [442, 283] width 364 height 38
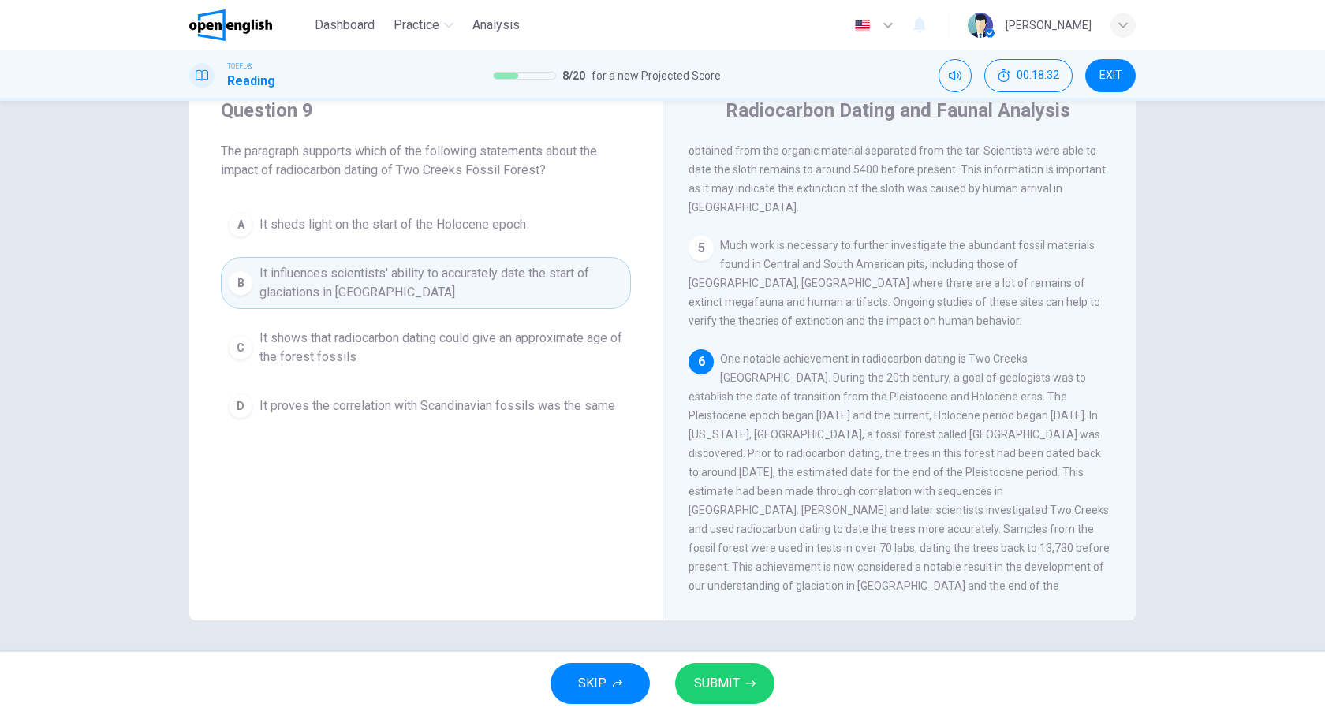
click at [717, 678] on span "SUBMIT" at bounding box center [717, 684] width 46 height 22
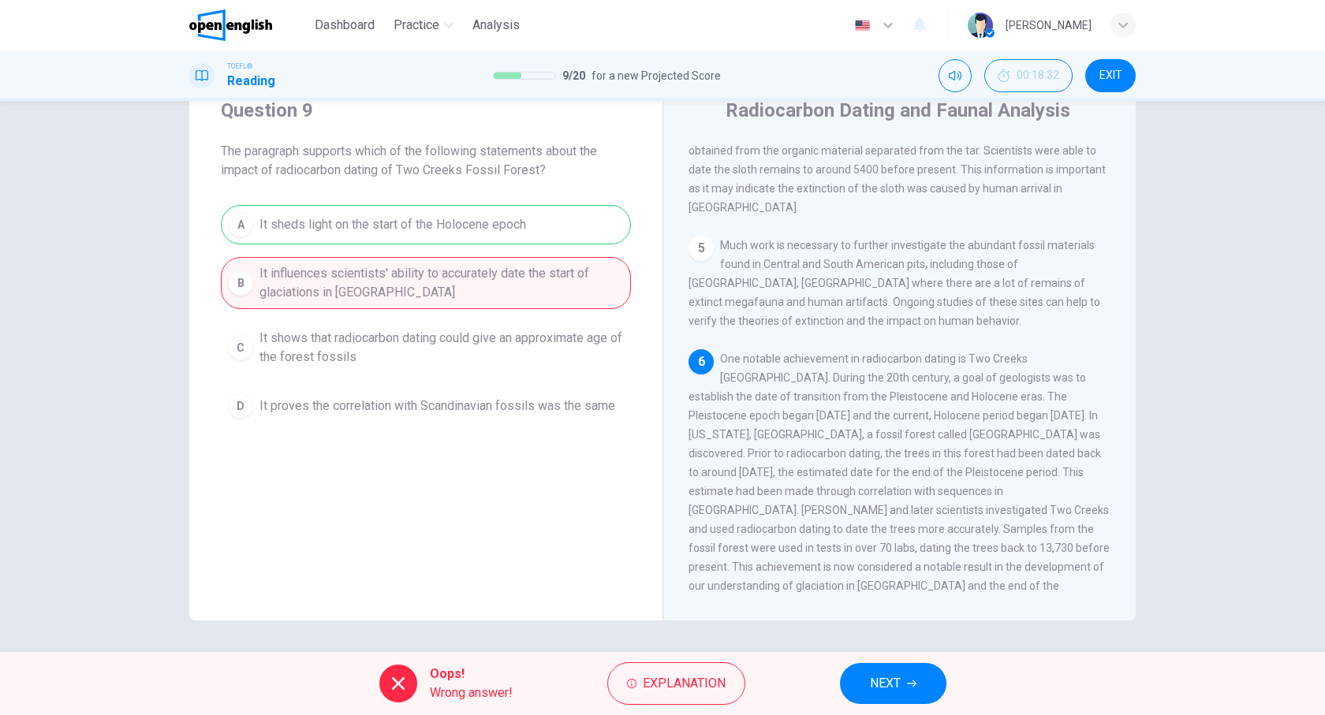
click at [907, 692] on button "NEXT" at bounding box center [893, 683] width 106 height 41
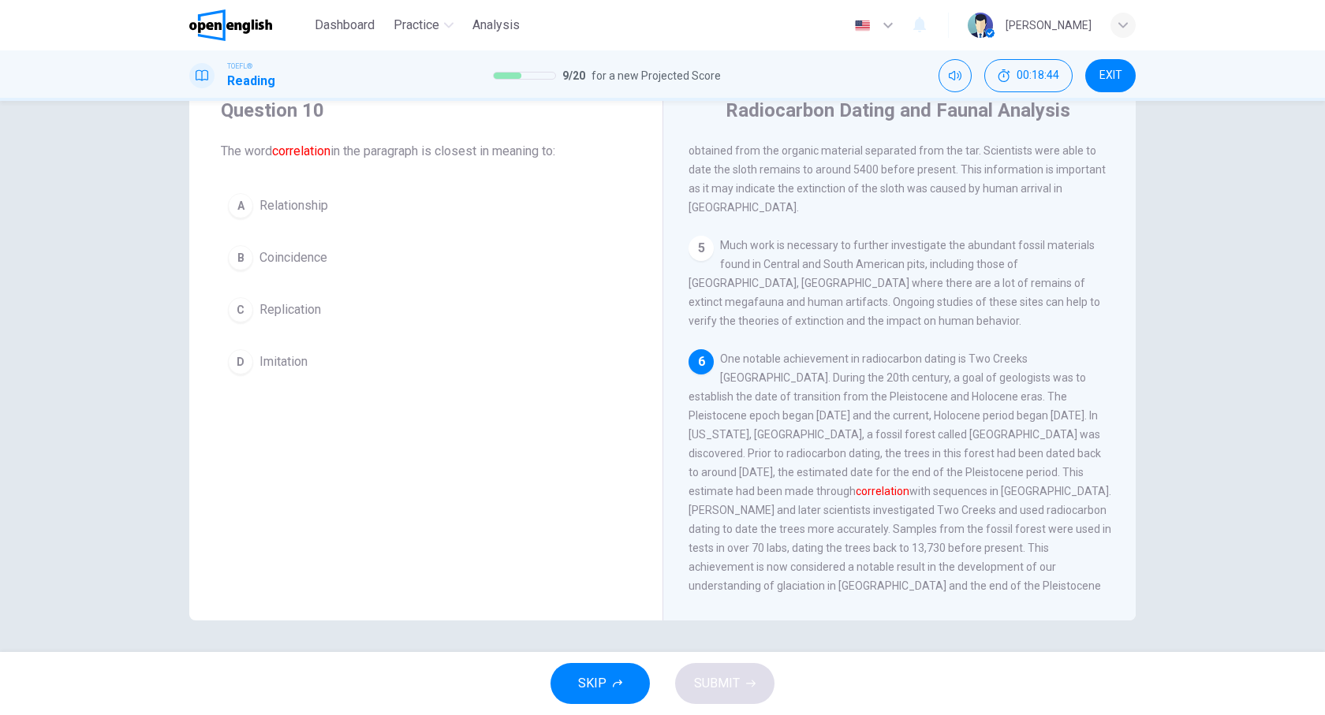
click at [301, 259] on span "Coincidence" at bounding box center [294, 257] width 68 height 19
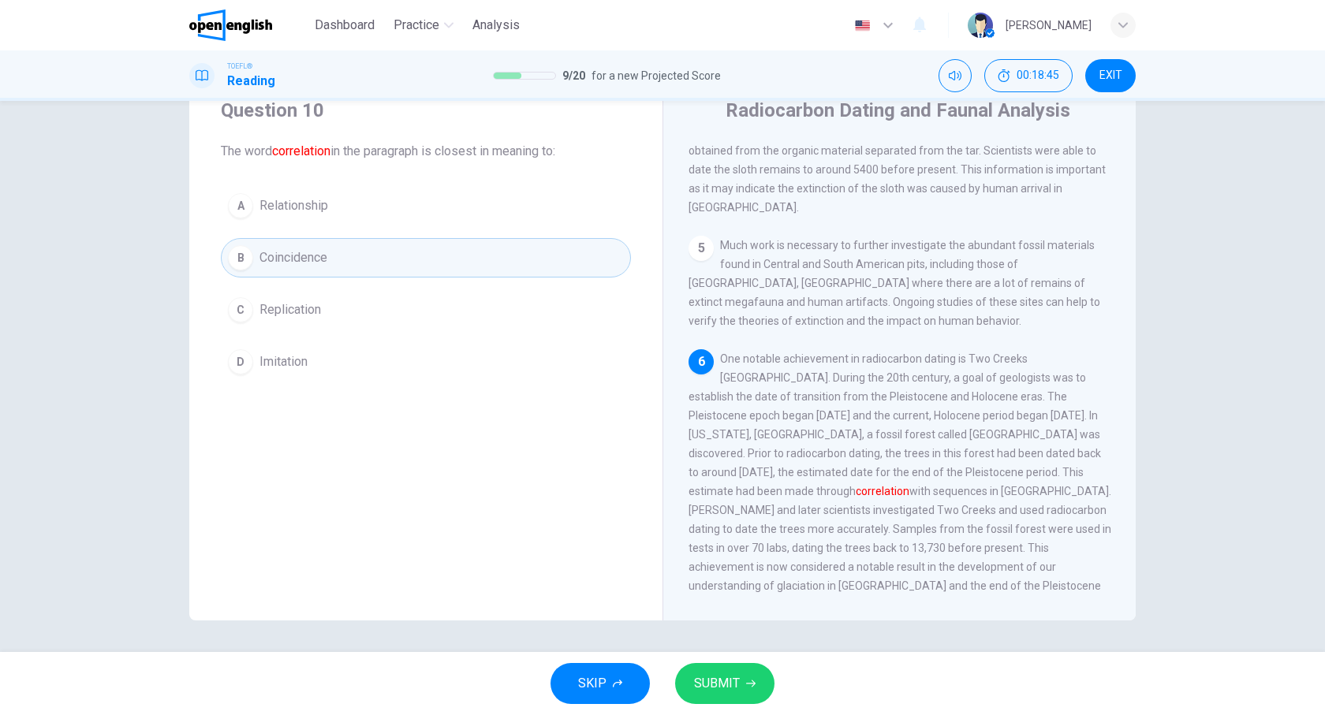
click at [747, 676] on button "SUBMIT" at bounding box center [724, 683] width 99 height 41
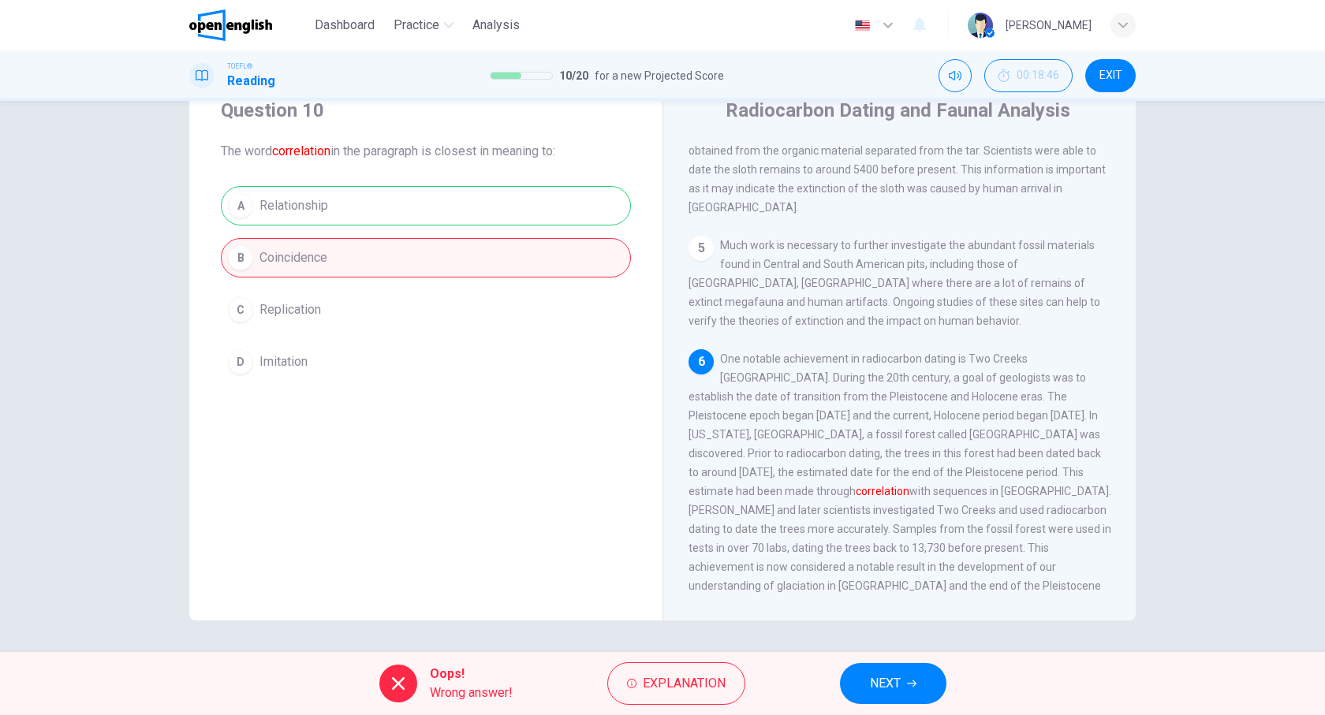
click at [897, 693] on span "NEXT" at bounding box center [885, 684] width 31 height 22
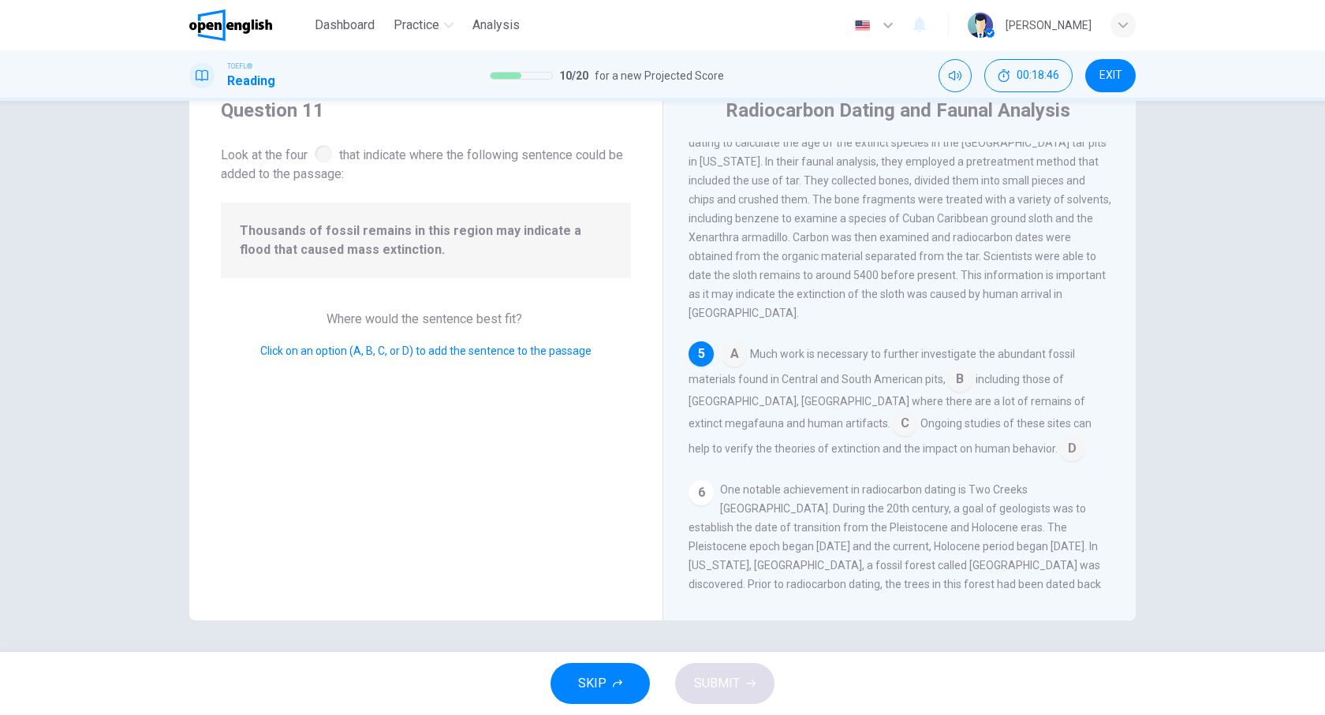
scroll to position [562, 0]
click at [726, 338] on input at bounding box center [734, 350] width 25 height 25
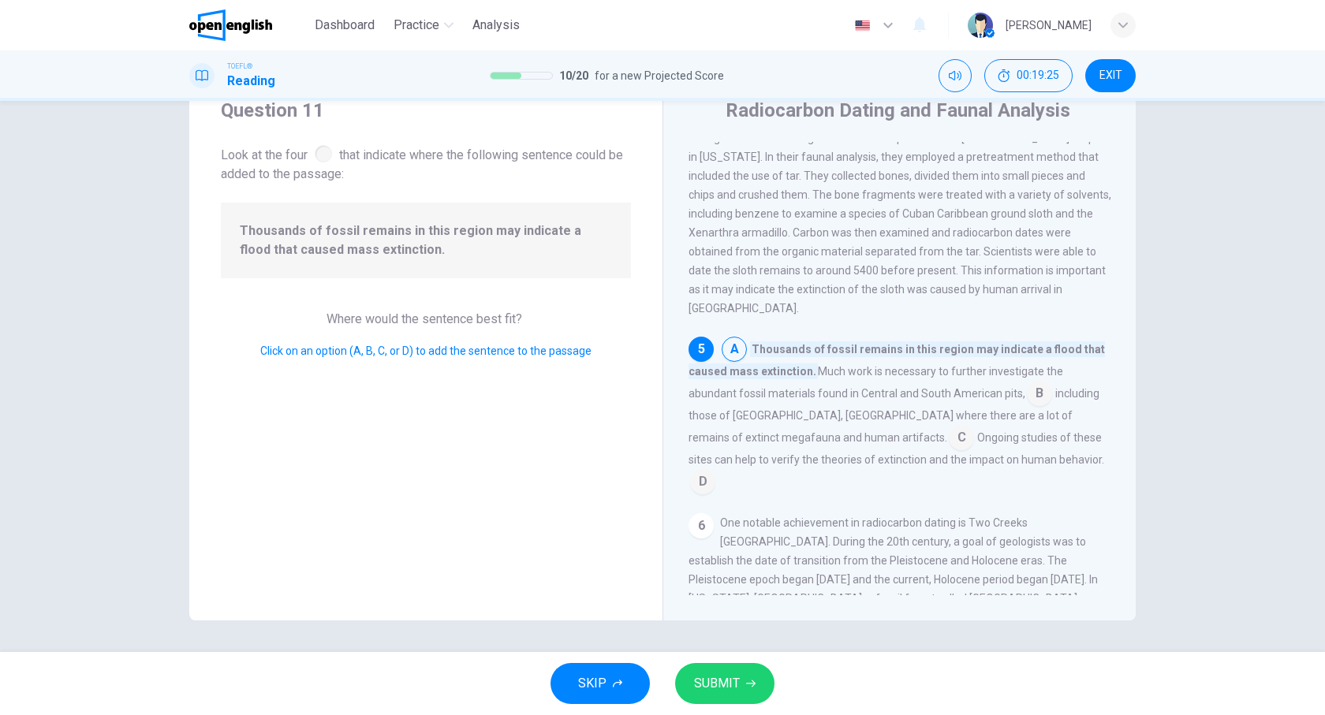
click at [1046, 383] on input at bounding box center [1039, 395] width 25 height 25
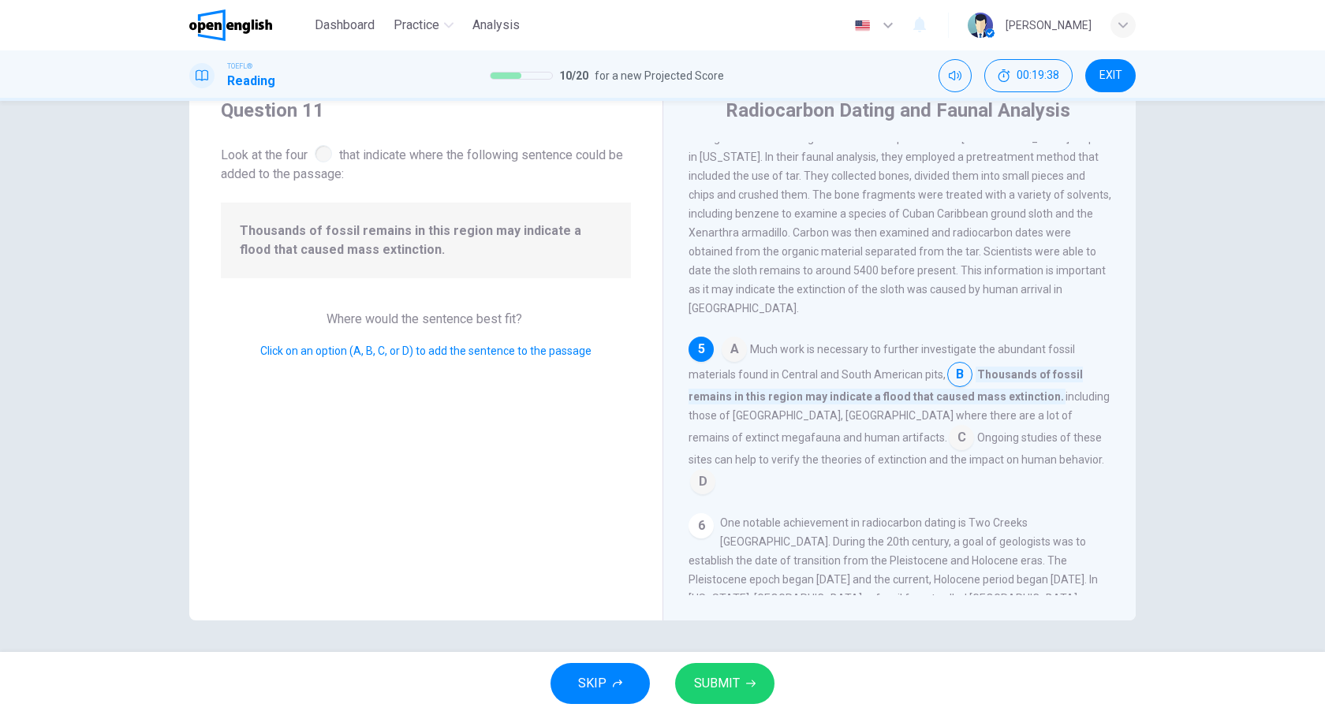
click at [949, 427] on input at bounding box center [961, 439] width 25 height 25
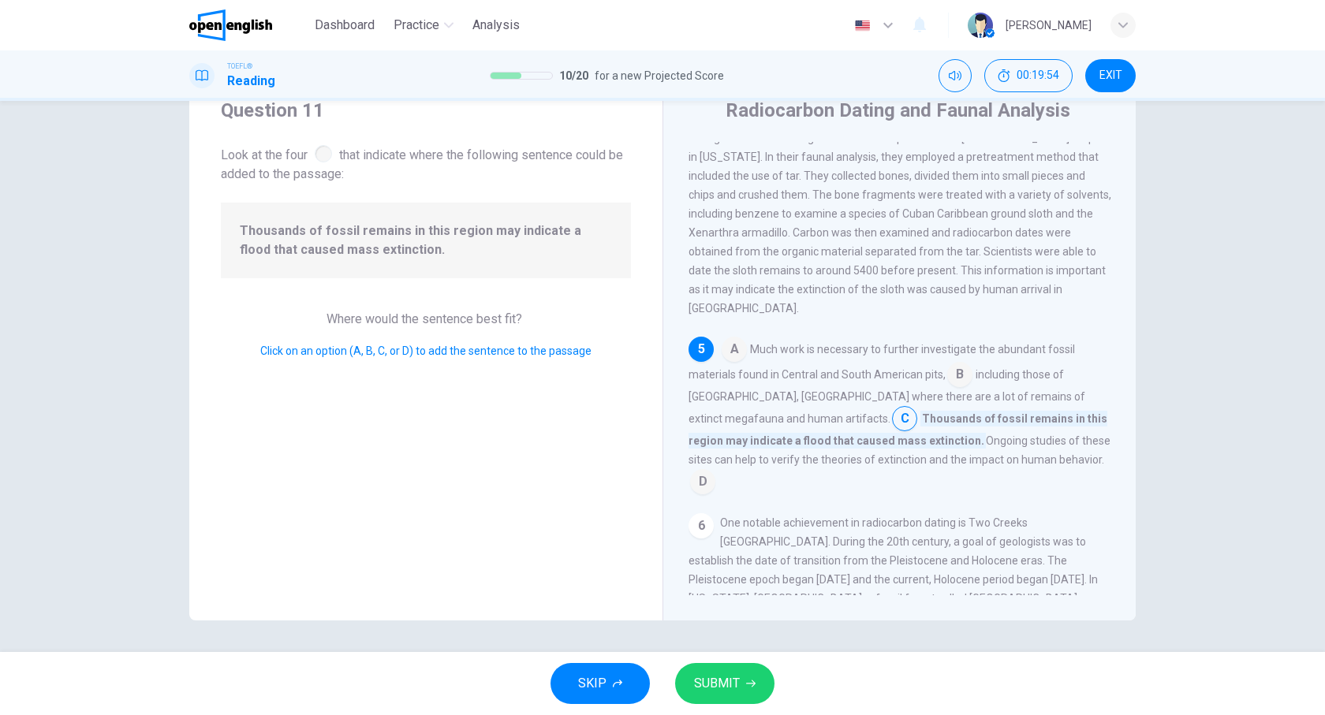
click at [734, 689] on span "SUBMIT" at bounding box center [717, 684] width 46 height 22
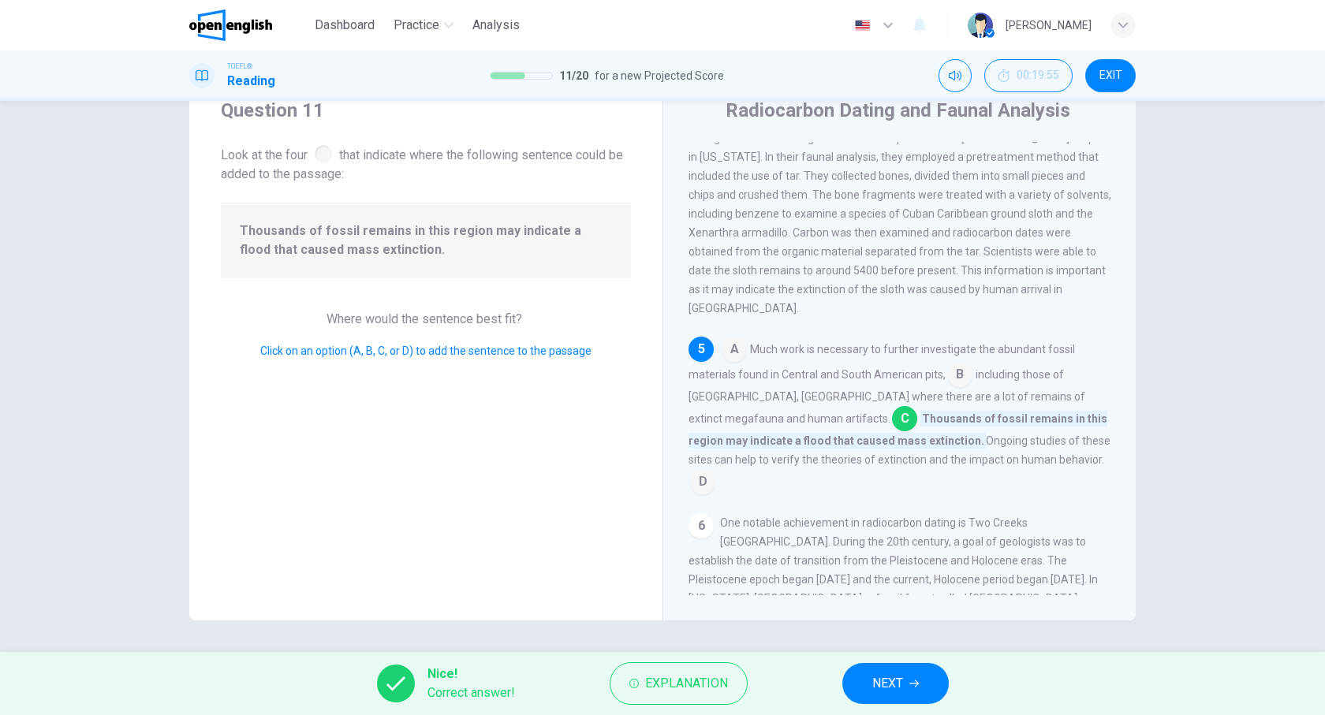
click at [888, 685] on span "NEXT" at bounding box center [887, 684] width 31 height 22
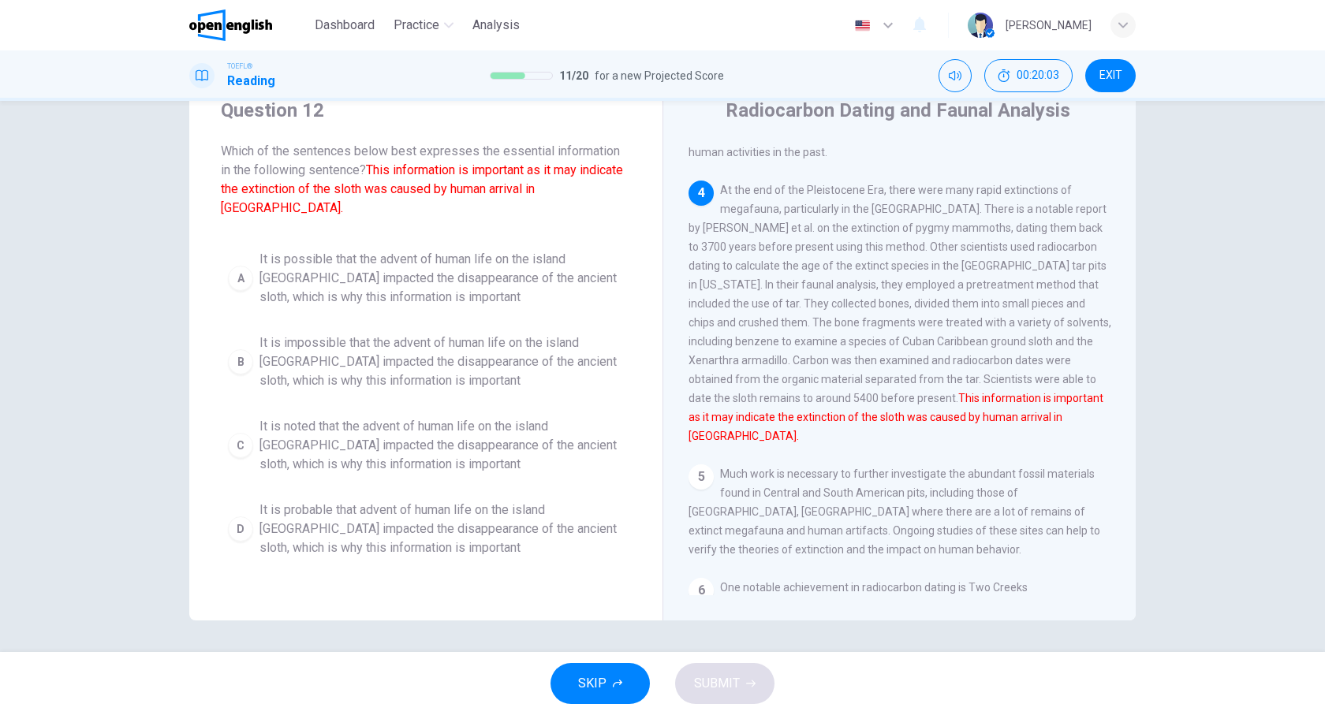
scroll to position [473, 0]
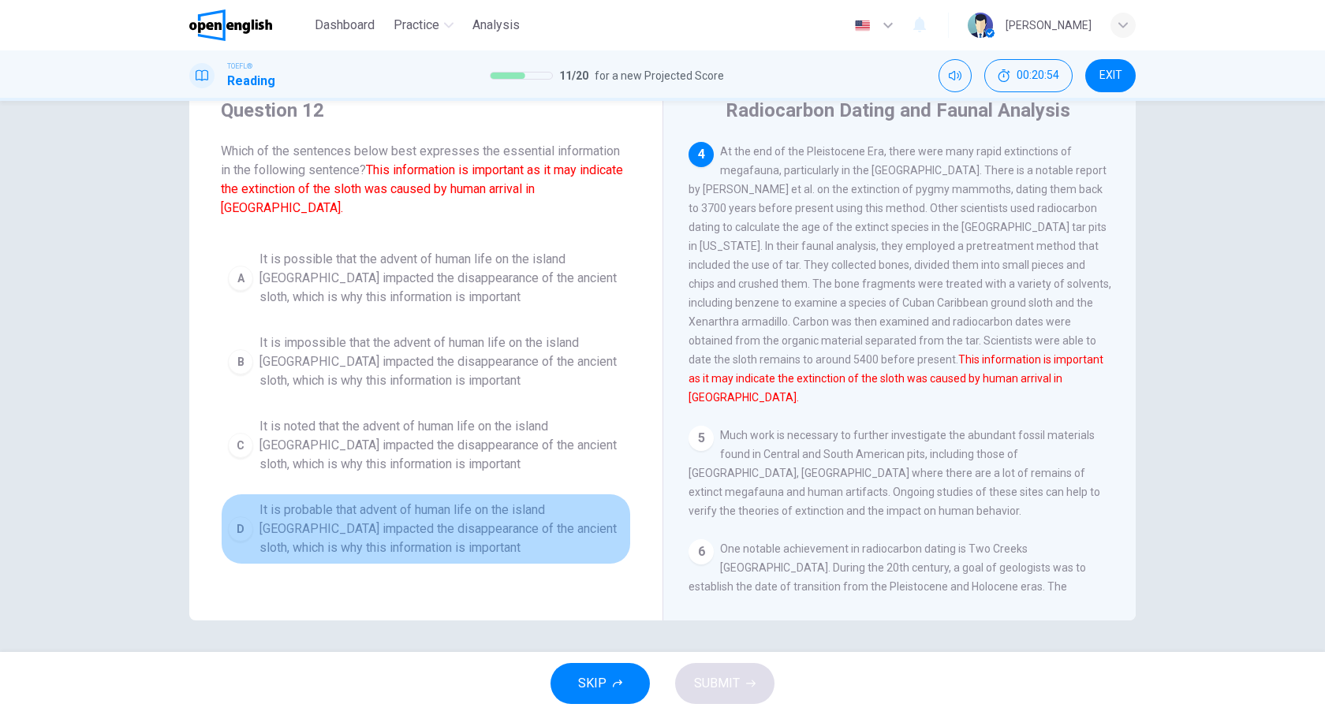
click at [474, 502] on span "It is probable that advent of human life on the island [GEOGRAPHIC_DATA] impact…" at bounding box center [442, 529] width 364 height 57
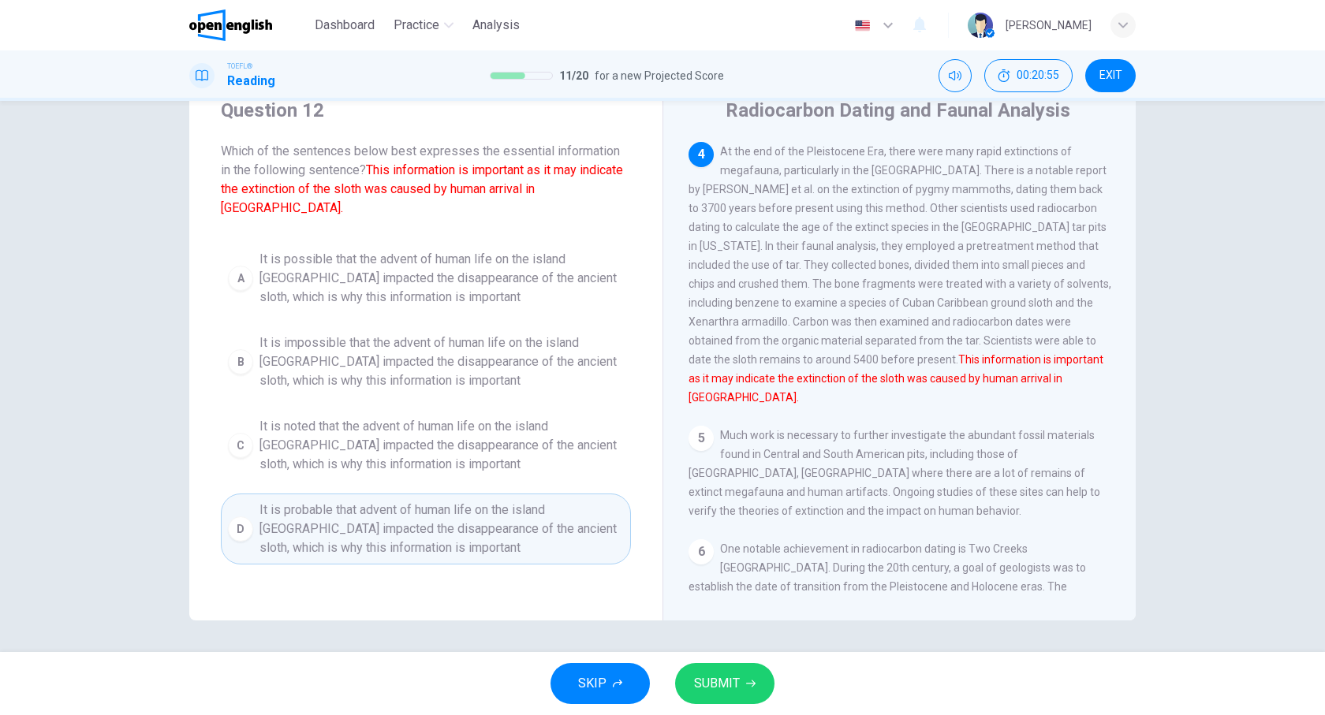
click at [704, 674] on span "SUBMIT" at bounding box center [717, 684] width 46 height 22
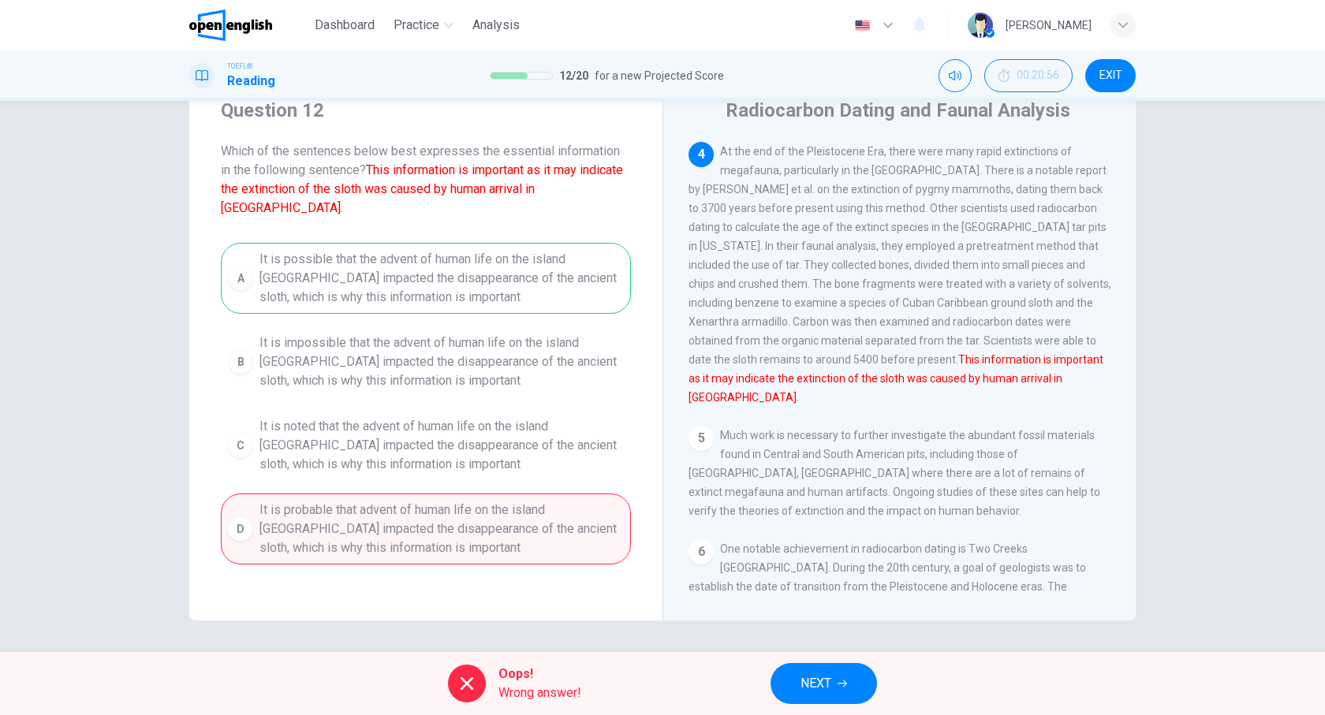
click at [819, 667] on button "NEXT" at bounding box center [824, 683] width 106 height 41
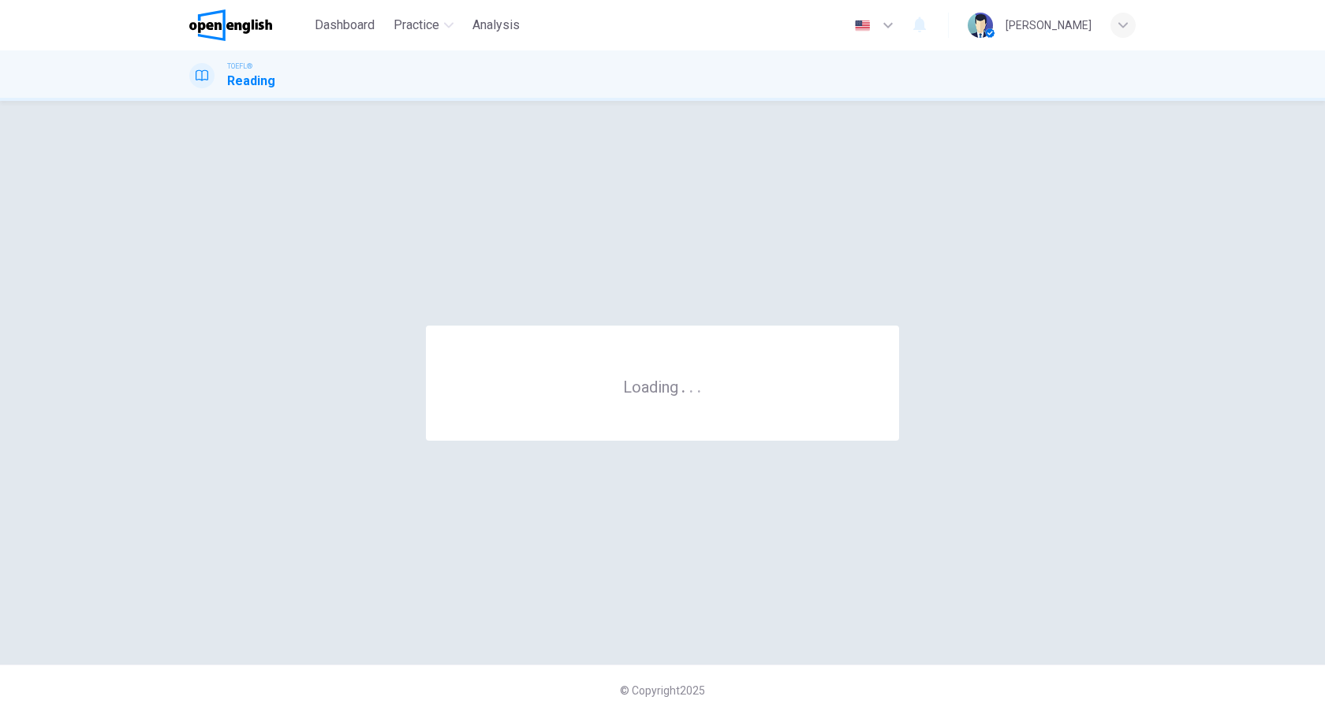
scroll to position [0, 0]
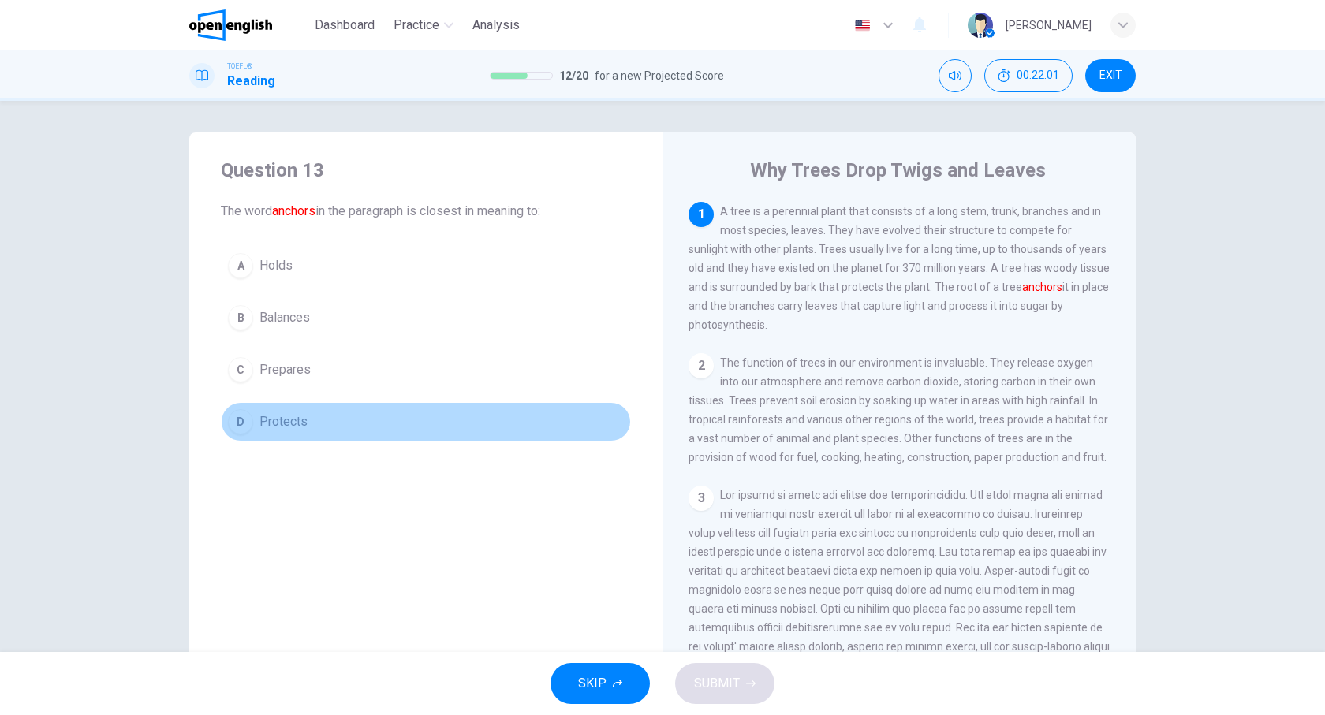
click at [282, 419] on span "Protects" at bounding box center [284, 422] width 48 height 19
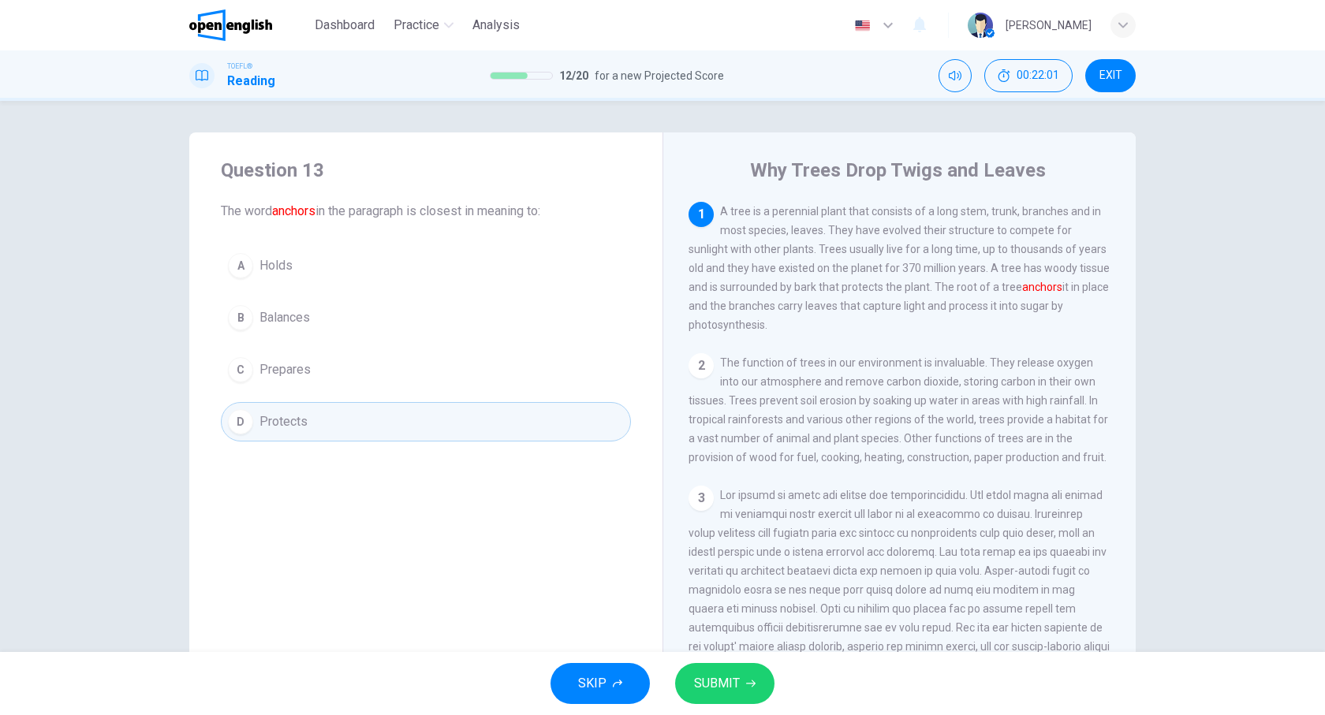
click at [730, 679] on span "SUBMIT" at bounding box center [717, 684] width 46 height 22
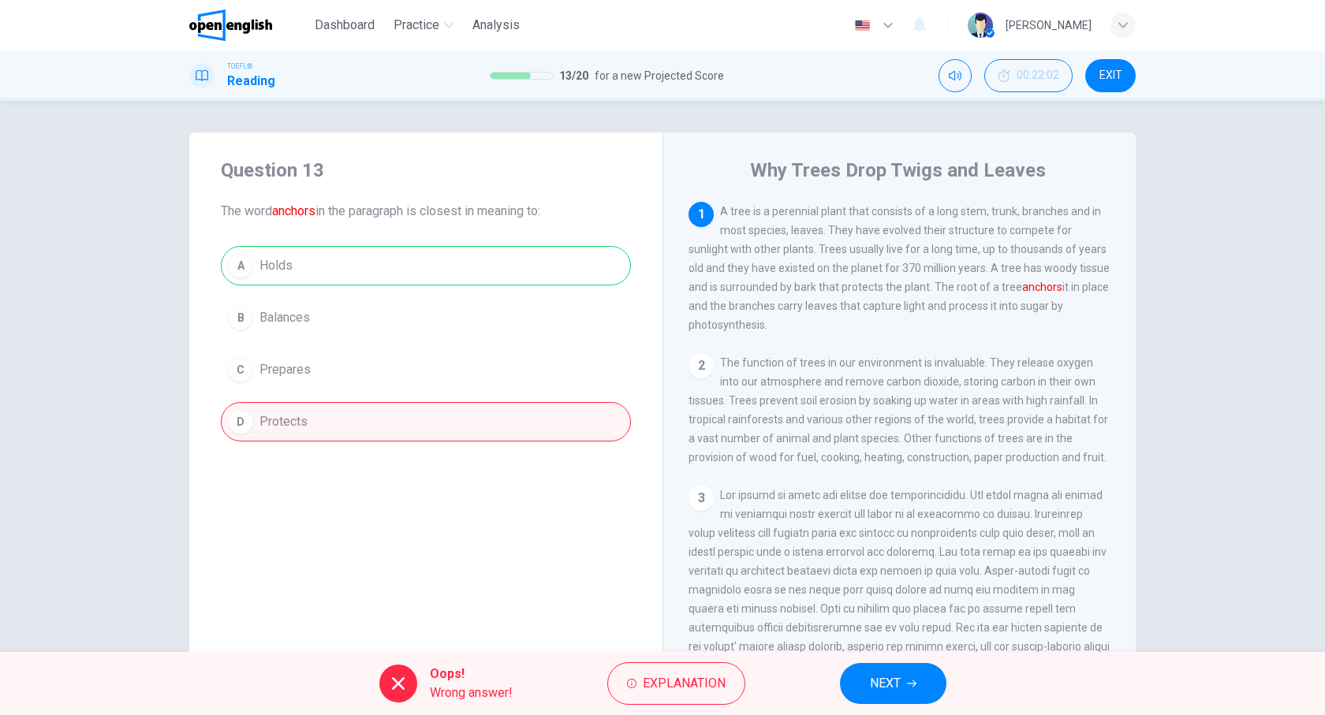
click at [880, 673] on span "NEXT" at bounding box center [885, 684] width 31 height 22
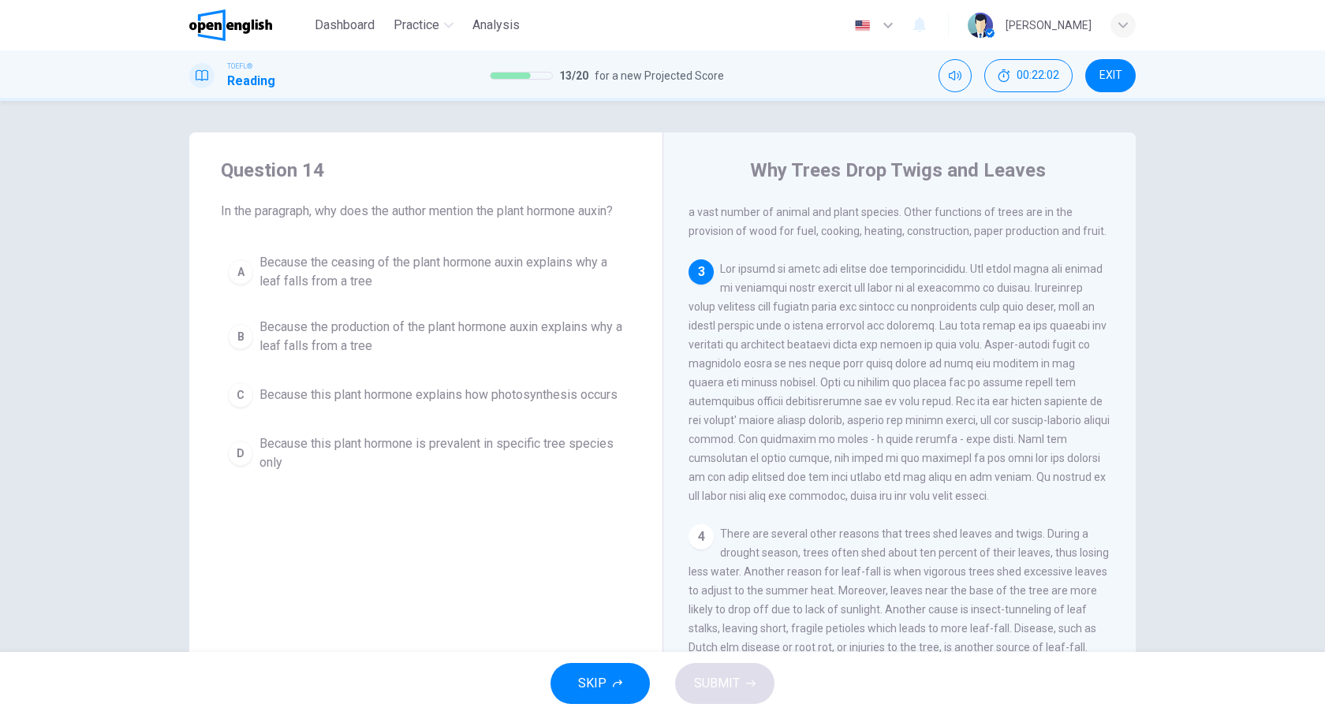
scroll to position [234, 0]
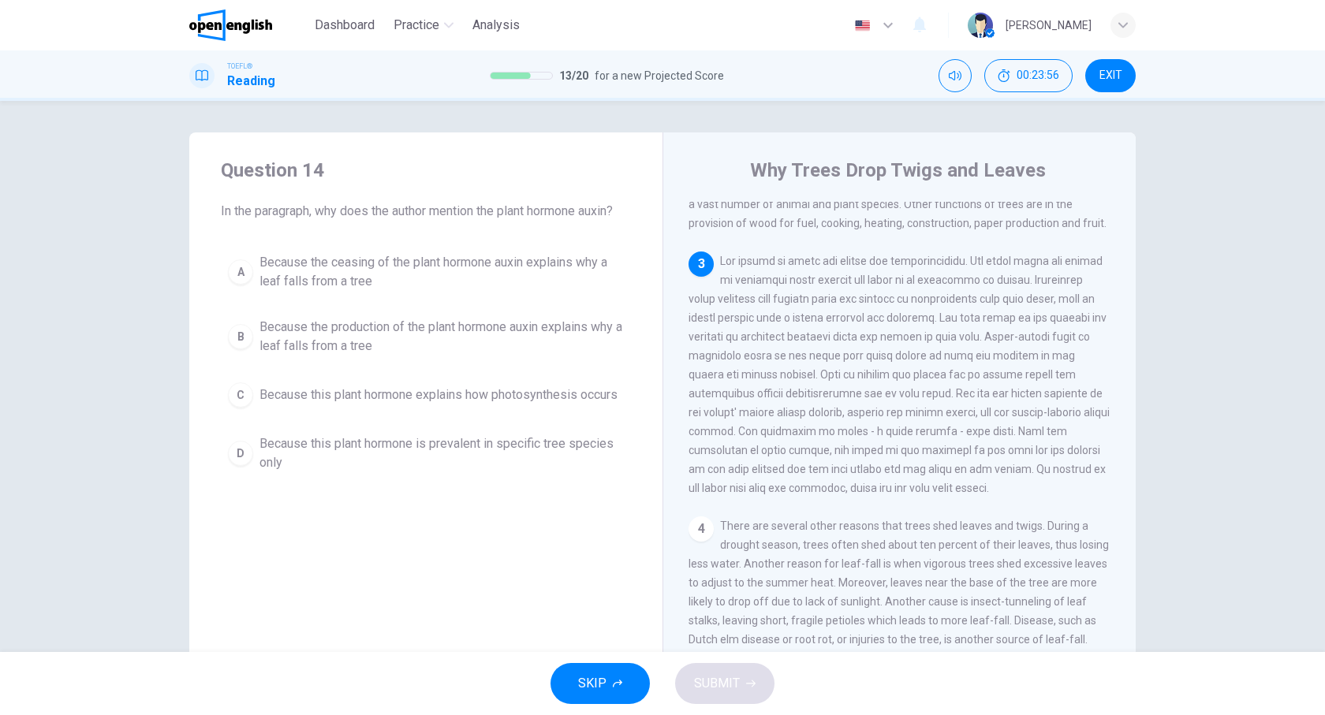
click at [379, 267] on span "Because the ceasing of the plant hormone auxin explains why a leaf falls from a…" at bounding box center [442, 272] width 364 height 38
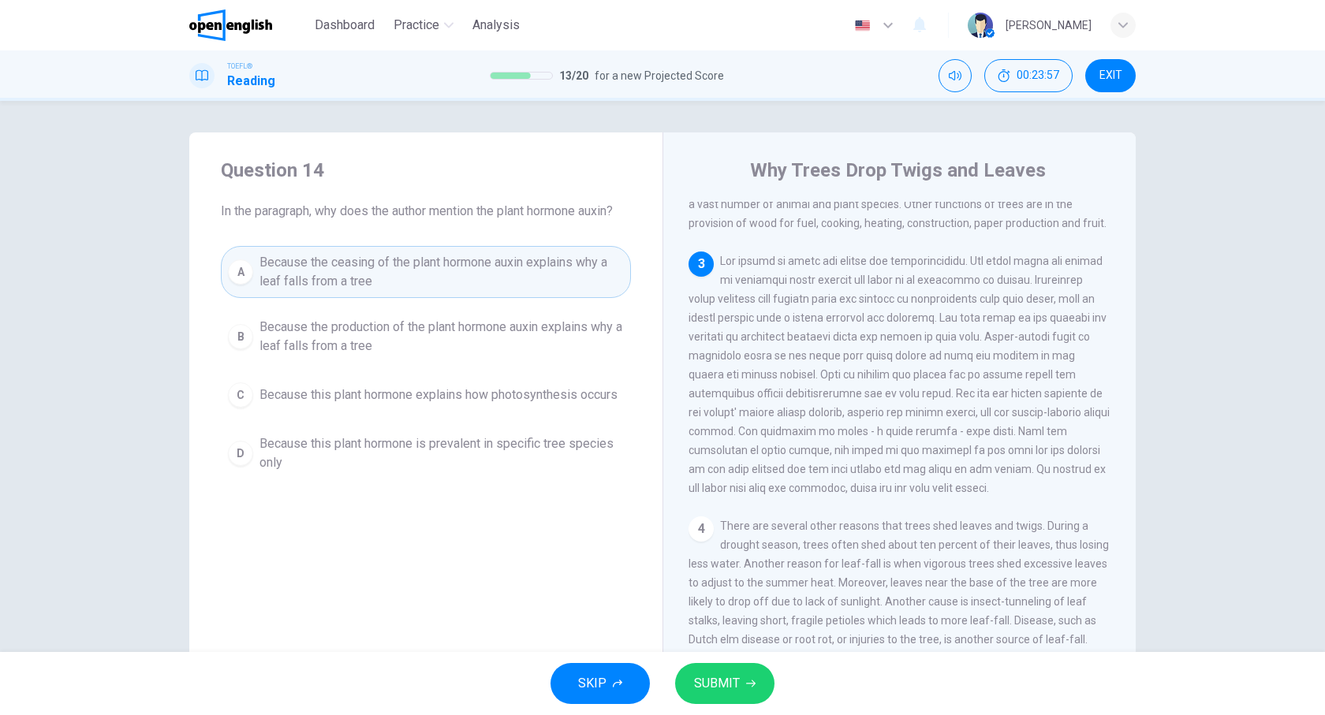
click at [727, 676] on span "SUBMIT" at bounding box center [717, 684] width 46 height 22
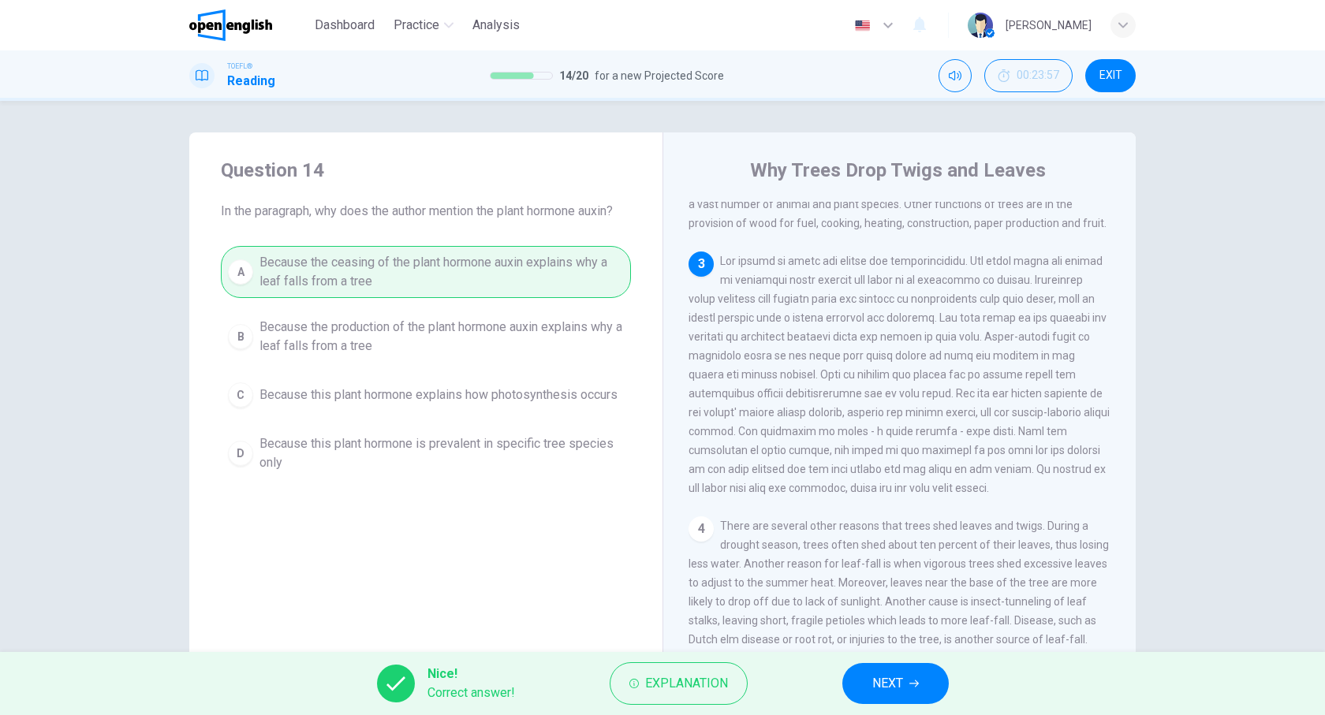
click at [860, 685] on button "NEXT" at bounding box center [895, 683] width 106 height 41
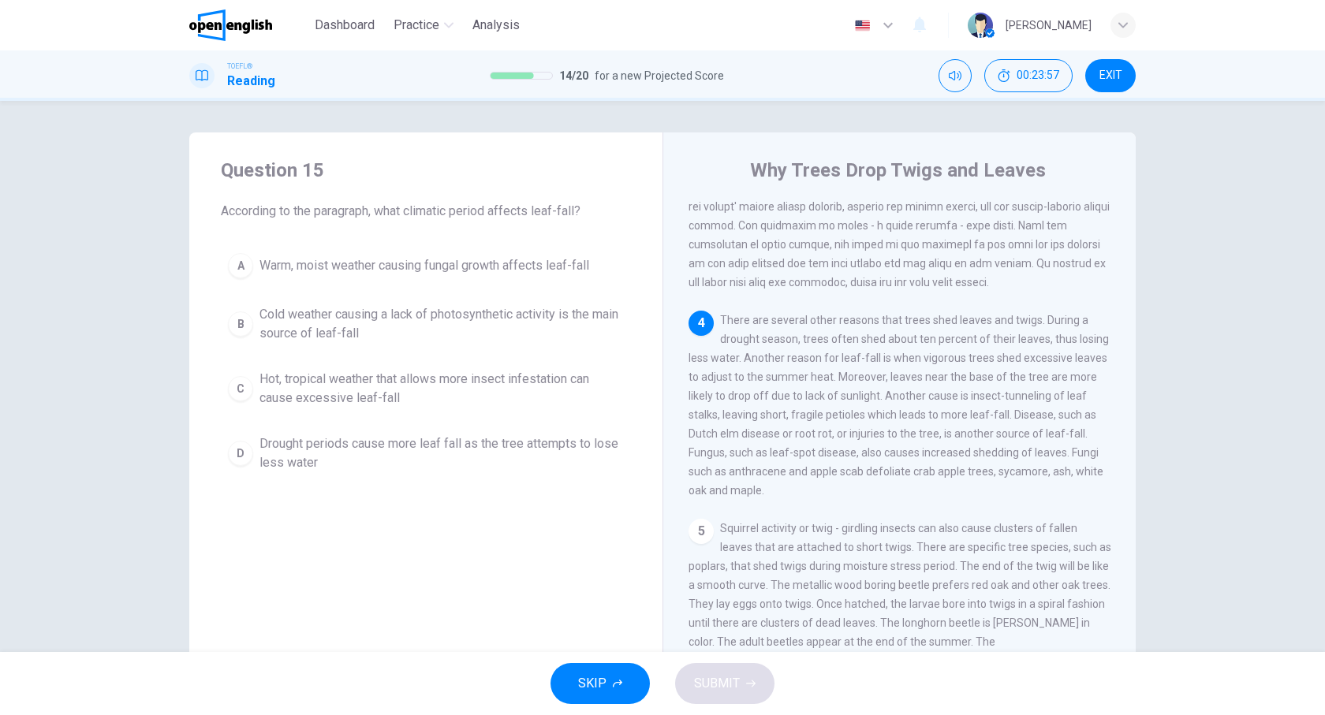
scroll to position [443, 0]
click at [291, 452] on span "Drought periods cause more leaf fall as the tree attempts to lose less water" at bounding box center [442, 454] width 364 height 38
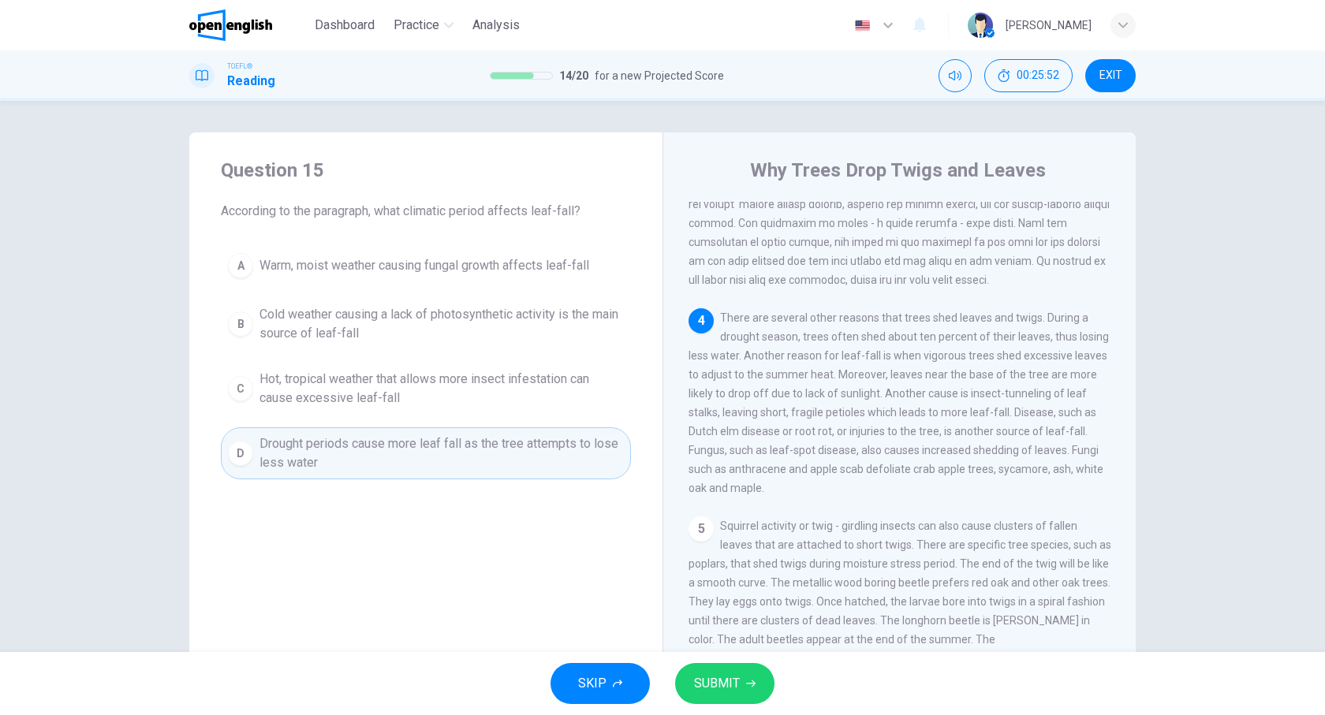
click at [751, 692] on button "SUBMIT" at bounding box center [724, 683] width 99 height 41
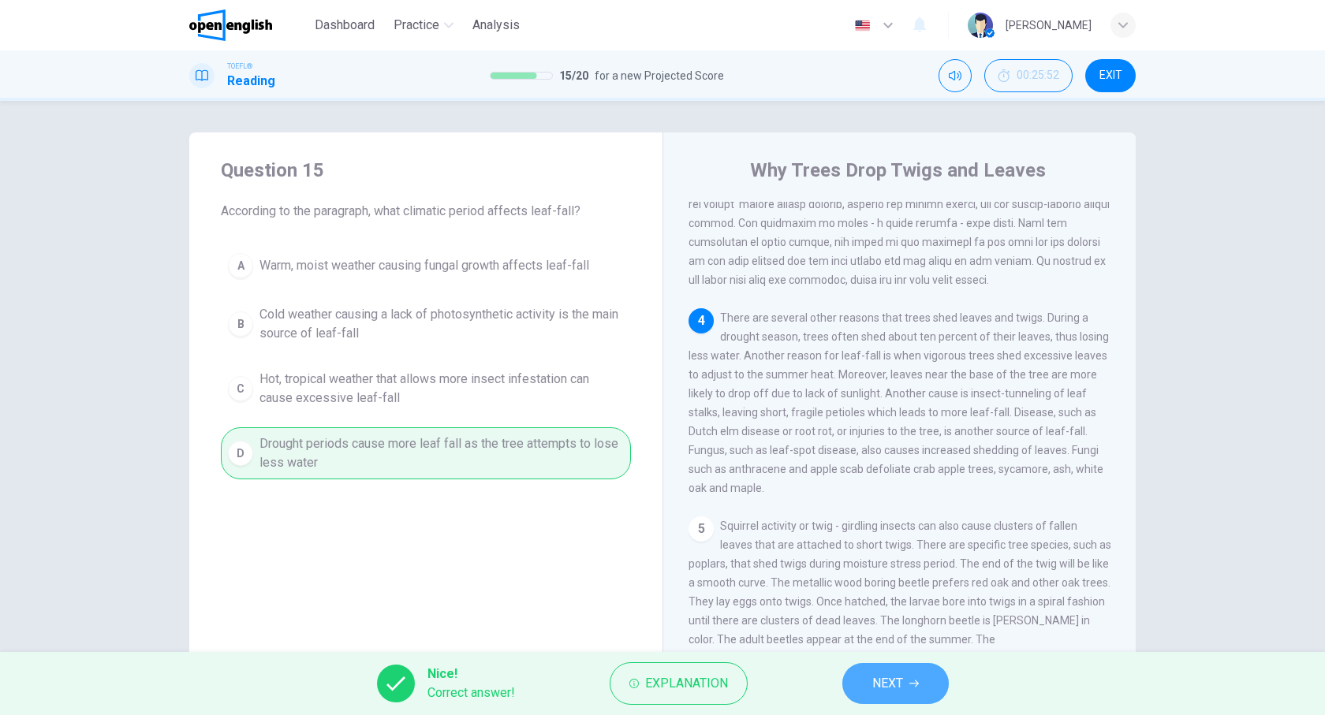
click at [872, 676] on span "NEXT" at bounding box center [887, 684] width 31 height 22
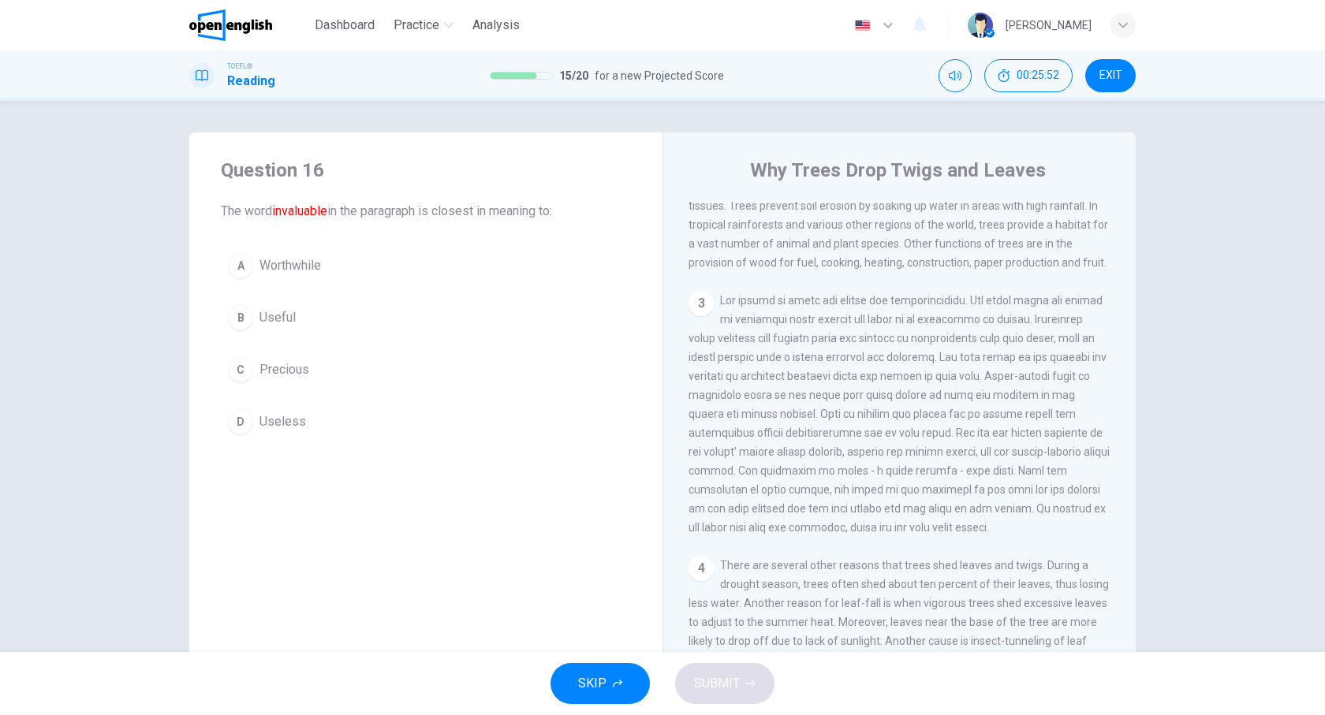
scroll to position [151, 0]
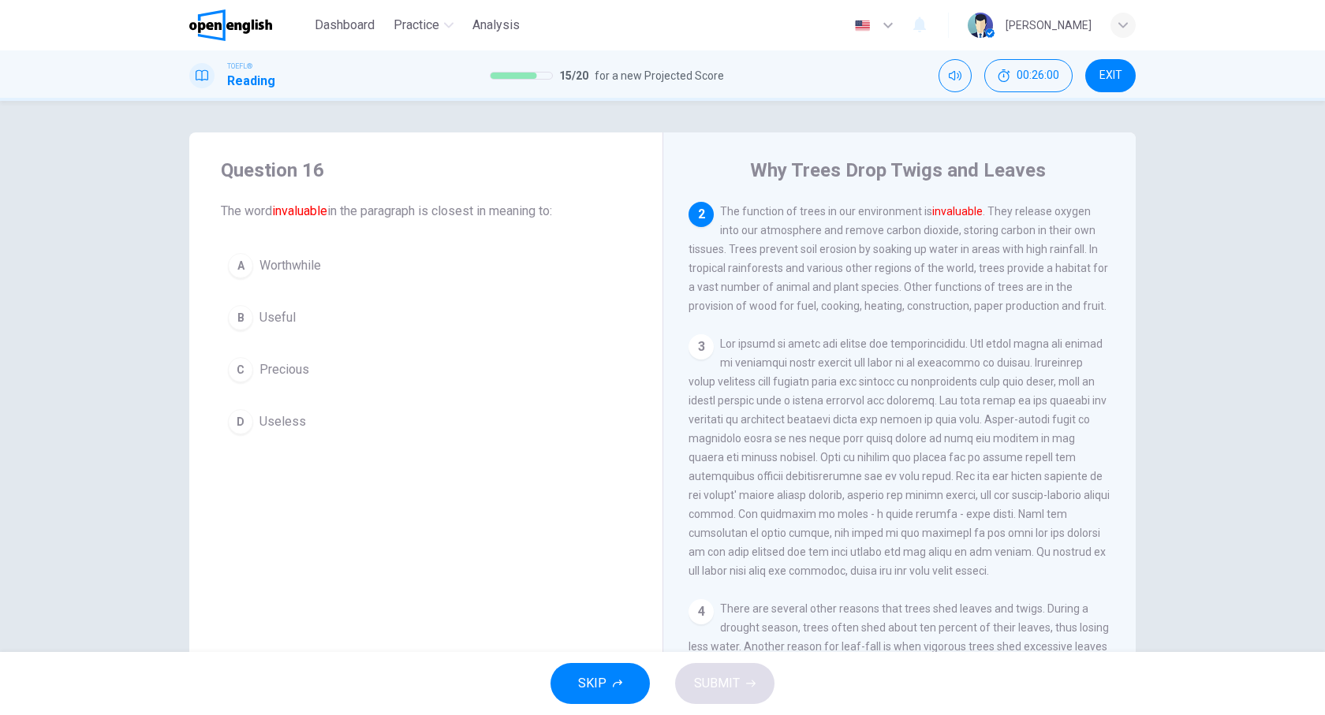
click at [280, 423] on span "Useless" at bounding box center [283, 422] width 47 height 19
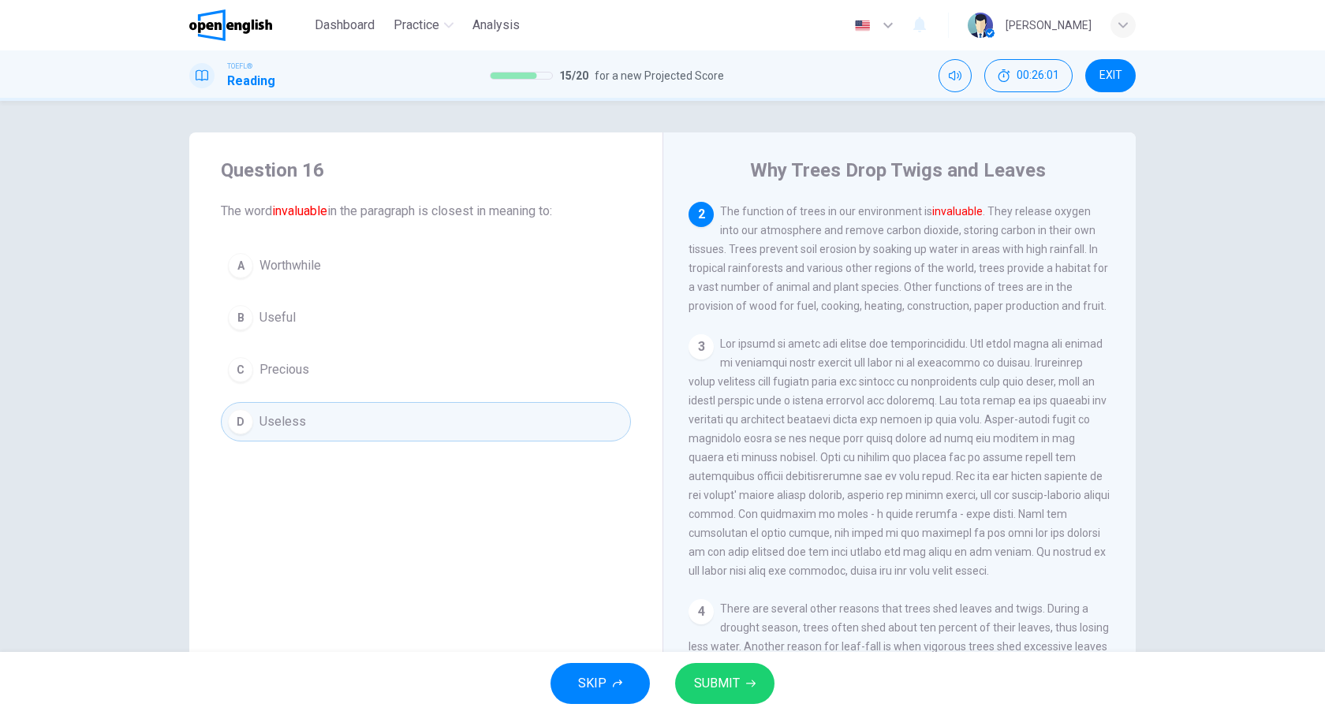
click at [744, 686] on button "SUBMIT" at bounding box center [724, 683] width 99 height 41
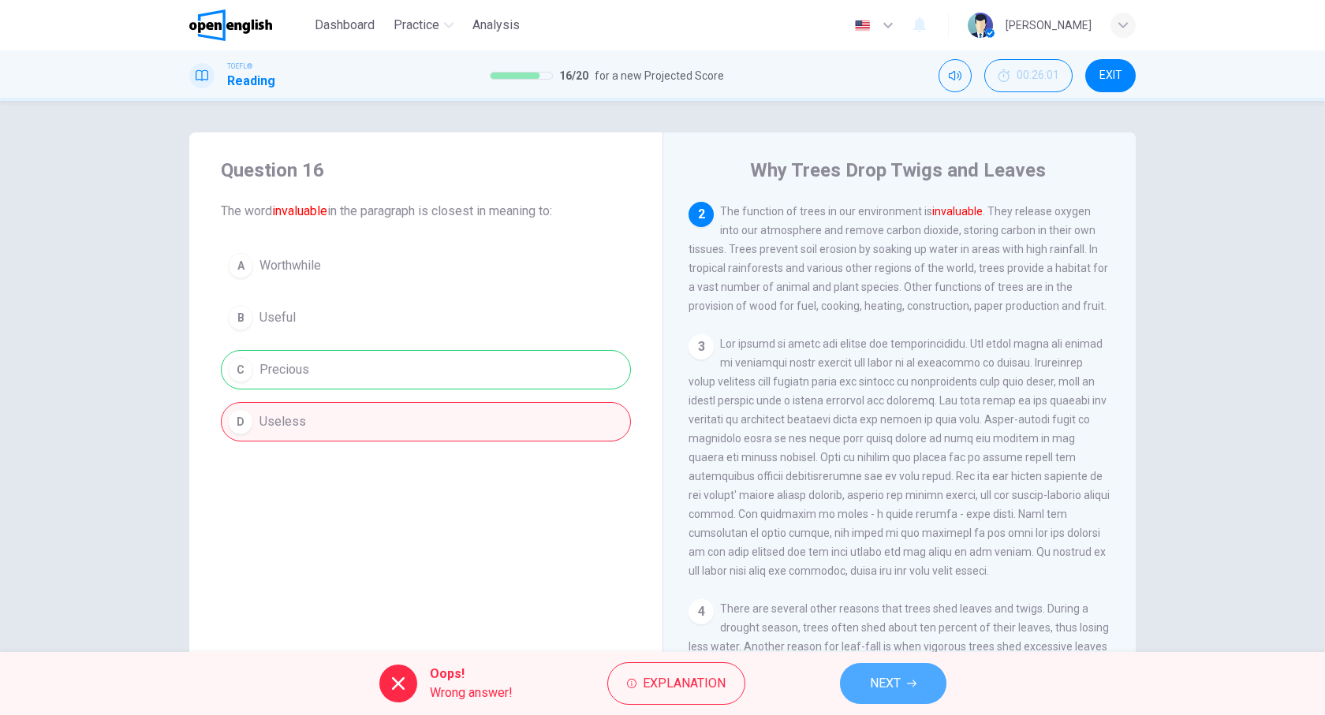
click at [895, 668] on button "NEXT" at bounding box center [893, 683] width 106 height 41
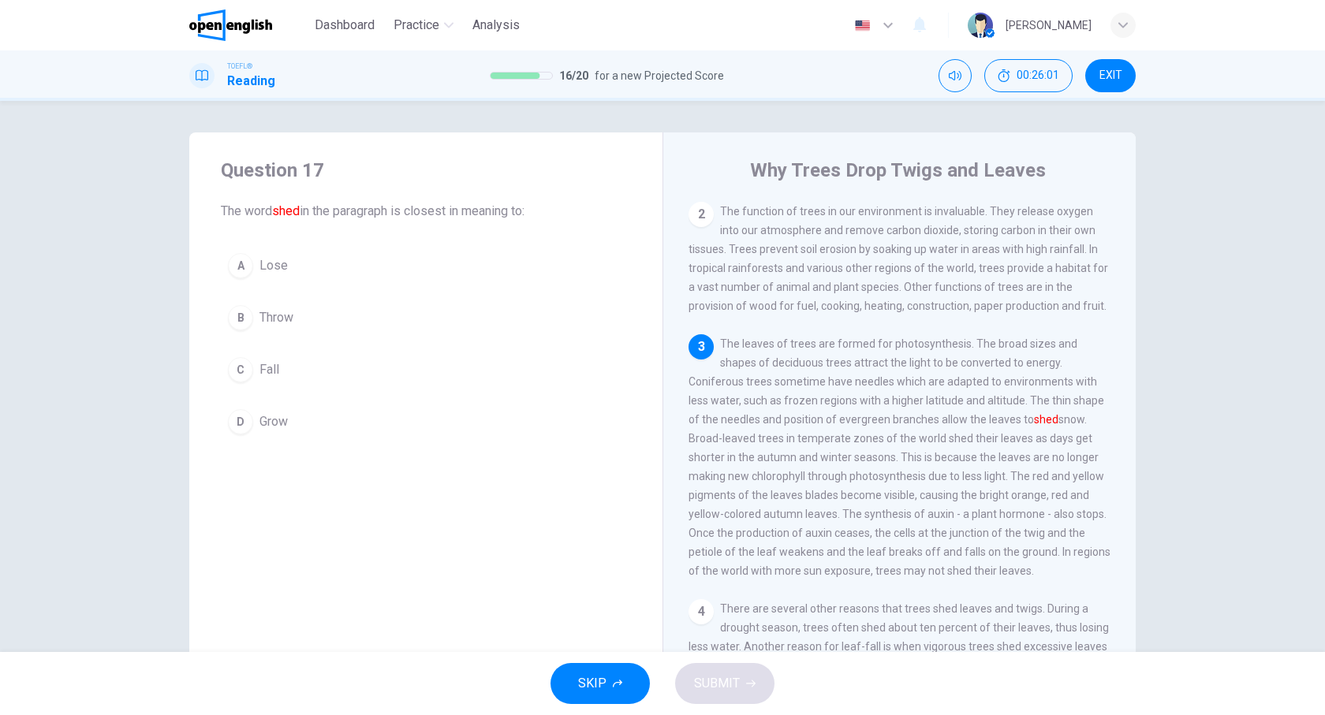
scroll to position [234, 0]
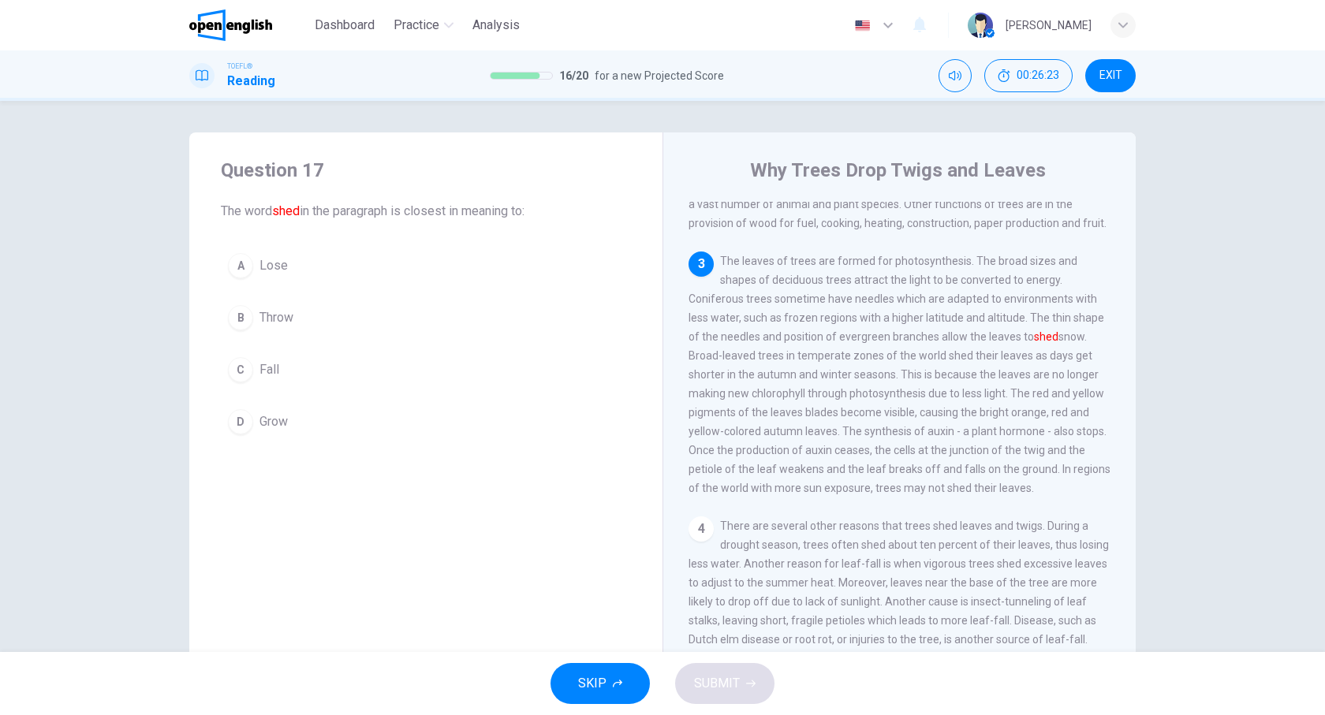
click at [284, 263] on span "Lose" at bounding box center [274, 265] width 28 height 19
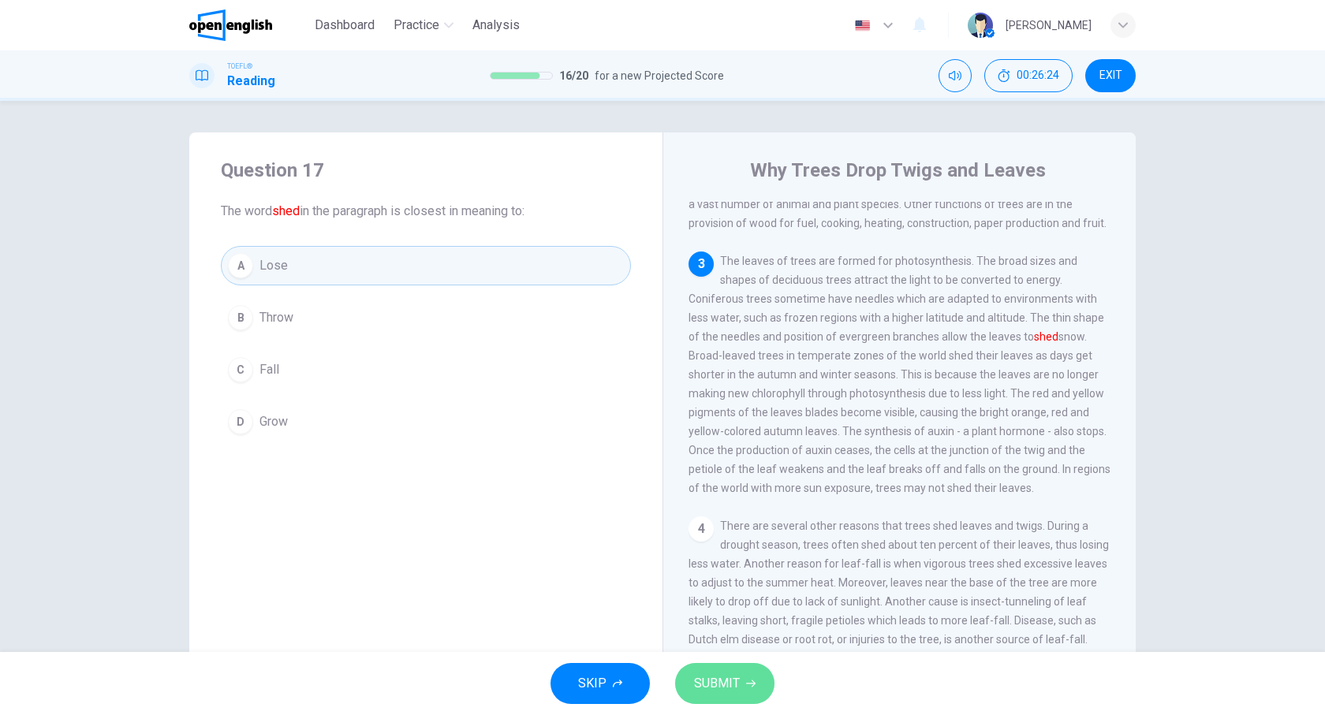
click at [744, 671] on button "SUBMIT" at bounding box center [724, 683] width 99 height 41
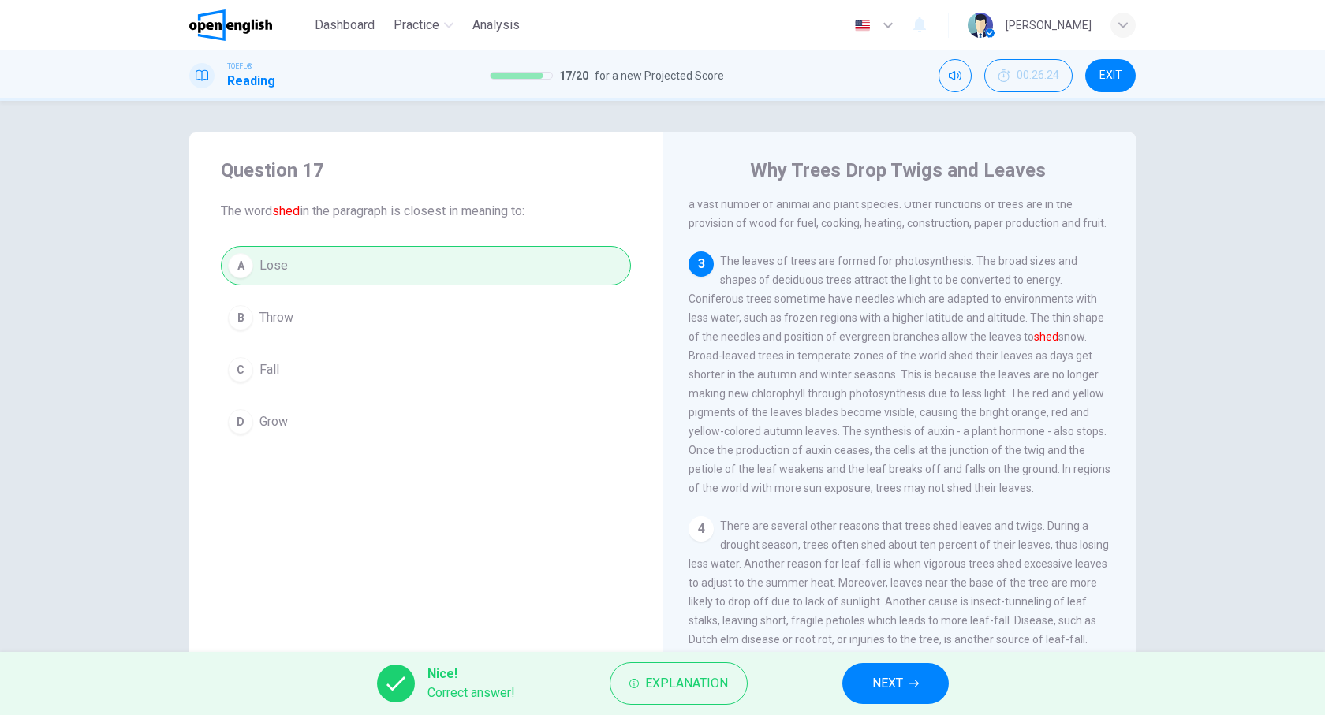
click at [890, 680] on span "NEXT" at bounding box center [887, 684] width 31 height 22
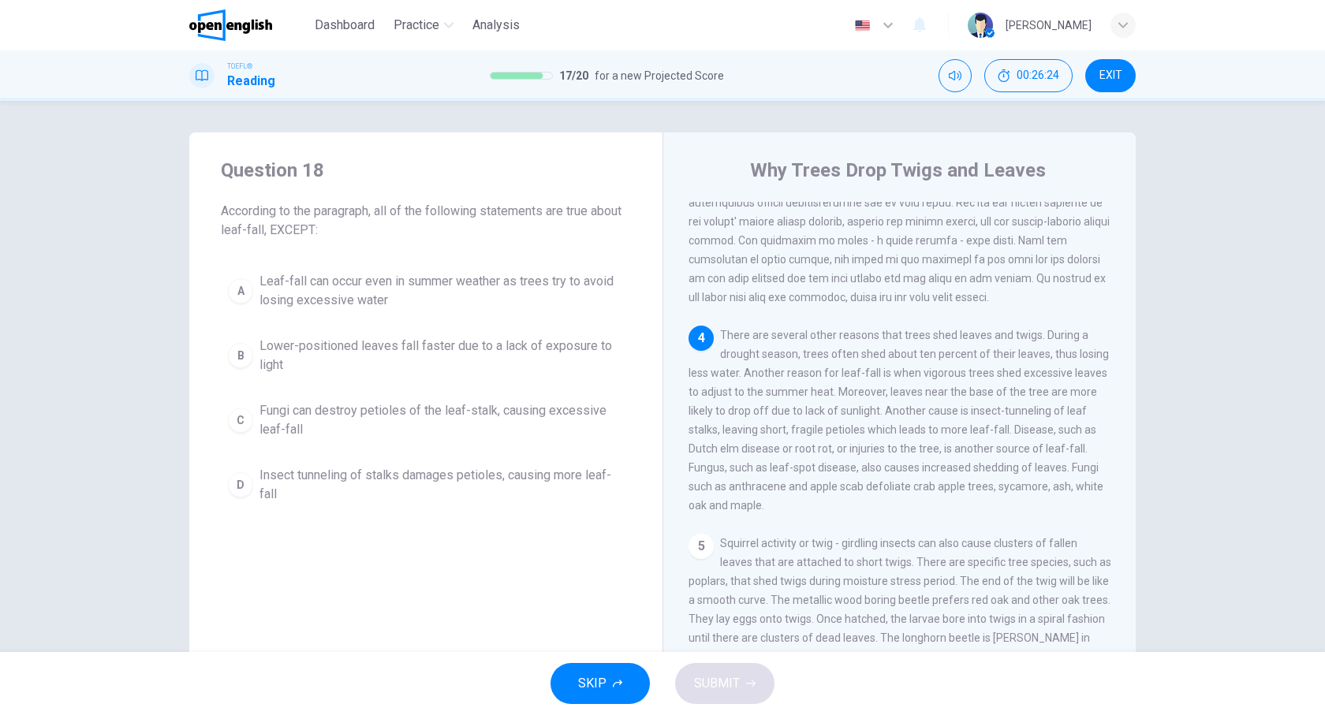
scroll to position [443, 0]
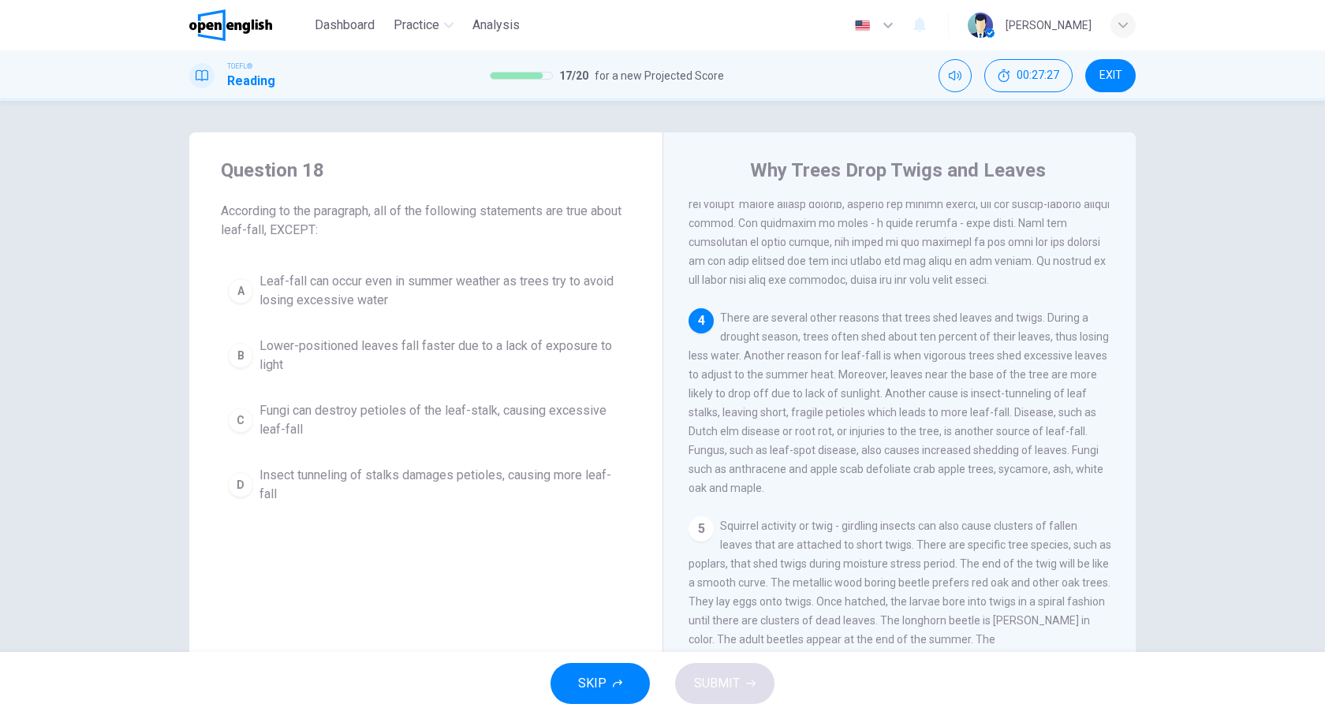
click at [553, 474] on span "Insect tunneling of stalks damages petioles, causing more leaf-fall" at bounding box center [442, 485] width 364 height 38
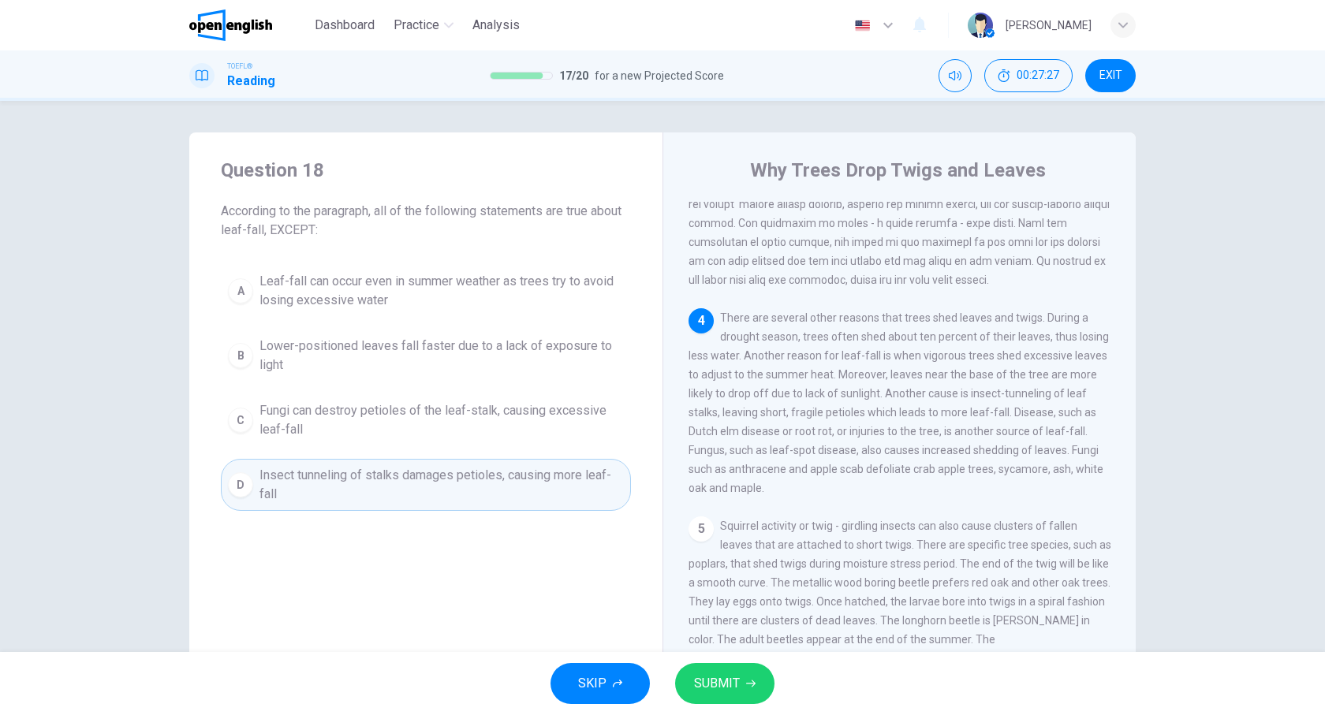
click at [744, 675] on button "SUBMIT" at bounding box center [724, 683] width 99 height 41
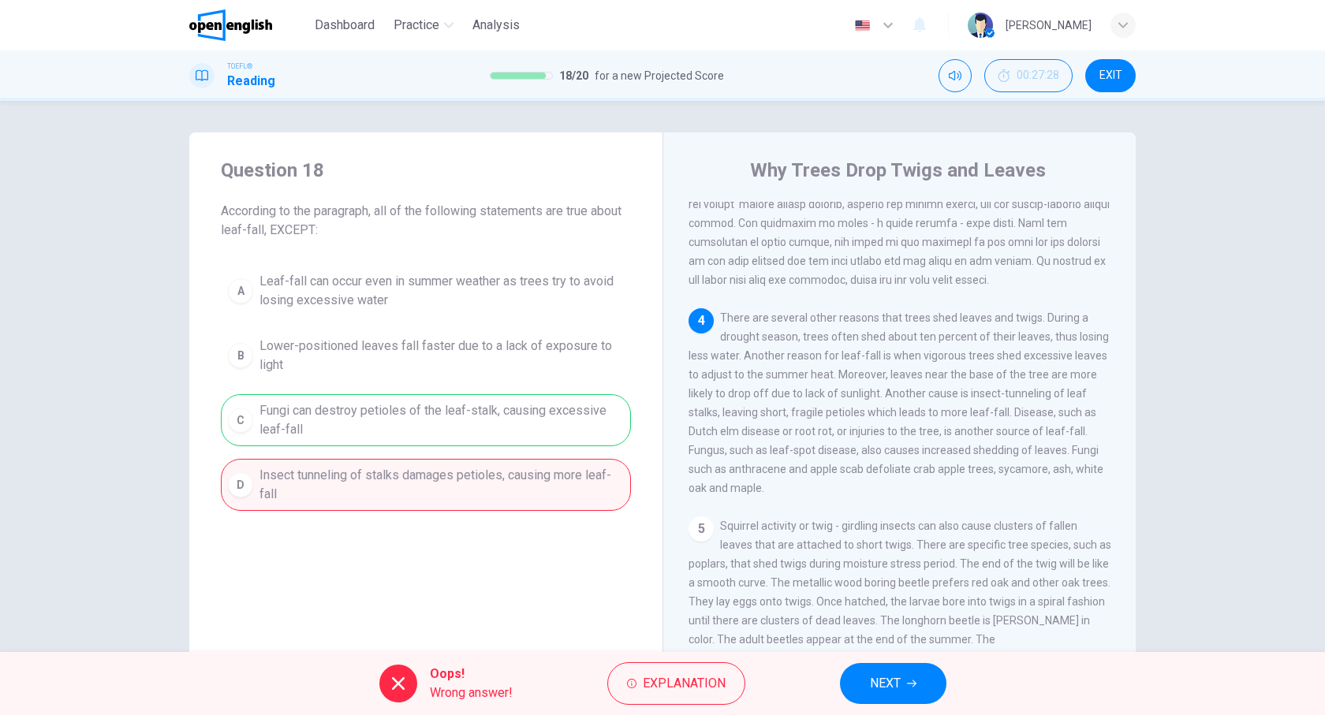
click at [866, 683] on button "NEXT" at bounding box center [893, 683] width 106 height 41
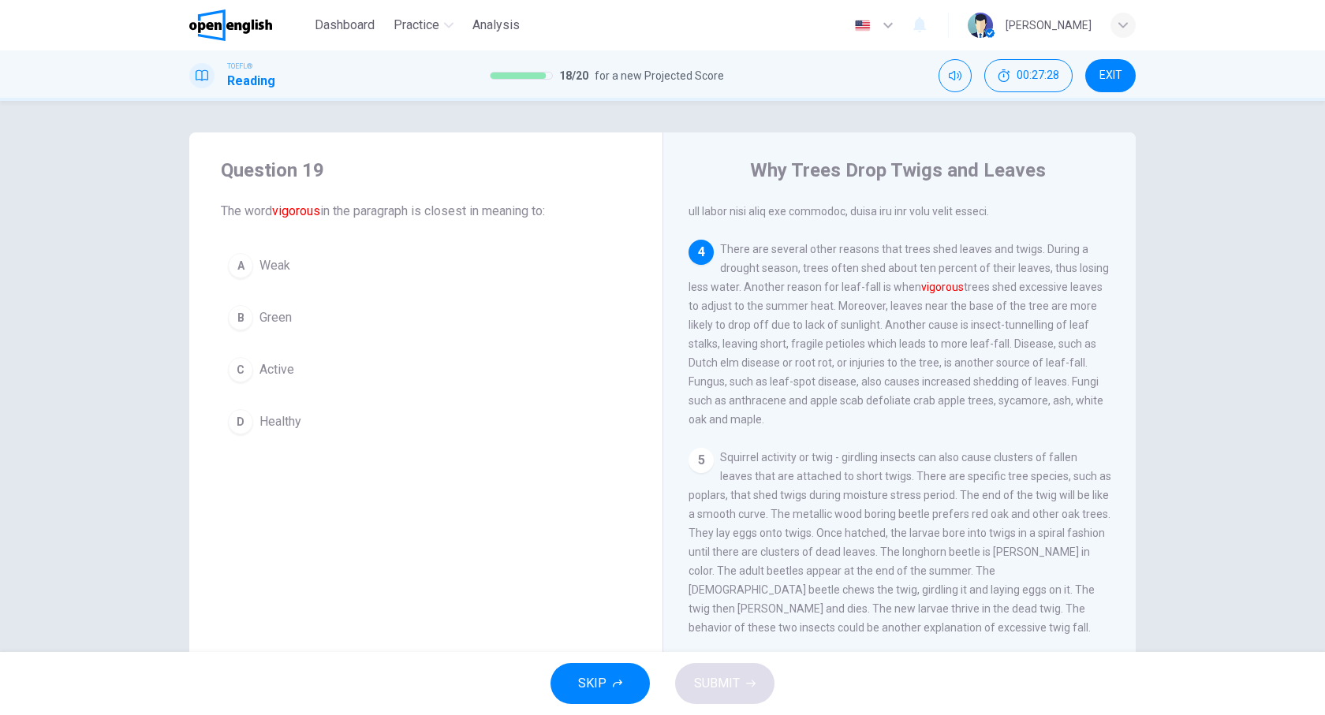
scroll to position [512, 0]
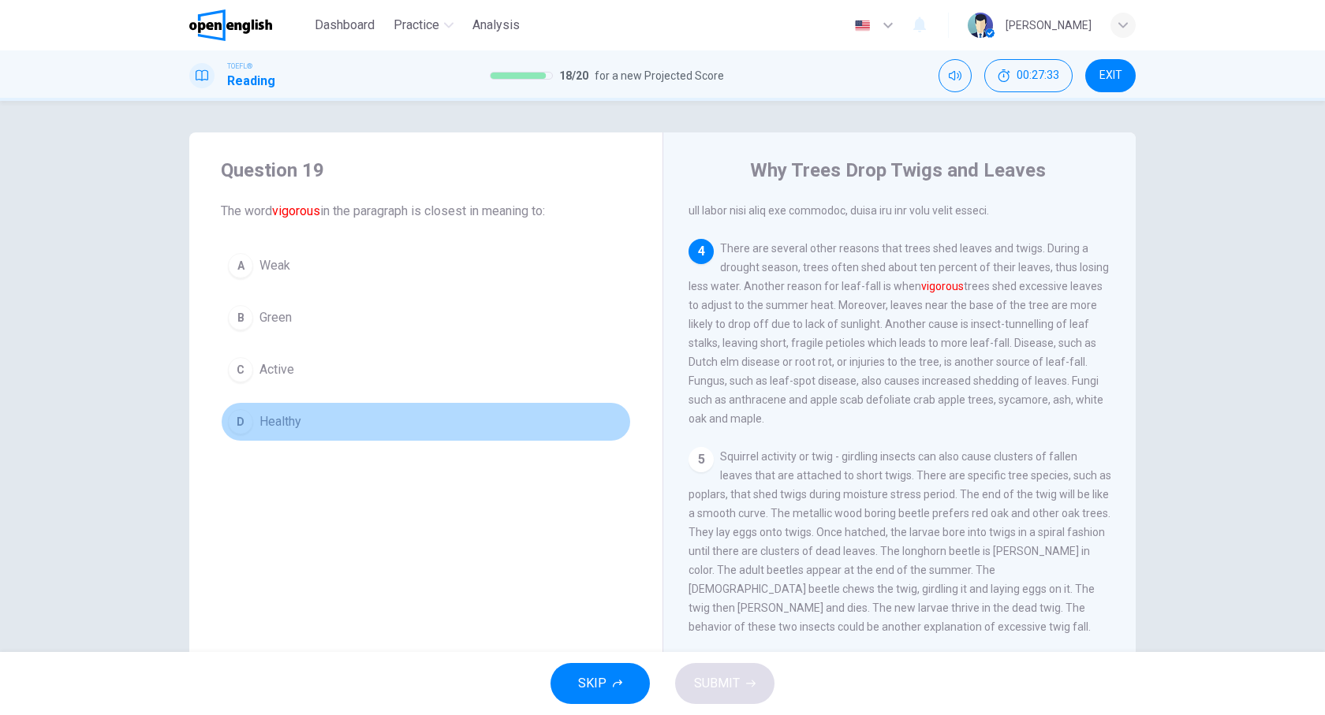
click at [260, 422] on span "Healthy" at bounding box center [281, 422] width 42 height 19
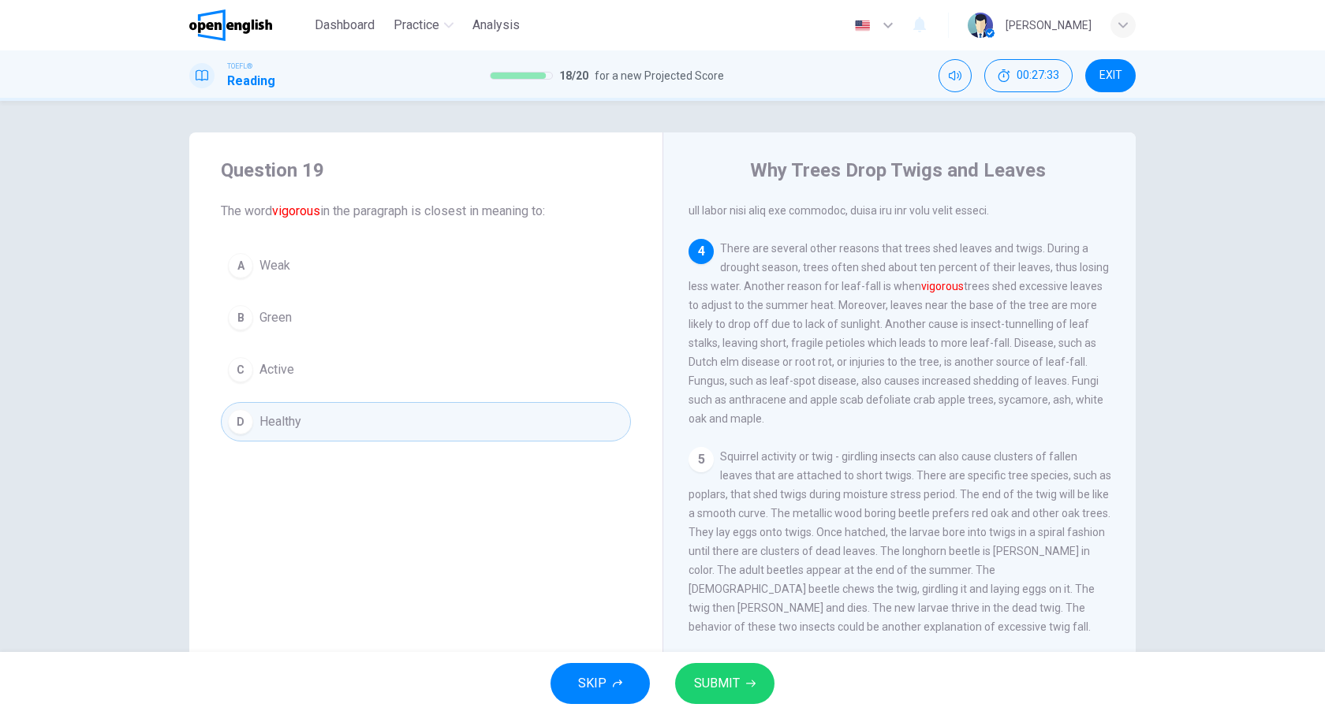
click at [725, 671] on button "SUBMIT" at bounding box center [724, 683] width 99 height 41
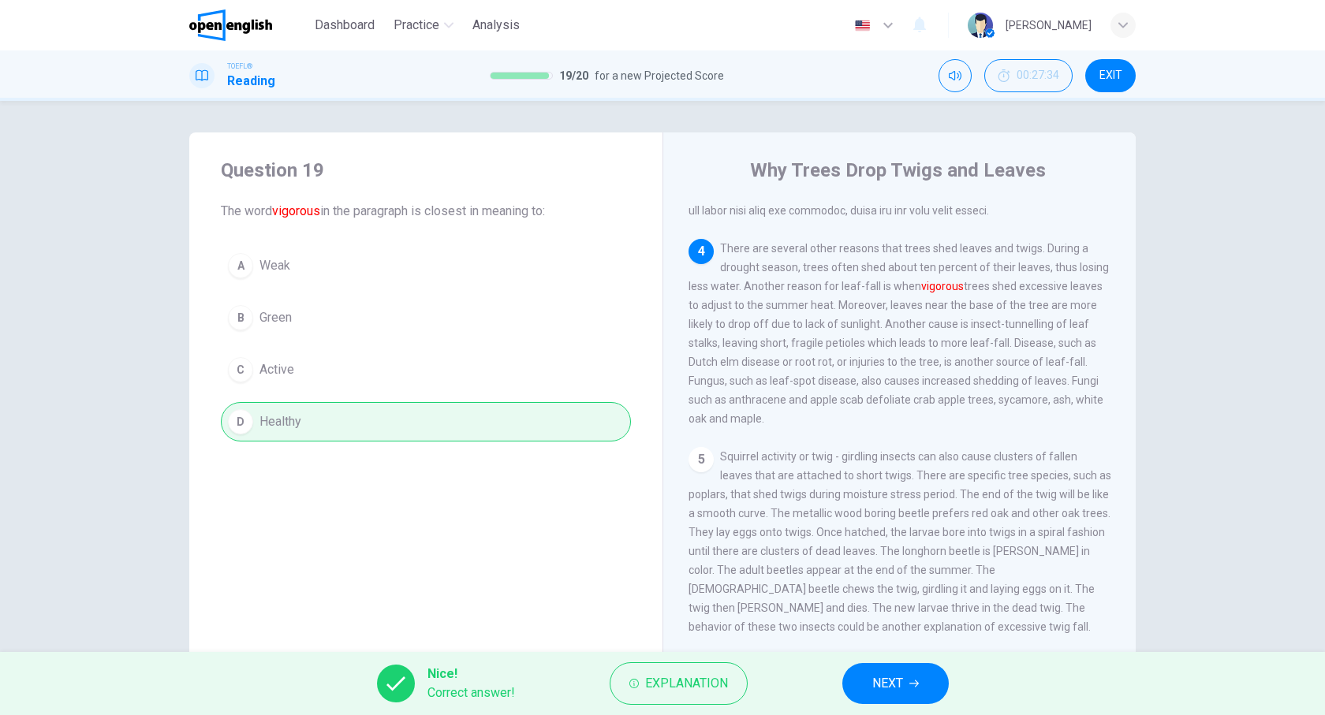
click at [895, 672] on button "NEXT" at bounding box center [895, 683] width 106 height 41
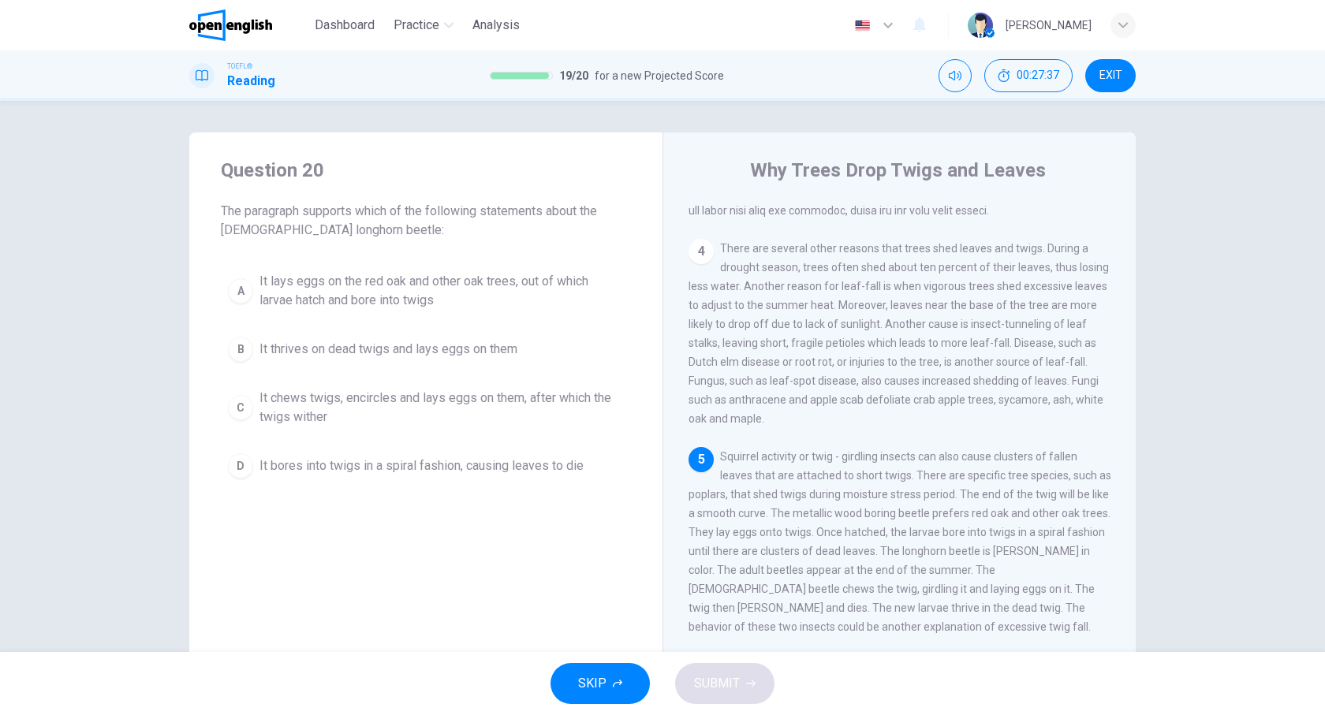
scroll to position [60, 0]
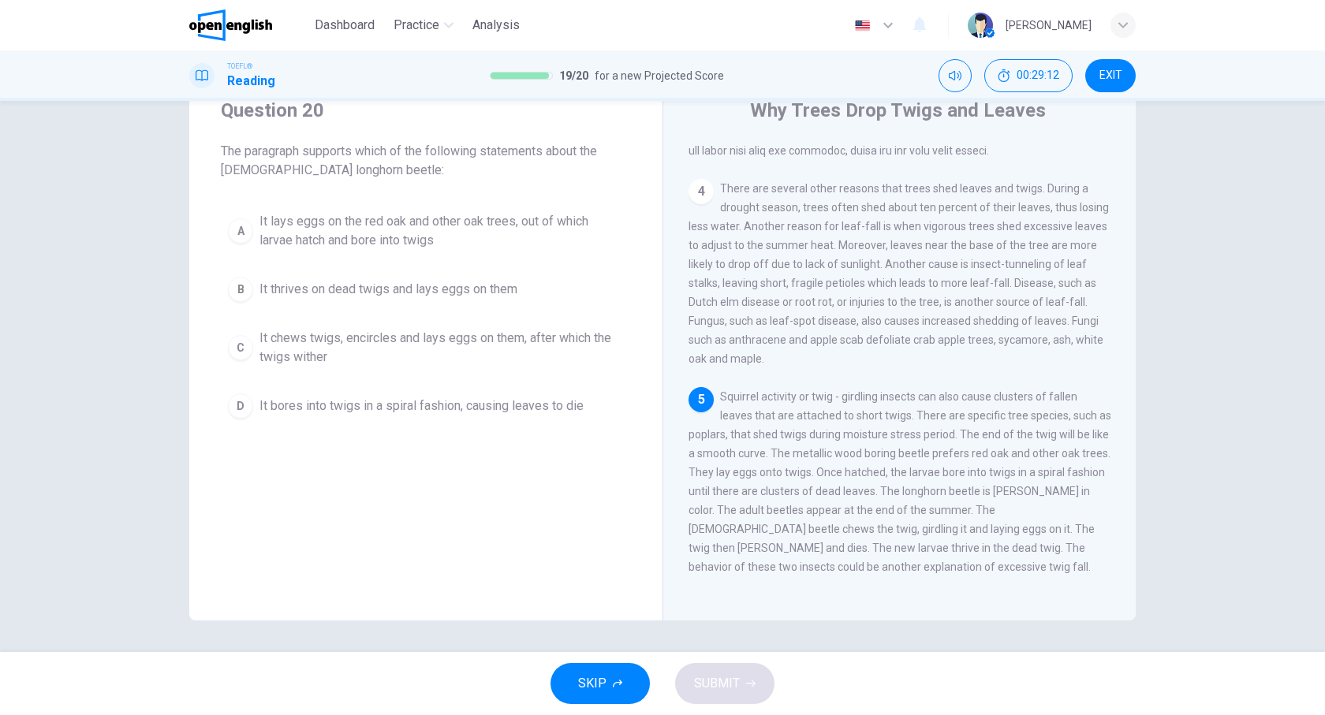
click at [352, 342] on span "It chews twigs, encircles and lays eggs on them, after which the twigs wither" at bounding box center [442, 348] width 364 height 38
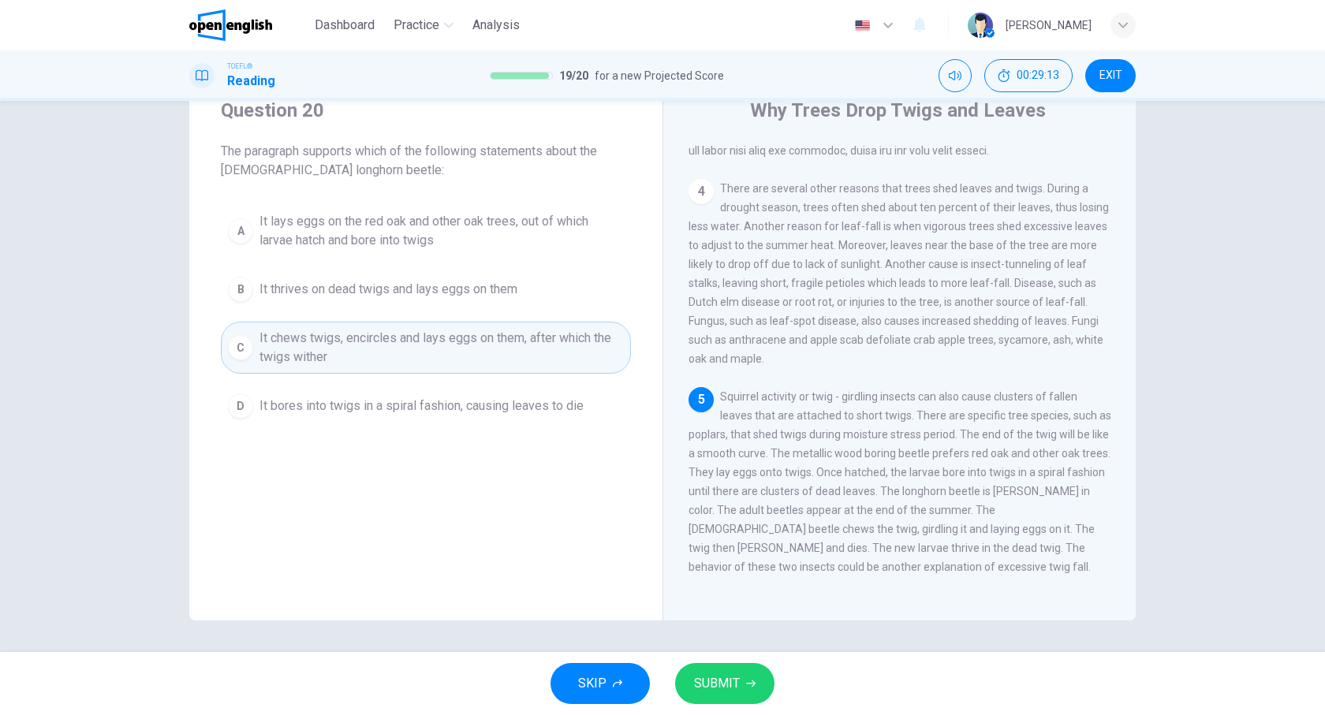
click at [709, 665] on button "SUBMIT" at bounding box center [724, 683] width 99 height 41
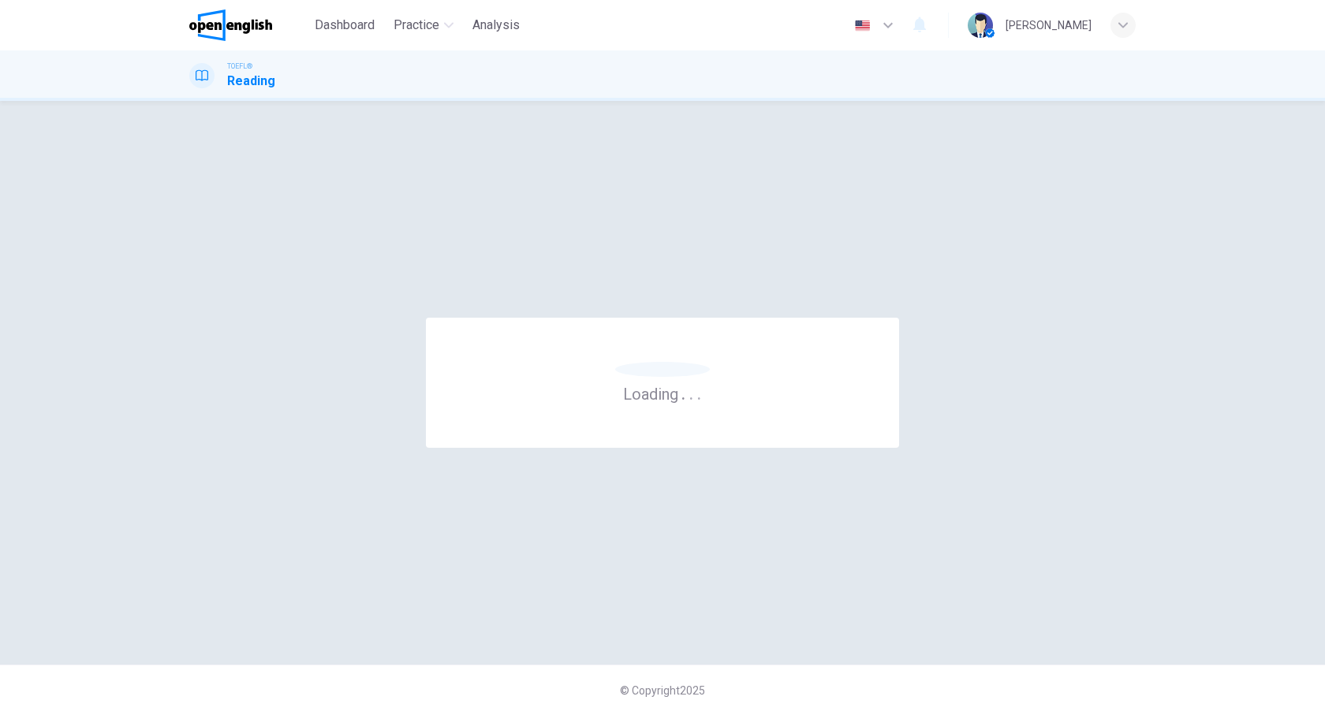
scroll to position [0, 0]
